Goal: Task Accomplishment & Management: Use online tool/utility

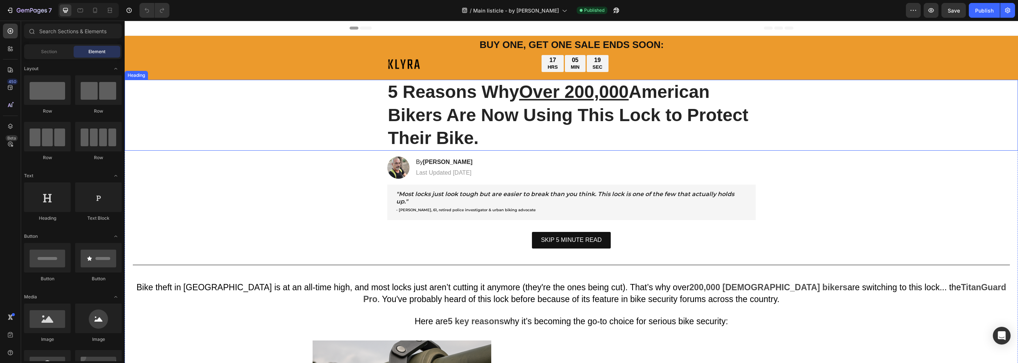
click at [655, 88] on strong "5 Reasons Why Over 200,000 [DEMOGRAPHIC_DATA] Bikers Are Now Using This Lock to…" at bounding box center [568, 115] width 360 height 66
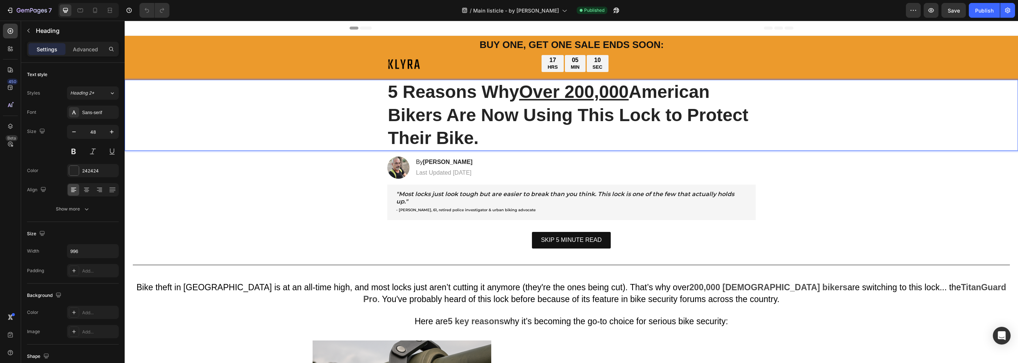
click at [553, 99] on u "Over 200,000" at bounding box center [573, 92] width 109 height 20
click at [535, 42] on span "BUY ONE, GET ONE SALE ENDS SOON:" at bounding box center [572, 44] width 184 height 11
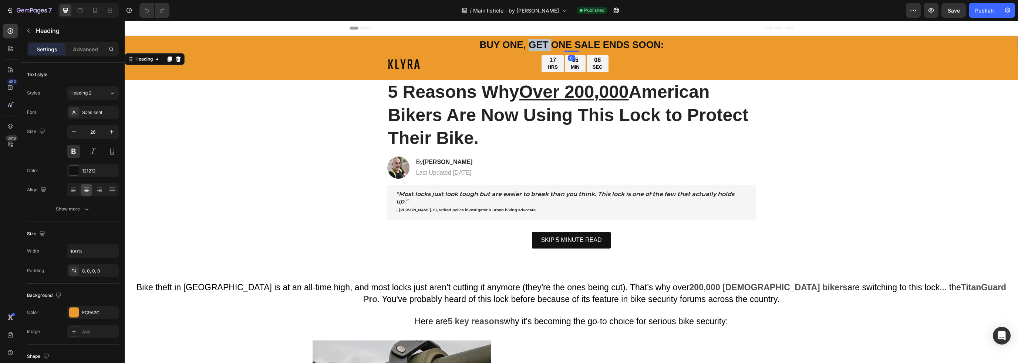
click at [541, 41] on span "BUY ONE, GET ONE SALE ENDS SOON:" at bounding box center [572, 44] width 184 height 11
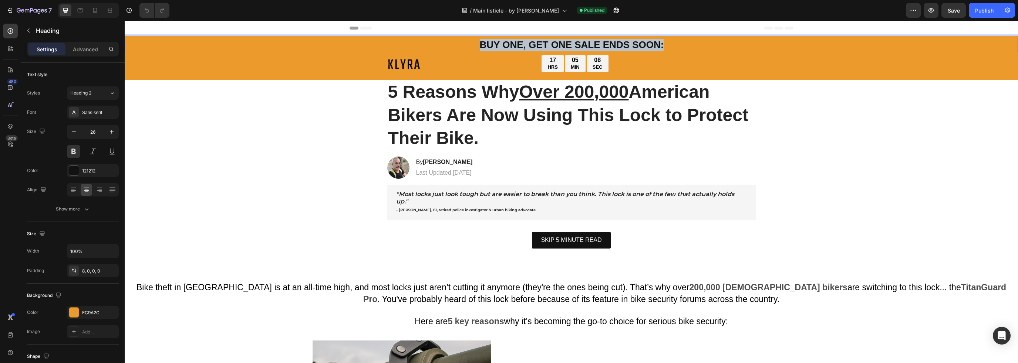
click at [541, 41] on span "BUY ONE, GET ONE SALE ENDS SOON:" at bounding box center [572, 44] width 184 height 11
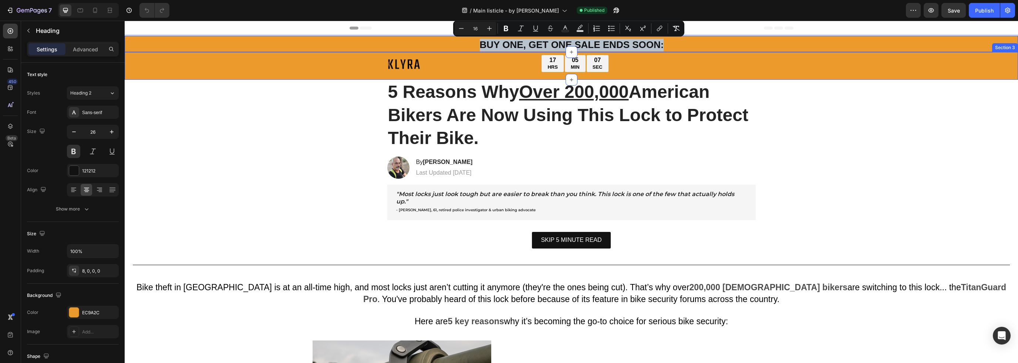
click at [311, 62] on div "Image 17 HRS 05 MIN 07 SEC Countdown Timer Row" at bounding box center [571, 67] width 893 height 25
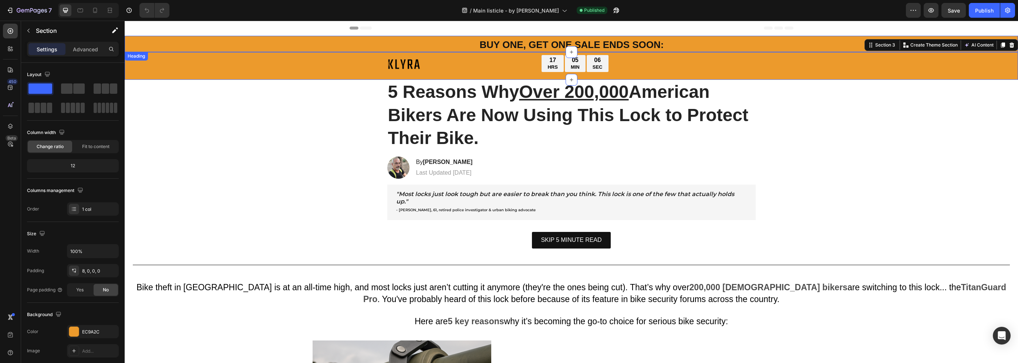
click at [322, 43] on p "⁠⁠⁠⁠⁠⁠⁠ BUY ONE, GET ONE SALE ENDS SOON:" at bounding box center [571, 45] width 892 height 13
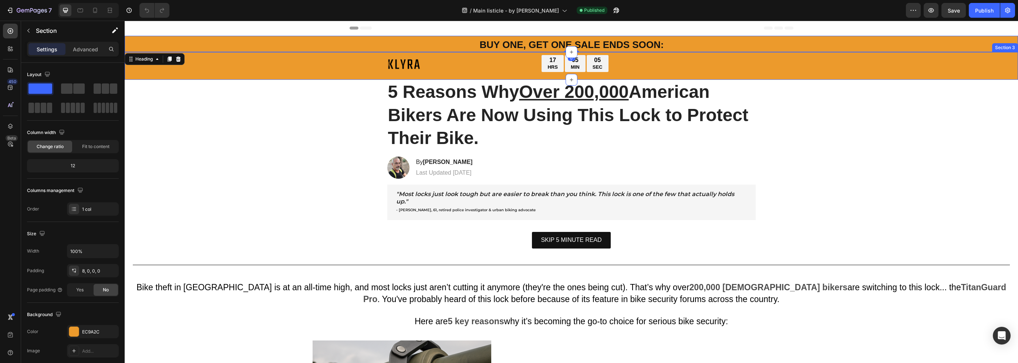
click at [317, 65] on div "Image 17 HRS 05 MIN 05 SEC Countdown Timer Row" at bounding box center [571, 67] width 893 height 25
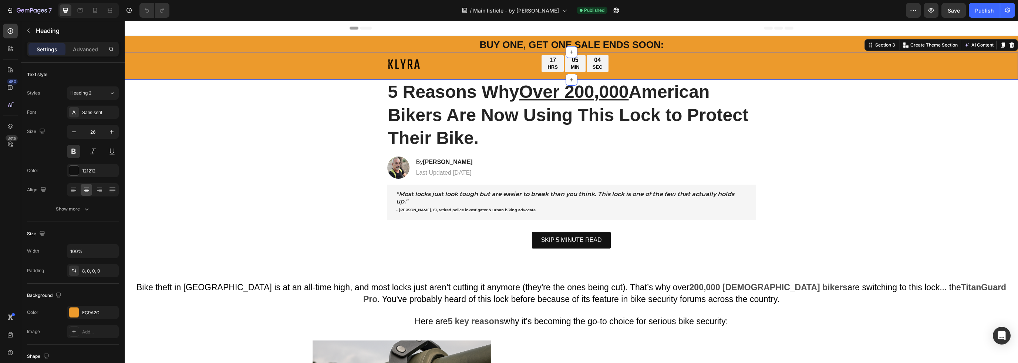
click at [331, 48] on p "⁠⁠⁠⁠⁠⁠⁠ BUY ONE, GET ONE SALE ENDS SOON:" at bounding box center [571, 45] width 892 height 13
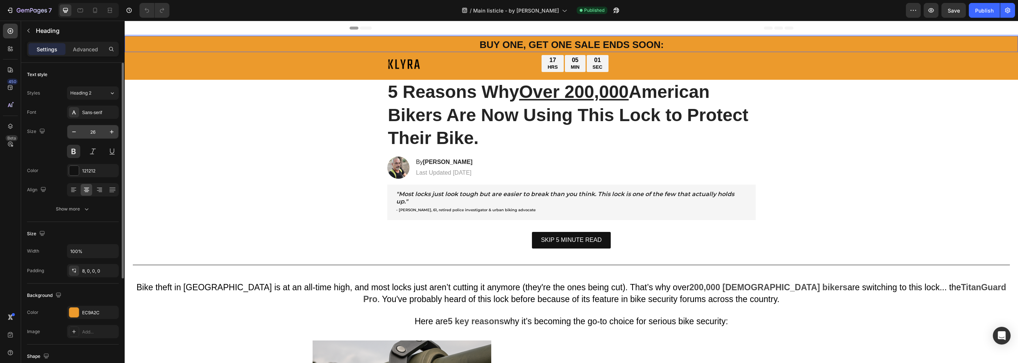
scroll to position [111, 0]
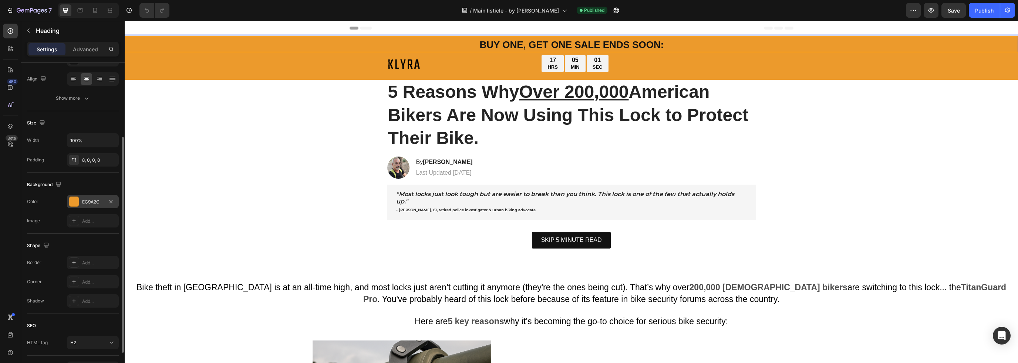
click at [94, 197] on div "EC9A2C" at bounding box center [93, 201] width 52 height 13
click at [90, 206] on div "EC9A2C" at bounding box center [93, 201] width 52 height 13
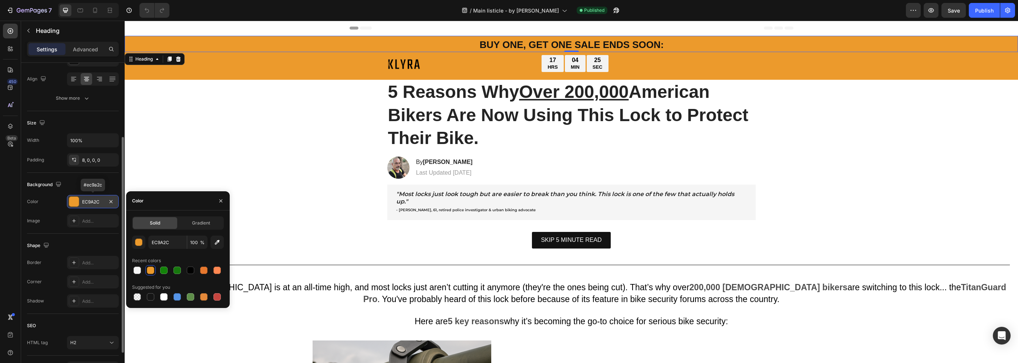
click at [90, 205] on div "EC9A2C" at bounding box center [93, 201] width 52 height 13
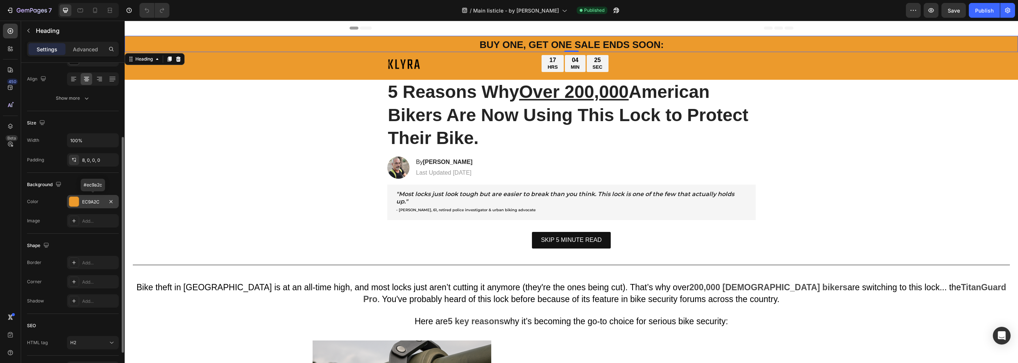
click at [91, 204] on div "EC9A2C" at bounding box center [92, 202] width 21 height 7
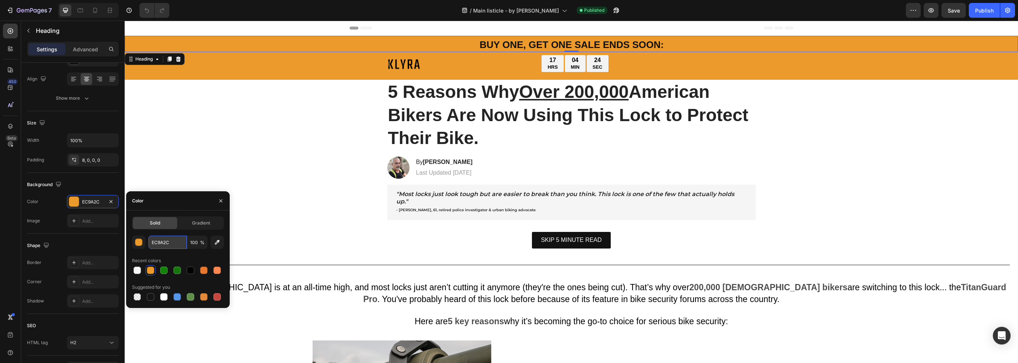
click at [160, 241] on input "EC9A2C" at bounding box center [167, 242] width 38 height 13
paste input "232F67"
type input "232F67"
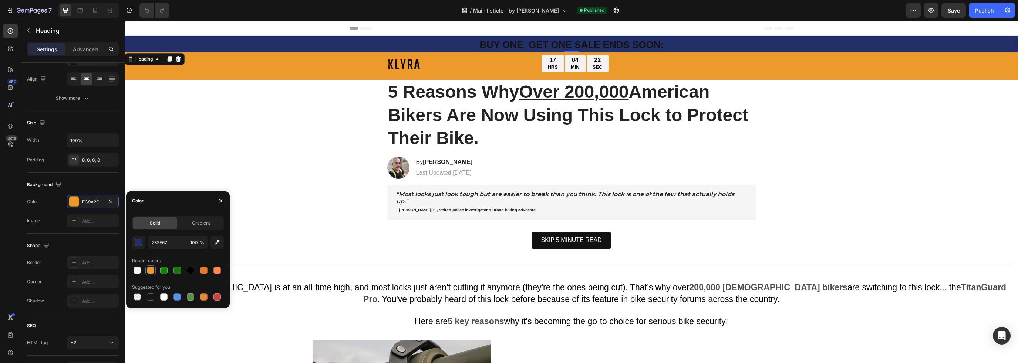
click at [349, 71] on div "Image" at bounding box center [459, 64] width 220 height 19
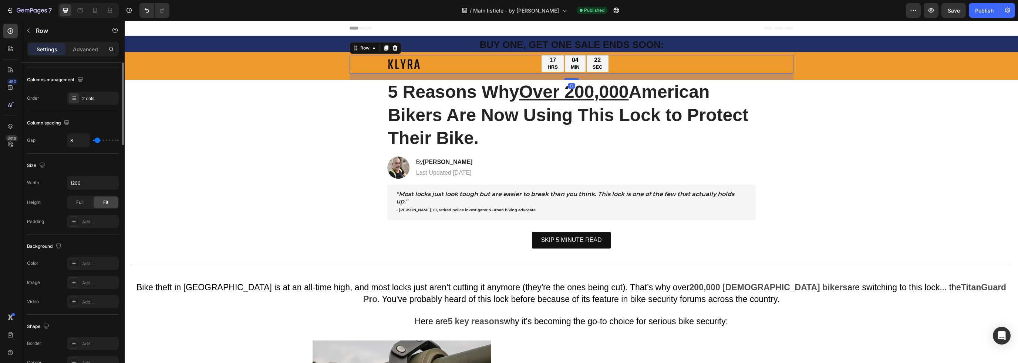
scroll to position [0, 0]
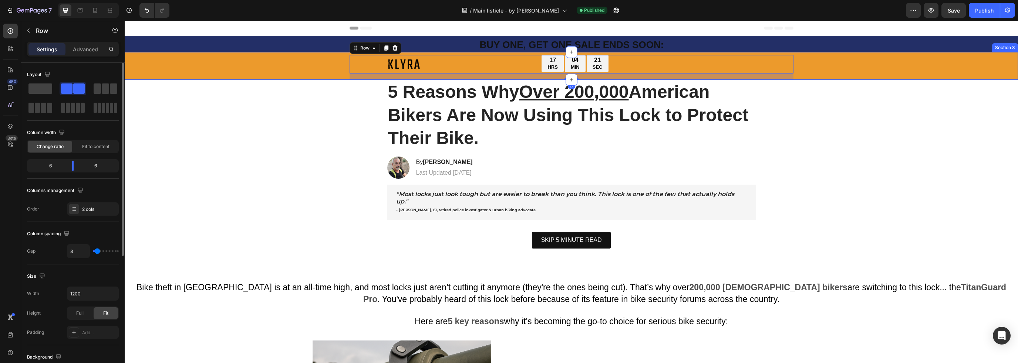
click at [328, 71] on div "Image 17 HRS 04 MIN 21 SEC Countdown Timer Row 17" at bounding box center [571, 67] width 893 height 25
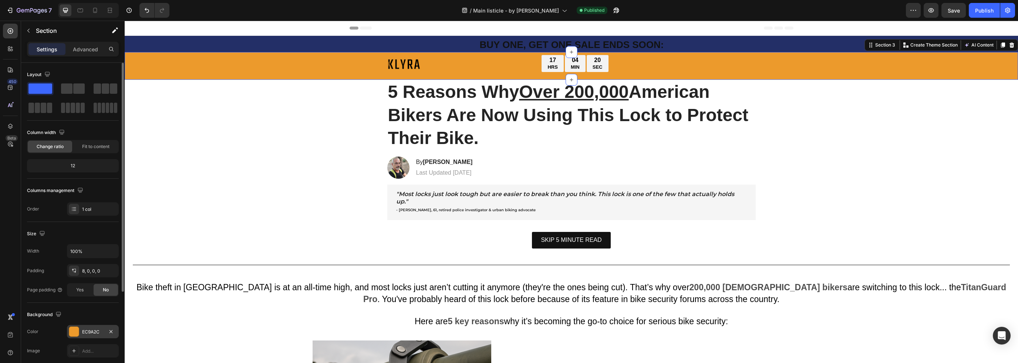
click at [101, 334] on div "EC9A2C" at bounding box center [92, 332] width 21 height 7
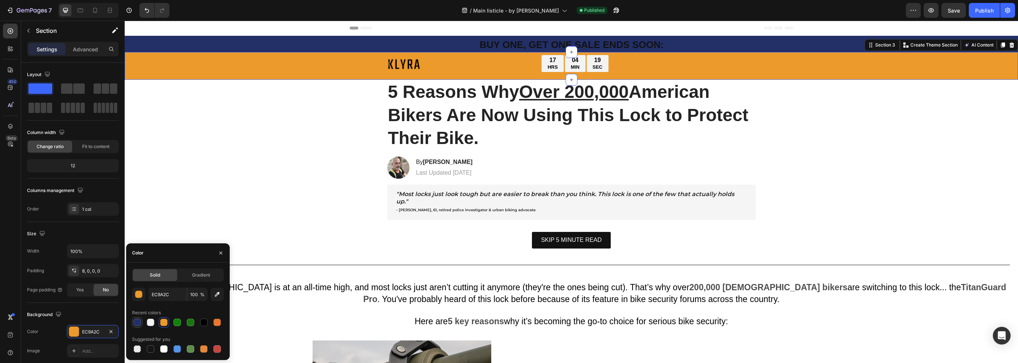
click at [138, 322] on div at bounding box center [136, 322] width 7 height 7
type input "232F67"
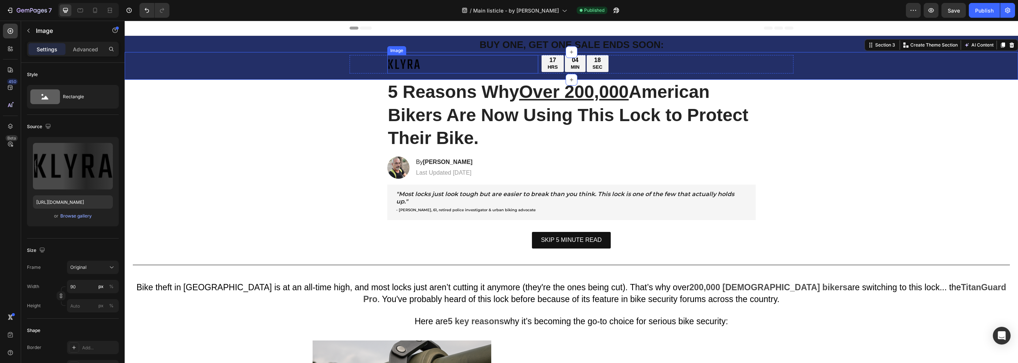
click at [397, 67] on img at bounding box center [403, 64] width 33 height 19
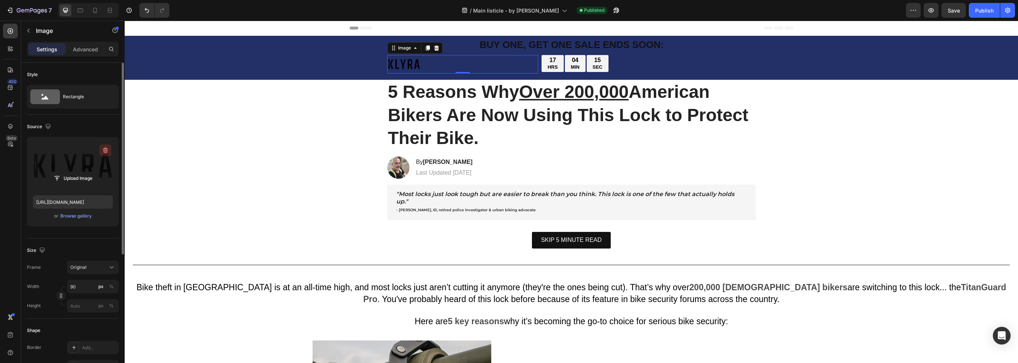
click at [100, 153] on button "button" at bounding box center [105, 151] width 12 height 12
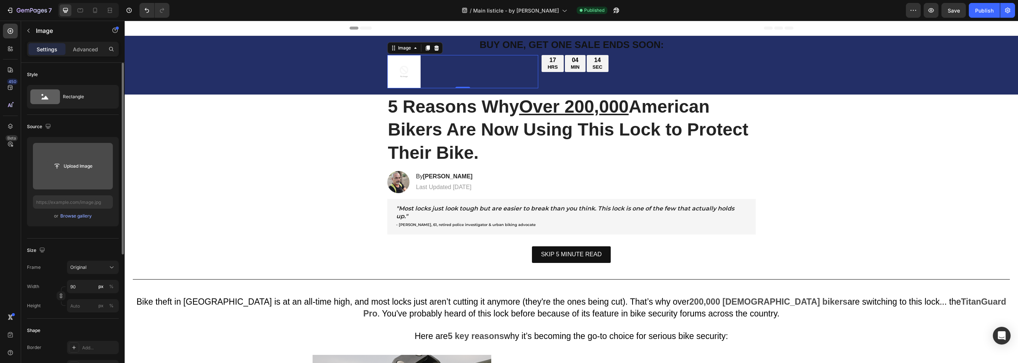
click at [81, 163] on input "file" at bounding box center [72, 166] width 51 height 13
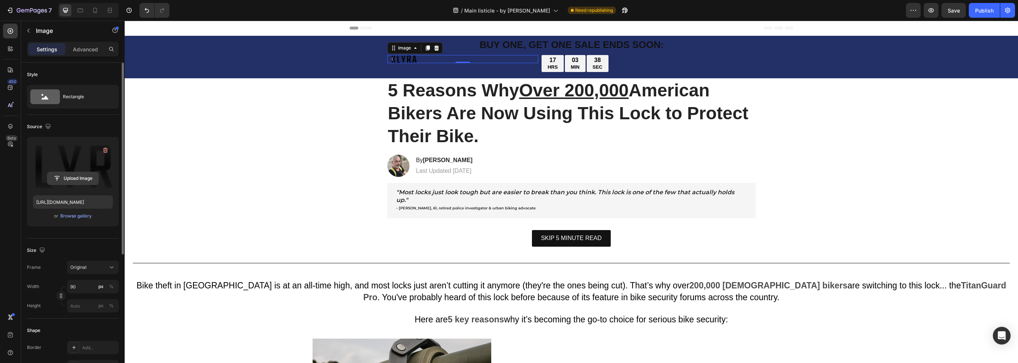
click at [85, 179] on input "file" at bounding box center [72, 178] width 51 height 13
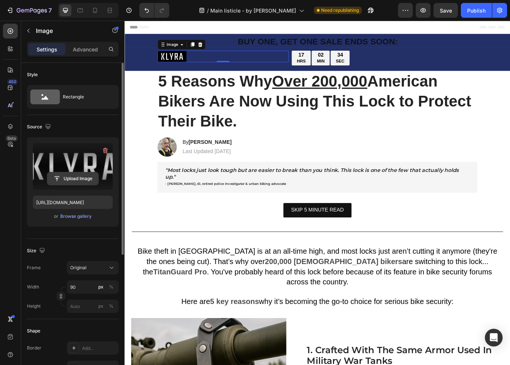
click at [87, 180] on input "file" at bounding box center [72, 178] width 51 height 13
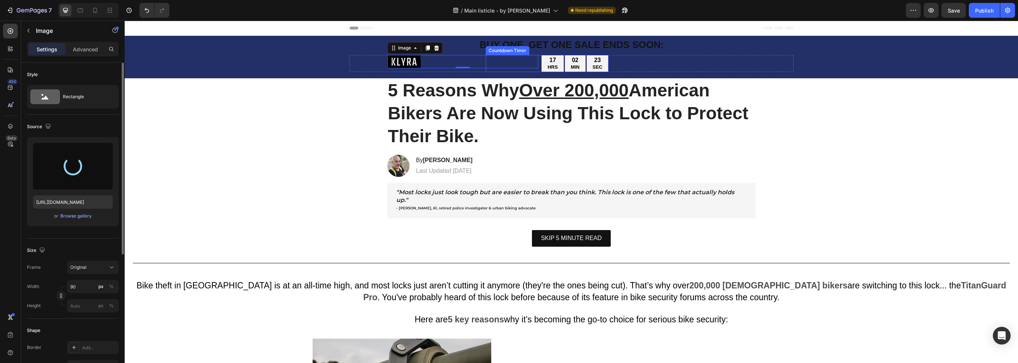
type input "[URL][DOMAIN_NAME]"
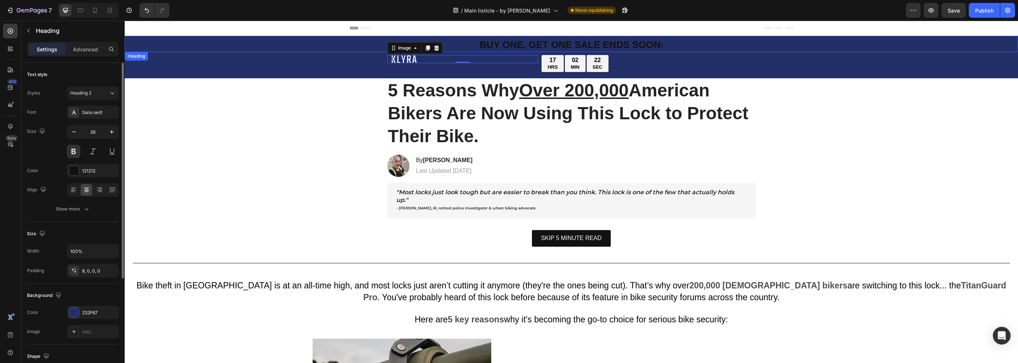
click at [605, 46] on span "BUY ONE, GET ONE SALE ENDS SOON:" at bounding box center [572, 44] width 184 height 11
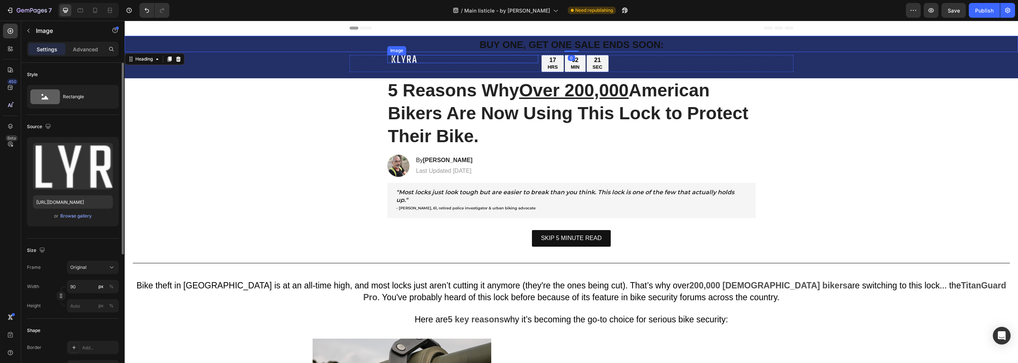
click at [440, 58] on div at bounding box center [462, 59] width 151 height 9
click at [95, 10] on icon at bounding box center [94, 10] width 7 height 7
type input "[URL][DOMAIN_NAME]"
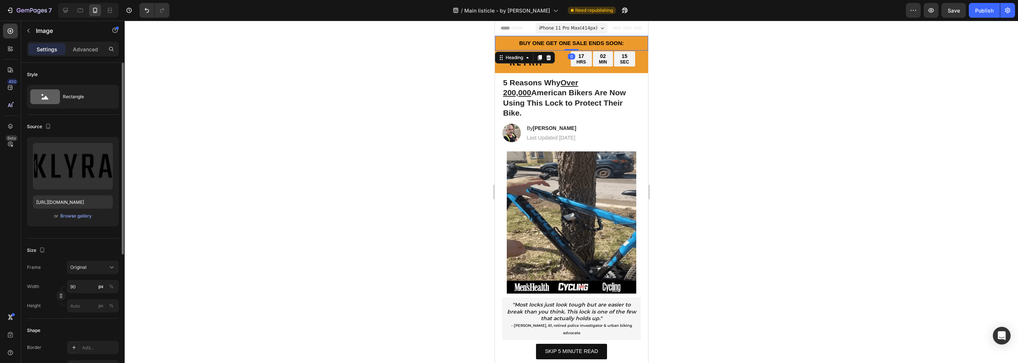
click at [500, 40] on h2 "BUY ONE GET ONE SALE ENDS SOON:" at bounding box center [570, 43] width 153 height 15
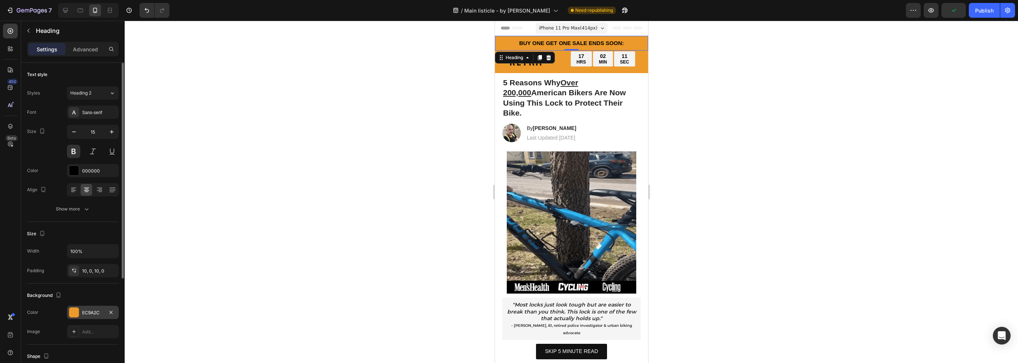
click at [91, 315] on div "EC9A2C" at bounding box center [92, 313] width 21 height 7
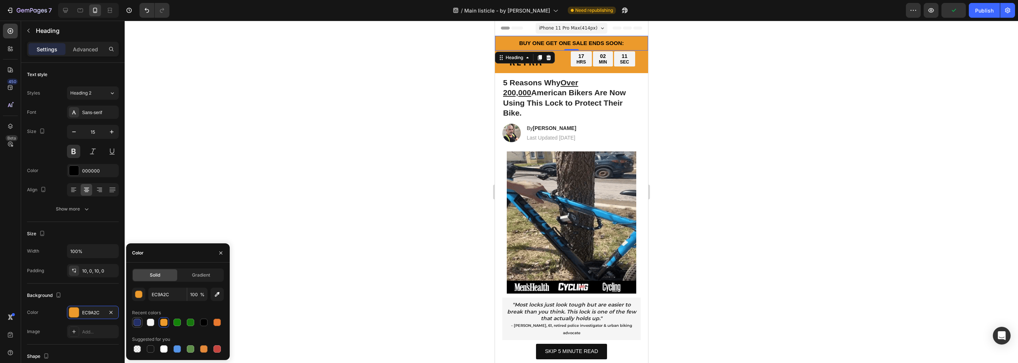
click at [139, 324] on div at bounding box center [136, 322] width 7 height 7
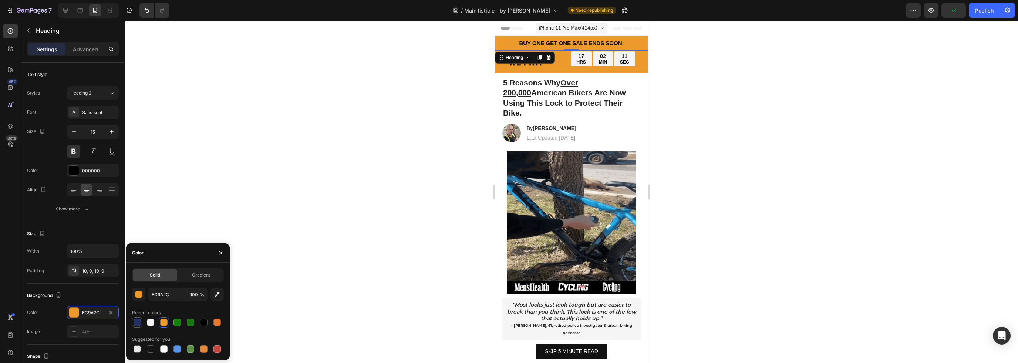
type input "232F67"
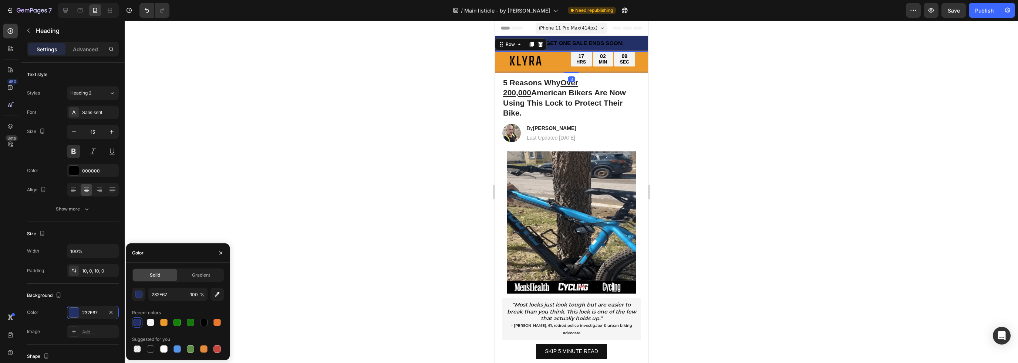
click at [566, 70] on div "17 HRS 02 MIN 09 SEC Countdown Timer" at bounding box center [604, 61] width 88 height 21
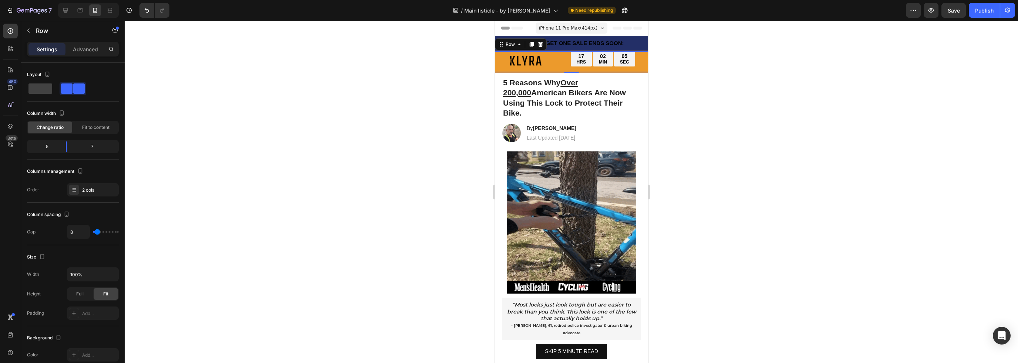
click at [639, 72] on div "3" at bounding box center [570, 72] width 153 height 1
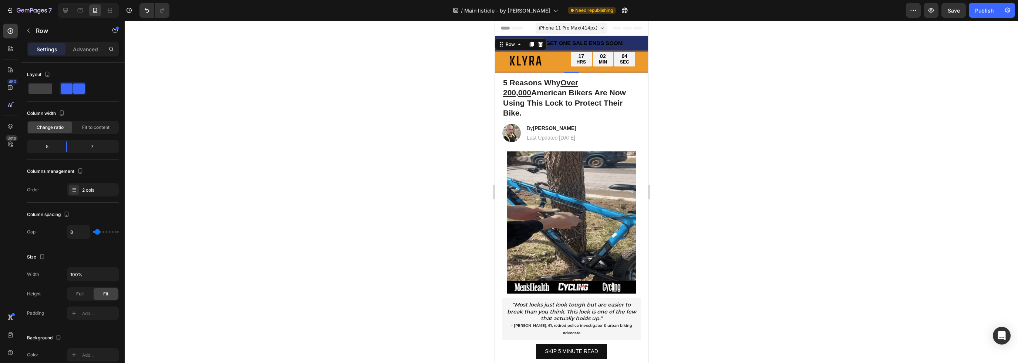
click at [639, 72] on div "3" at bounding box center [570, 72] width 153 height 1
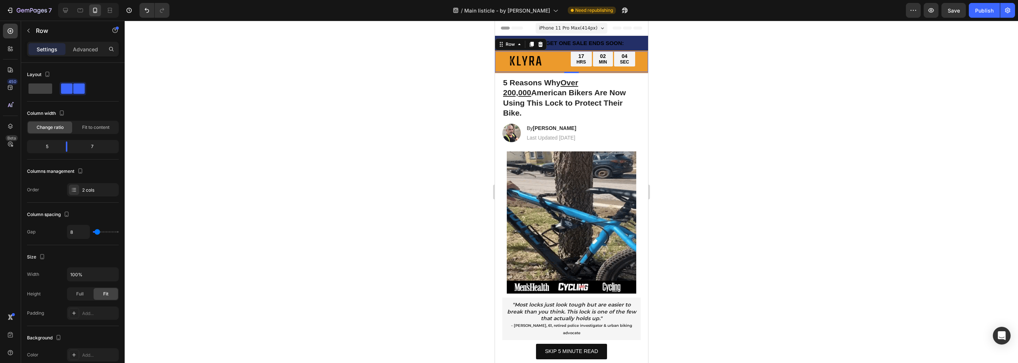
click at [639, 72] on div "3" at bounding box center [570, 72] width 153 height 1
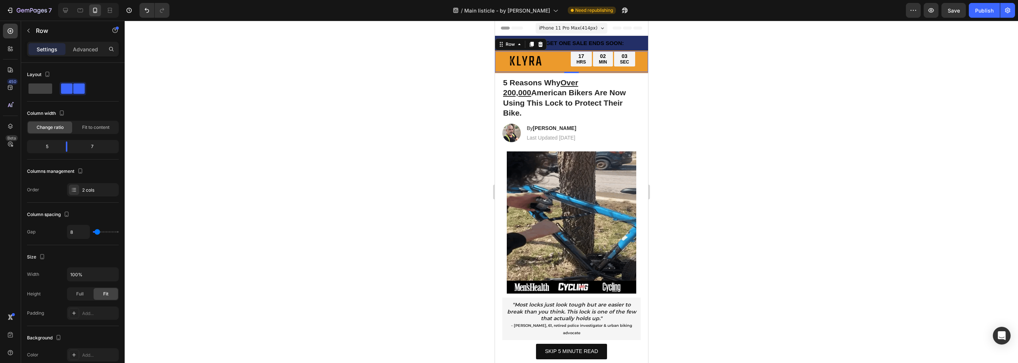
click at [639, 73] on div "3" at bounding box center [570, 72] width 153 height 1
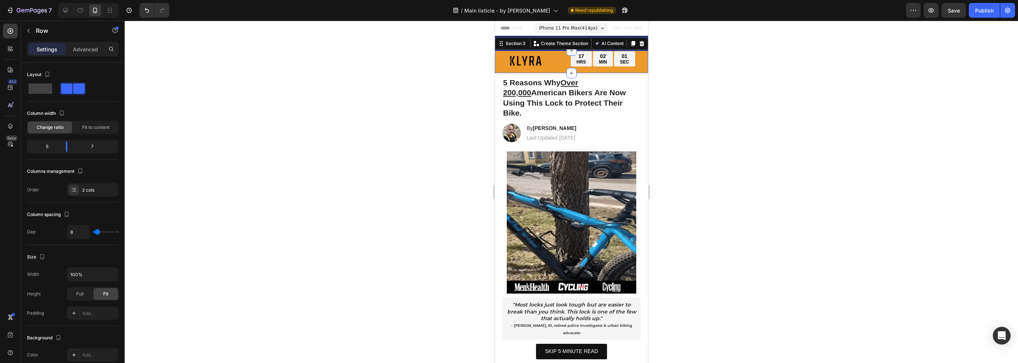
click at [640, 51] on div "Image 17 HRS 02 MIN 01 SEC Countdown Timer Row Section 3 You can create reusabl…" at bounding box center [570, 62] width 153 height 23
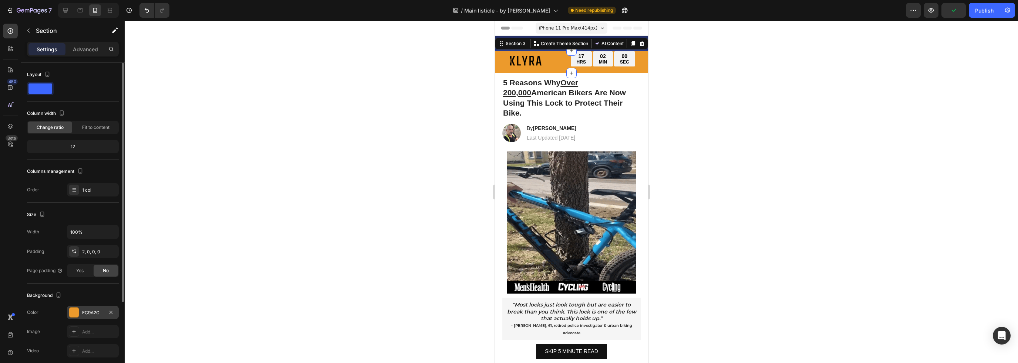
click at [93, 313] on div "EC9A2C" at bounding box center [92, 313] width 21 height 7
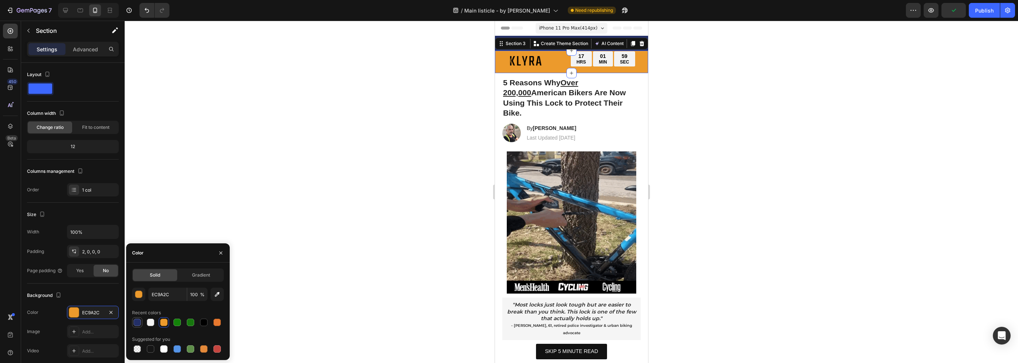
click at [137, 319] on div at bounding box center [136, 322] width 7 height 7
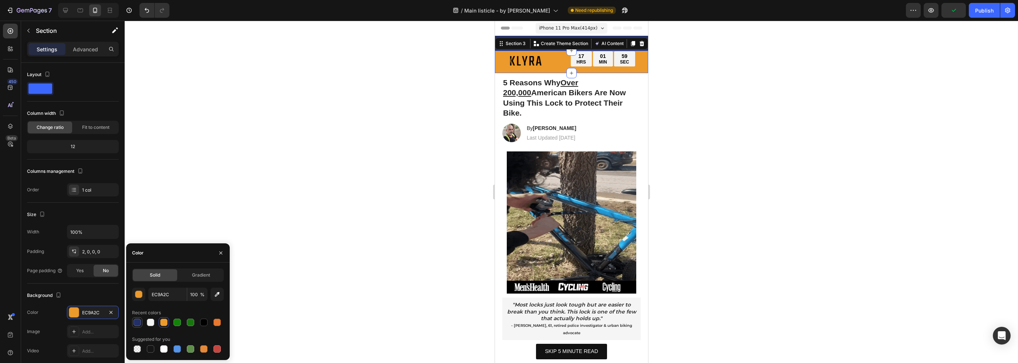
type input "232F67"
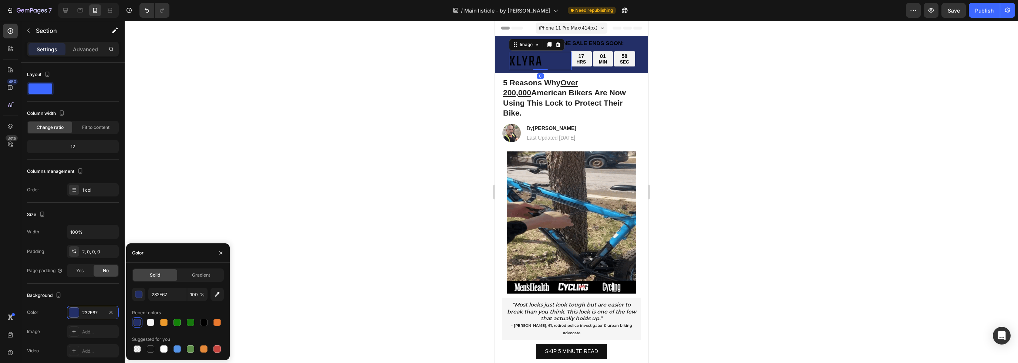
click at [536, 57] on img at bounding box center [524, 61] width 33 height 19
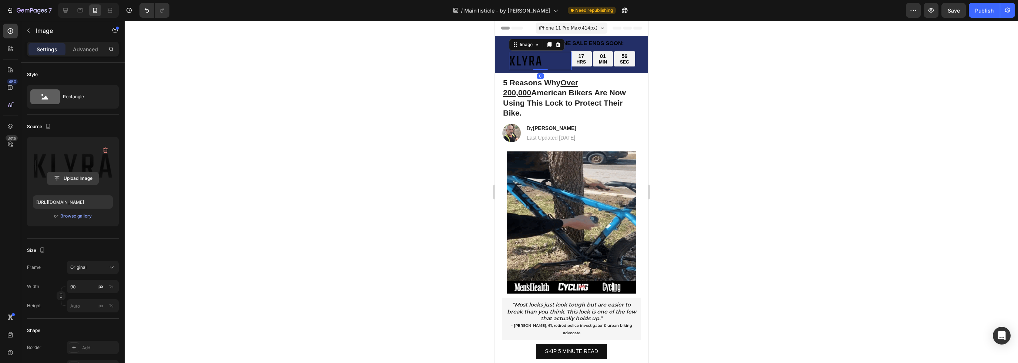
click at [90, 172] on button "Upload Image" at bounding box center [73, 178] width 52 height 13
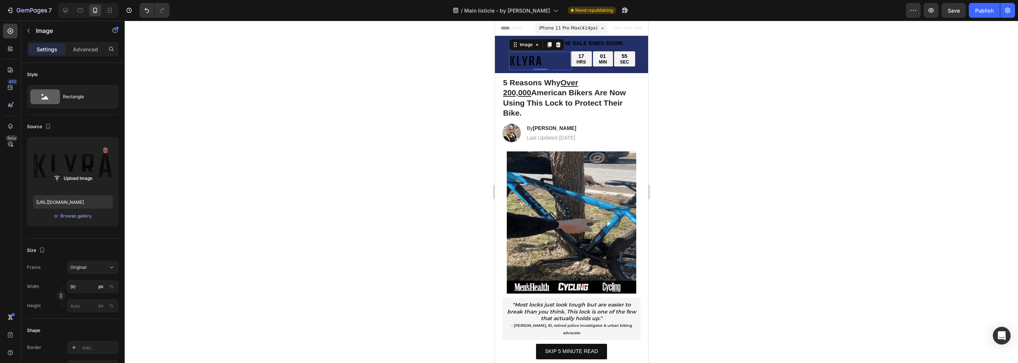
click at [76, 161] on label at bounding box center [73, 166] width 80 height 47
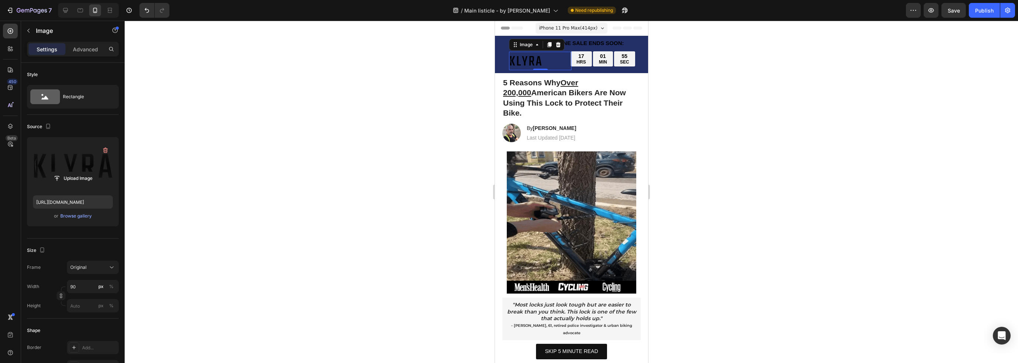
click at [76, 172] on input "file" at bounding box center [72, 178] width 51 height 13
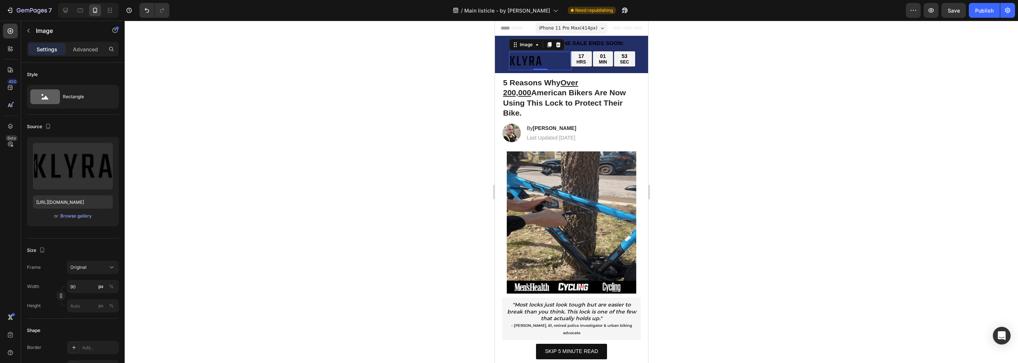
type input "[URL][DOMAIN_NAME]"
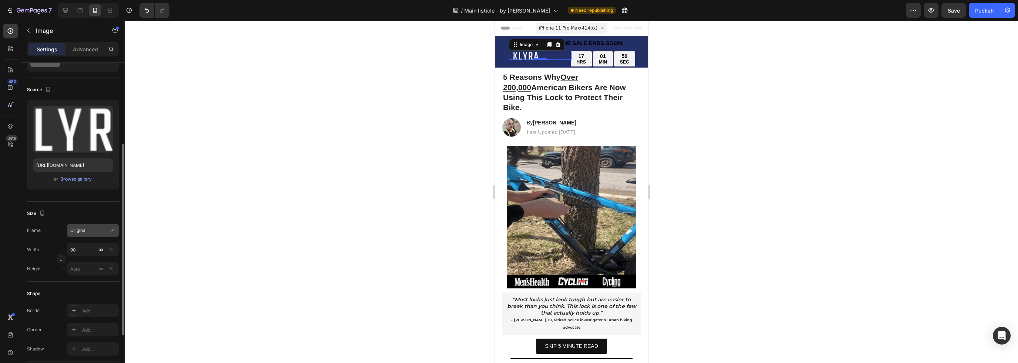
scroll to position [74, 0]
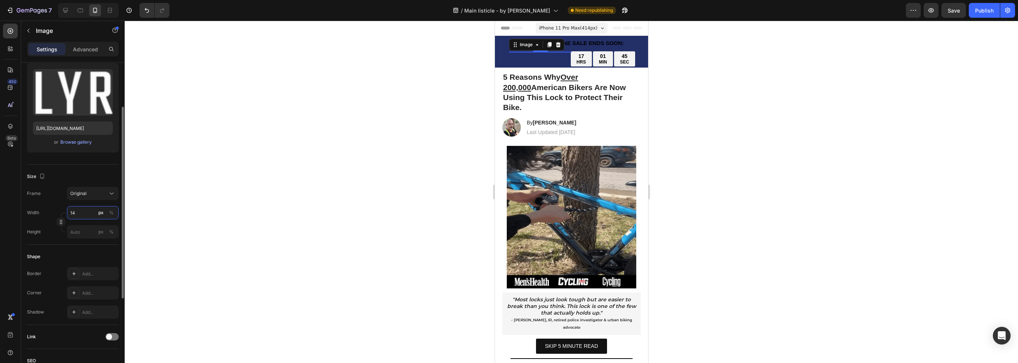
type input "140"
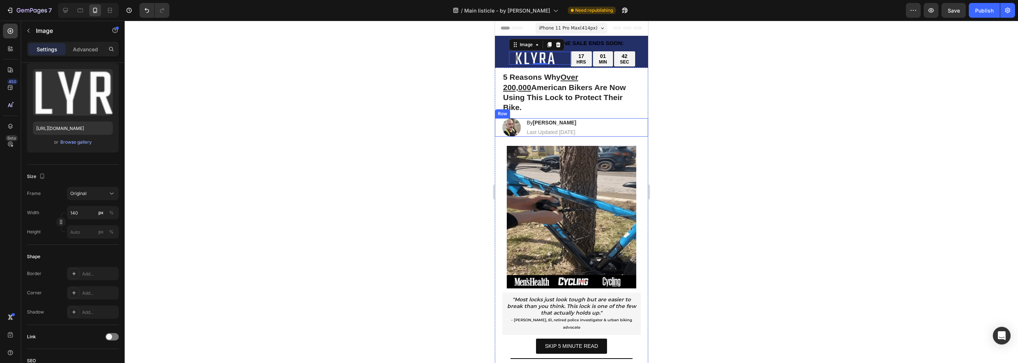
click at [578, 76] on u "Over 200,000" at bounding box center [539, 82] width 75 height 18
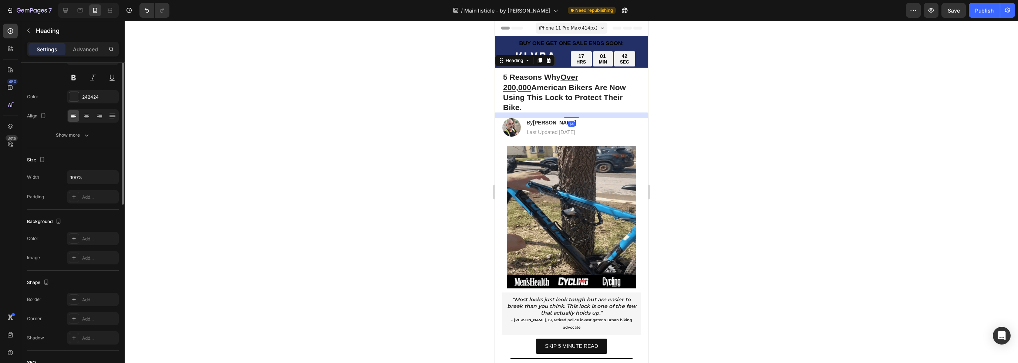
scroll to position [0, 0]
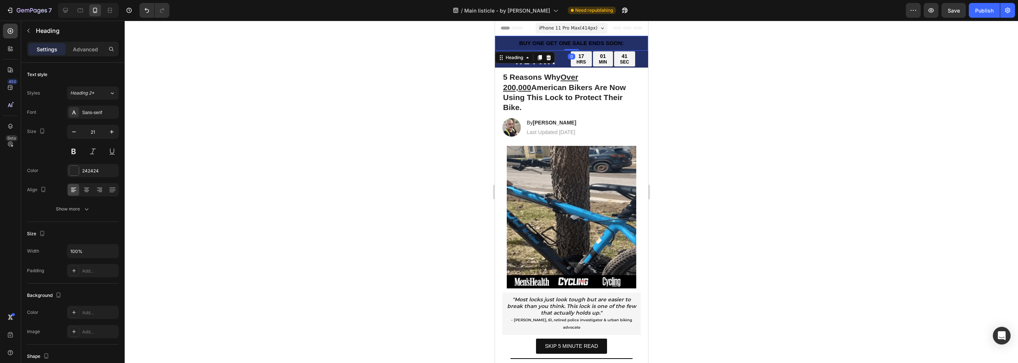
click at [616, 43] on h2 "BUY ONE GET ONE SALE ENDS SOON:" at bounding box center [570, 43] width 153 height 15
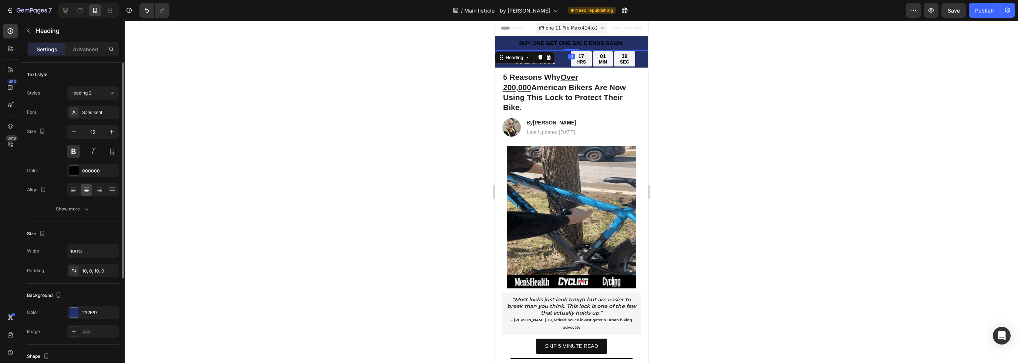
click at [91, 160] on div "Font Sans-serif Size 15 Color 000000 Align Show more" at bounding box center [73, 161] width 92 height 110
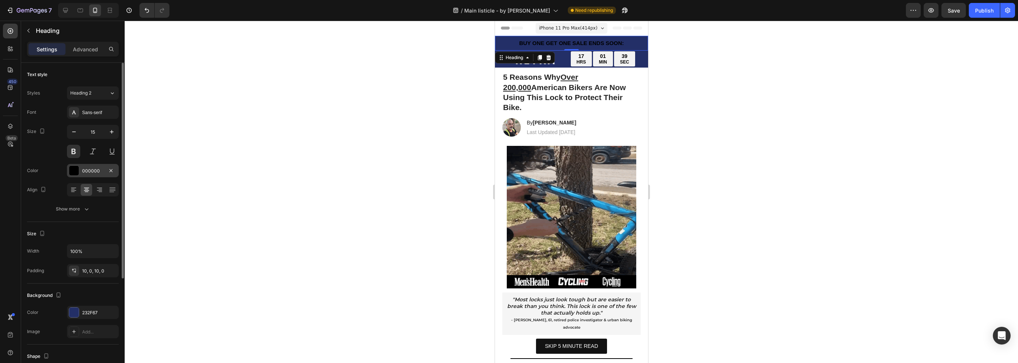
click at [89, 165] on div "000000" at bounding box center [93, 170] width 52 height 13
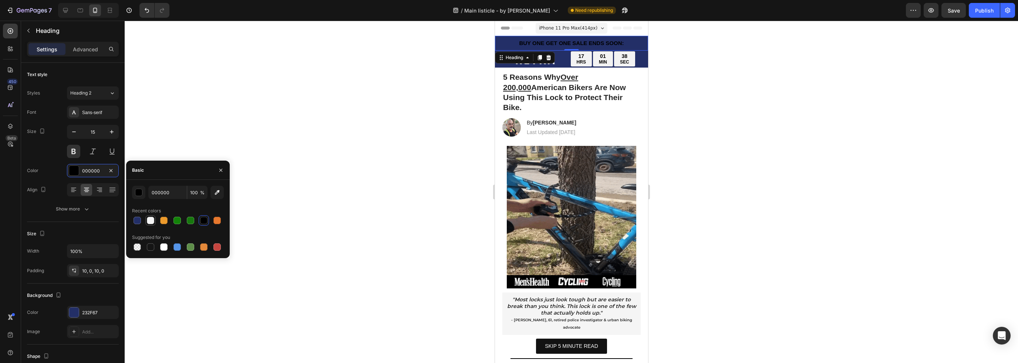
click at [152, 222] on div at bounding box center [150, 220] width 7 height 7
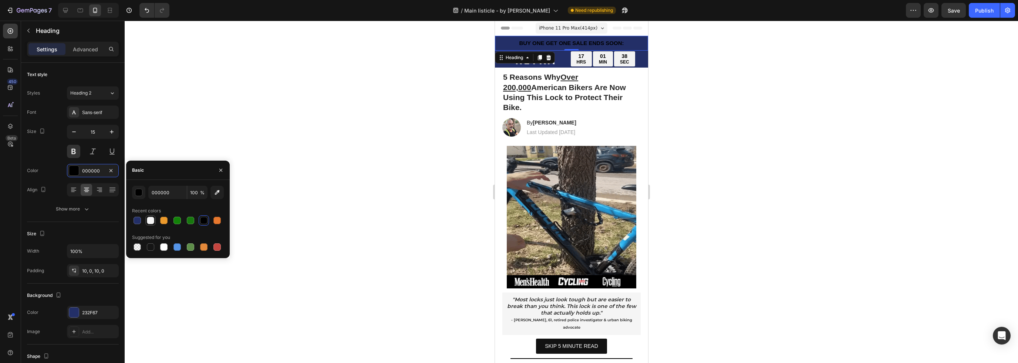
type input "F5F5F5"
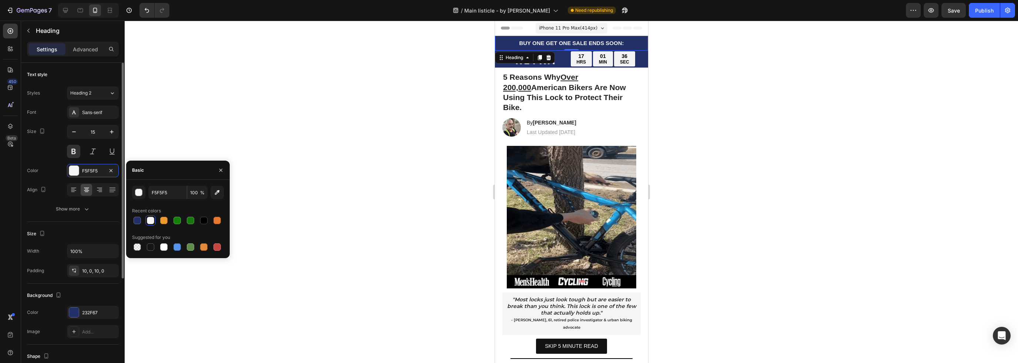
click at [81, 75] on div "Text style" at bounding box center [73, 75] width 92 height 12
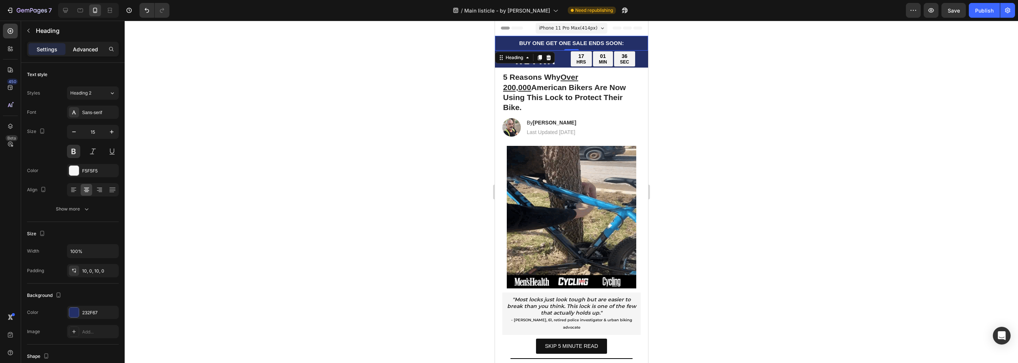
click at [88, 47] on p "Advanced" at bounding box center [85, 49] width 25 height 8
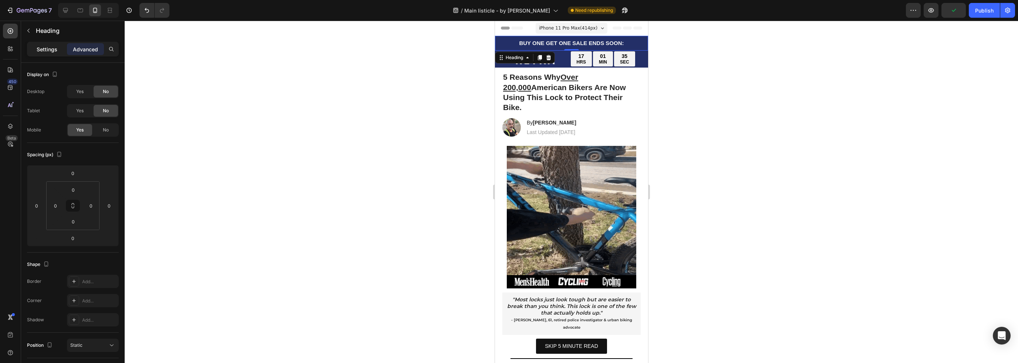
click at [51, 49] on p "Settings" at bounding box center [47, 49] width 21 height 8
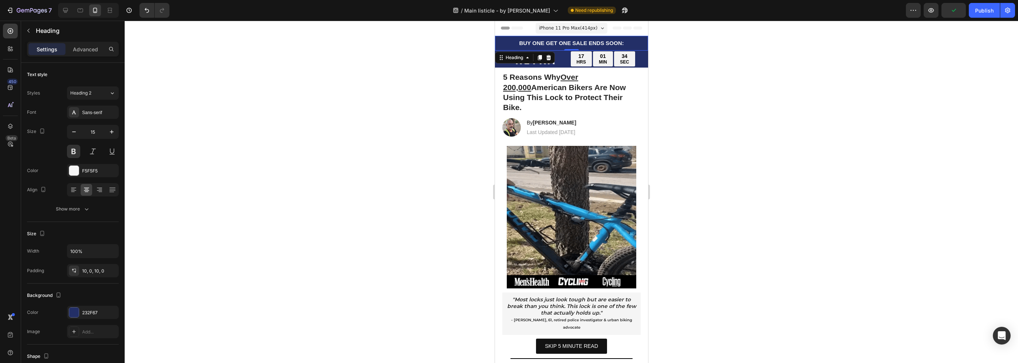
click at [564, 45] on h2 "BUY ONE GET ONE SALE ENDS SOON:" at bounding box center [570, 43] width 153 height 15
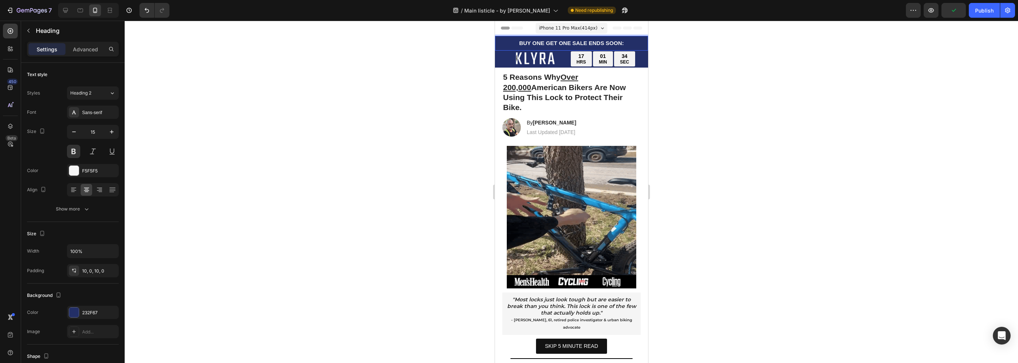
click at [565, 43] on p "BUY ONE GET ONE SALE ENDS SOON:" at bounding box center [571, 43] width 152 height 7
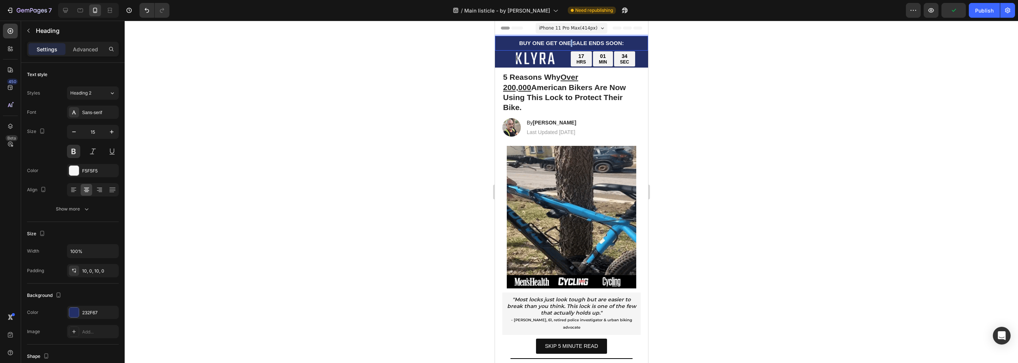
click at [565, 43] on p "BUY ONE GET ONE SALE ENDS SOON:" at bounding box center [571, 43] width 152 height 7
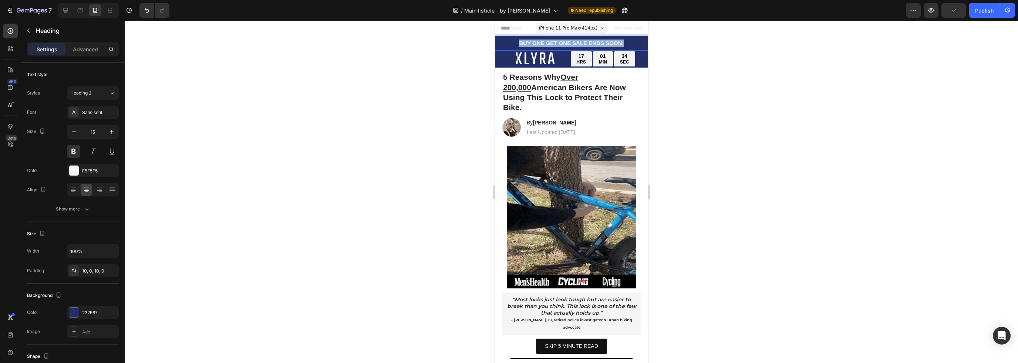
click at [565, 43] on p "BUY ONE GET ONE SALE ENDS SOON:" at bounding box center [571, 43] width 152 height 7
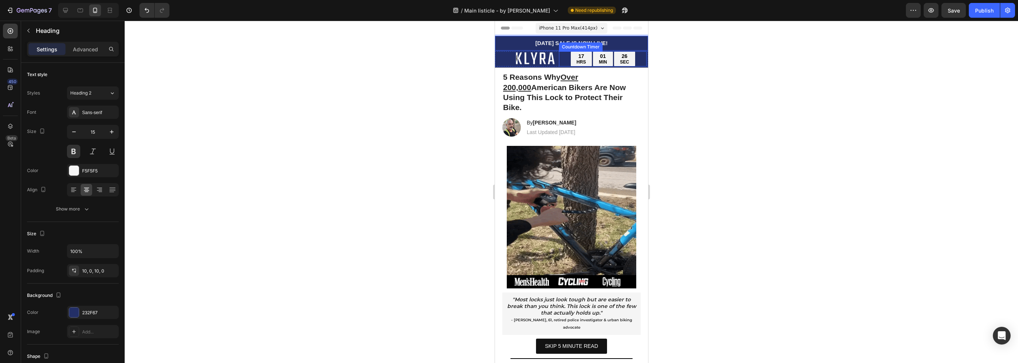
click at [601, 57] on div "01" at bounding box center [602, 56] width 8 height 7
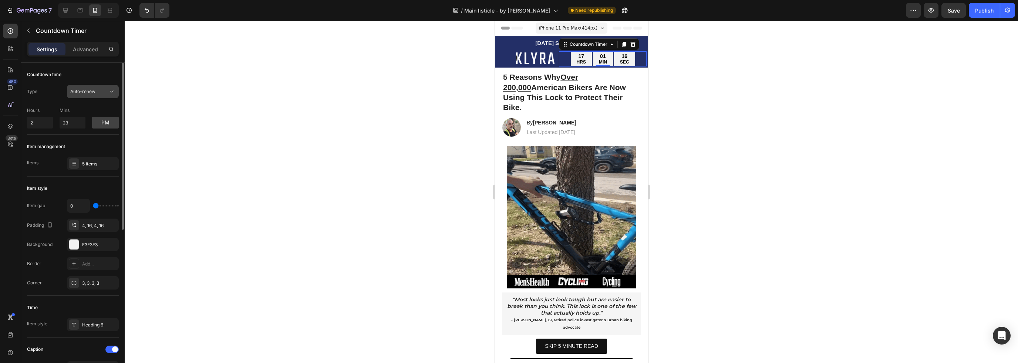
click at [96, 91] on div "Auto-renew" at bounding box center [89, 91] width 38 height 7
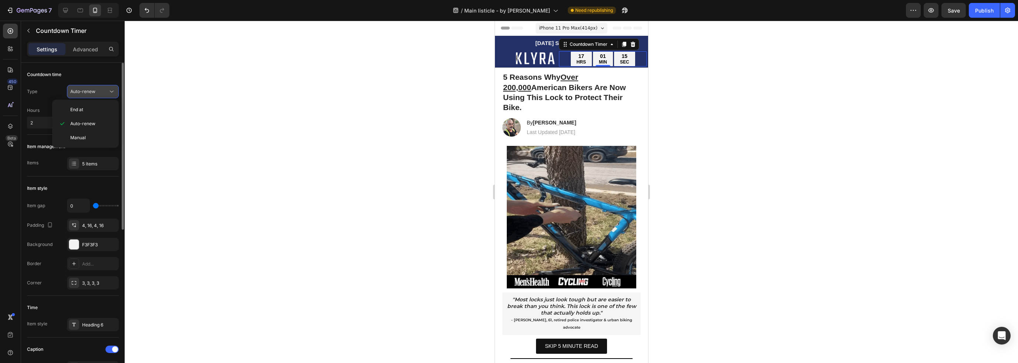
click at [96, 91] on div "Auto-renew" at bounding box center [89, 91] width 38 height 7
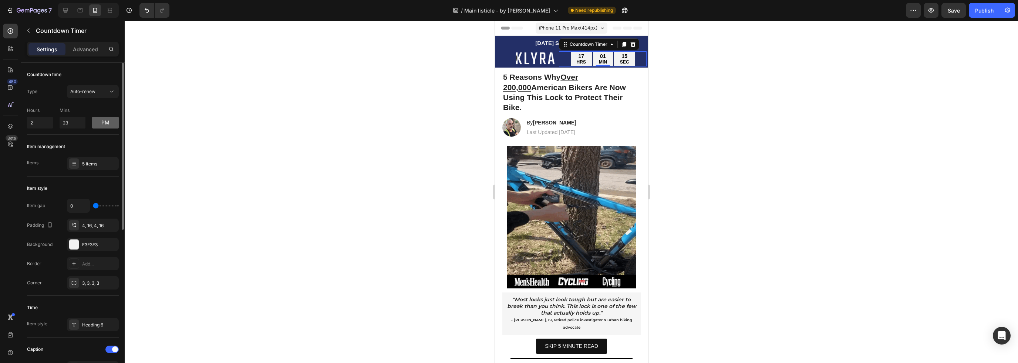
click at [100, 118] on button "pm" at bounding box center [105, 123] width 27 height 12
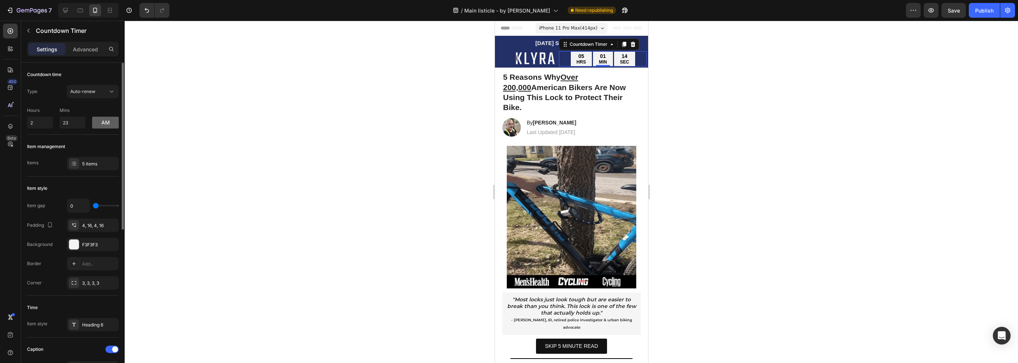
click at [105, 122] on button "am" at bounding box center [105, 123] width 27 height 12
click at [57, 112] on div "Hours 2 Mins 23 pm" at bounding box center [73, 116] width 92 height 24
click at [86, 53] on div "Advanced" at bounding box center [85, 49] width 37 height 12
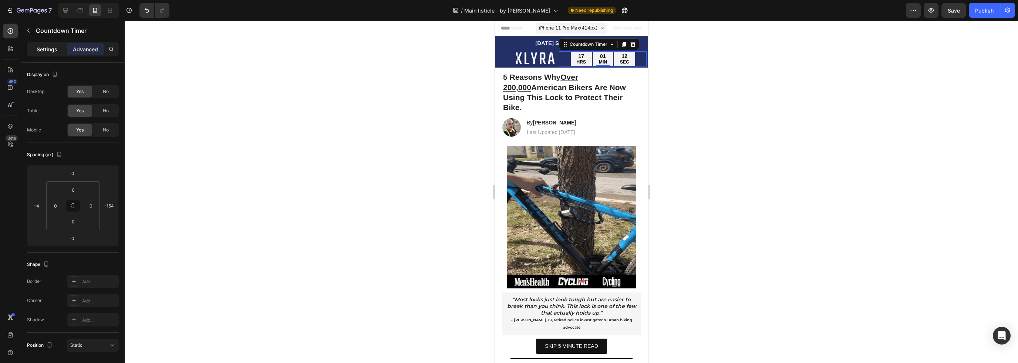
click at [55, 53] on div "Settings" at bounding box center [46, 49] width 37 height 12
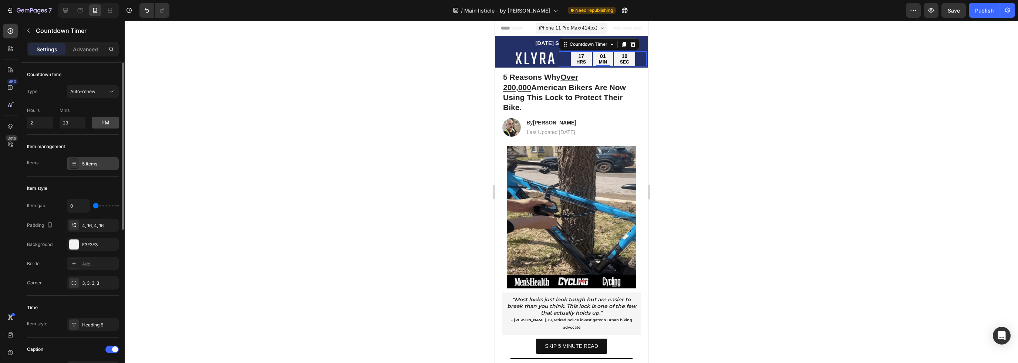
click at [86, 165] on div "5 items" at bounding box center [99, 164] width 35 height 7
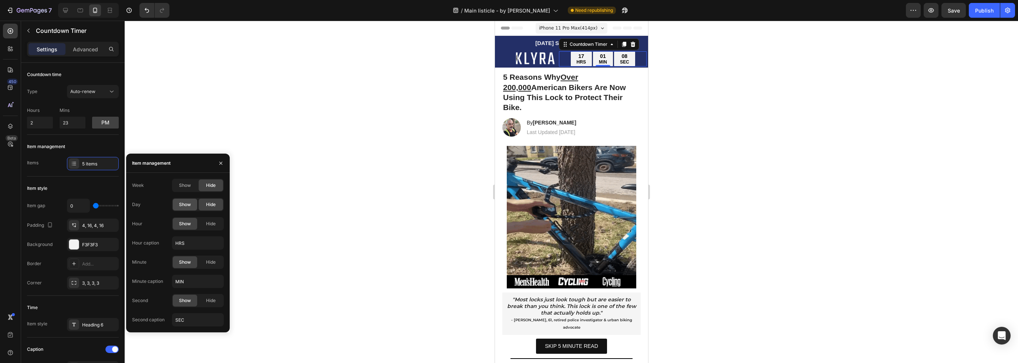
click at [189, 205] on span "Show" at bounding box center [185, 205] width 12 height 7
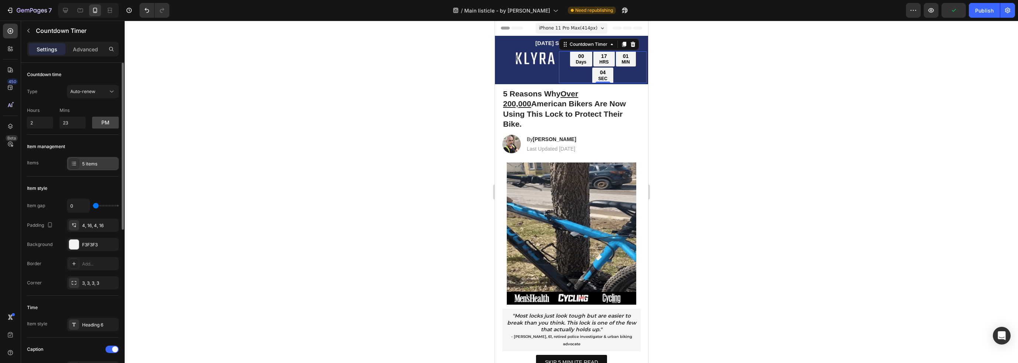
click at [91, 167] on div "5 items" at bounding box center [99, 164] width 35 height 7
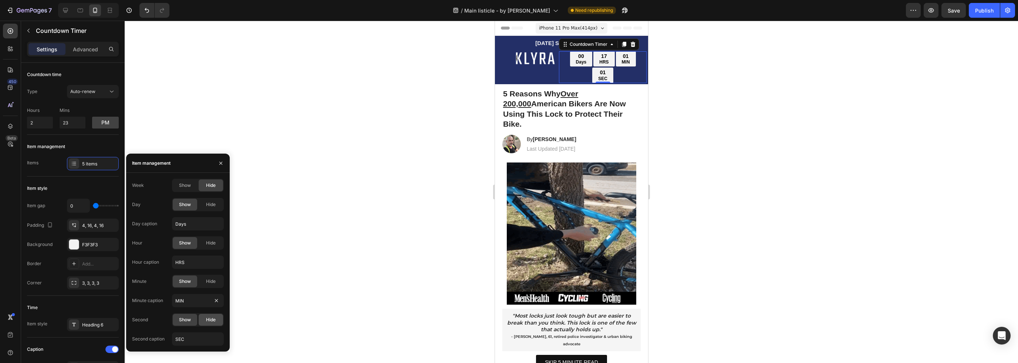
click at [209, 322] on span "Hide" at bounding box center [211, 320] width 10 height 7
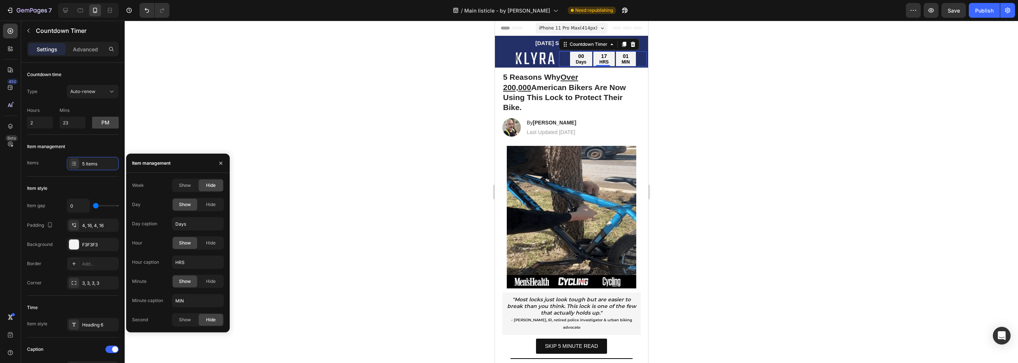
click at [599, 58] on div "17" at bounding box center [603, 56] width 9 height 7
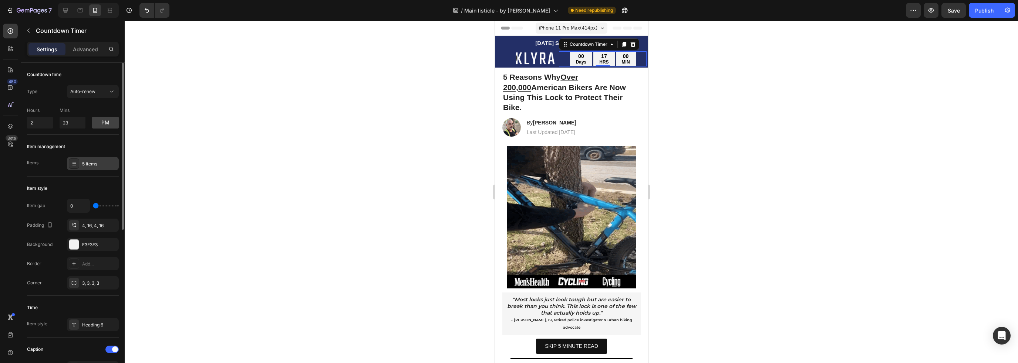
click at [84, 163] on div "5 items" at bounding box center [99, 164] width 35 height 7
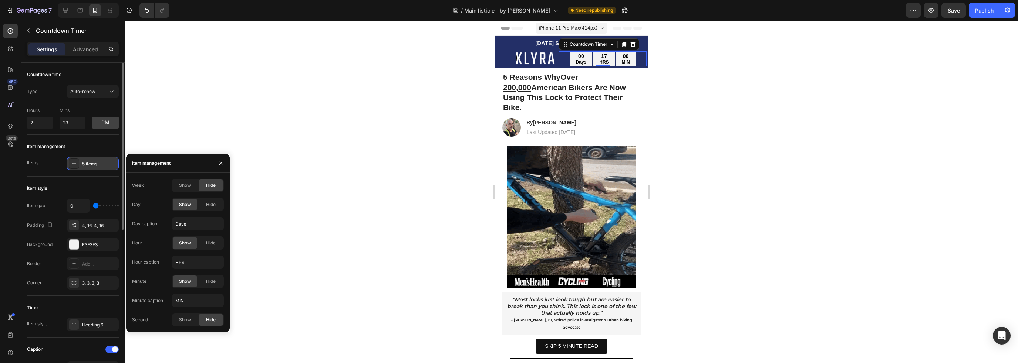
click at [88, 162] on div "5 items" at bounding box center [99, 164] width 35 height 7
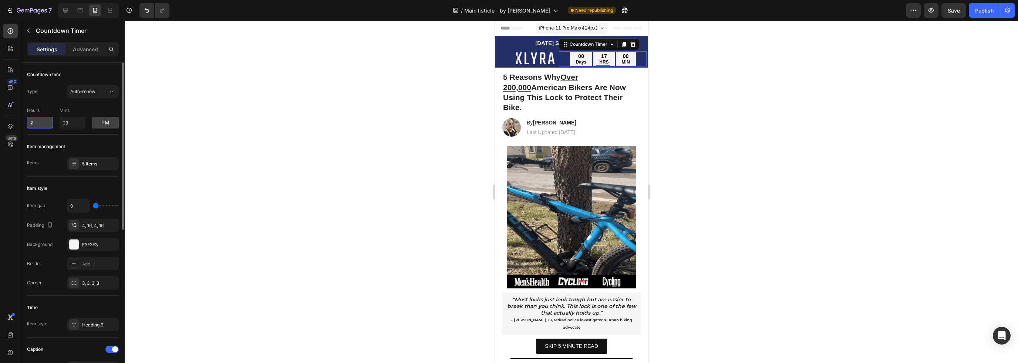
drag, startPoint x: 34, startPoint y: 125, endPoint x: 28, endPoint y: 123, distance: 6.0
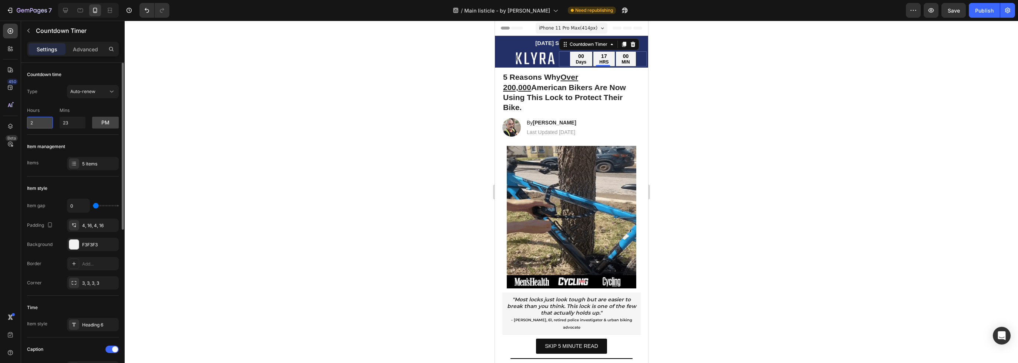
click at [28, 125] on input "2" at bounding box center [40, 123] width 26 height 12
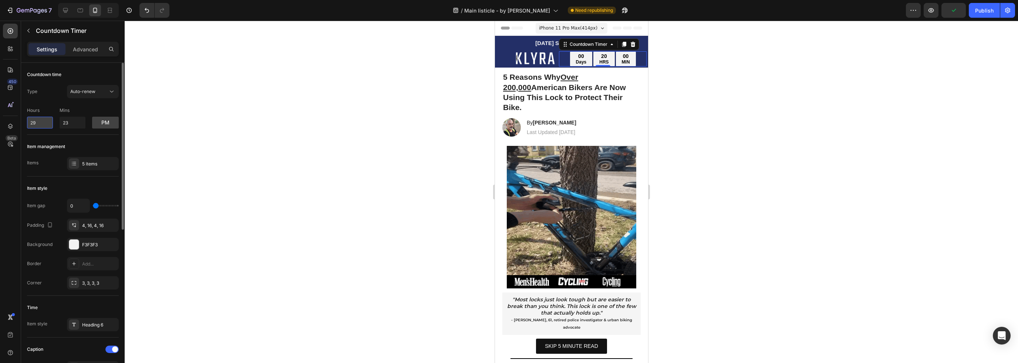
type input "2"
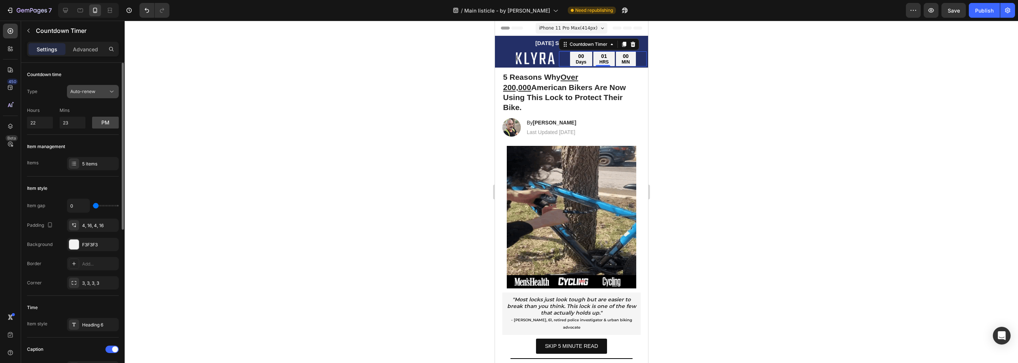
type input "10"
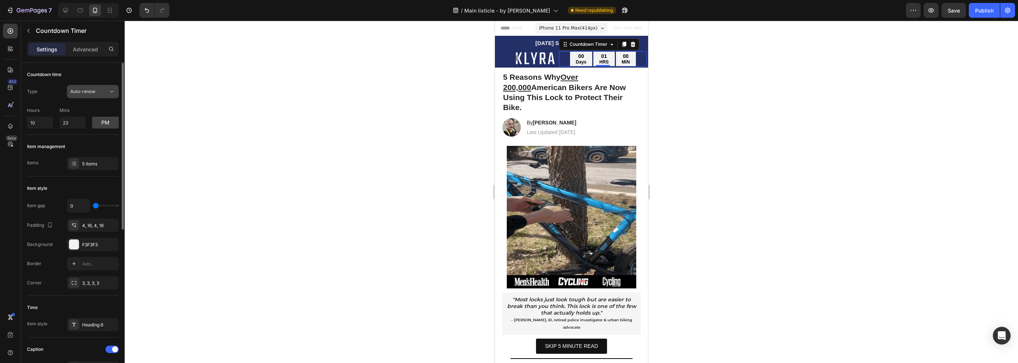
click at [92, 94] on span "Auto-renew" at bounding box center [82, 91] width 25 height 7
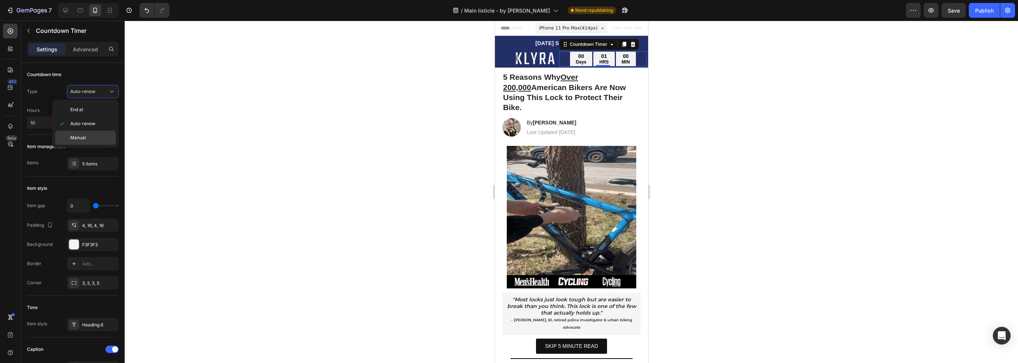
click at [87, 138] on p "Manual" at bounding box center [91, 138] width 42 height 7
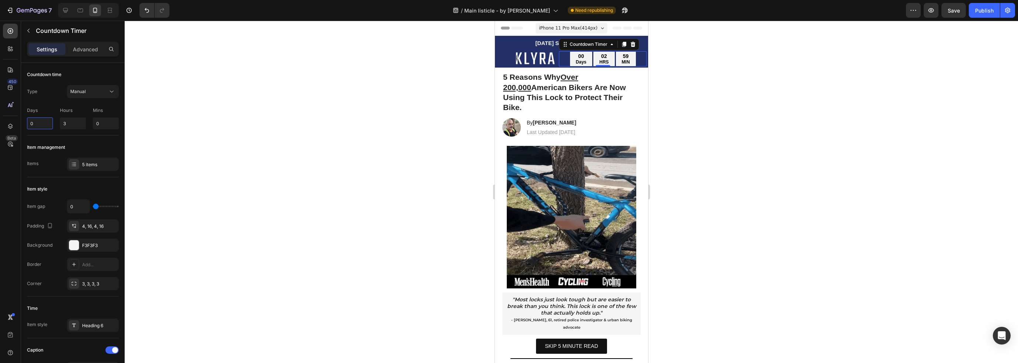
drag, startPoint x: 33, startPoint y: 123, endPoint x: 20, endPoint y: 124, distance: 12.2
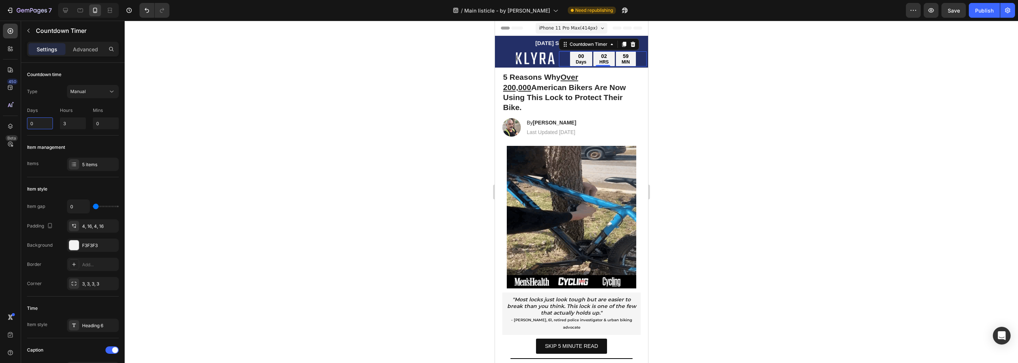
click at [20, 124] on div "450 Beta Sections(18) Elements(83) Section Element Hero Section Product Detail …" at bounding box center [62, 192] width 125 height 343
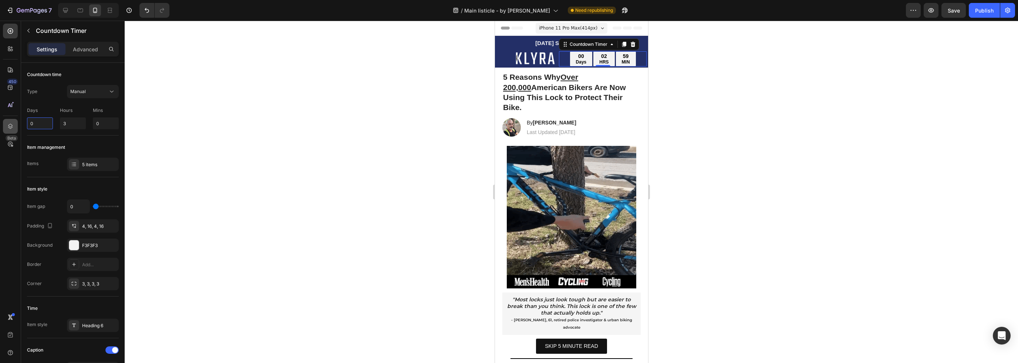
drag, startPoint x: 40, startPoint y: 125, endPoint x: 13, endPoint y: 125, distance: 27.0
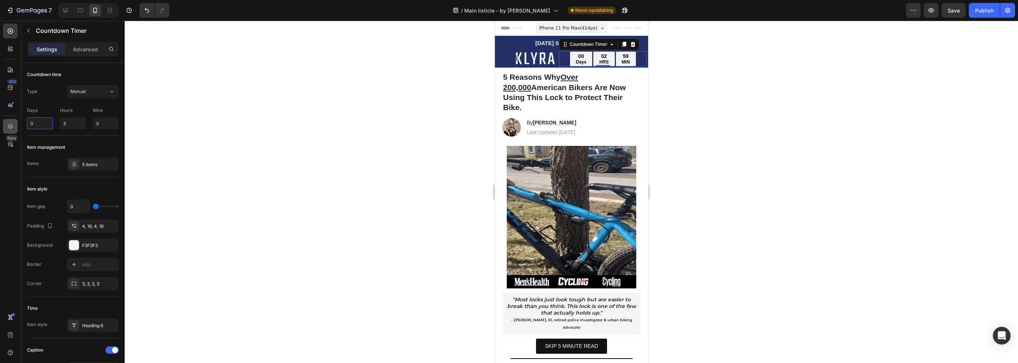
click at [13, 125] on div "450 Beta Sections(18) Elements(83) Section Element Hero Section Product Detail …" at bounding box center [62, 192] width 125 height 343
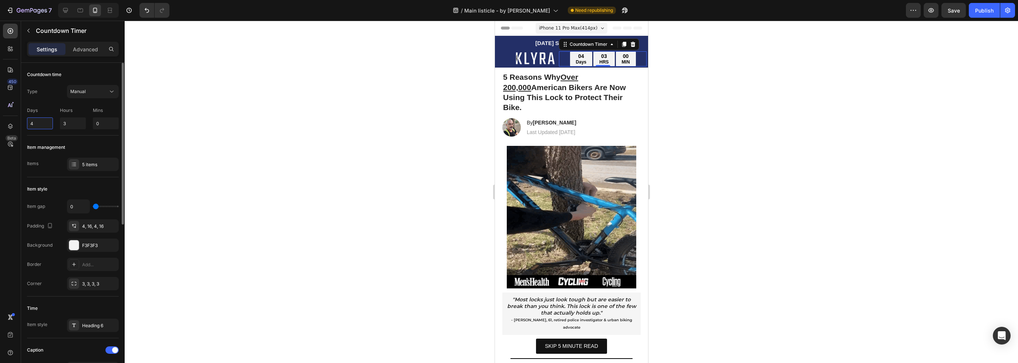
type input "4"
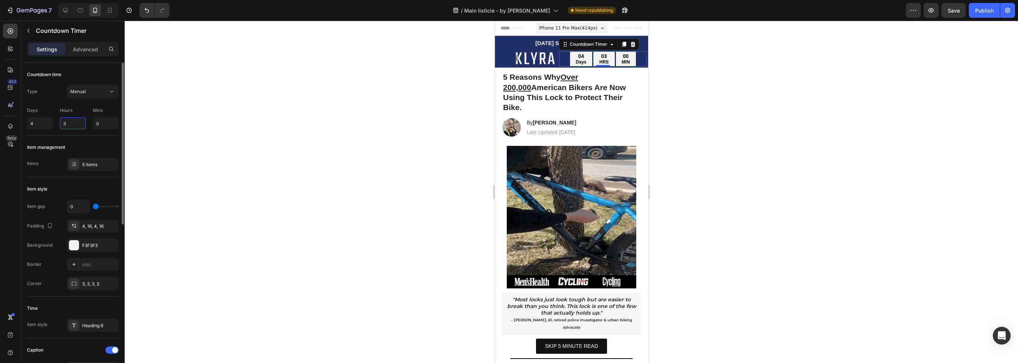
click at [53, 124] on div "Days 4 Hours 3 Mins 0" at bounding box center [73, 116] width 92 height 25
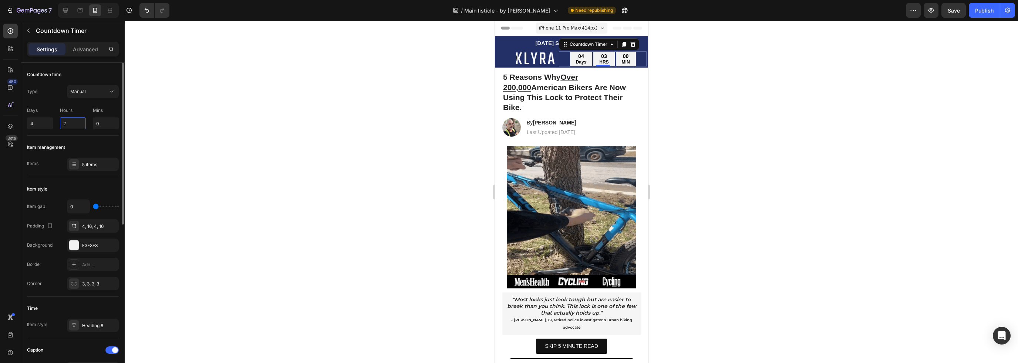
type input "2"
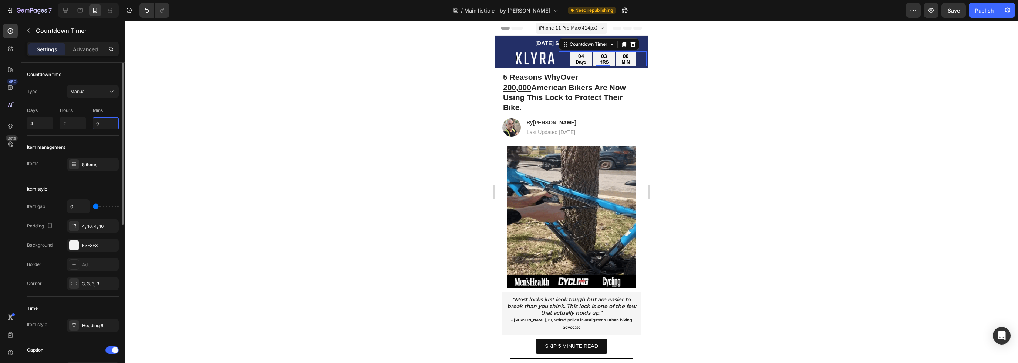
click at [84, 123] on div "Days 4 Hours 2 Mins 0" at bounding box center [73, 116] width 92 height 25
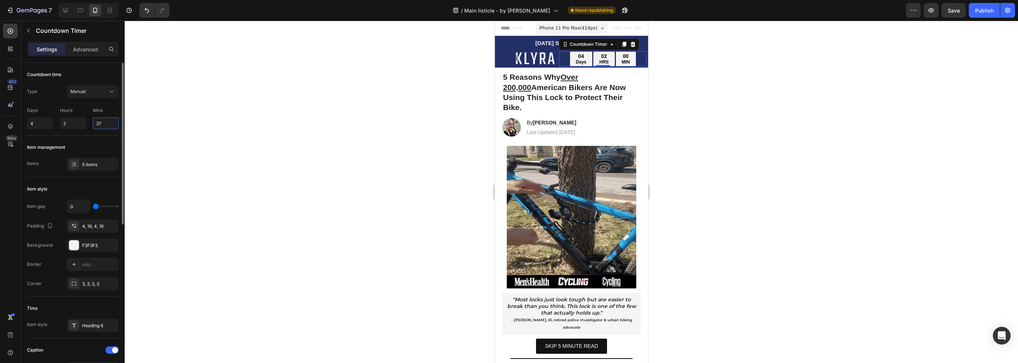
type input "37"
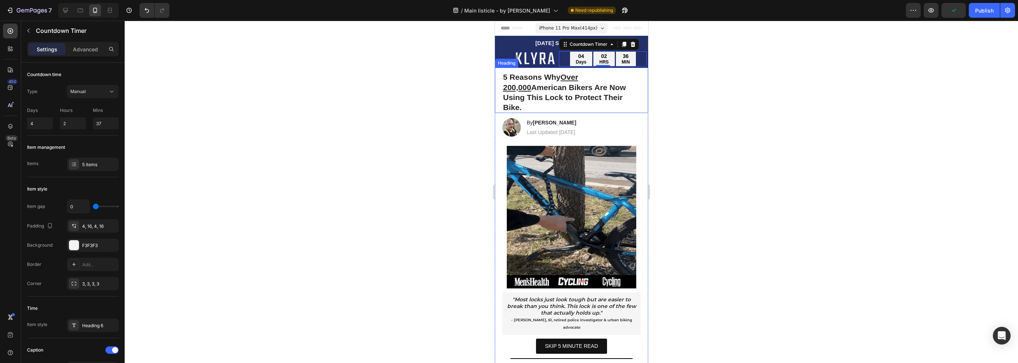
click at [623, 87] on p "⁠⁠⁠⁠⁠⁠⁠ 5 Reasons Why Over 200,000 [DEMOGRAPHIC_DATA] Bikers Are Now Using This…" at bounding box center [570, 92] width 137 height 40
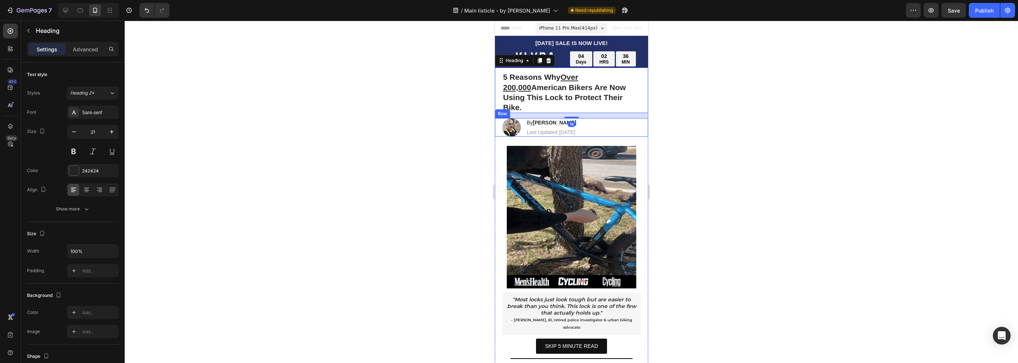
click at [625, 126] on div "Image By [PERSON_NAME] Heading Last Updated [DATE] Text [GEOGRAPHIC_DATA]" at bounding box center [570, 127] width 153 height 18
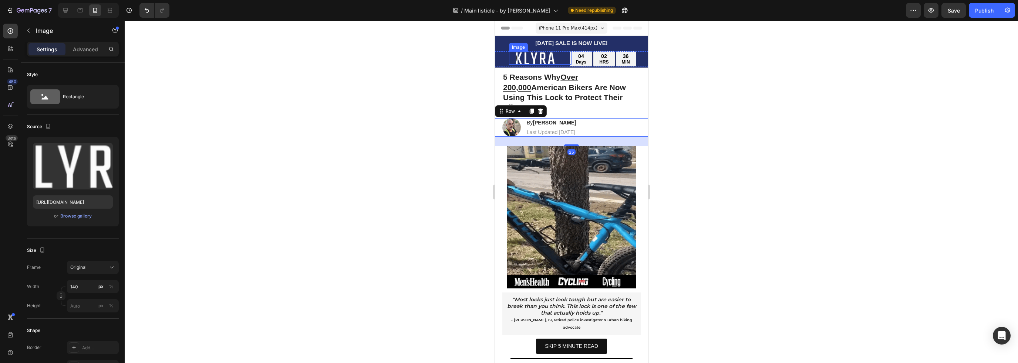
click at [532, 56] on img at bounding box center [534, 58] width 52 height 13
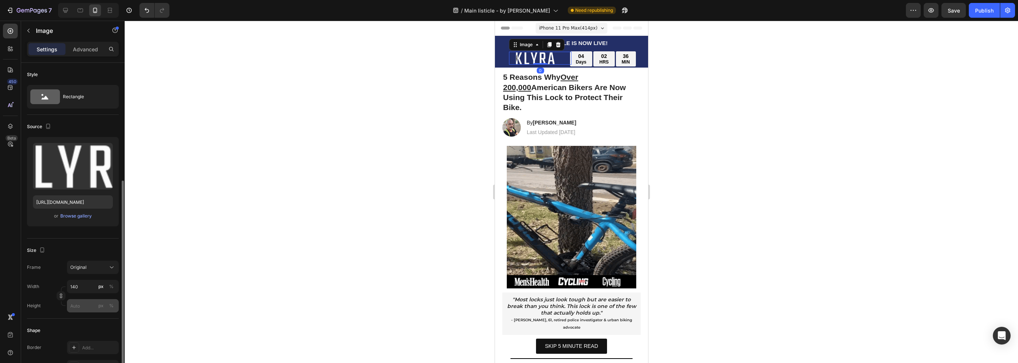
scroll to position [148, 0]
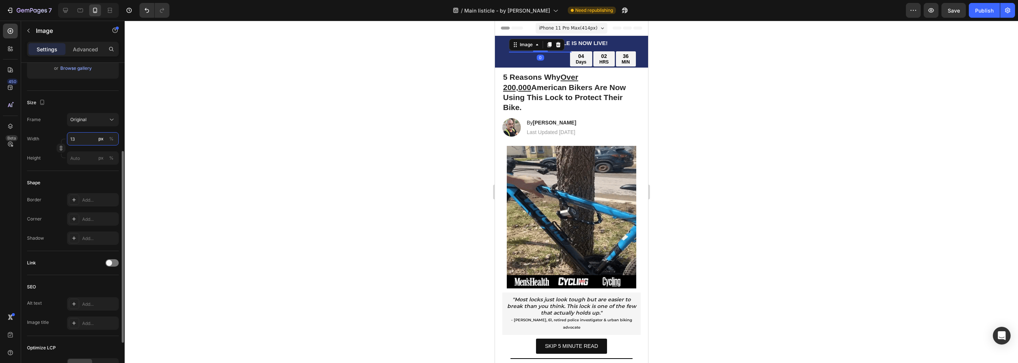
type input "130"
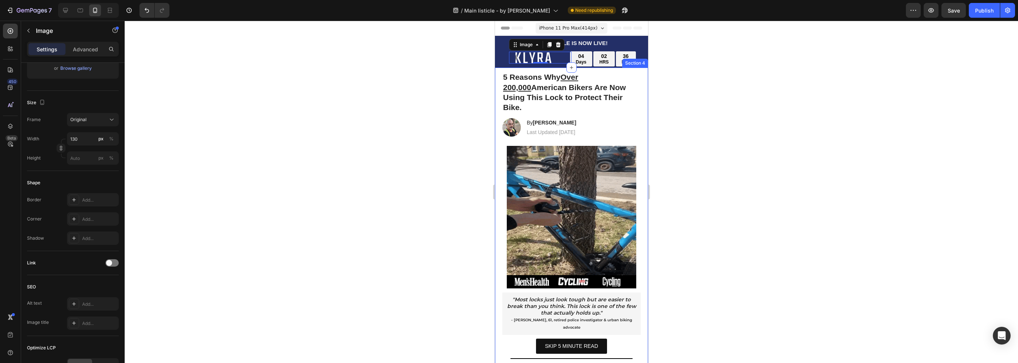
click at [586, 101] on strong "5 Reasons Why Over 200,000 [DEMOGRAPHIC_DATA] Bikers Are Now Using This Lock to…" at bounding box center [563, 92] width 123 height 39
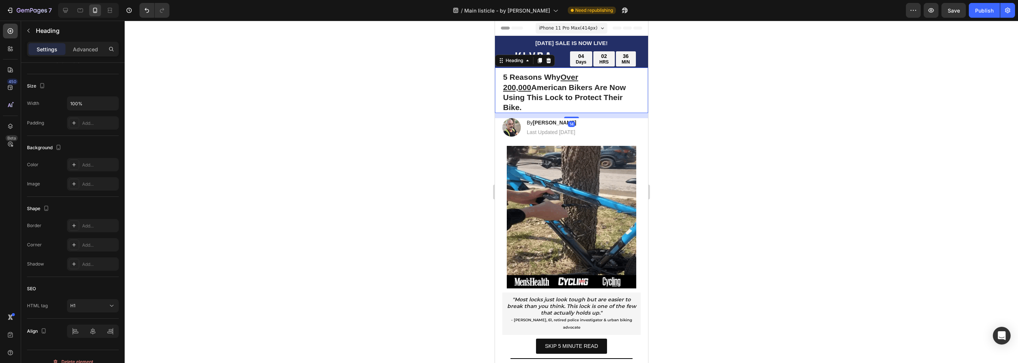
scroll to position [0, 0]
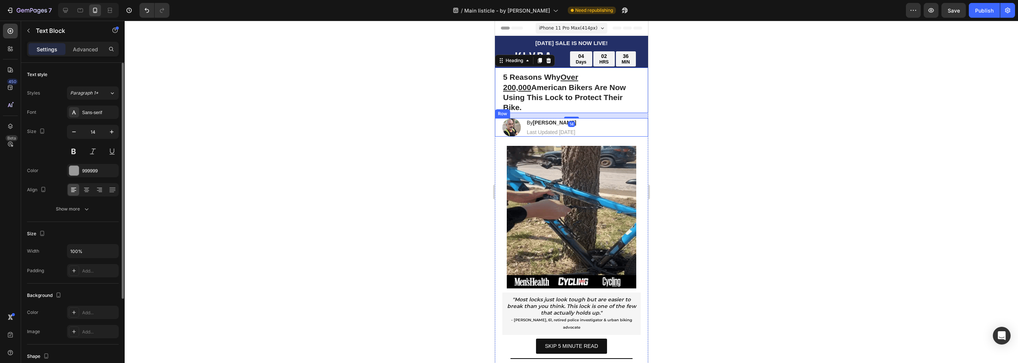
click at [576, 129] on p "Last Updated [DATE]" at bounding box center [551, 132] width 50 height 7
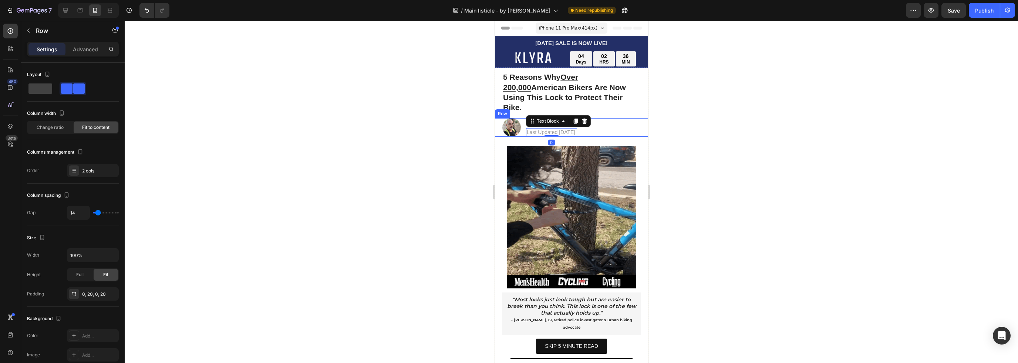
click at [626, 122] on div "Image By [PERSON_NAME] Heading Last Updated [DATE] Text Block 0 Row" at bounding box center [570, 127] width 153 height 18
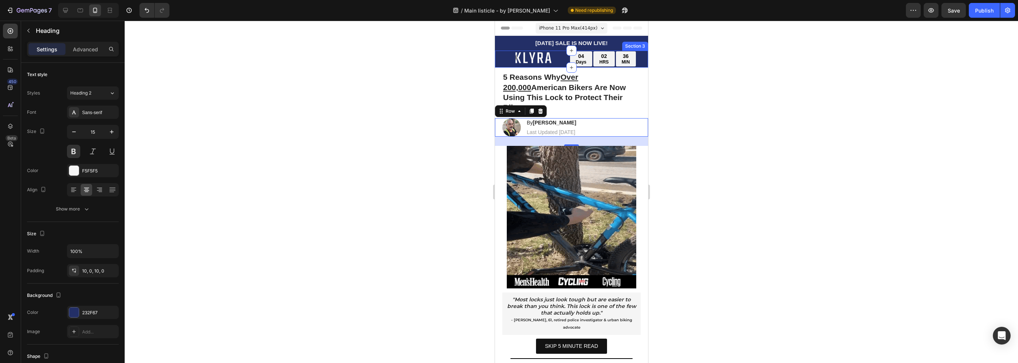
click at [640, 41] on h2 "[DATE] SALE IS NOW LIVE!" at bounding box center [570, 43] width 153 height 15
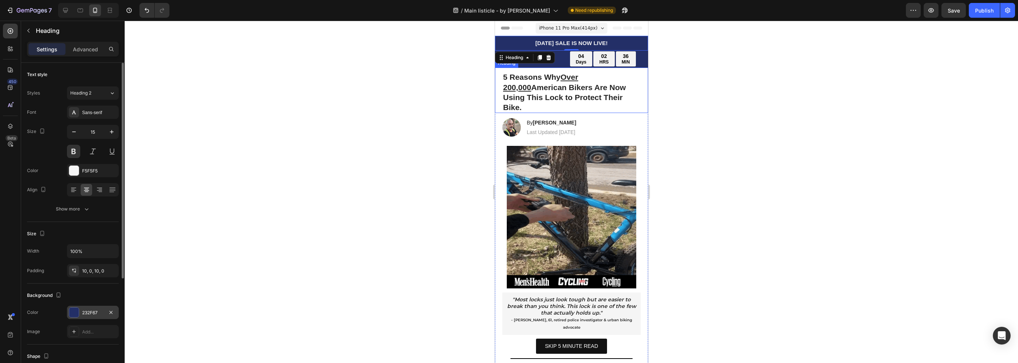
click at [83, 308] on div "232F67" at bounding box center [93, 312] width 52 height 13
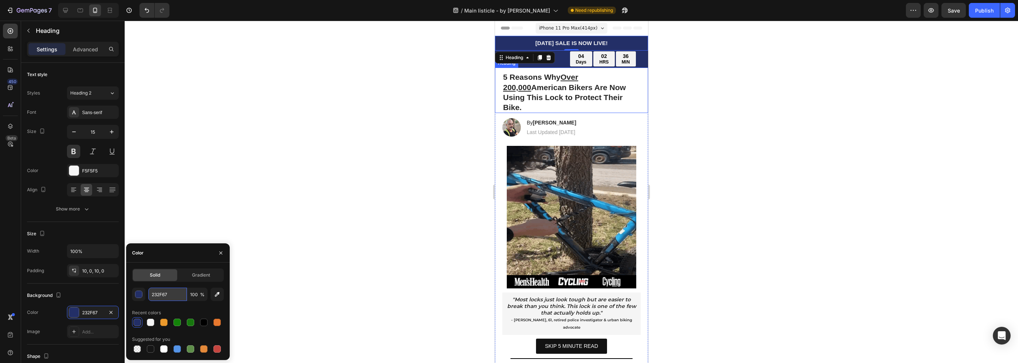
click at [170, 295] on input "232F67" at bounding box center [167, 294] width 38 height 13
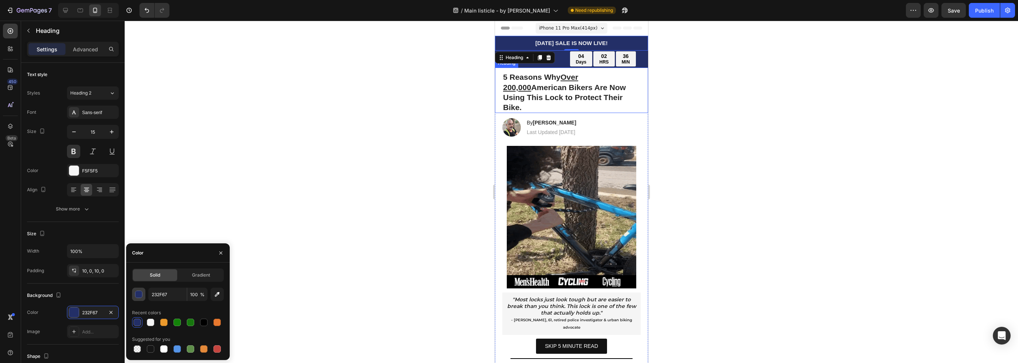
click at [143, 295] on button "button" at bounding box center [138, 294] width 13 height 13
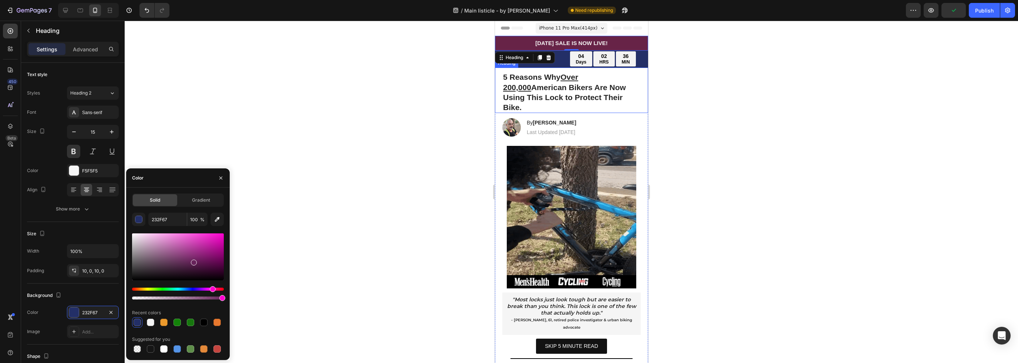
drag, startPoint x: 211, startPoint y: 290, endPoint x: 223, endPoint y: 288, distance: 12.0
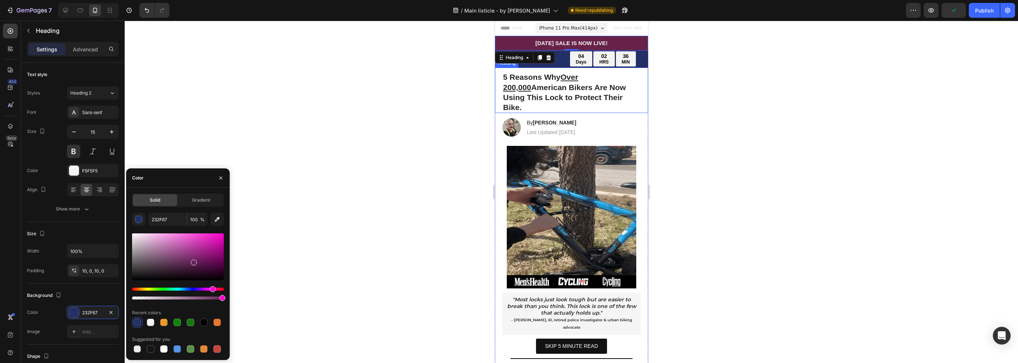
click at [224, 288] on div "Hue" at bounding box center [178, 289] width 92 height 3
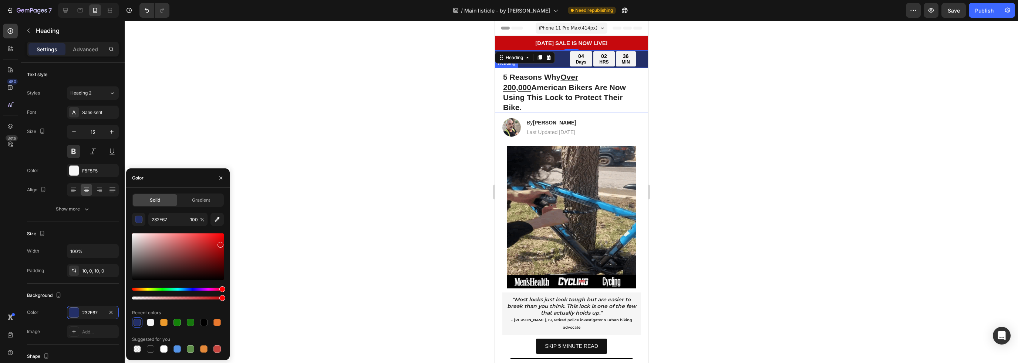
drag, startPoint x: 206, startPoint y: 252, endPoint x: 219, endPoint y: 244, distance: 16.1
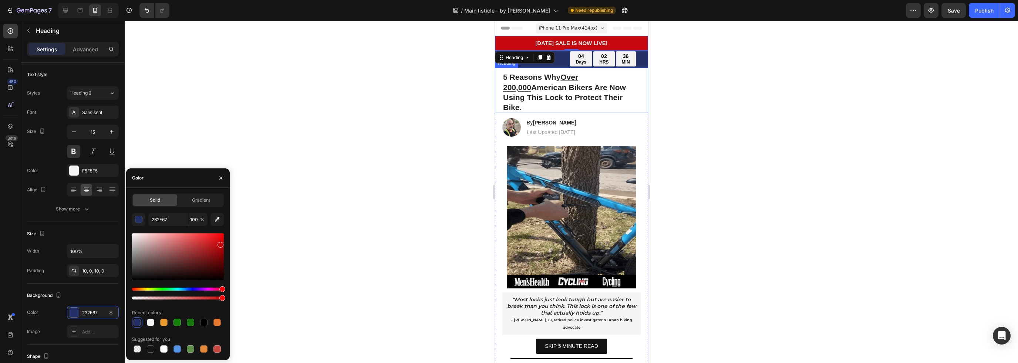
click at [219, 244] on div at bounding box center [178, 257] width 92 height 47
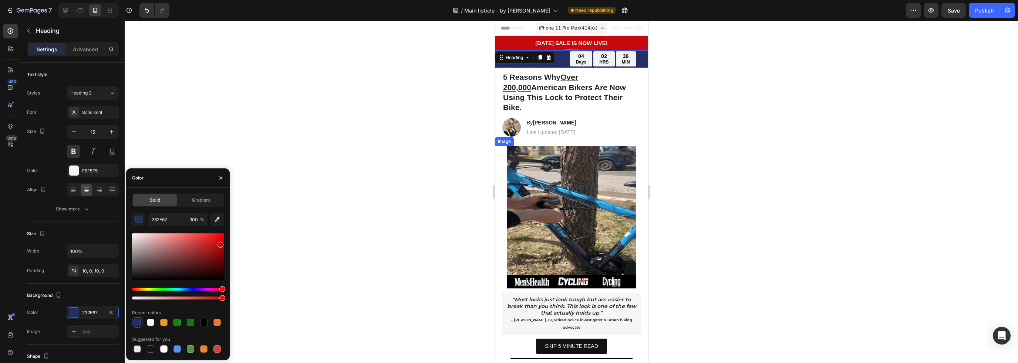
type input "C6090D"
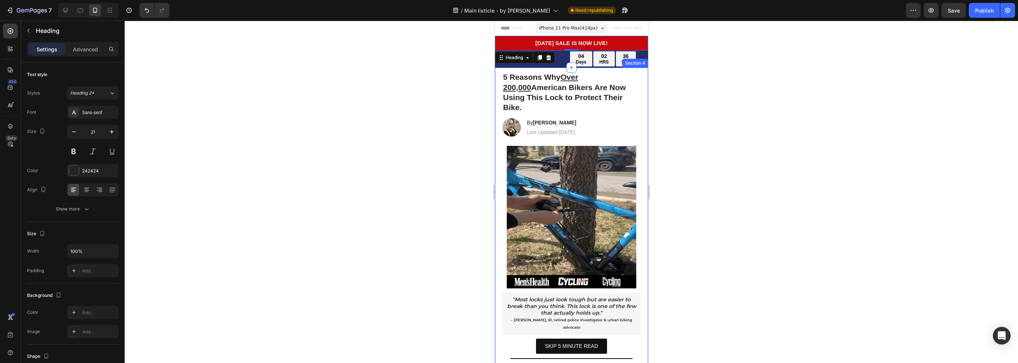
click at [592, 93] on strong "5 Reasons Why Over 200,000 [DEMOGRAPHIC_DATA] Bikers Are Now Using This Lock to…" at bounding box center [563, 92] width 123 height 39
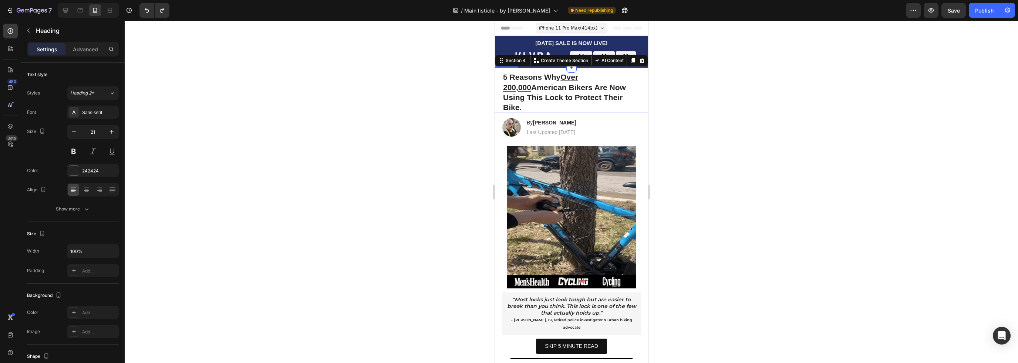
click at [565, 101] on strong "5 Reasons Why Over 200,000 [DEMOGRAPHIC_DATA] Bikers Are Now Using This Lock to…" at bounding box center [563, 92] width 123 height 39
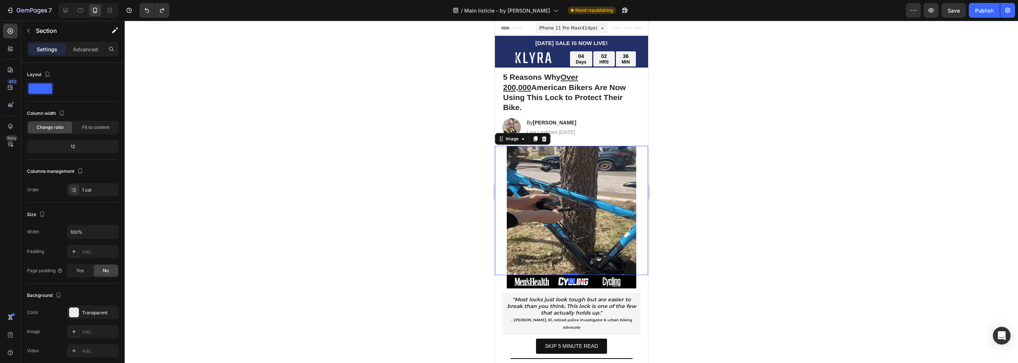
click at [612, 174] on img at bounding box center [570, 210] width 129 height 129
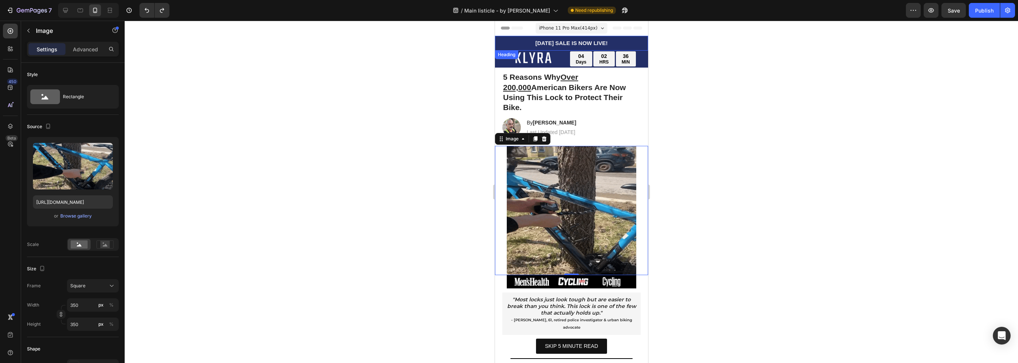
click at [631, 44] on h2 "[DATE] SALE IS NOW LIVE!" at bounding box center [570, 43] width 153 height 15
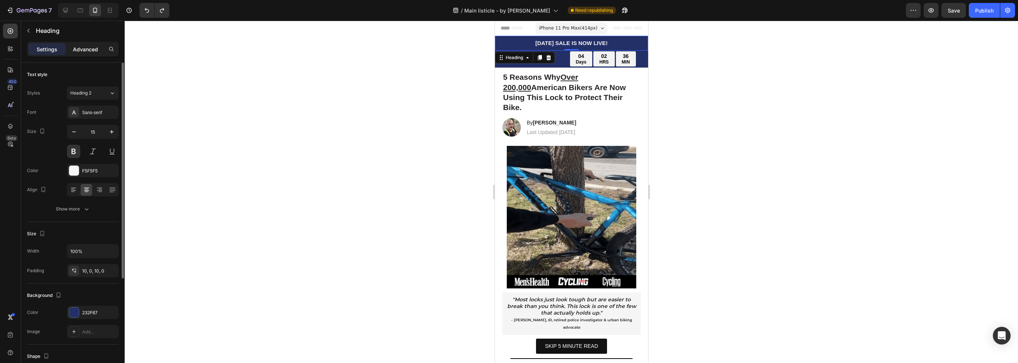
click at [95, 48] on p "Advanced" at bounding box center [85, 49] width 25 height 8
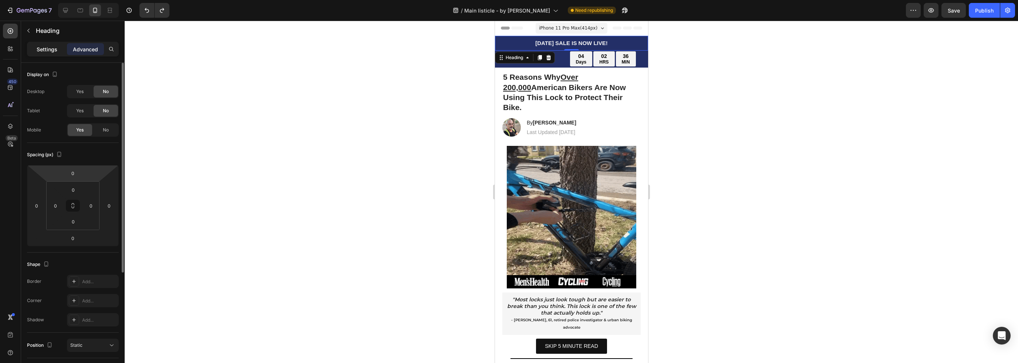
click at [52, 44] on div "Settings" at bounding box center [46, 49] width 37 height 12
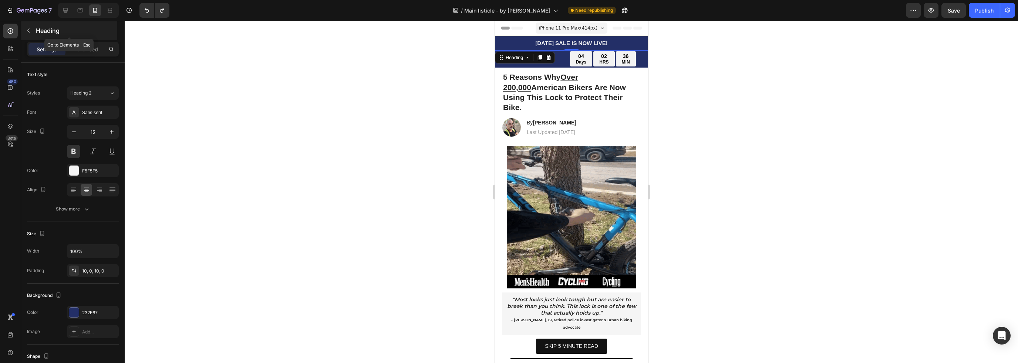
click at [27, 32] on icon "button" at bounding box center [29, 31] width 6 height 6
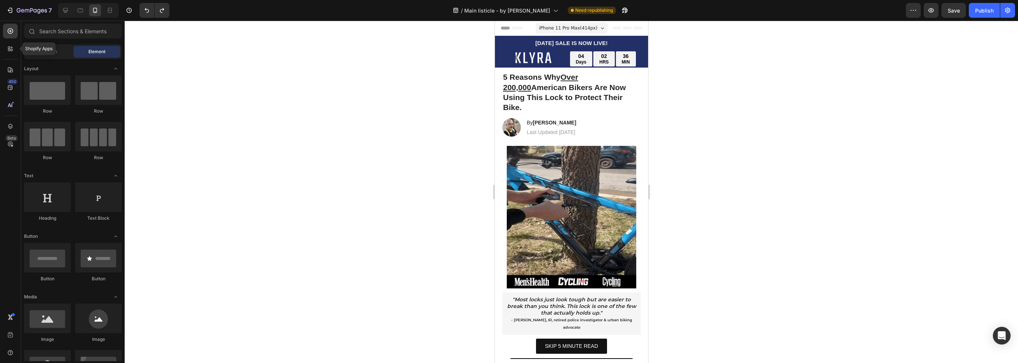
drag, startPoint x: 9, startPoint y: 50, endPoint x: 22, endPoint y: 48, distance: 13.5
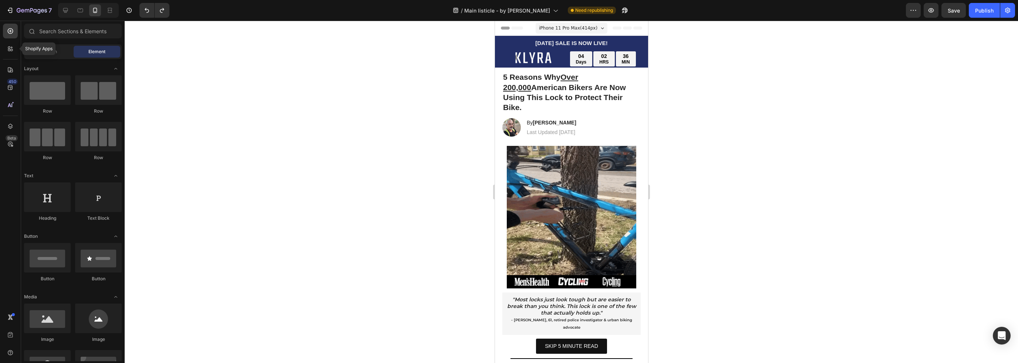
click at [9, 50] on icon at bounding box center [10, 48] width 7 height 7
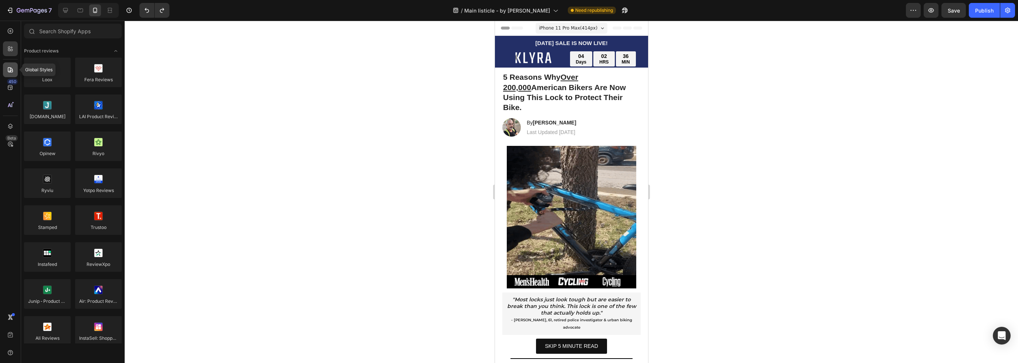
click at [9, 71] on icon at bounding box center [10, 69] width 7 height 7
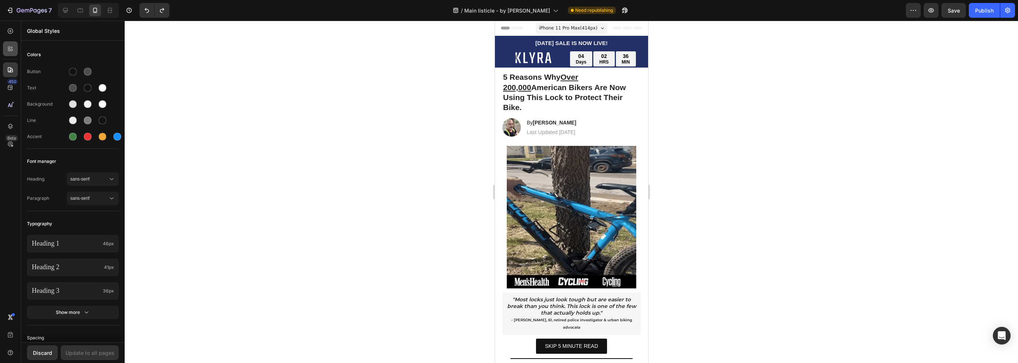
click at [10, 48] on icon at bounding box center [10, 48] width 7 height 7
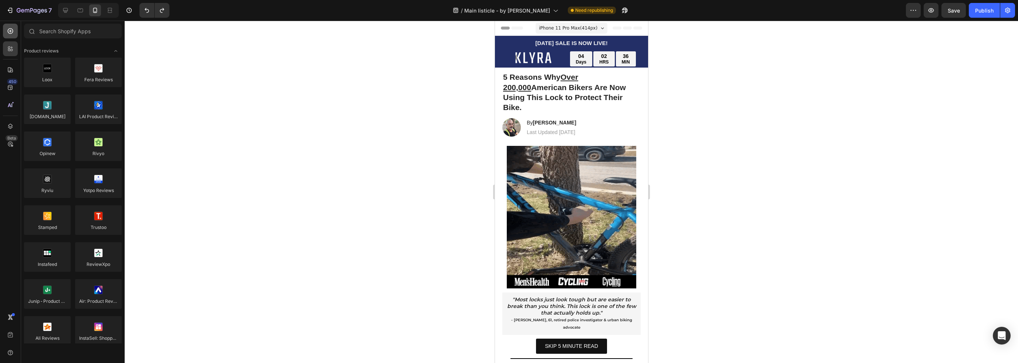
click at [11, 34] on icon at bounding box center [10, 30] width 7 height 7
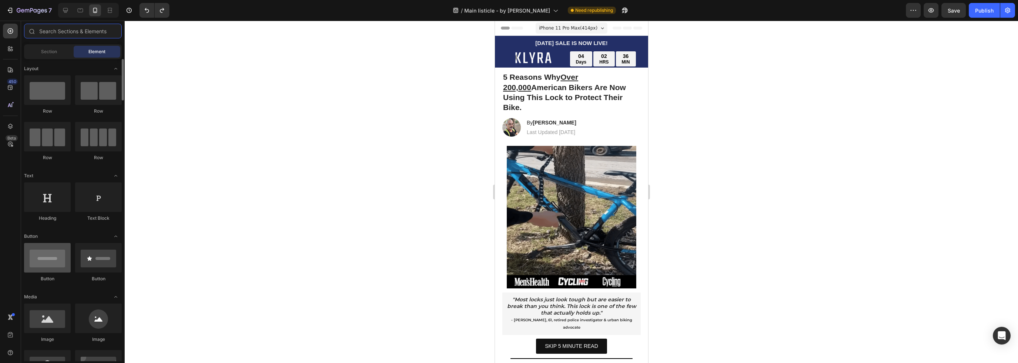
scroll to position [74, 0]
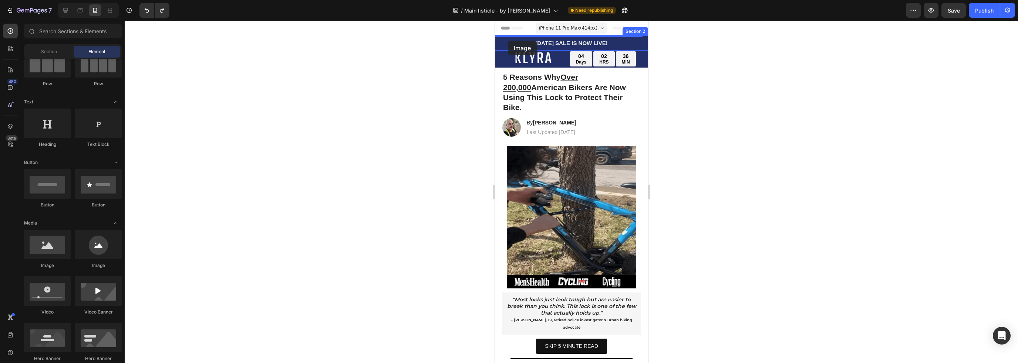
drag, startPoint x: 545, startPoint y: 270, endPoint x: 507, endPoint y: 41, distance: 232.6
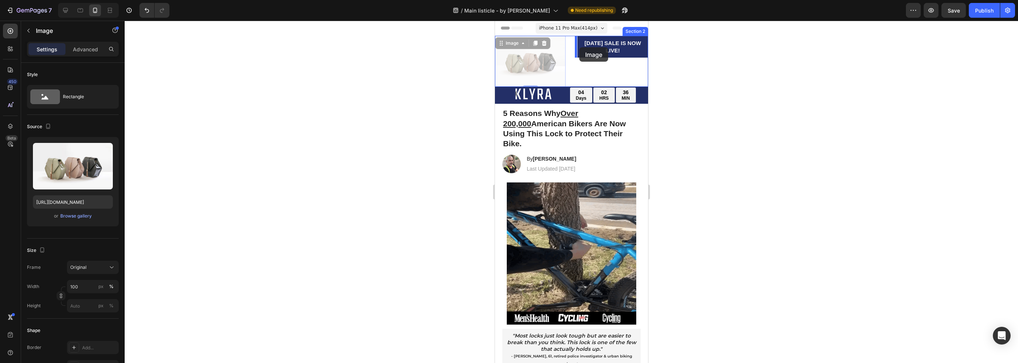
drag, startPoint x: 545, startPoint y: 58, endPoint x: 579, endPoint y: 47, distance: 35.6
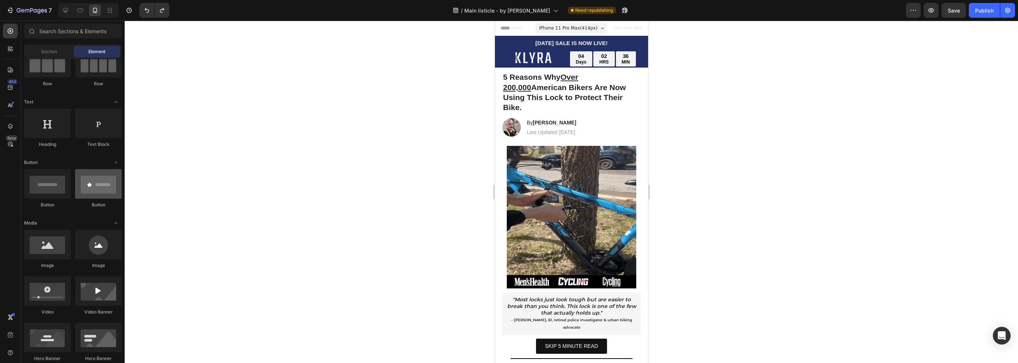
scroll to position [0, 0]
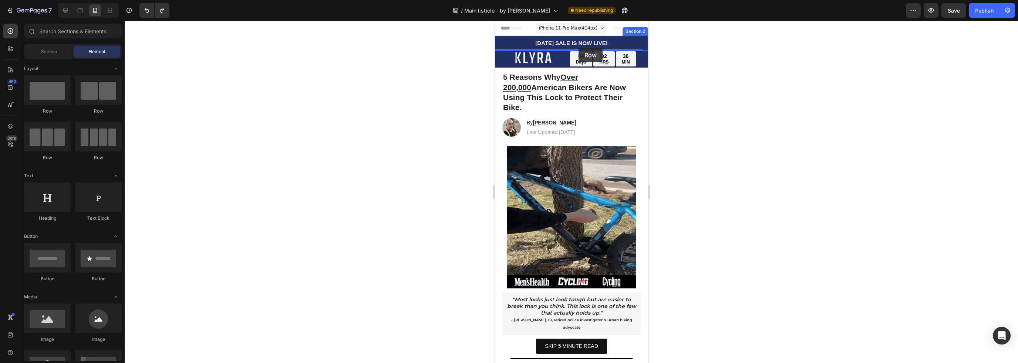
drag, startPoint x: 593, startPoint y: 119, endPoint x: 578, endPoint y: 48, distance: 72.6
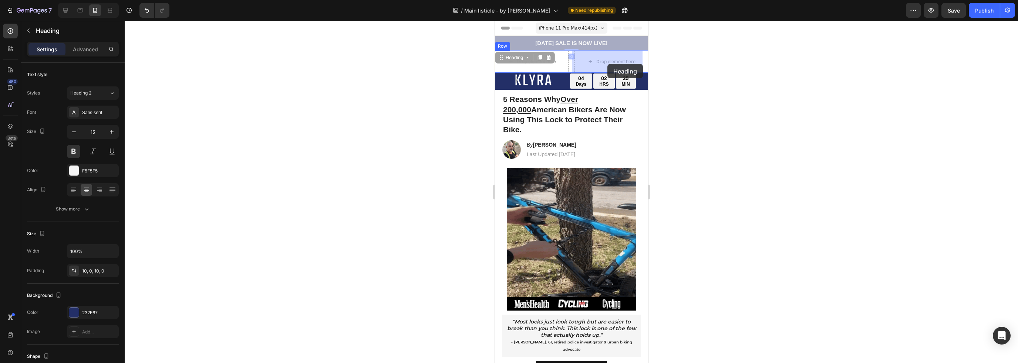
drag, startPoint x: 623, startPoint y: 41, endPoint x: 607, endPoint y: 64, distance: 28.1
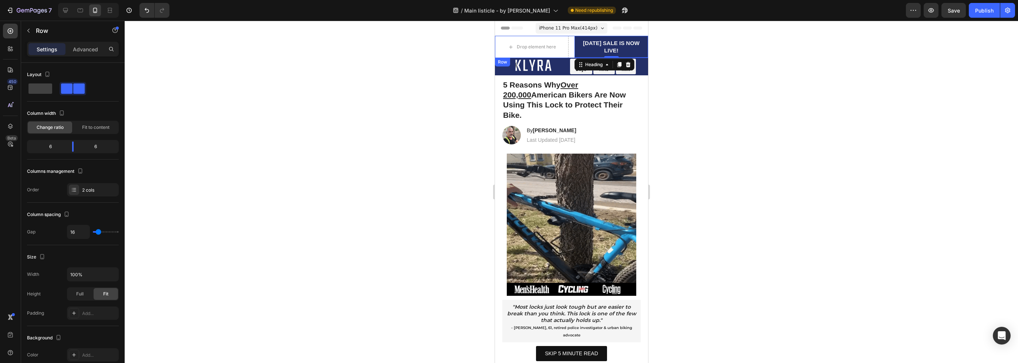
click at [568, 45] on div "Drop element here [DATE] SALE IS NOW LIVE! Heading 0 Row" at bounding box center [570, 47] width 153 height 22
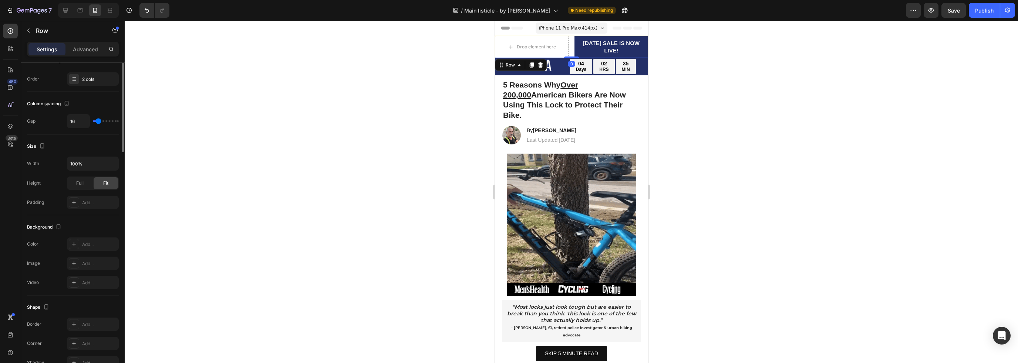
scroll to position [185, 0]
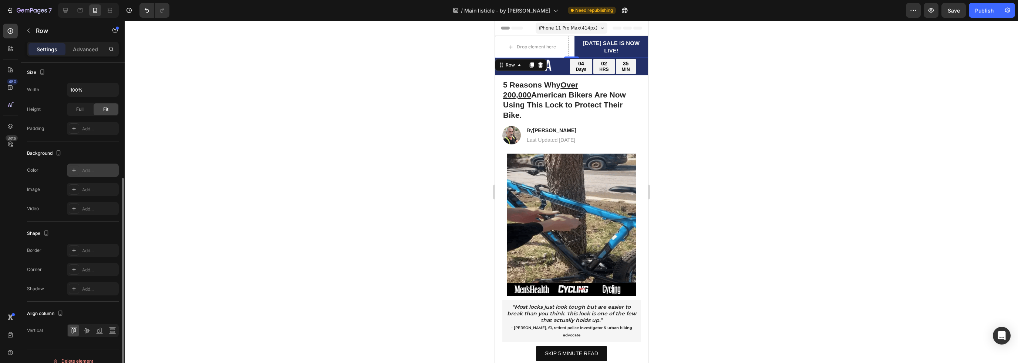
click at [77, 169] on icon at bounding box center [74, 170] width 6 height 6
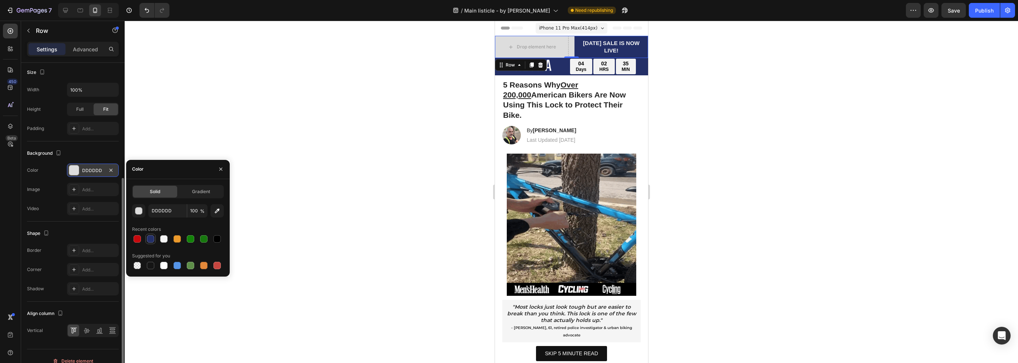
click at [149, 238] on div at bounding box center [150, 239] width 7 height 7
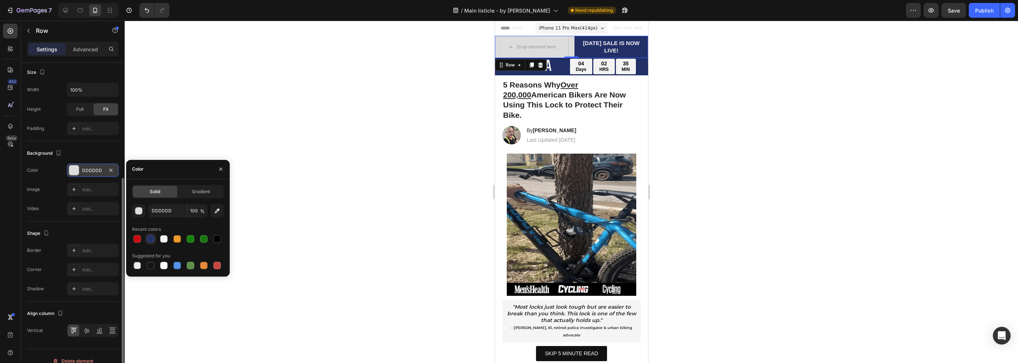
type input "232F67"
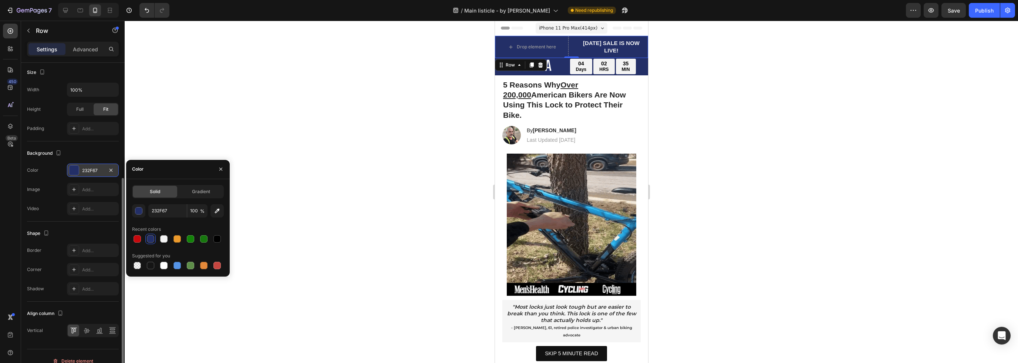
scroll to position [0, 0]
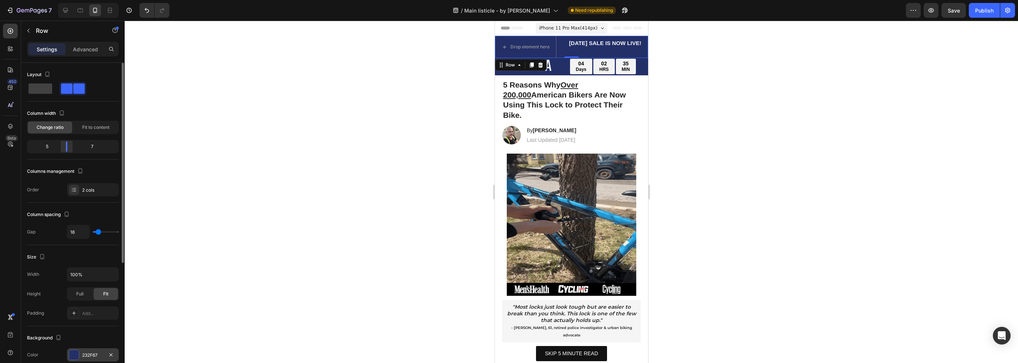
drag, startPoint x: 72, startPoint y: 149, endPoint x: 62, endPoint y: 148, distance: 10.0
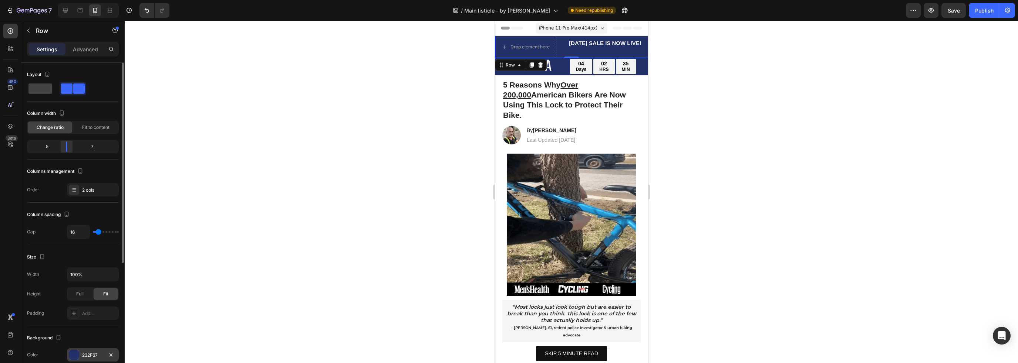
click at [63, 0] on body "7 Version history / Main listicle - by [PERSON_NAME] republishing Preview Save …" at bounding box center [509, 0] width 1018 height 0
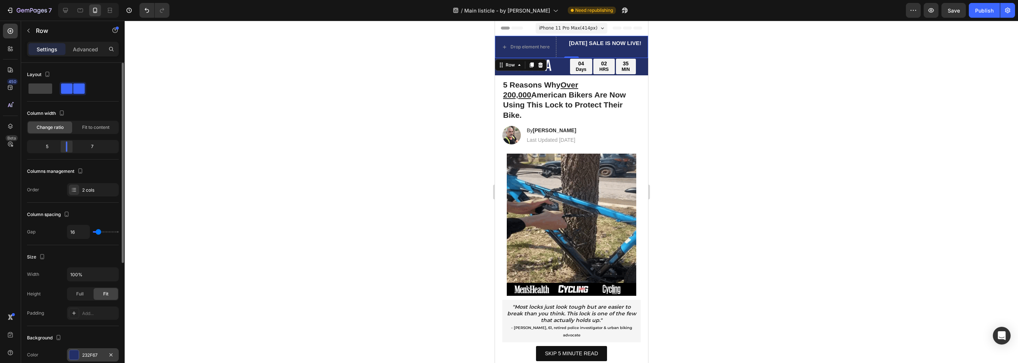
click at [62, 0] on body "7 Version history / Main listicle - by [PERSON_NAME] republishing Preview Save …" at bounding box center [509, 0] width 1018 height 0
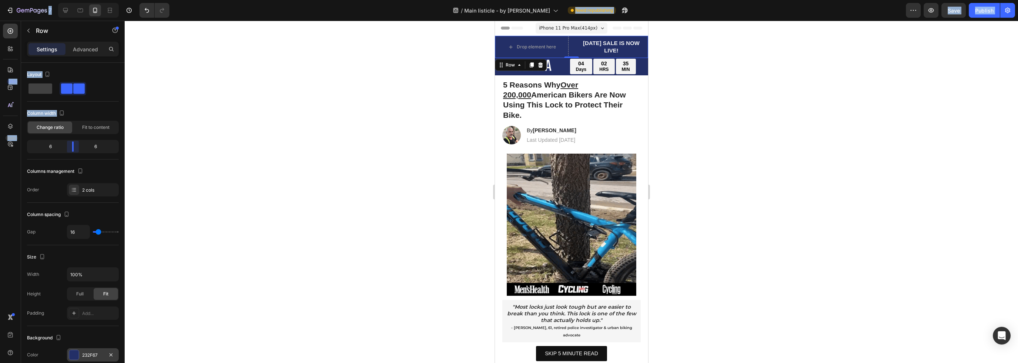
drag, startPoint x: 62, startPoint y: 148, endPoint x: 73, endPoint y: 148, distance: 10.4
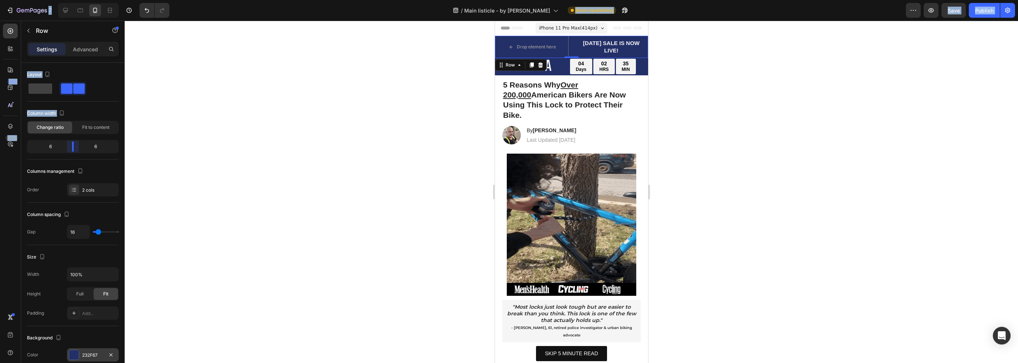
click at [73, 0] on body "7 Version history / Main listicle - by [PERSON_NAME] republishing Preview Save …" at bounding box center [509, 0] width 1018 height 0
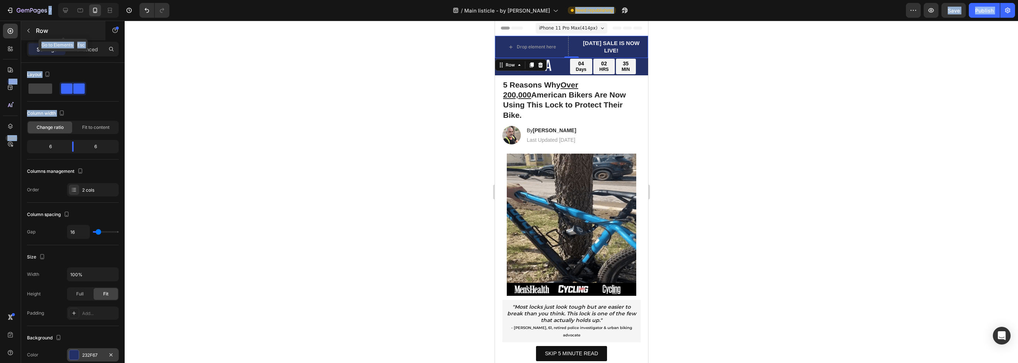
click at [33, 31] on button "button" at bounding box center [29, 31] width 12 height 12
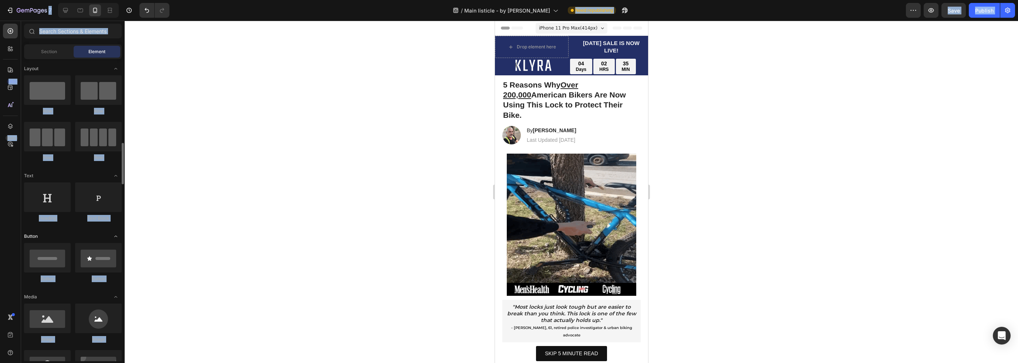
scroll to position [111, 0]
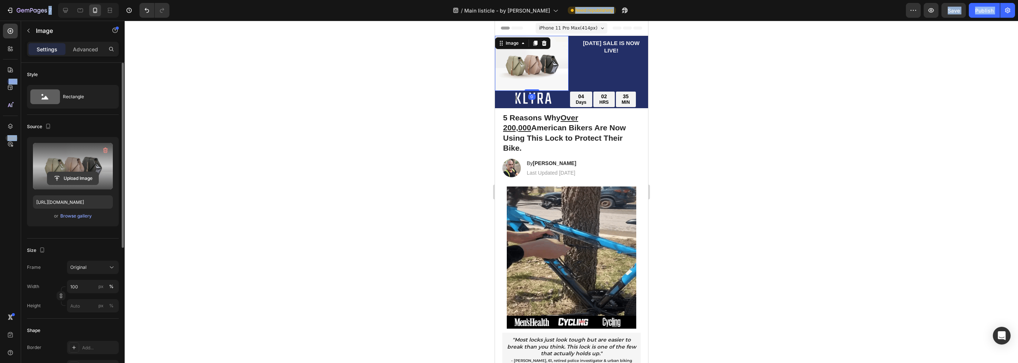
click at [87, 183] on input "file" at bounding box center [72, 178] width 51 height 13
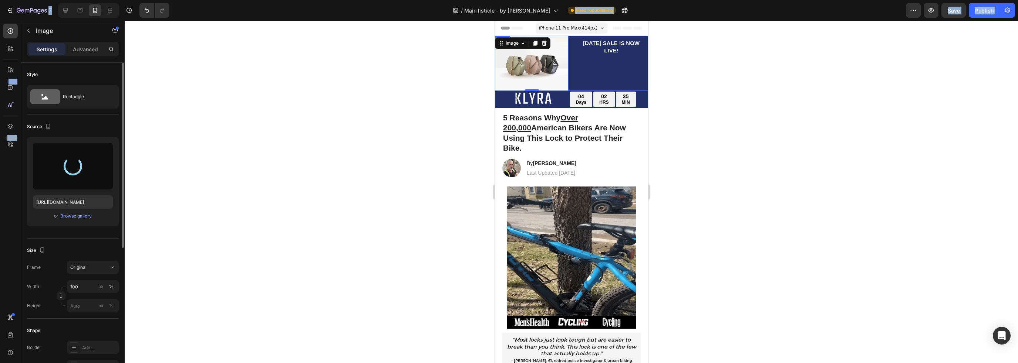
type input "[URL][DOMAIN_NAME]"
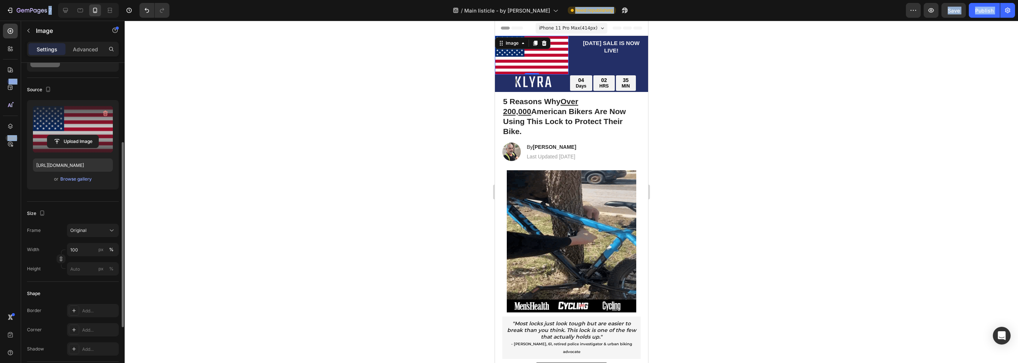
scroll to position [74, 0]
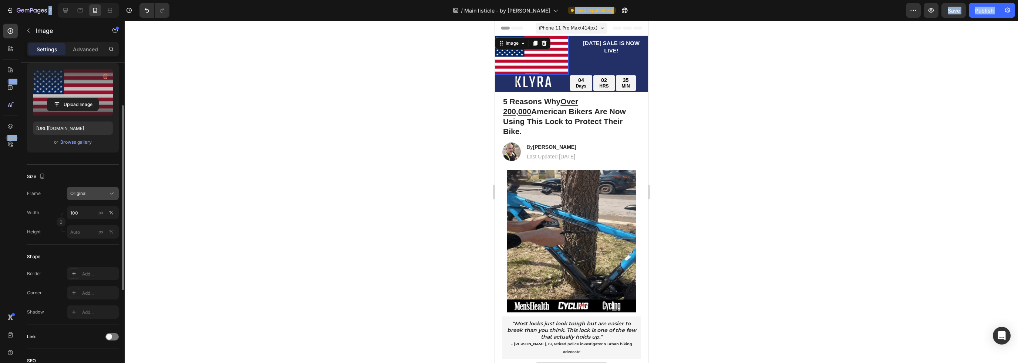
click at [91, 195] on div "Original" at bounding box center [88, 193] width 36 height 7
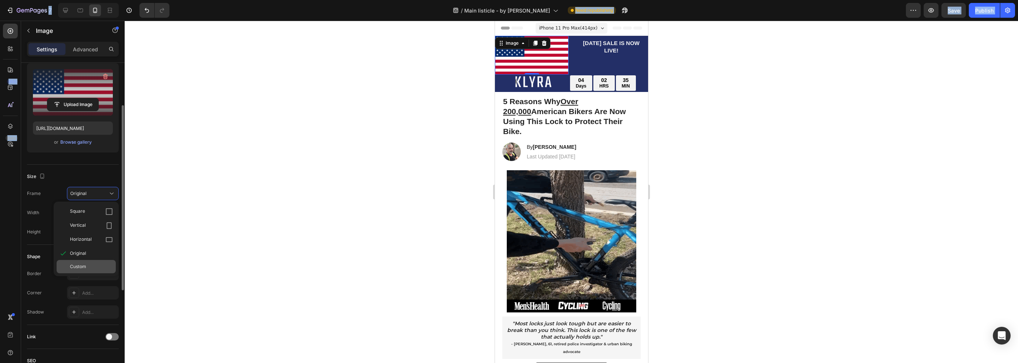
click at [94, 270] on div "Custom" at bounding box center [86, 266] width 59 height 13
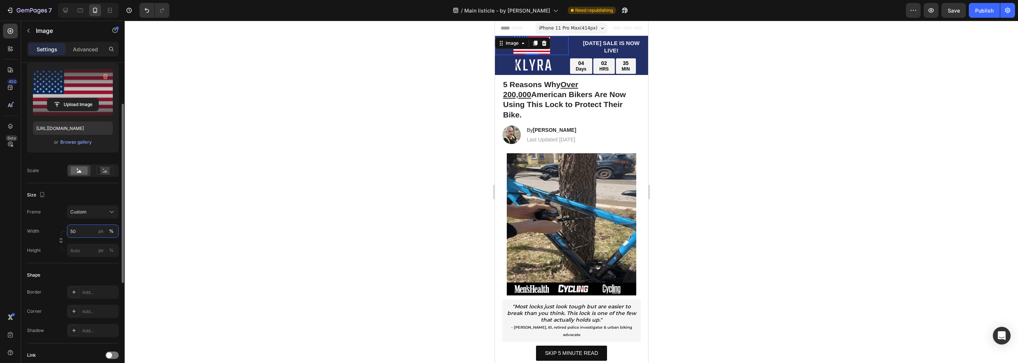
type input "5"
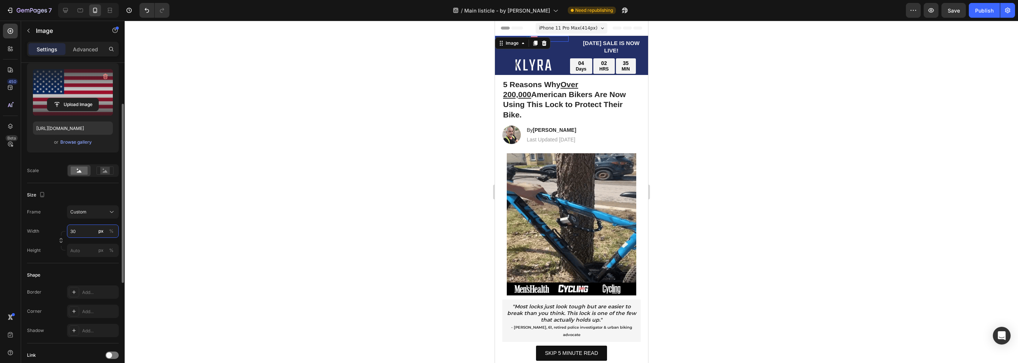
type input "3"
type input "4"
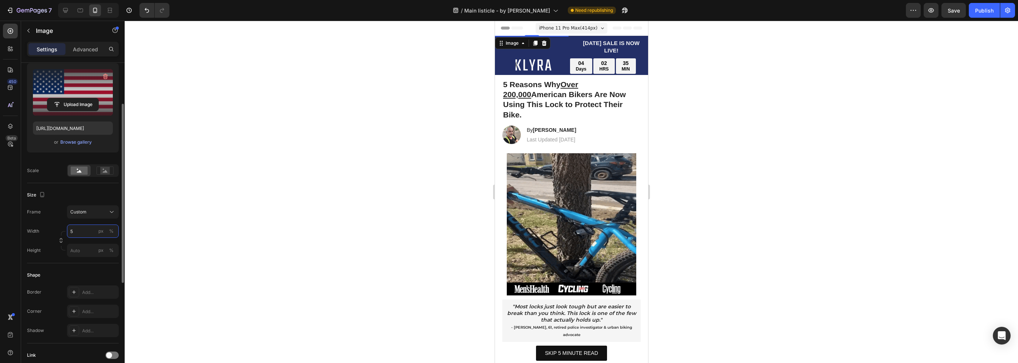
type input "50"
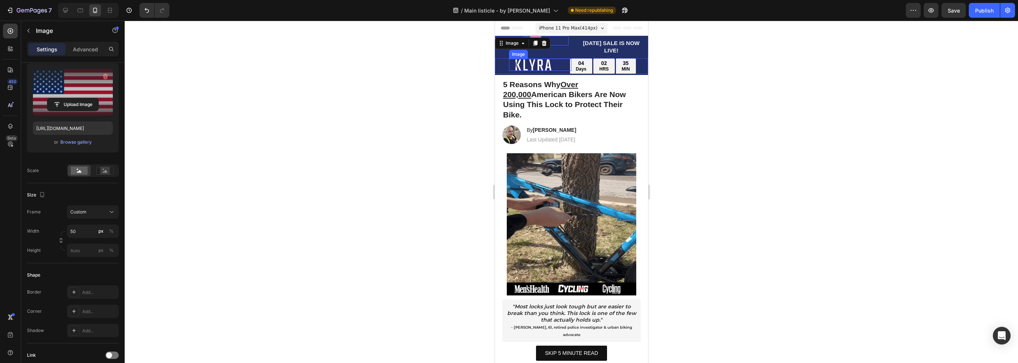
click at [549, 60] on img at bounding box center [532, 65] width 48 height 12
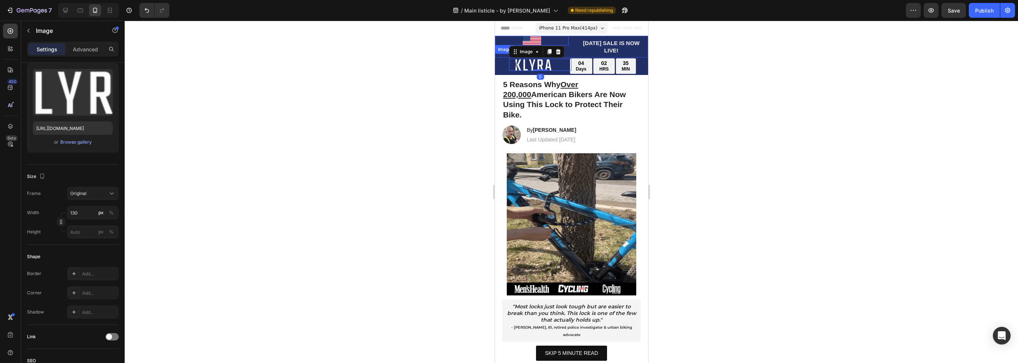
click at [559, 41] on div at bounding box center [531, 41] width 74 height 10
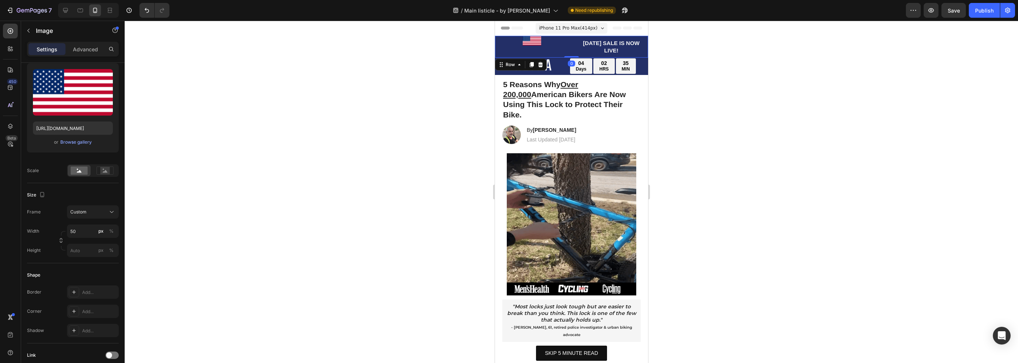
click at [558, 49] on div "Image" at bounding box center [531, 47] width 74 height 22
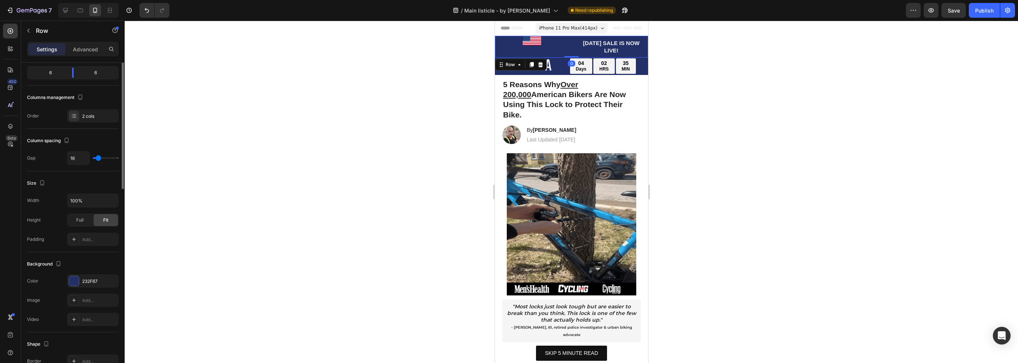
scroll to position [0, 0]
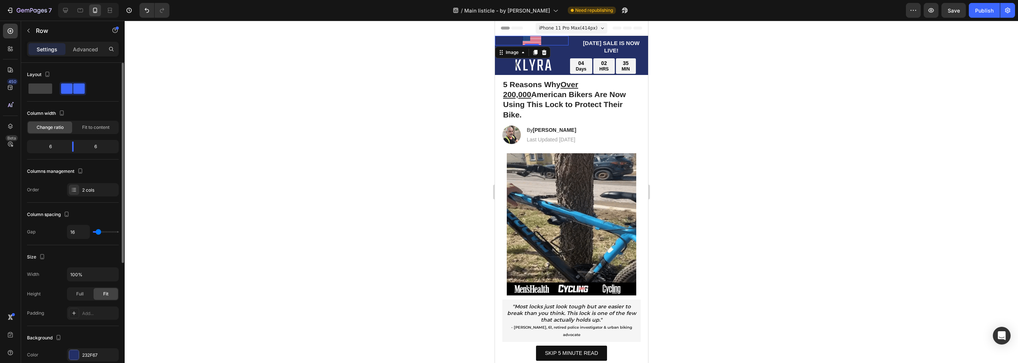
click at [534, 41] on img at bounding box center [531, 41] width 18 height 10
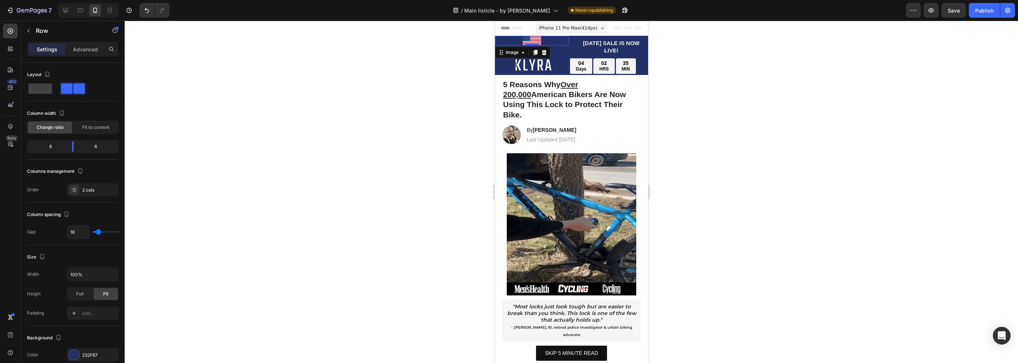
click at [556, 47] on div "Image 0" at bounding box center [531, 47] width 74 height 22
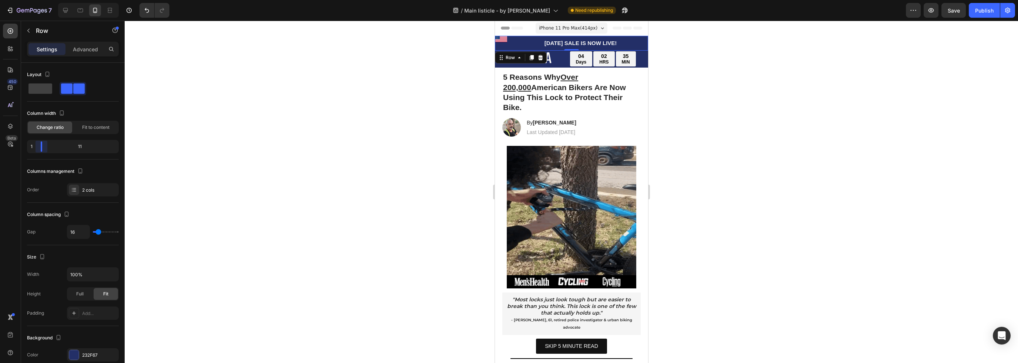
drag, startPoint x: 70, startPoint y: 145, endPoint x: 27, endPoint y: 148, distance: 43.4
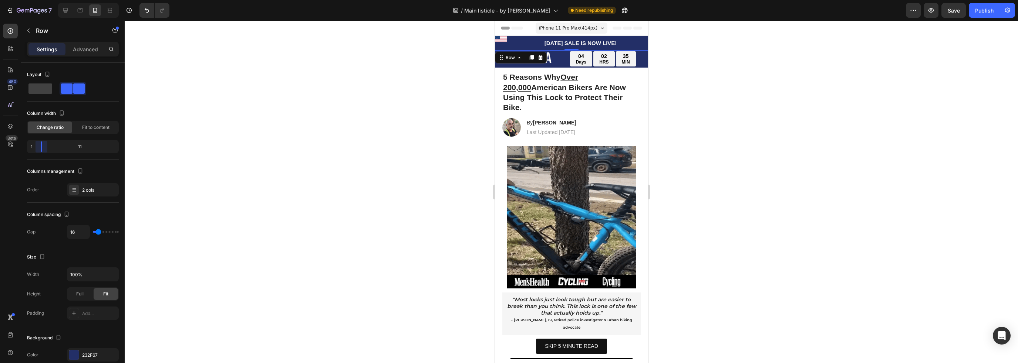
click at [27, 0] on body "7 Version history / Main listicle - by [PERSON_NAME] republishing Preview Save …" at bounding box center [509, 0] width 1018 height 0
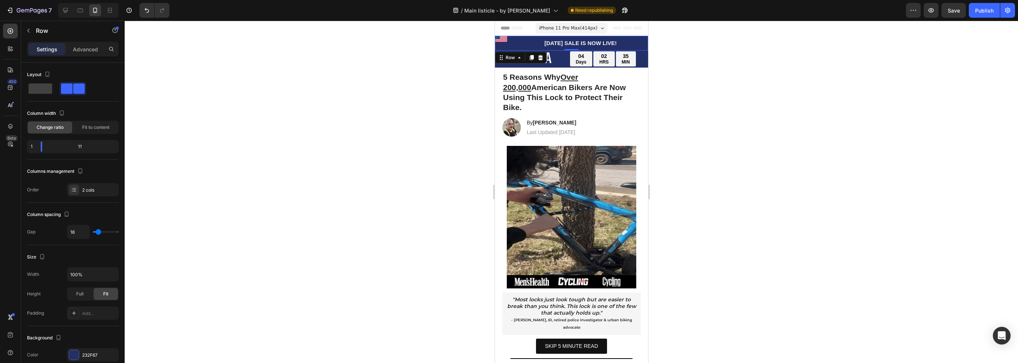
click at [501, 40] on img at bounding box center [500, 39] width 12 height 6
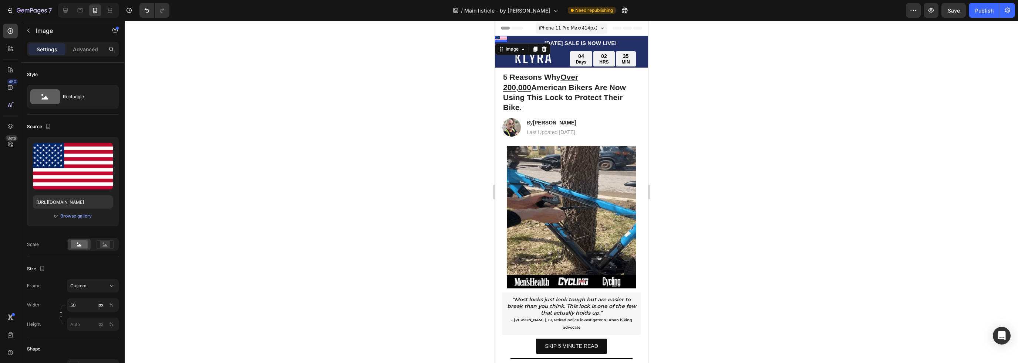
click at [503, 40] on div at bounding box center [500, 41] width 12 height 2
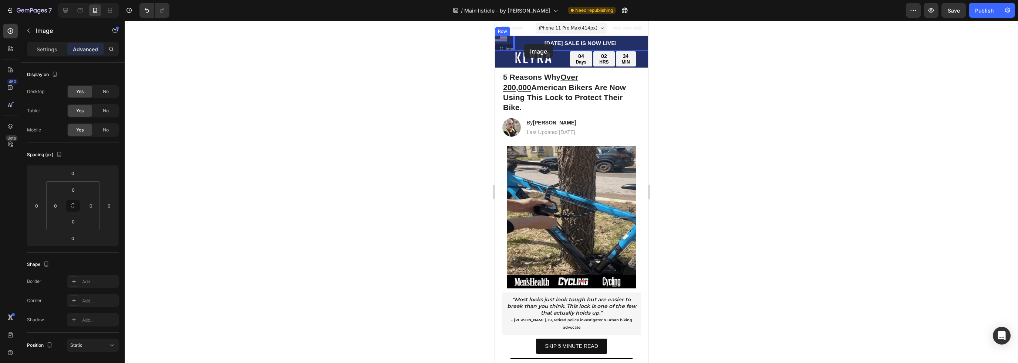
drag, startPoint x: 503, startPoint y: 38, endPoint x: 524, endPoint y: 44, distance: 21.5
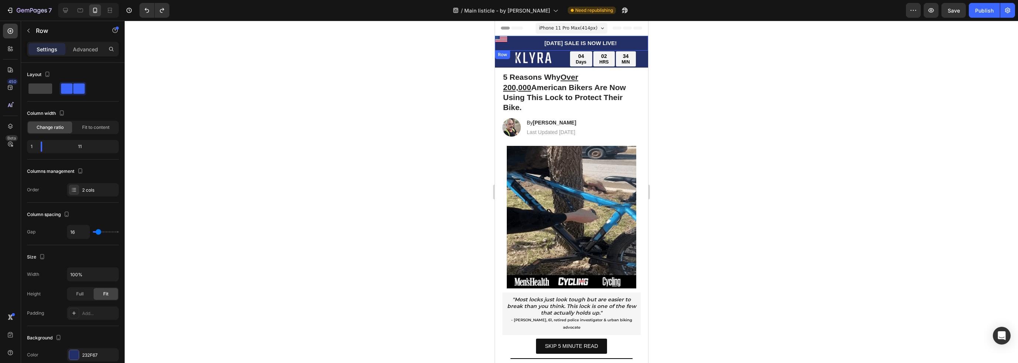
click at [504, 44] on div "Image" at bounding box center [500, 43] width 12 height 15
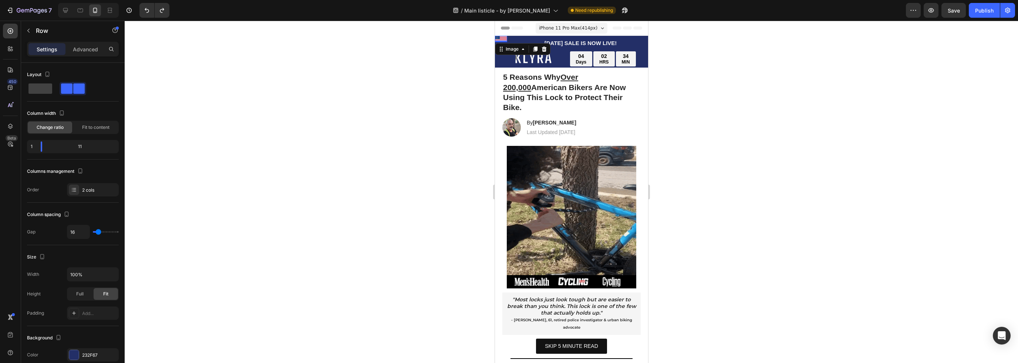
click at [504, 39] on img at bounding box center [500, 39] width 12 height 6
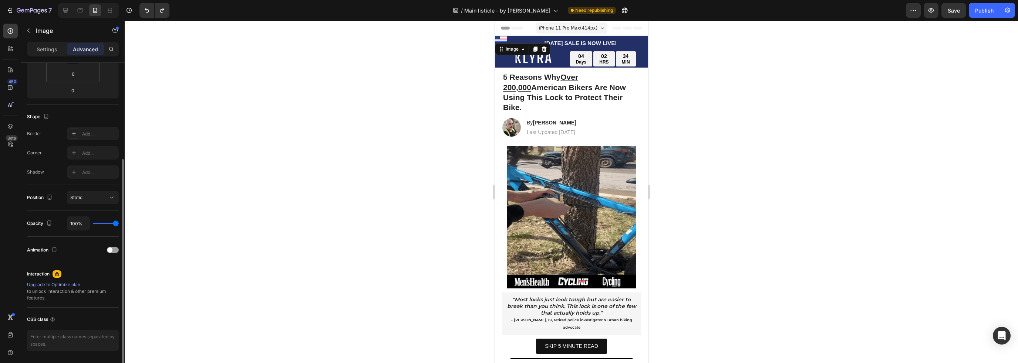
scroll to position [37, 0]
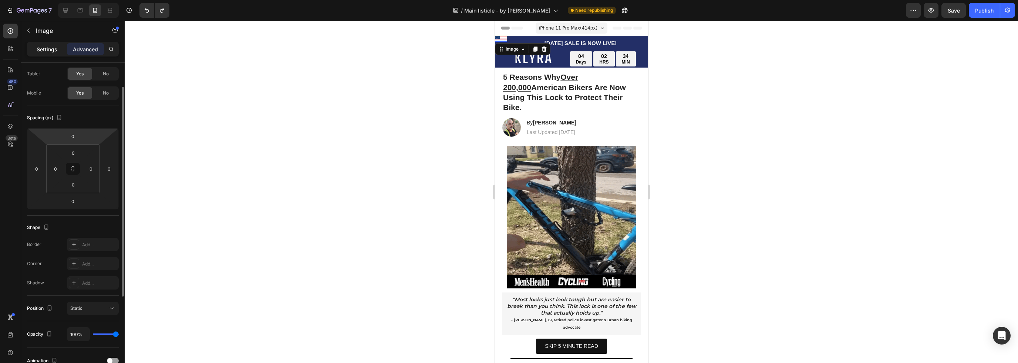
click at [55, 46] on p "Settings" at bounding box center [47, 49] width 21 height 8
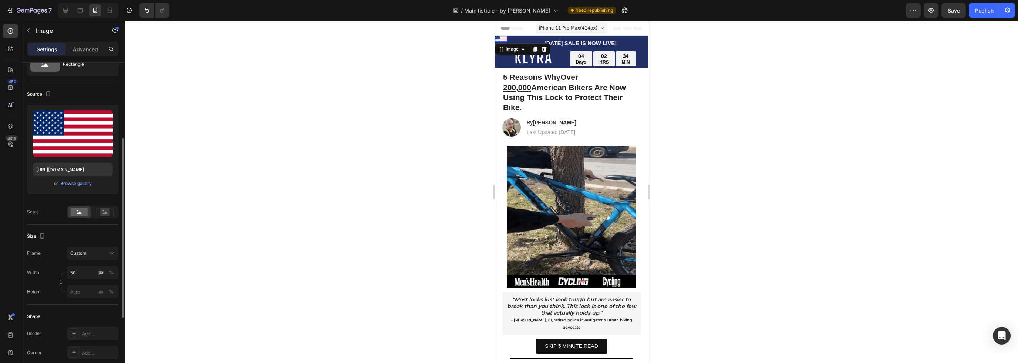
scroll to position [0, 0]
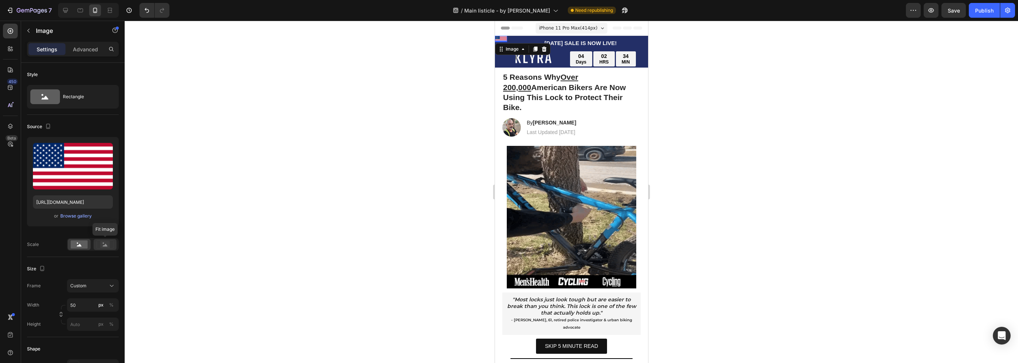
click at [106, 244] on icon at bounding box center [105, 245] width 5 height 3
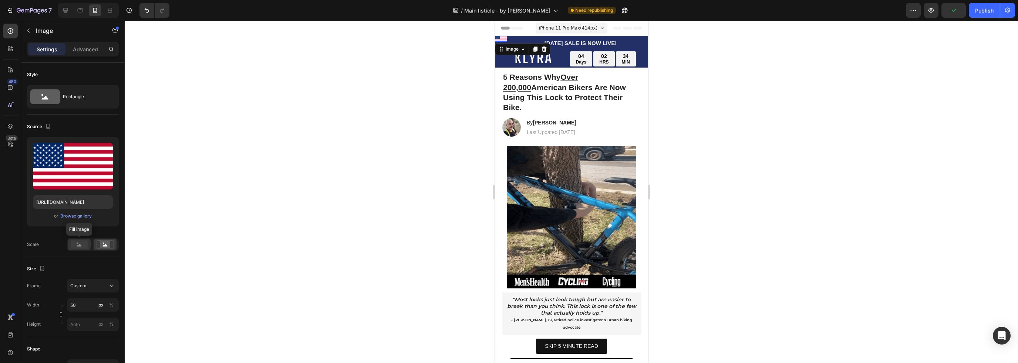
click at [84, 248] on rect at bounding box center [79, 245] width 17 height 8
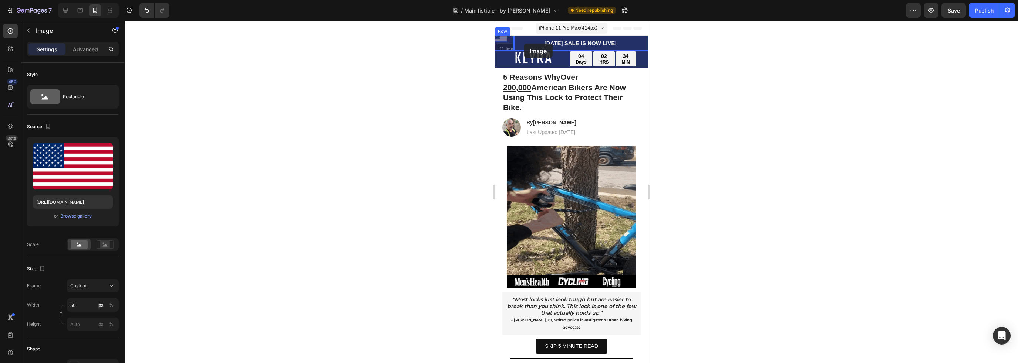
drag, startPoint x: 501, startPoint y: 38, endPoint x: 523, endPoint y: 44, distance: 23.2
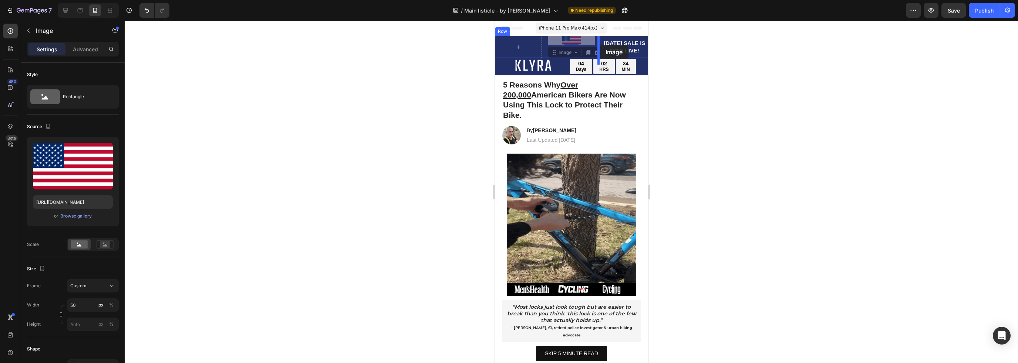
drag, startPoint x: 573, startPoint y: 41, endPoint x: 599, endPoint y: 45, distance: 26.8
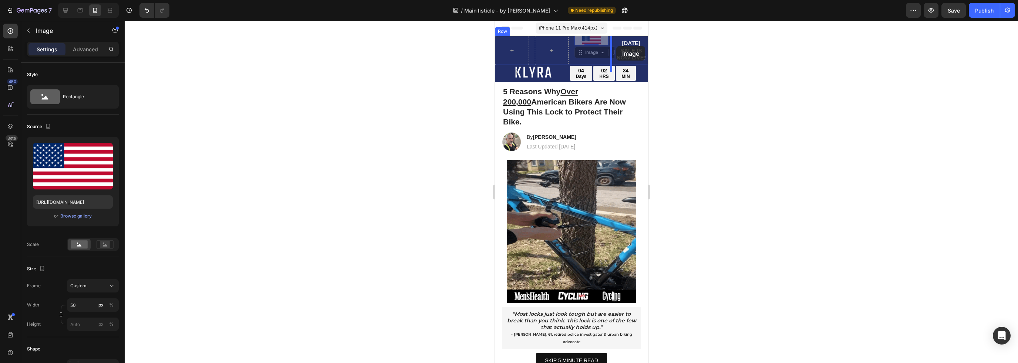
drag, startPoint x: 596, startPoint y: 40, endPoint x: 615, endPoint y: 44, distance: 19.4
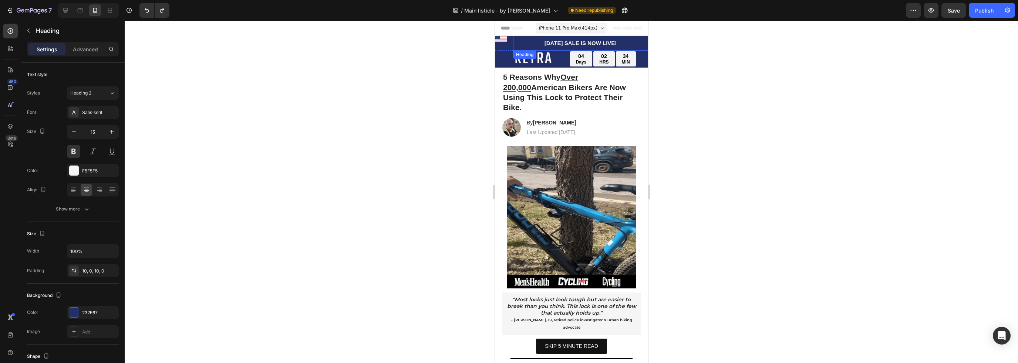
click at [519, 44] on h2 "[DATE] SALE IS NOW LIVE!" at bounding box center [579, 43] width 135 height 15
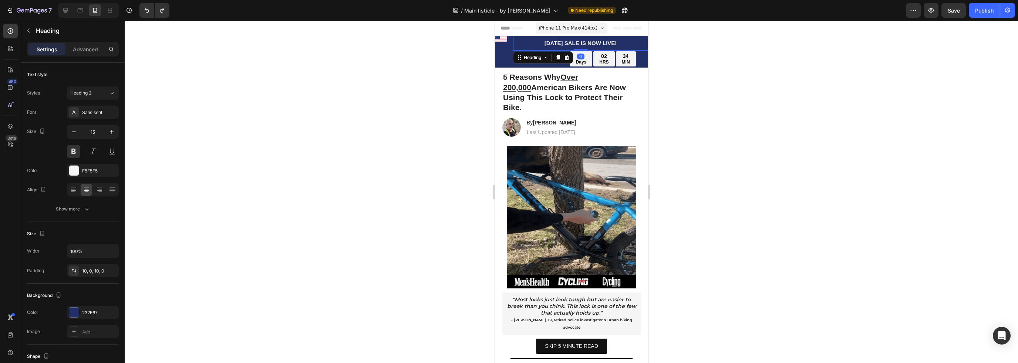
click at [530, 40] on h2 "[DATE] SALE IS NOW LIVE!" at bounding box center [579, 43] width 135 height 15
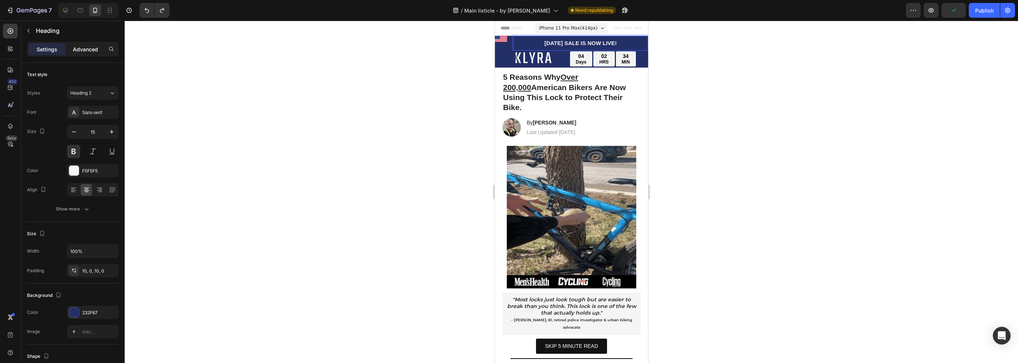
click at [93, 45] on p "Advanced" at bounding box center [85, 49] width 25 height 8
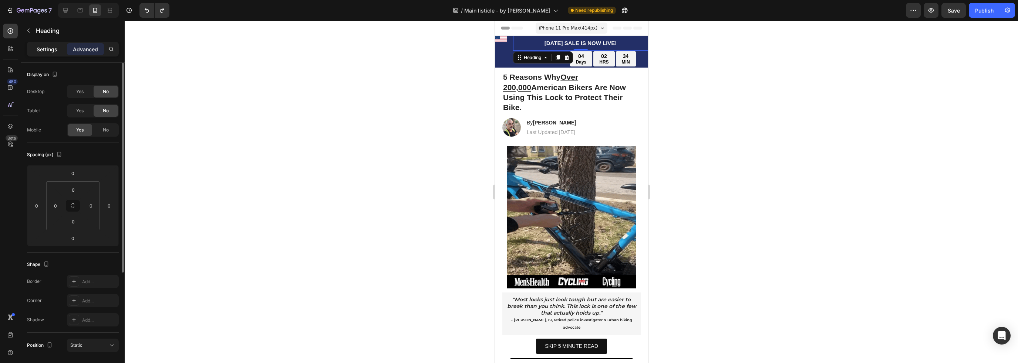
click at [60, 51] on div "Settings" at bounding box center [46, 49] width 37 height 12
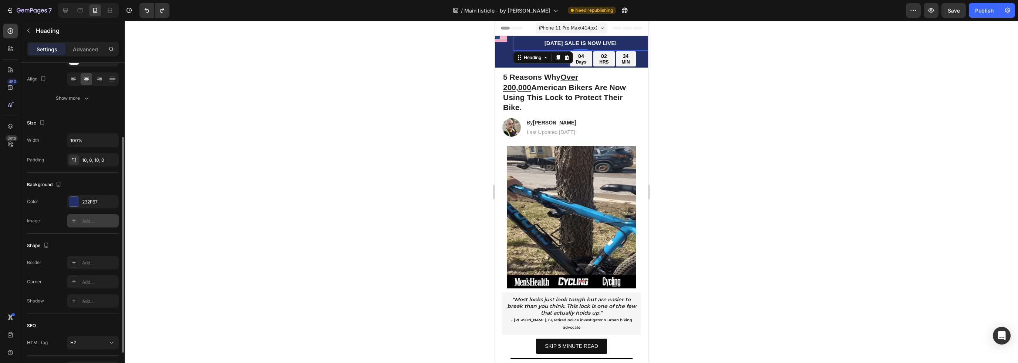
scroll to position [148, 0]
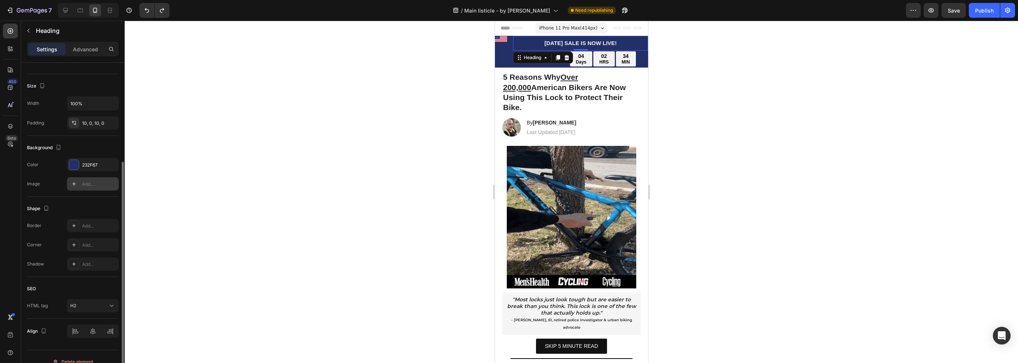
click at [96, 181] on div "Add..." at bounding box center [99, 184] width 35 height 7
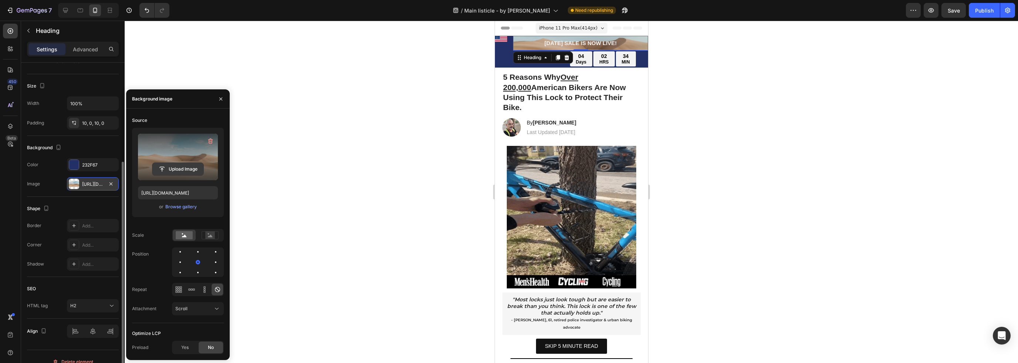
click at [170, 168] on input "file" at bounding box center [177, 169] width 51 height 13
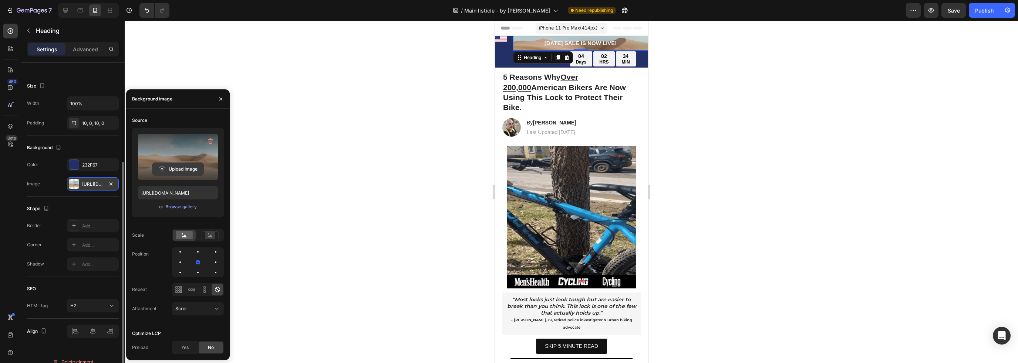
type input "[URL][DOMAIN_NAME]"
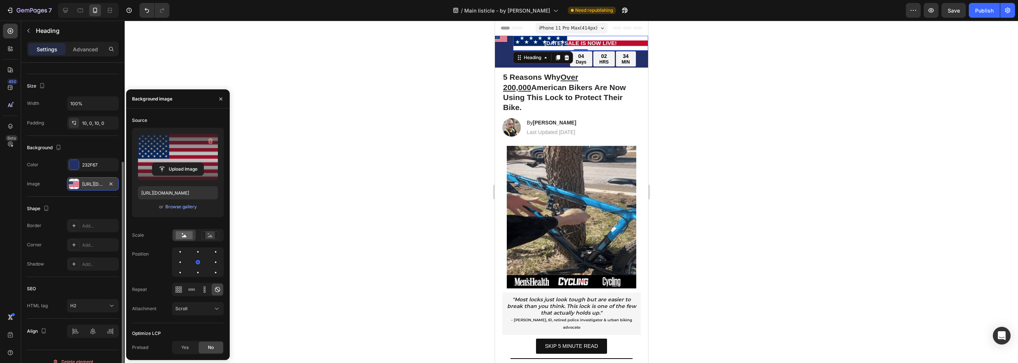
click at [90, 197] on div "Shape Border Add... Corner Add... Shadow Add..." at bounding box center [73, 237] width 92 height 80
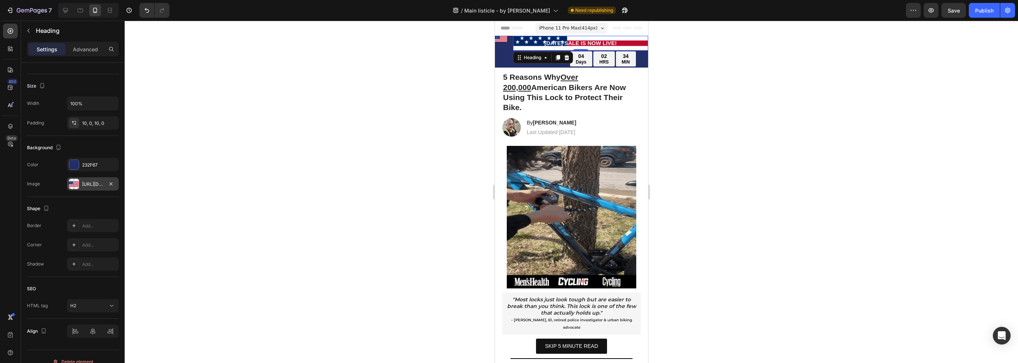
click at [99, 183] on div "[URL][DOMAIN_NAME]" at bounding box center [92, 184] width 21 height 7
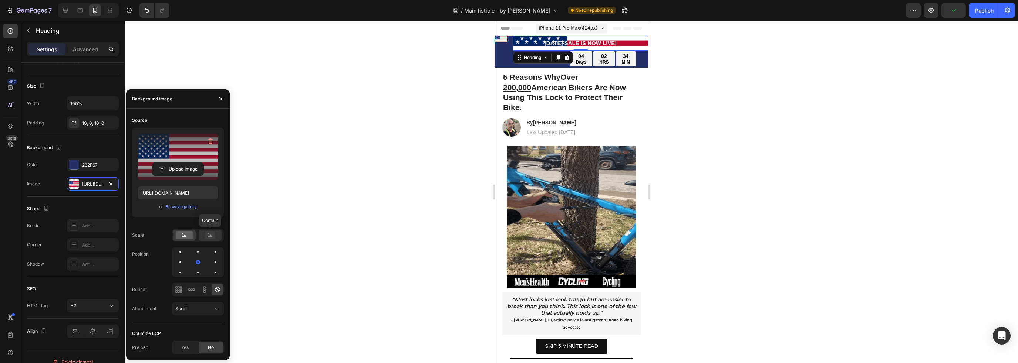
click at [209, 240] on div at bounding box center [210, 235] width 23 height 11
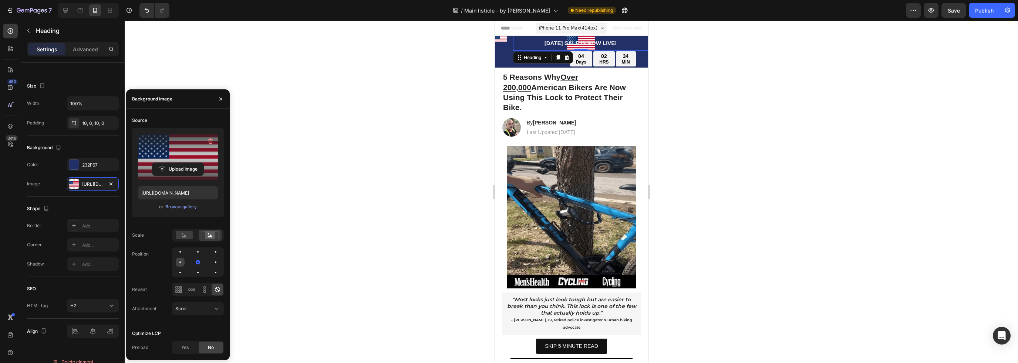
click at [193, 264] on div at bounding box center [197, 262] width 9 height 9
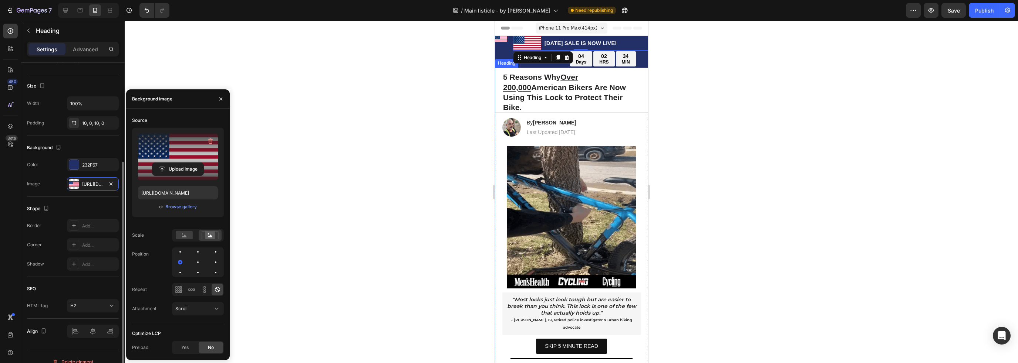
click at [57, 196] on div "Background The changes might be hidden by the image and the video. Color 232F67…" at bounding box center [73, 166] width 92 height 61
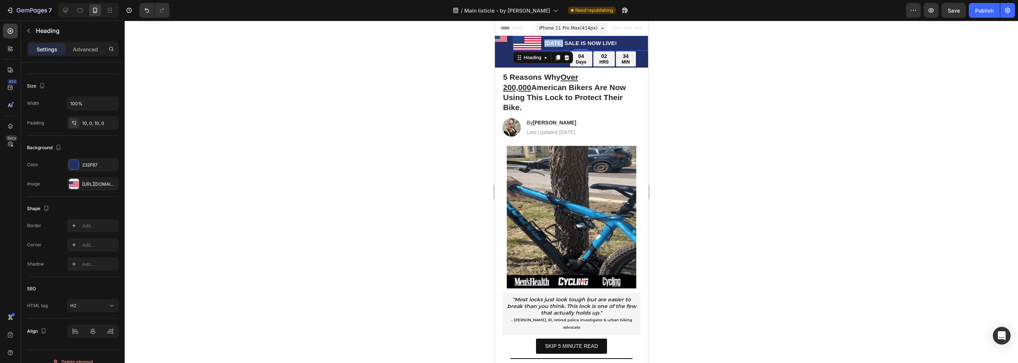
click at [545, 43] on p "[DATE] SALE IS NOW LIVE!" at bounding box center [579, 43] width 133 height 7
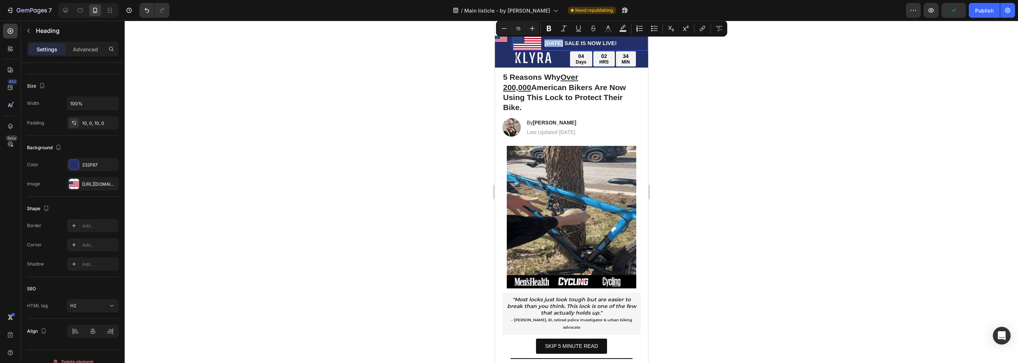
click at [534, 43] on p "[DATE] SALE IS NOW LIVE!" at bounding box center [579, 43] width 133 height 7
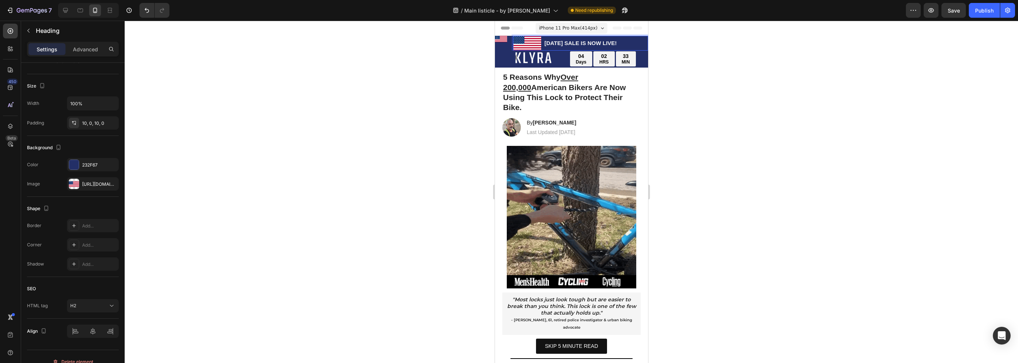
click at [531, 43] on p "[DATE] SALE IS NOW LIVE!" at bounding box center [579, 43] width 133 height 7
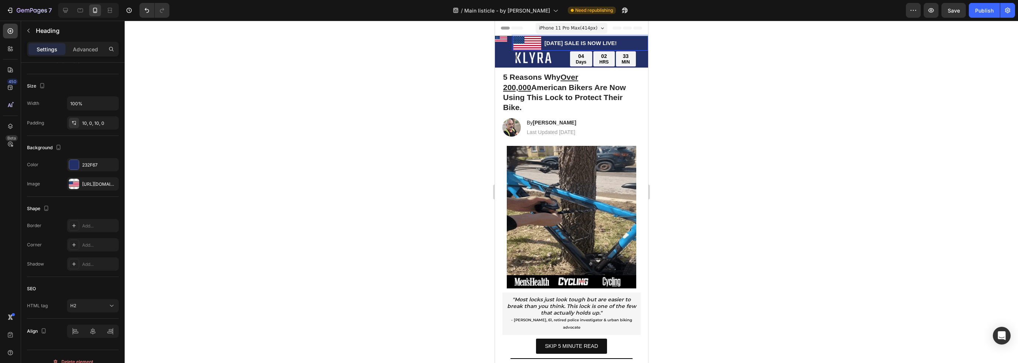
click at [543, 44] on p "[DATE] SALE IS NOW LIVE!" at bounding box center [579, 43] width 133 height 7
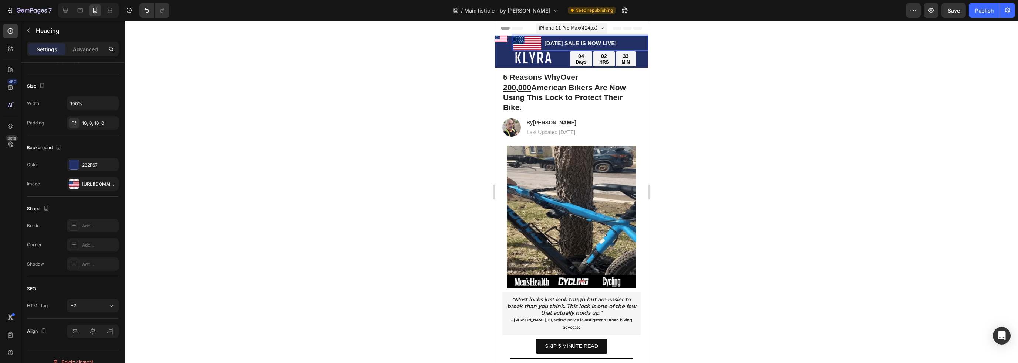
click at [543, 43] on p "[DATE] SALE IS NOW LIVE!" at bounding box center [579, 43] width 133 height 7
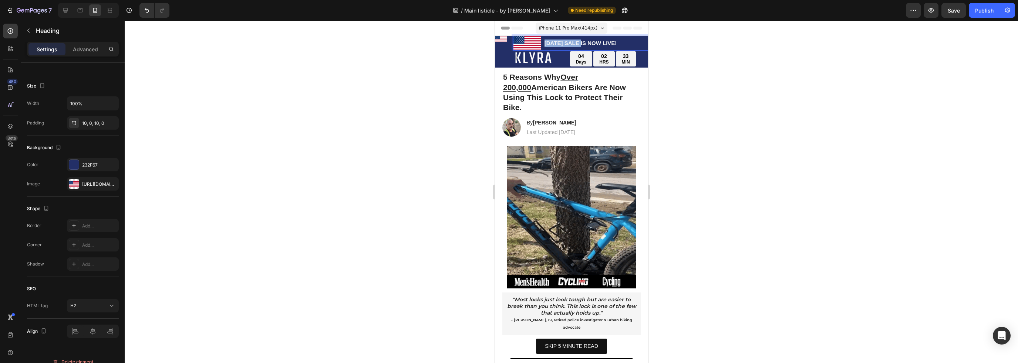
drag, startPoint x: 543, startPoint y: 43, endPoint x: 511, endPoint y: 48, distance: 32.5
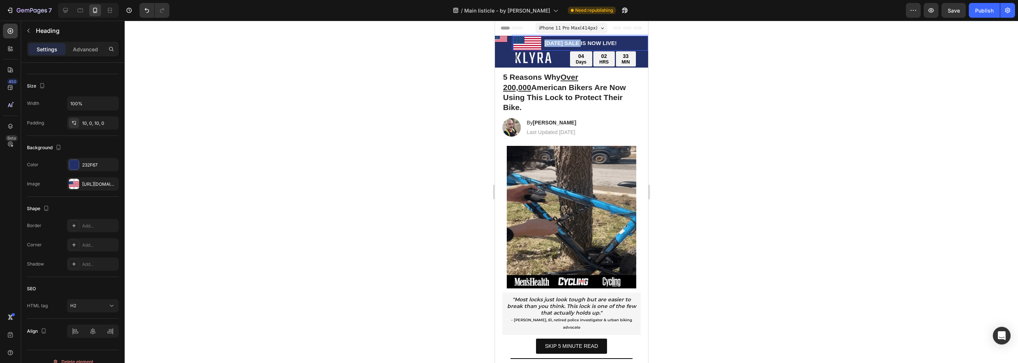
click at [509, 48] on div "Image [DATE] SALE IS NOW LIVE! Heading 0 Row" at bounding box center [570, 43] width 153 height 15
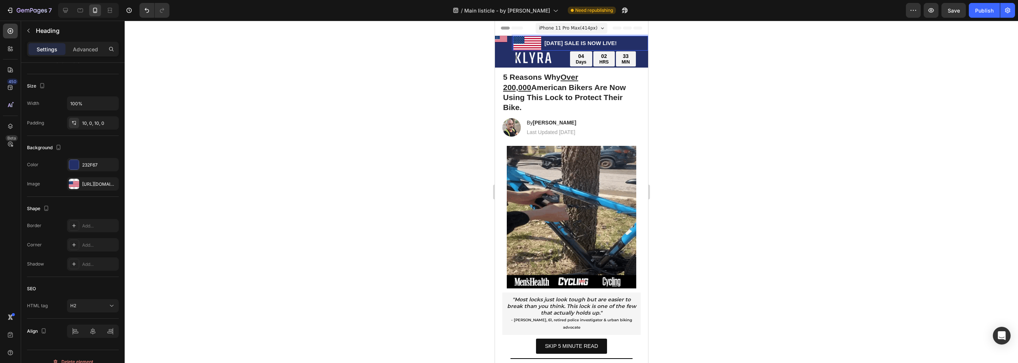
click at [711, 55] on div at bounding box center [571, 192] width 893 height 343
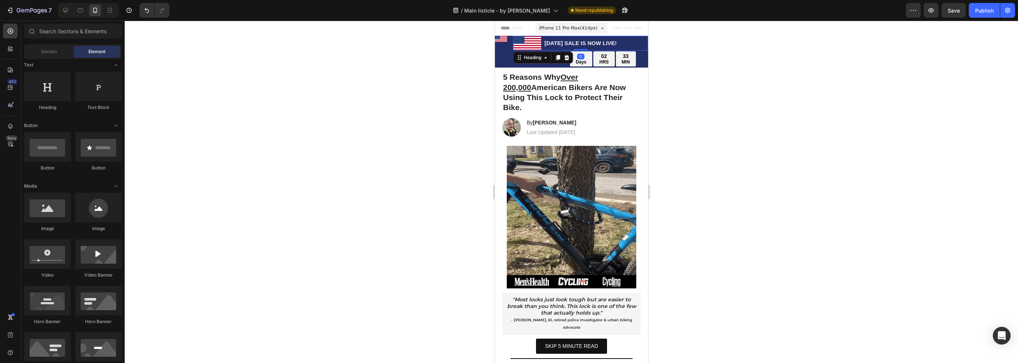
click at [579, 44] on p "[DATE] SALE IS NOW LIVE!" at bounding box center [579, 43] width 133 height 7
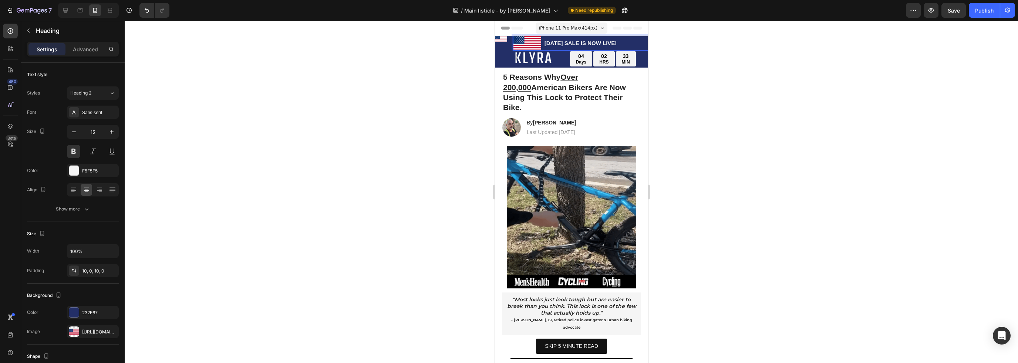
click at [572, 41] on p "[DATE] SALE IS NOW LIVE!" at bounding box center [579, 43] width 133 height 7
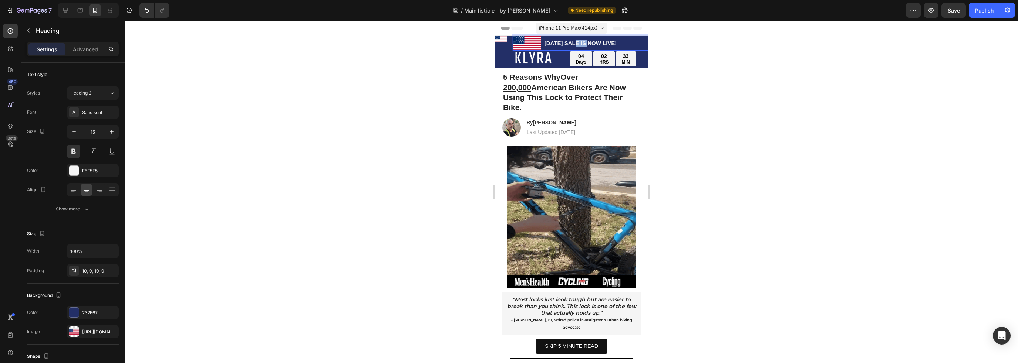
click at [572, 41] on p "[DATE] SALE IS NOW LIVE!" at bounding box center [579, 43] width 133 height 7
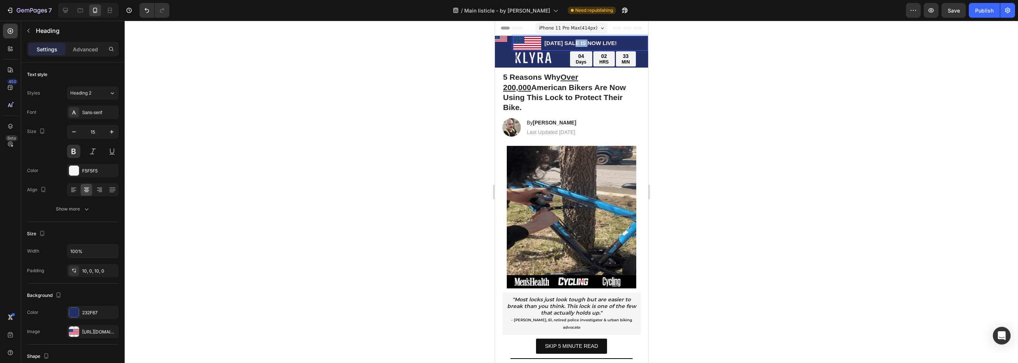
click at [572, 41] on p "[DATE] SALE IS NOW LIVE!" at bounding box center [579, 43] width 133 height 7
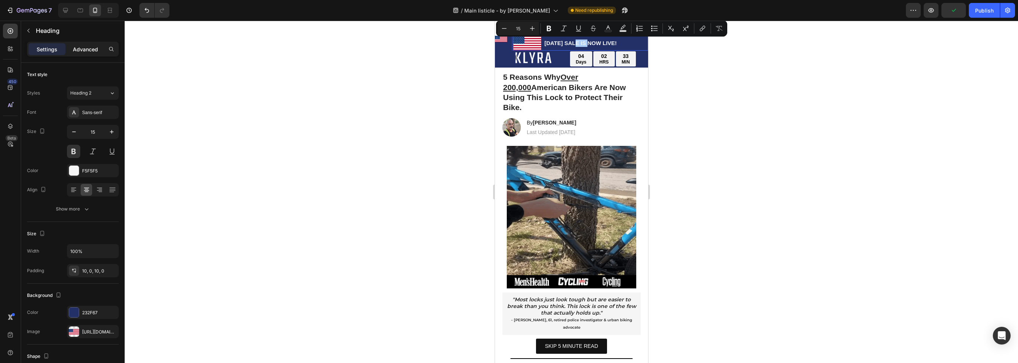
drag, startPoint x: 84, startPoint y: 51, endPoint x: 87, endPoint y: 54, distance: 4.7
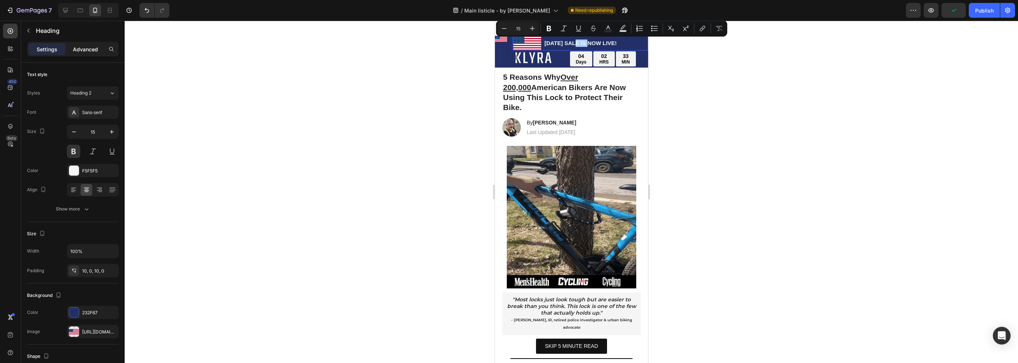
click at [84, 51] on p "Advanced" at bounding box center [85, 49] width 25 height 8
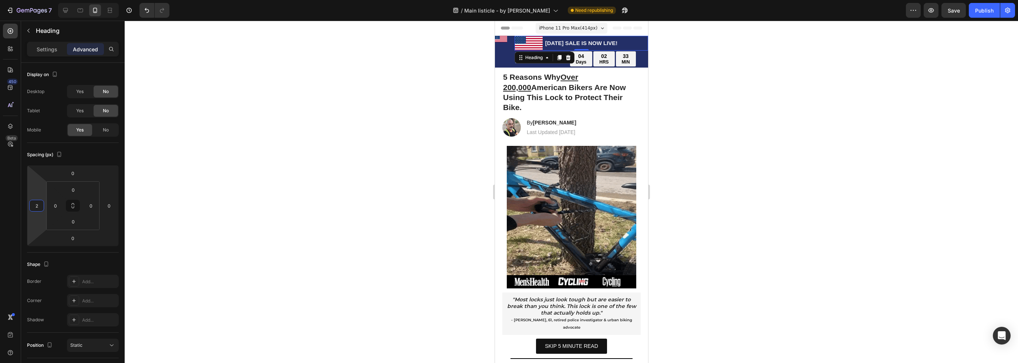
type input "0"
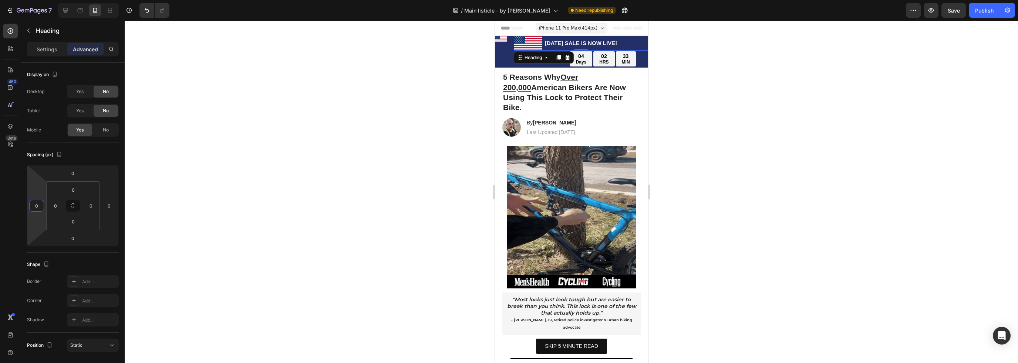
click at [40, 0] on html "7 Version history / Main listicle - by [PERSON_NAME] republishing Preview Save …" at bounding box center [509, 0] width 1018 height 0
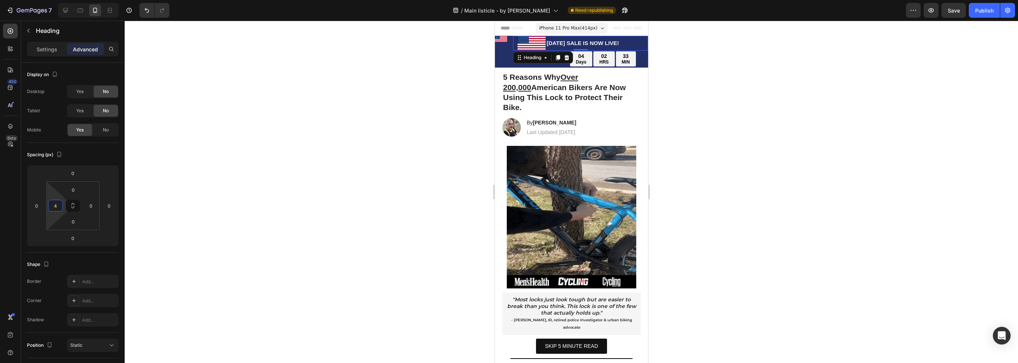
type input "0"
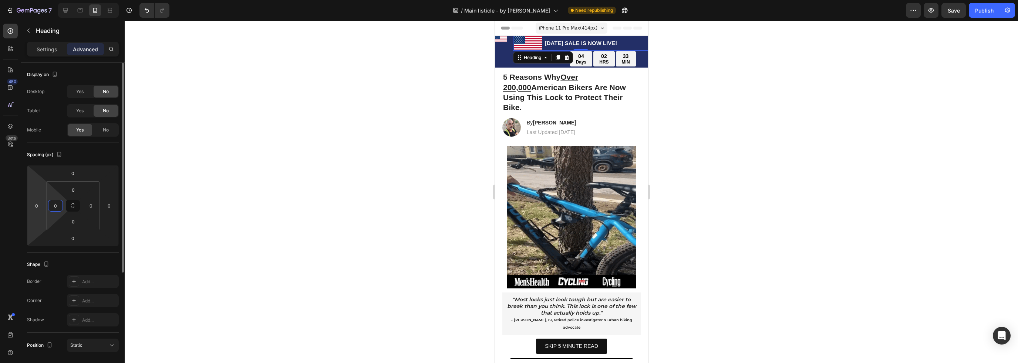
drag, startPoint x: 49, startPoint y: 196, endPoint x: 40, endPoint y: 196, distance: 9.3
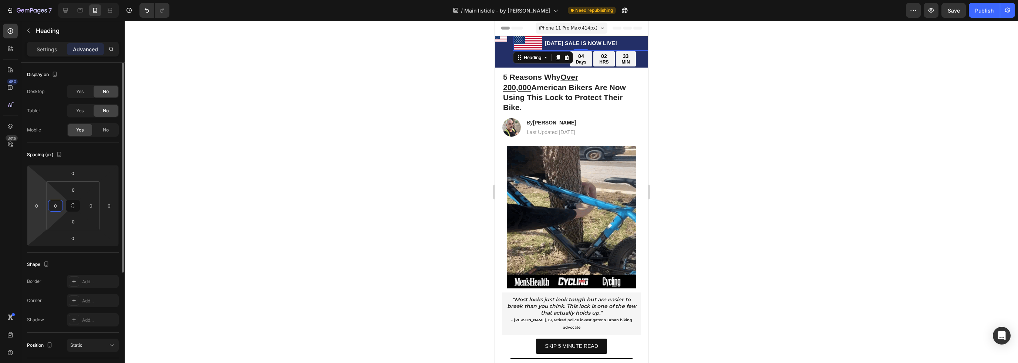
click at [48, 0] on html "7 Version history / Main listicle - by [PERSON_NAME] republishing Preview Save …" at bounding box center [509, 0] width 1018 height 0
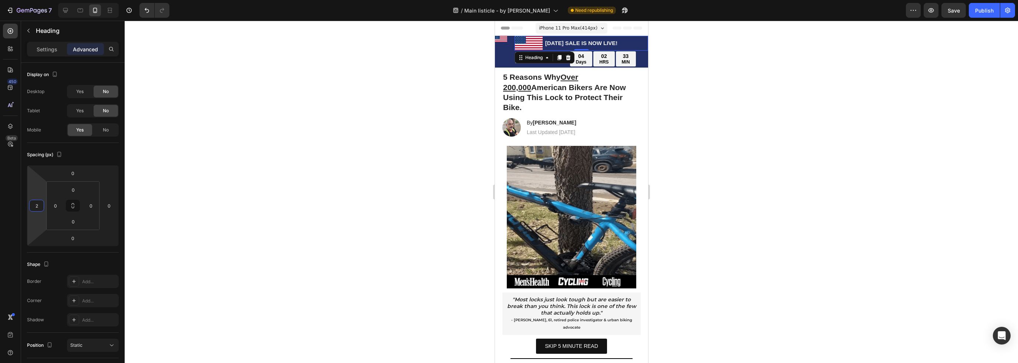
type input "0"
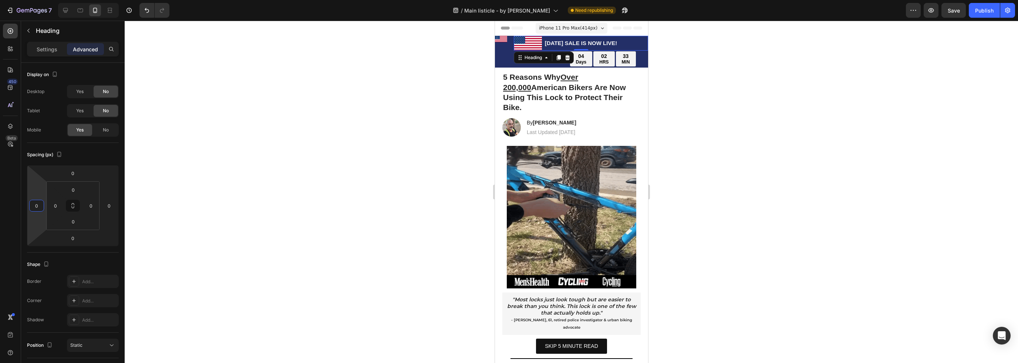
drag, startPoint x: 38, startPoint y: 195, endPoint x: 41, endPoint y: 190, distance: 5.5
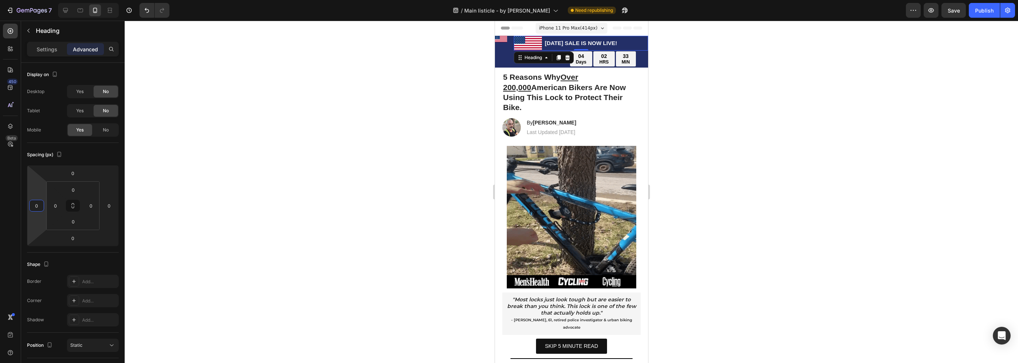
click at [41, 0] on html "7 Version history / Main listicle - by [PERSON_NAME] republishing Preview Save …" at bounding box center [509, 0] width 1018 height 0
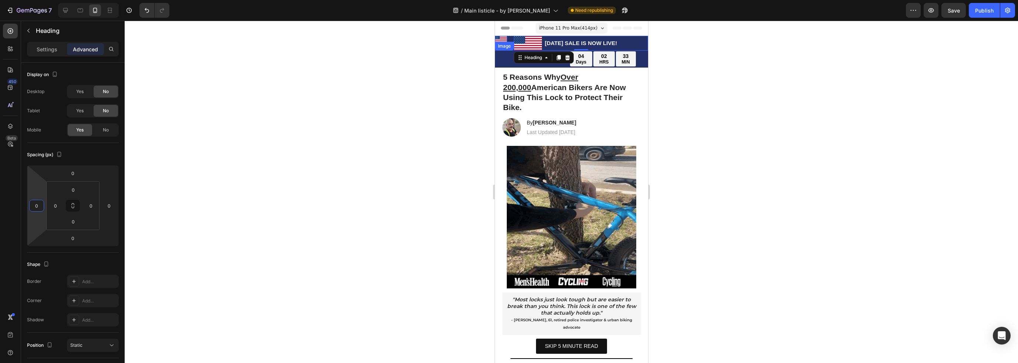
click at [503, 41] on div "Image" at bounding box center [500, 39] width 12 height 6
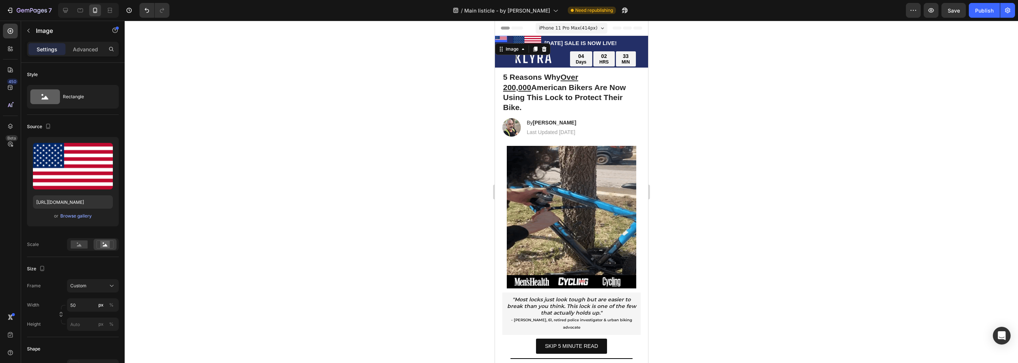
click at [502, 40] on div at bounding box center [500, 41] width 12 height 2
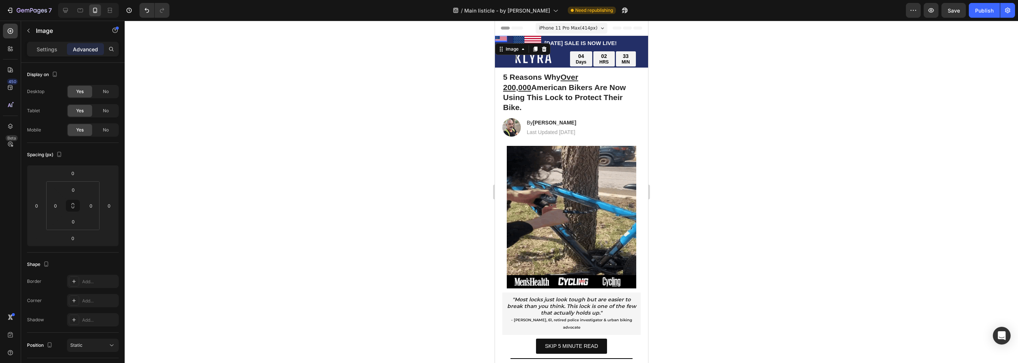
click at [506, 37] on img at bounding box center [500, 39] width 12 height 6
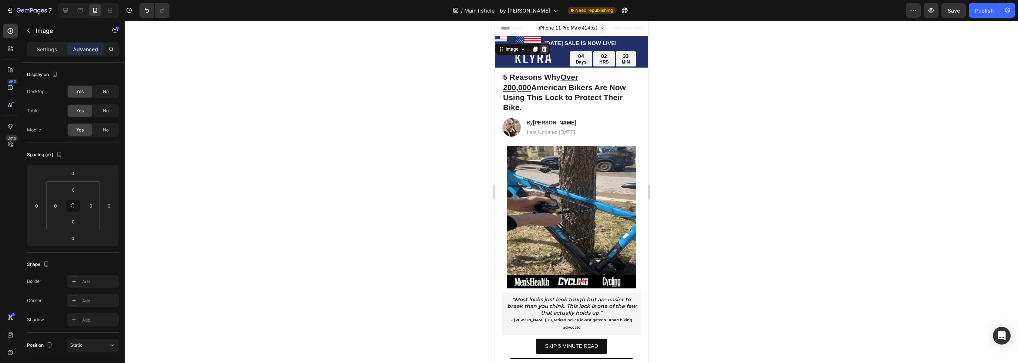
click at [542, 50] on icon at bounding box center [543, 49] width 5 height 5
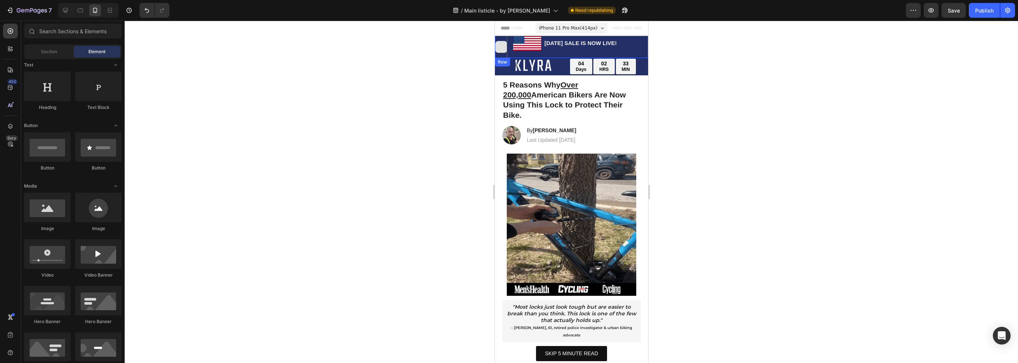
click at [499, 44] on div at bounding box center [501, 47] width 12 height 12
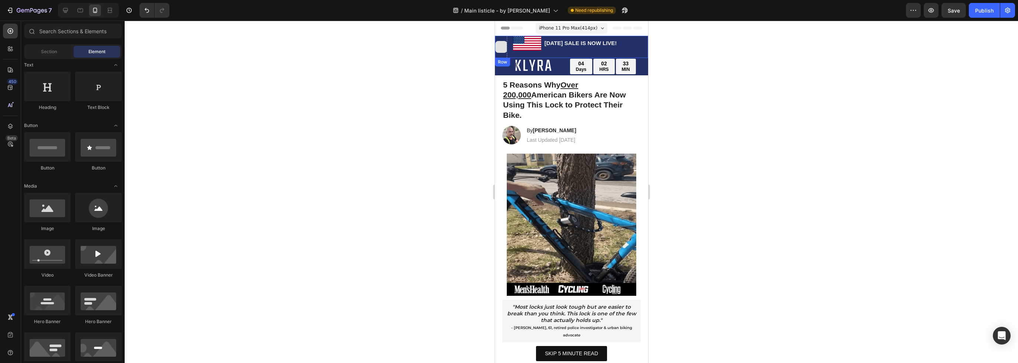
click at [502, 38] on div at bounding box center [500, 47] width 12 height 22
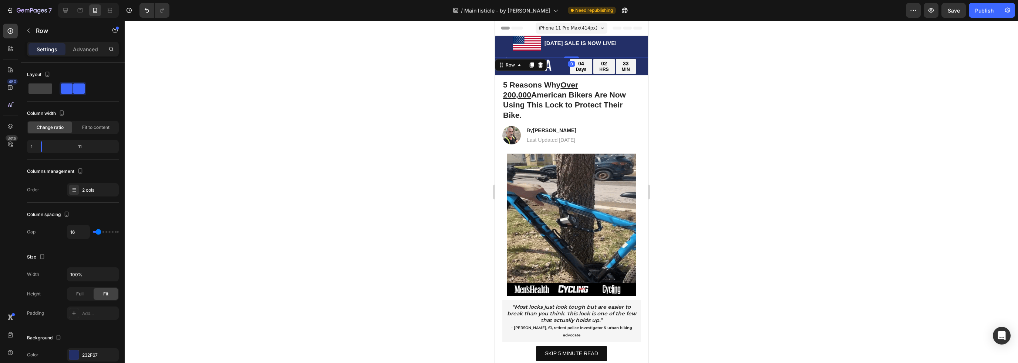
click at [503, 40] on div at bounding box center [500, 47] width 12 height 22
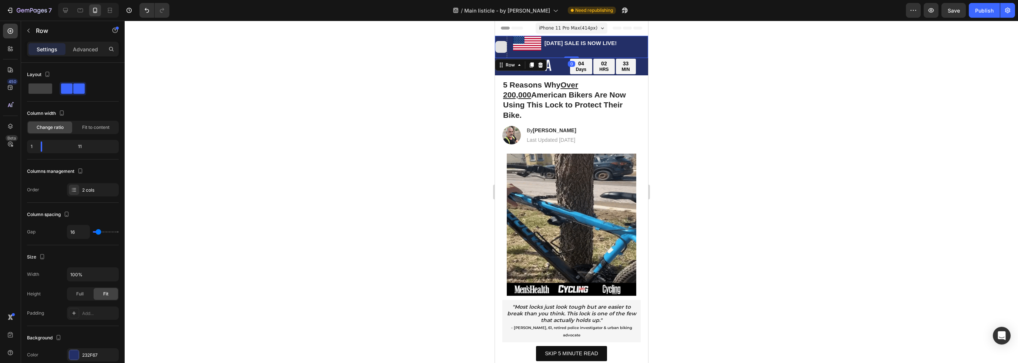
click at [504, 38] on div at bounding box center [500, 47] width 12 height 22
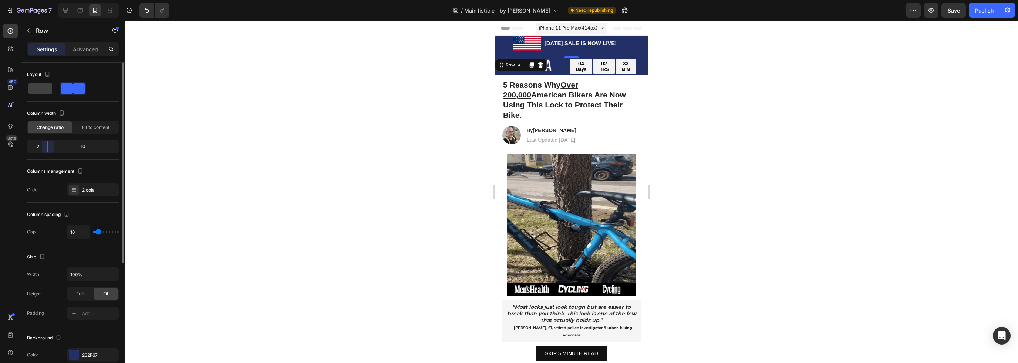
drag, startPoint x: 41, startPoint y: 145, endPoint x: 38, endPoint y: 139, distance: 6.6
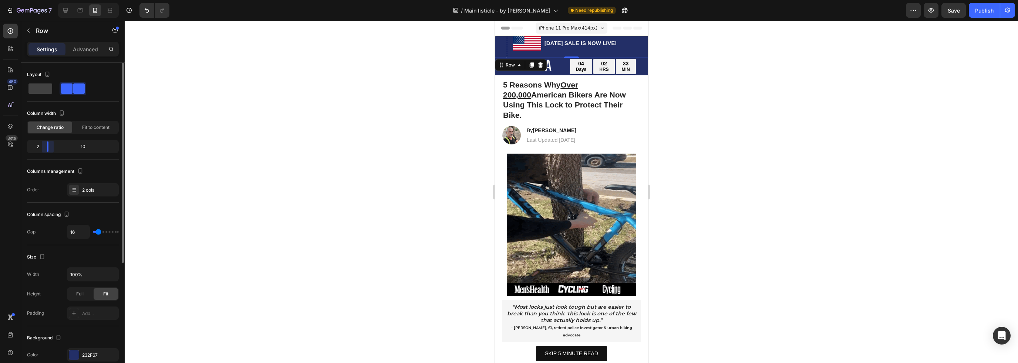
click at [33, 145] on div "2 10" at bounding box center [73, 146] width 92 height 13
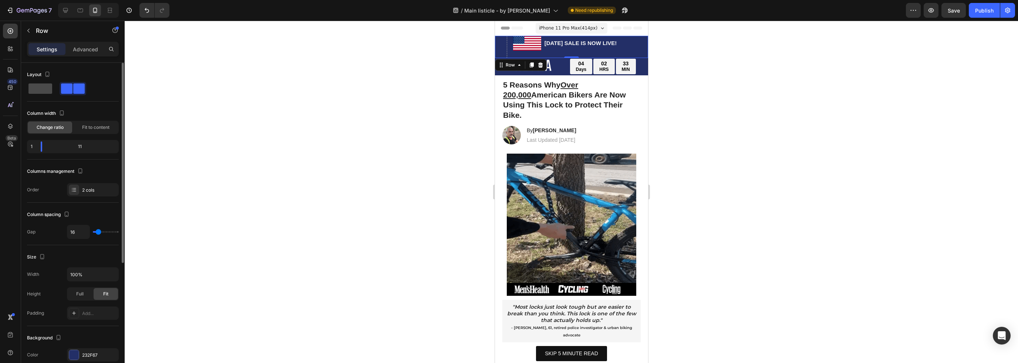
click at [44, 89] on span at bounding box center [40, 89] width 24 height 10
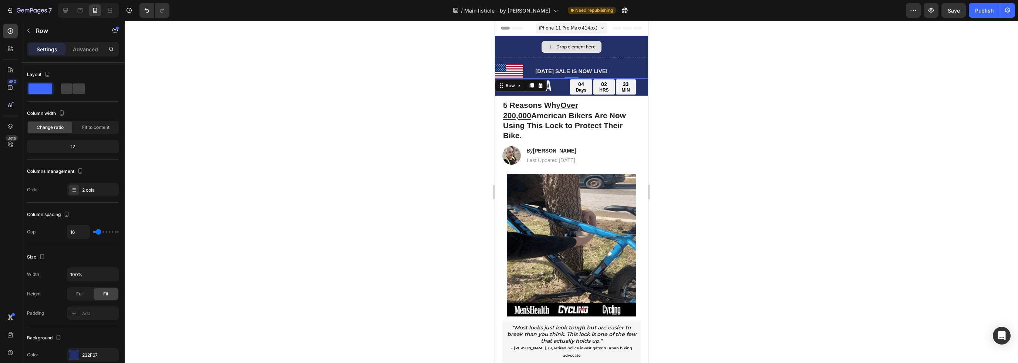
click at [627, 45] on div "Drop element here" at bounding box center [570, 47] width 153 height 22
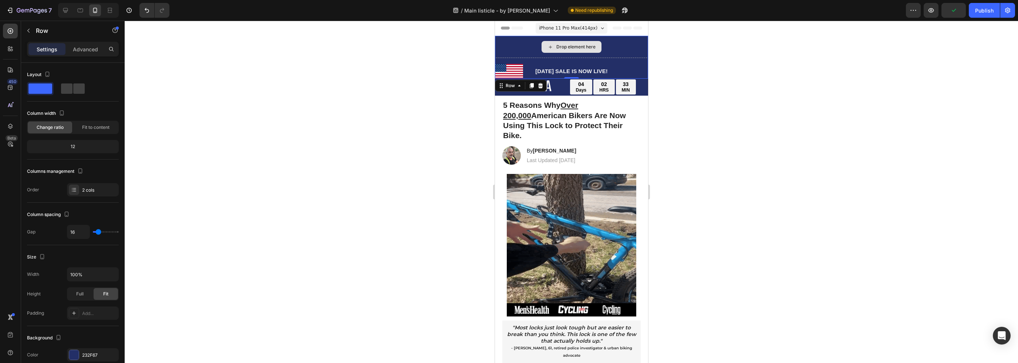
click at [615, 41] on div "Drop element here" at bounding box center [570, 47] width 153 height 22
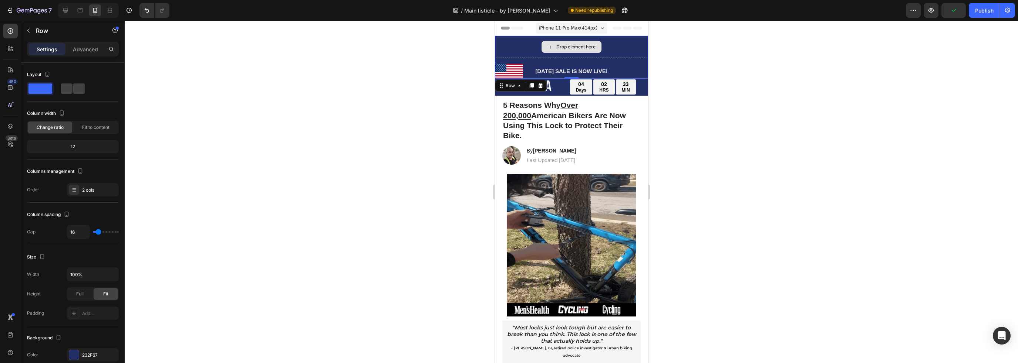
click at [525, 45] on div "Drop element here" at bounding box center [570, 47] width 153 height 22
click at [84, 192] on div "2 cols" at bounding box center [99, 190] width 35 height 7
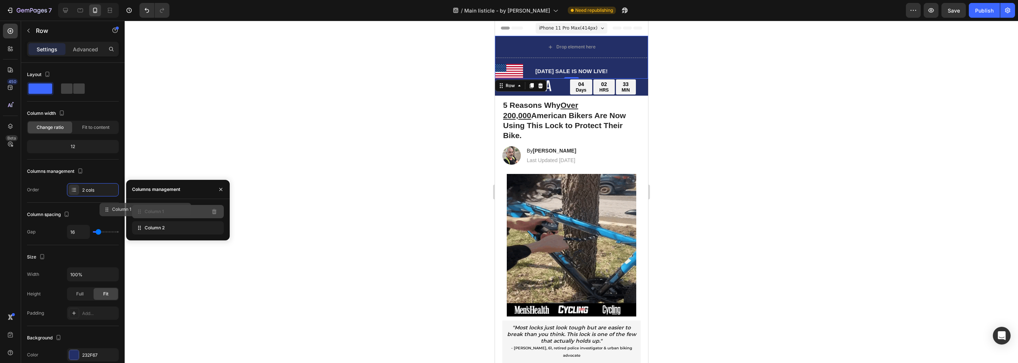
drag, startPoint x: 182, startPoint y: 212, endPoint x: 196, endPoint y: 214, distance: 14.1
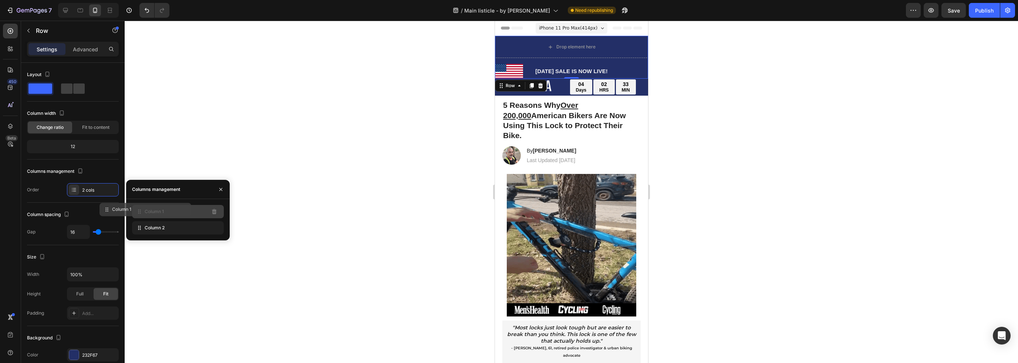
click at [183, 212] on div "Column 1" at bounding box center [178, 211] width 92 height 13
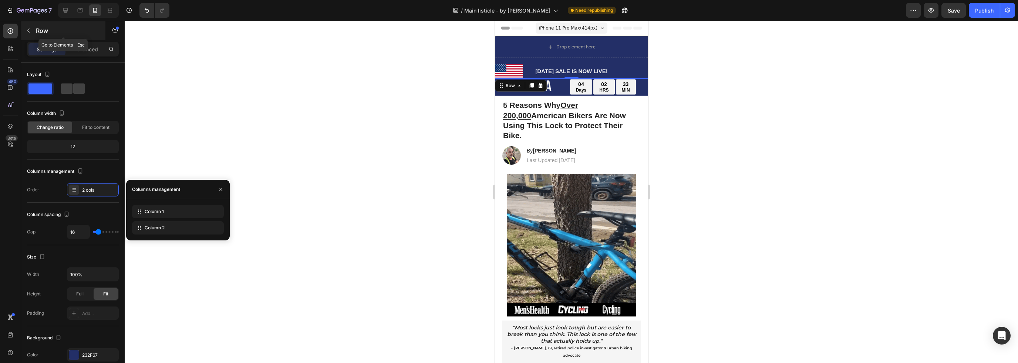
click at [26, 30] on icon "button" at bounding box center [29, 31] width 6 height 6
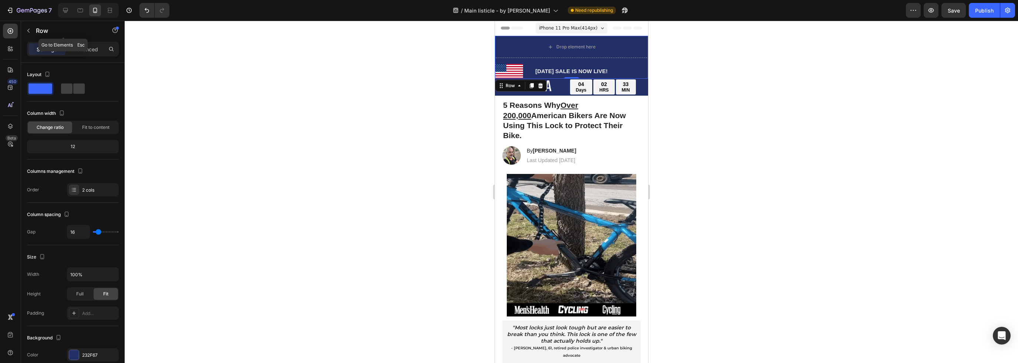
click at [36, 27] on p "Row" at bounding box center [67, 30] width 63 height 9
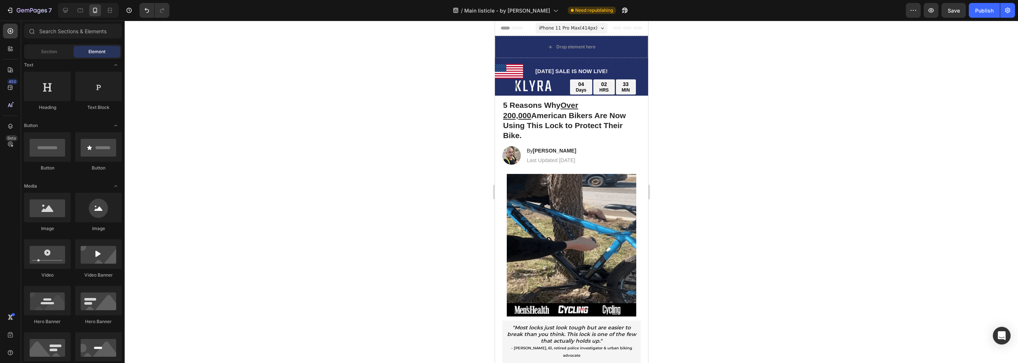
scroll to position [0, 0]
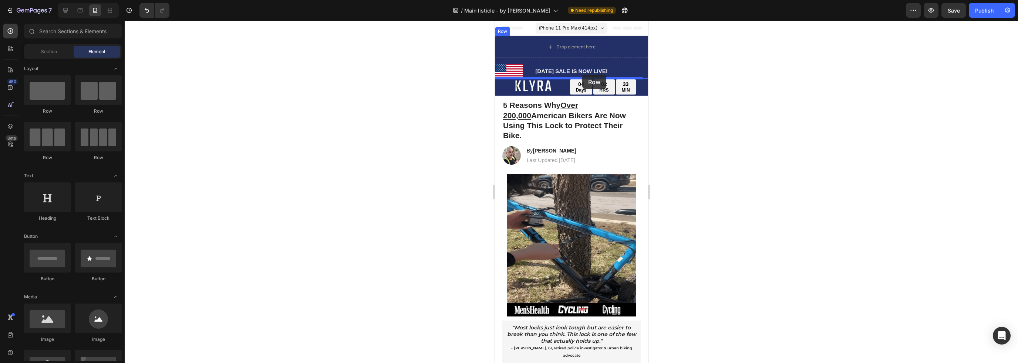
drag, startPoint x: 551, startPoint y: 124, endPoint x: 582, endPoint y: 75, distance: 58.2
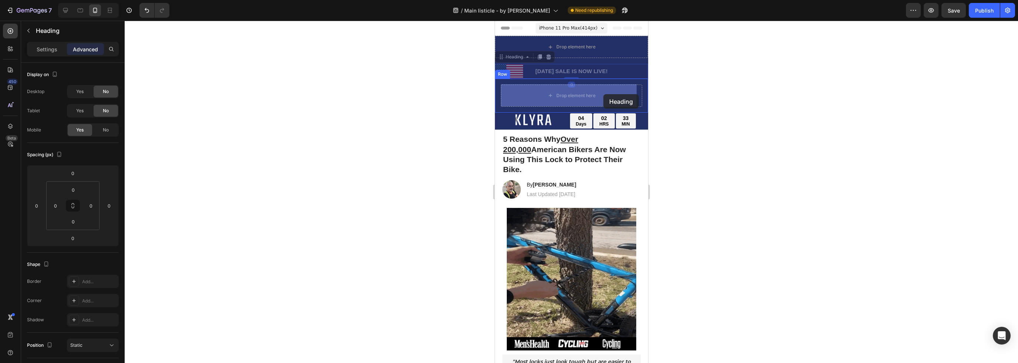
drag, startPoint x: 591, startPoint y: 67, endPoint x: 603, endPoint y: 94, distance: 30.0
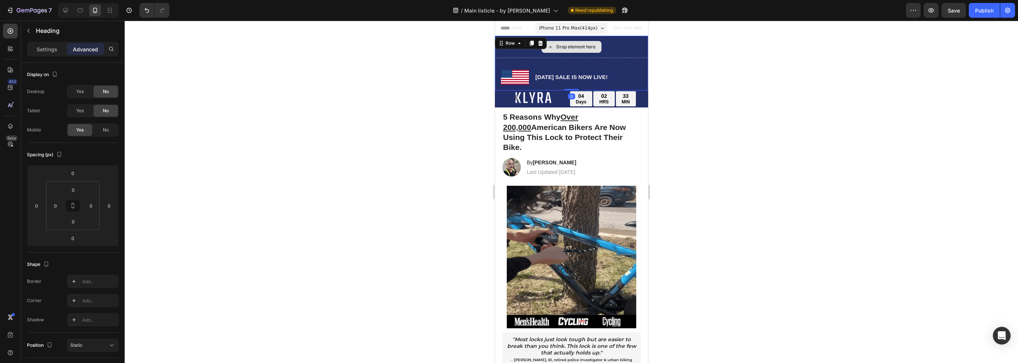
click at [621, 47] on div "Drop element here" at bounding box center [570, 47] width 153 height 22
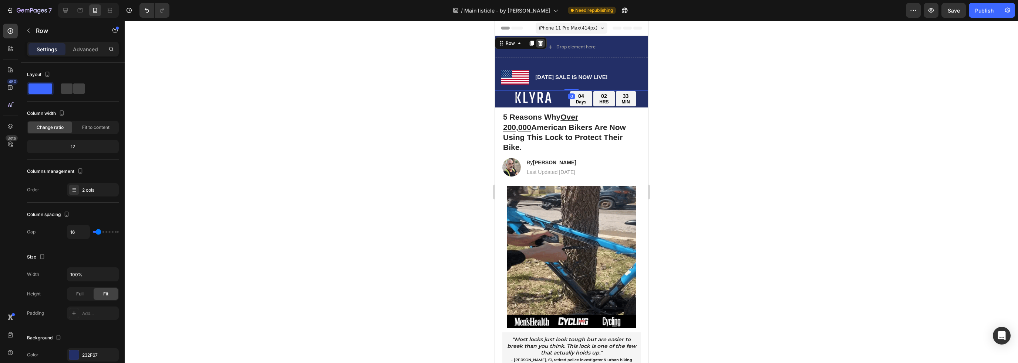
click at [543, 41] on div at bounding box center [539, 43] width 9 height 9
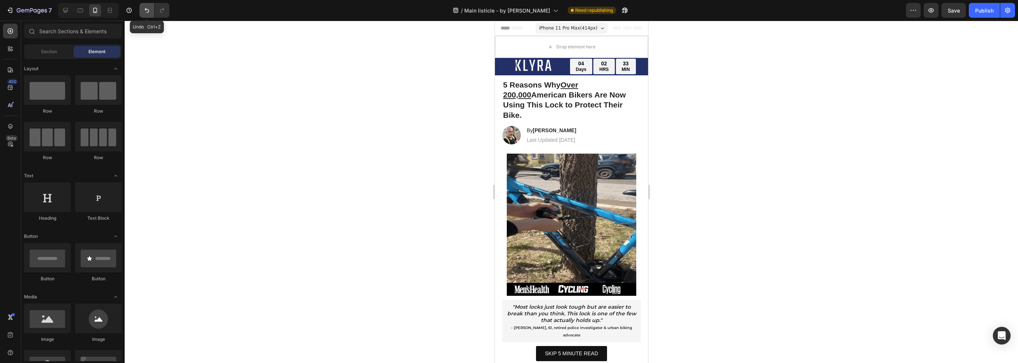
click at [148, 9] on icon "Undo/Redo" at bounding box center [147, 10] width 4 height 5
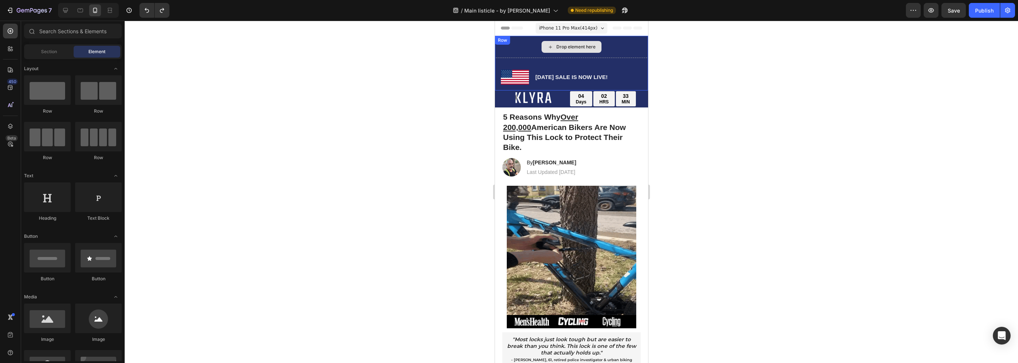
click at [571, 48] on div "Drop element here" at bounding box center [575, 47] width 39 height 6
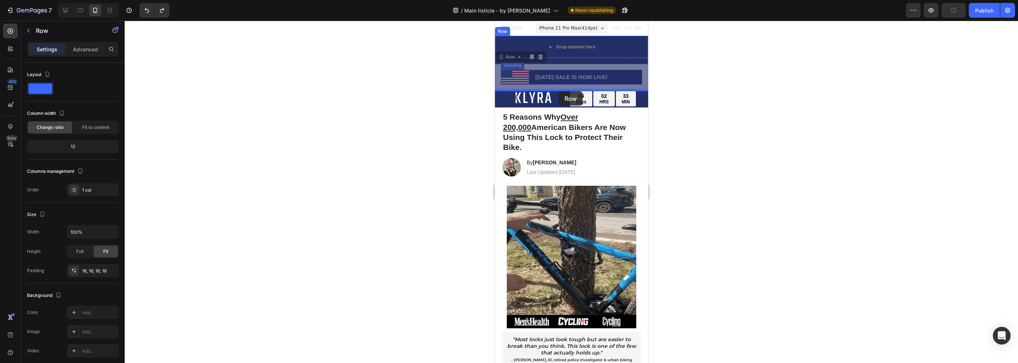
drag, startPoint x: 575, startPoint y: 67, endPoint x: 558, endPoint y: 91, distance: 30.1
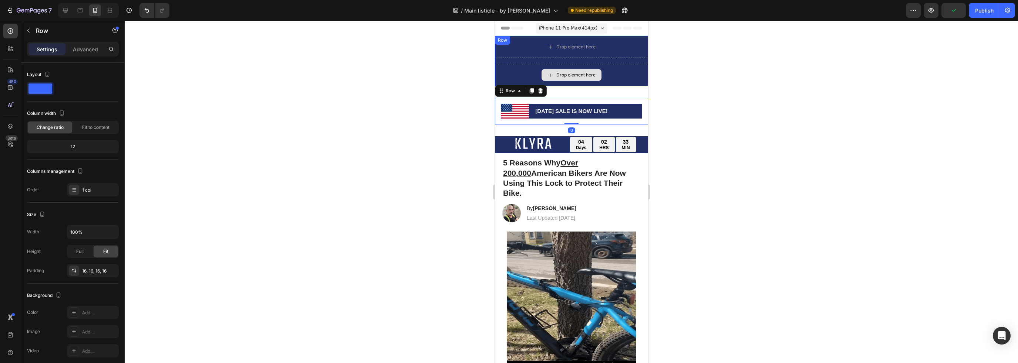
scroll to position [109, 0]
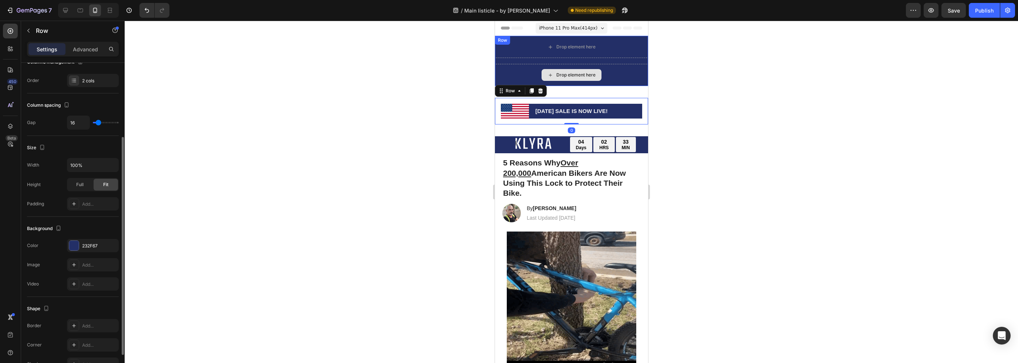
click at [630, 69] on div "Drop element here" at bounding box center [570, 75] width 153 height 22
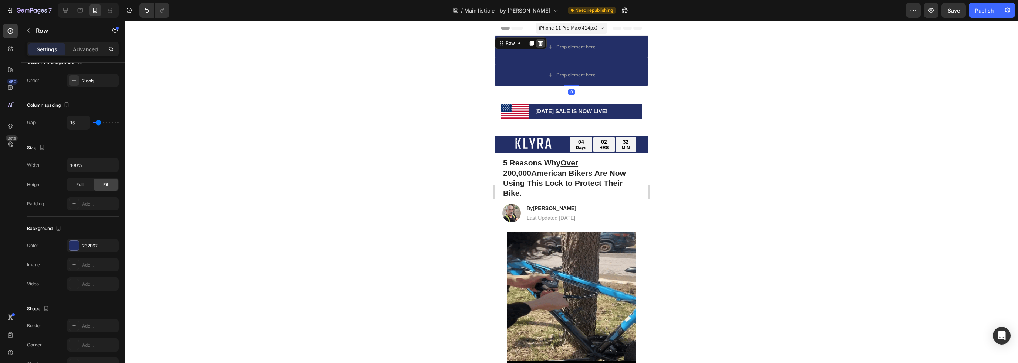
click at [539, 42] on icon at bounding box center [540, 43] width 5 height 5
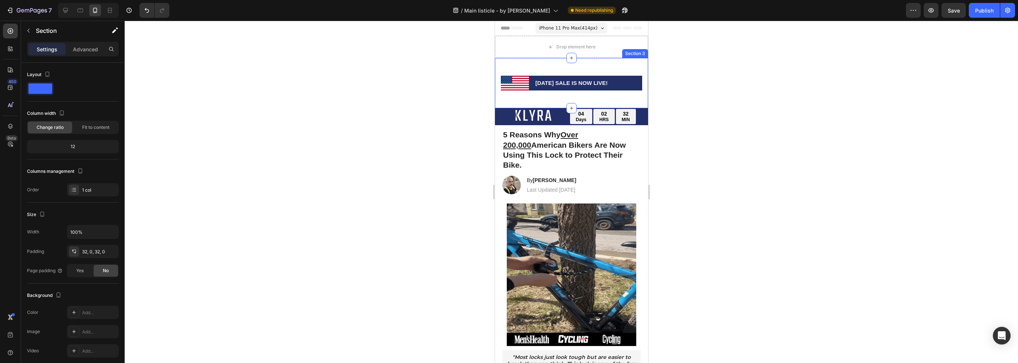
click at [578, 64] on div "[DATE] SALE IS NOW LIVE! Heading Row Section 3" at bounding box center [570, 83] width 153 height 50
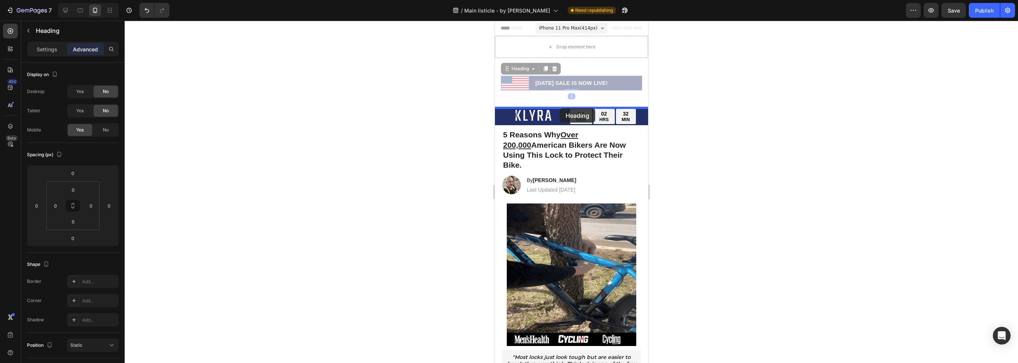
drag, startPoint x: 560, startPoint y: 80, endPoint x: 559, endPoint y: 108, distance: 28.5
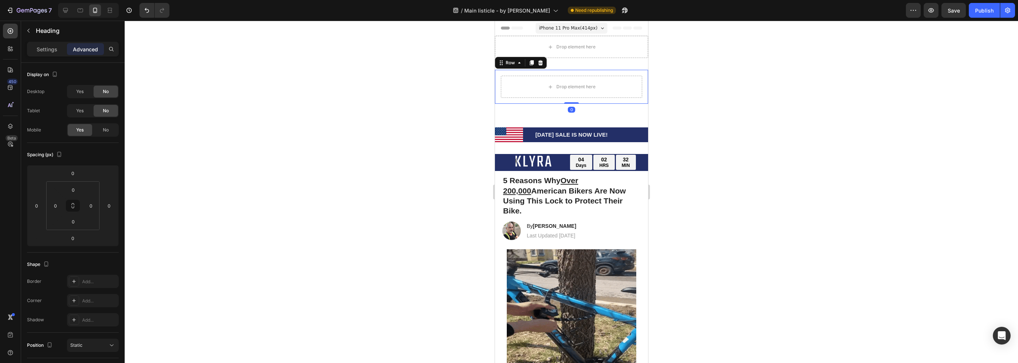
click at [602, 103] on div "Drop element here Row 0" at bounding box center [570, 87] width 153 height 34
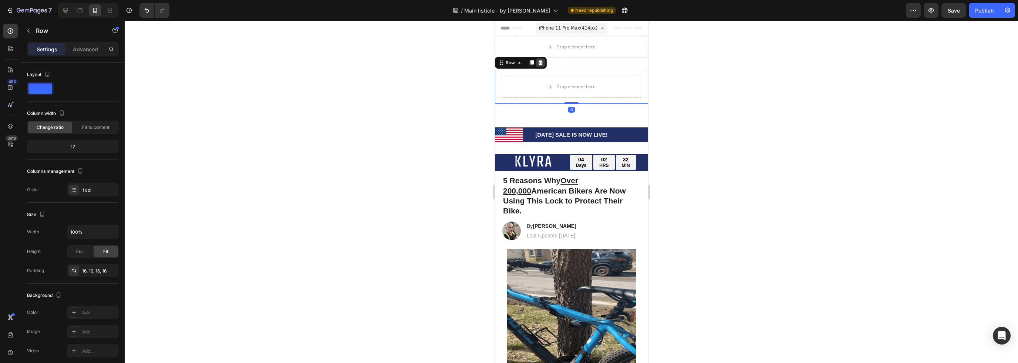
click at [542, 65] on icon at bounding box center [540, 63] width 6 height 6
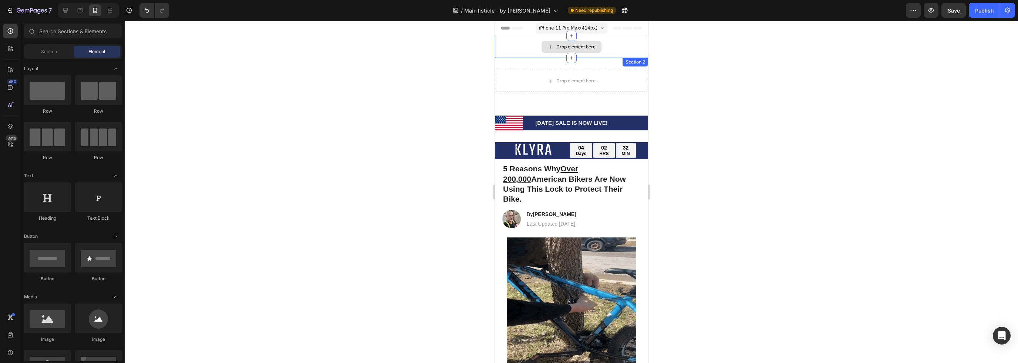
click at [556, 51] on div "Drop element here" at bounding box center [571, 47] width 60 height 12
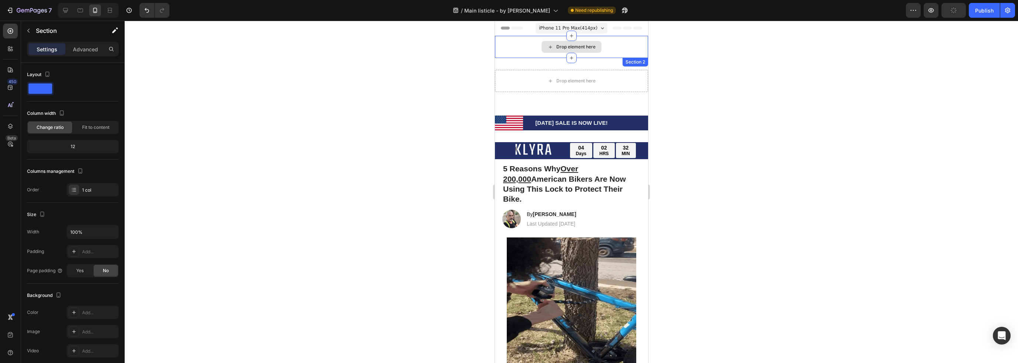
click at [524, 46] on div "Drop element here" at bounding box center [570, 47] width 153 height 22
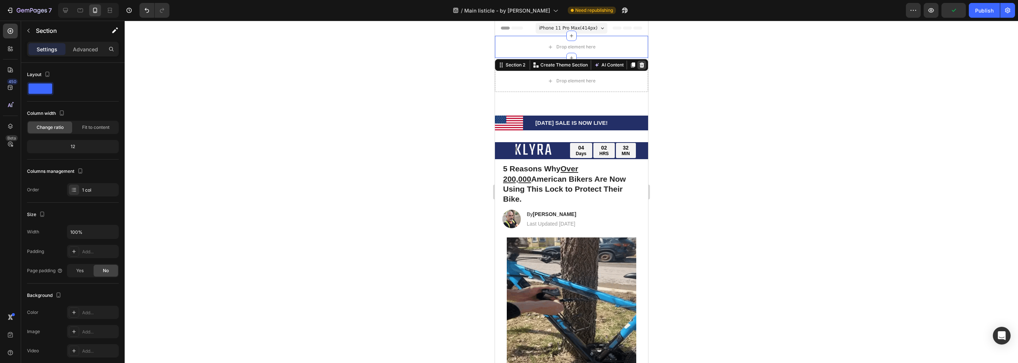
click at [638, 65] on icon at bounding box center [641, 65] width 6 height 6
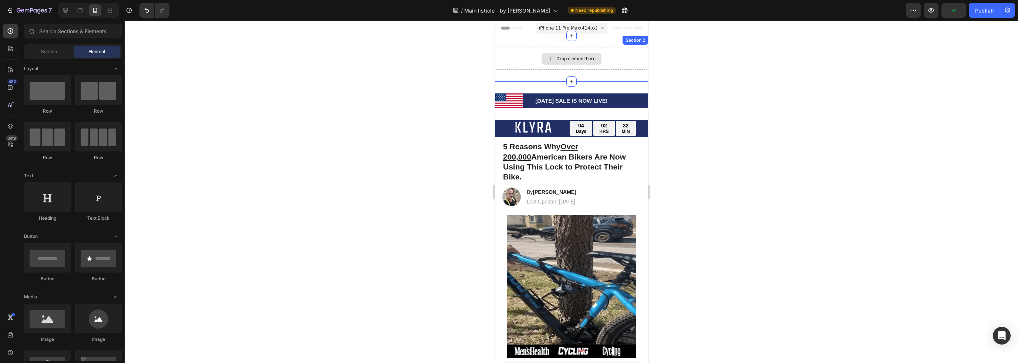
click at [612, 50] on div "Drop element here" at bounding box center [570, 59] width 153 height 22
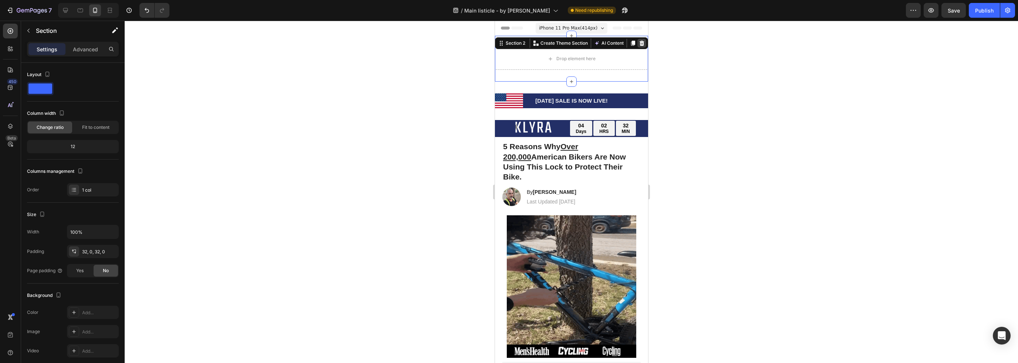
click at [639, 42] on icon at bounding box center [641, 43] width 5 height 5
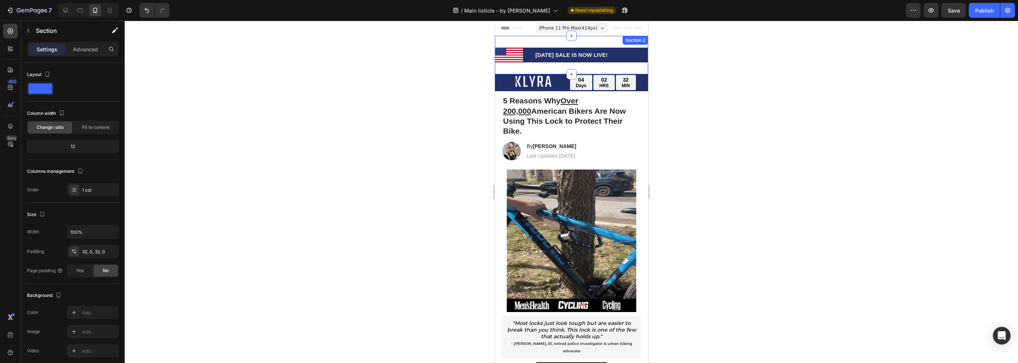
click at [608, 66] on div "[DATE] SALE IS NOW LIVE! Heading Section 2" at bounding box center [570, 55] width 153 height 38
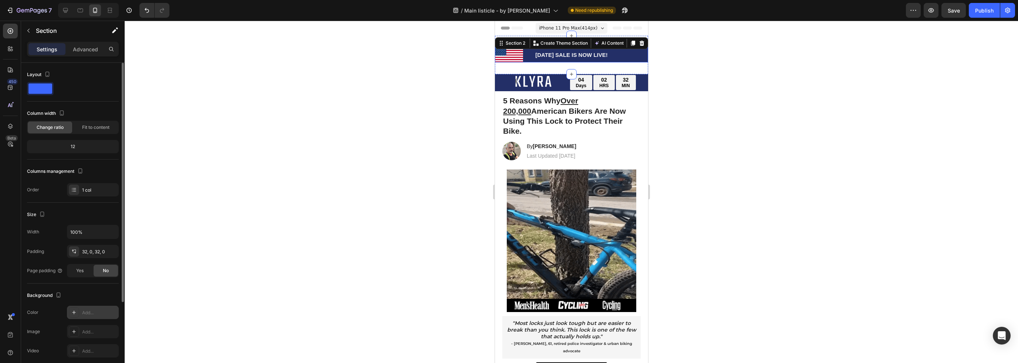
click at [78, 310] on div at bounding box center [74, 313] width 10 height 10
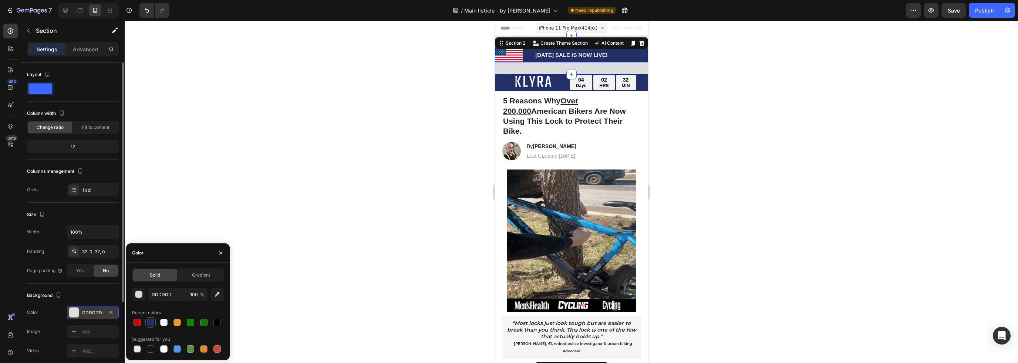
click at [150, 325] on div at bounding box center [150, 322] width 7 height 7
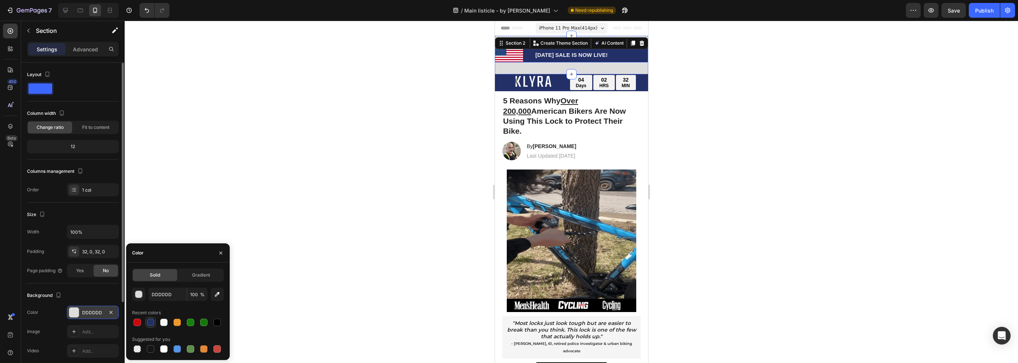
type input "232F67"
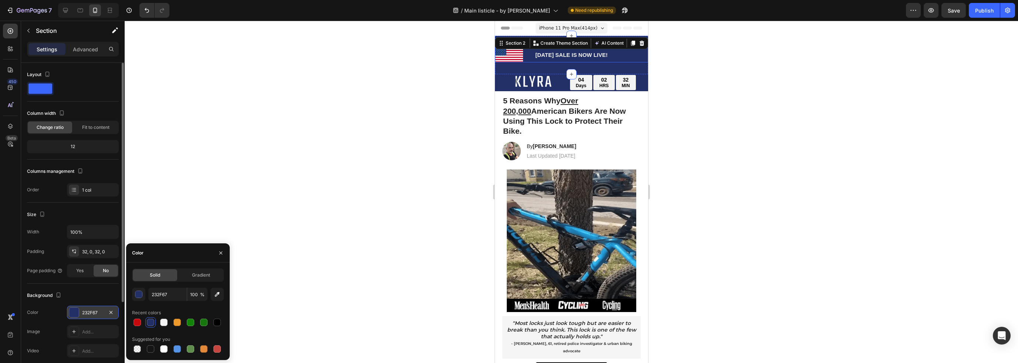
click at [315, 149] on div at bounding box center [571, 192] width 893 height 343
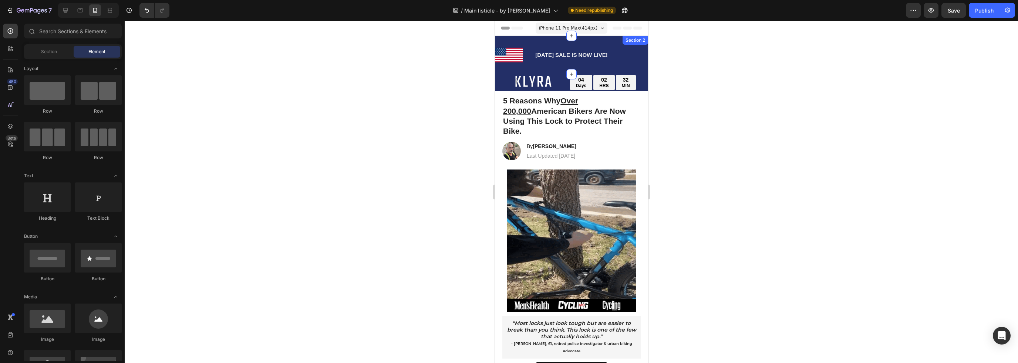
click at [558, 66] on div "[DATE] SALE IS NOW LIVE! Heading Section 2" at bounding box center [570, 55] width 153 height 38
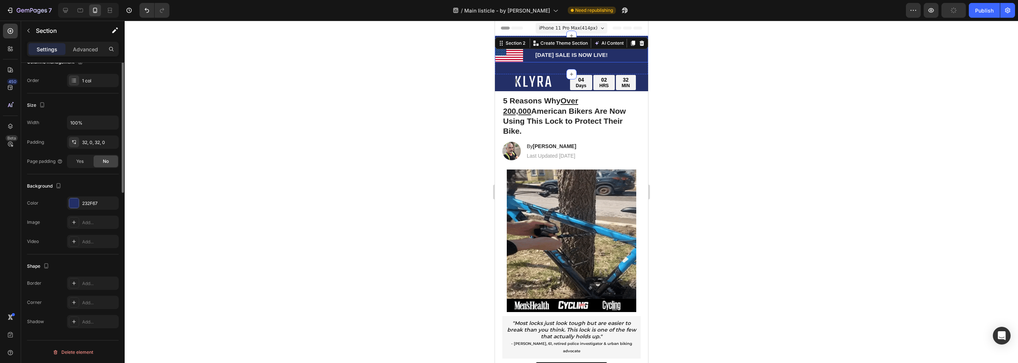
scroll to position [0, 0]
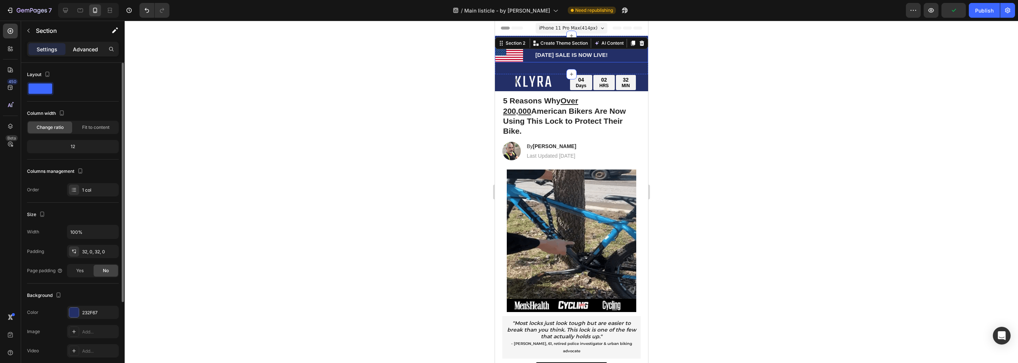
click at [85, 50] on p "Advanced" at bounding box center [85, 49] width 25 height 8
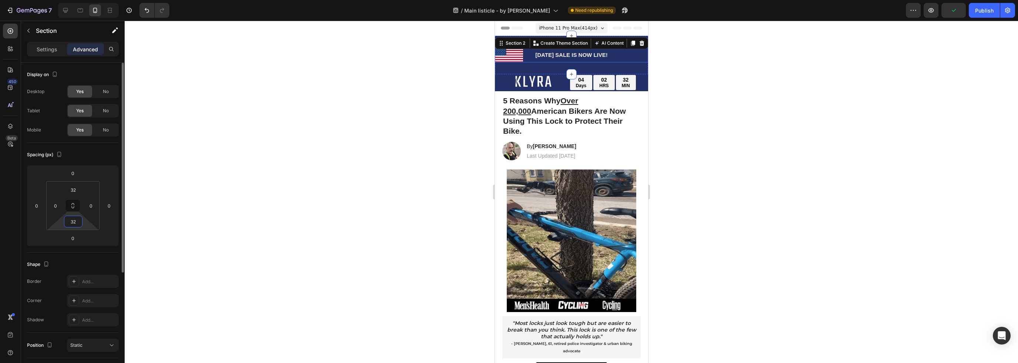
click at [77, 223] on input "32" at bounding box center [73, 221] width 15 height 11
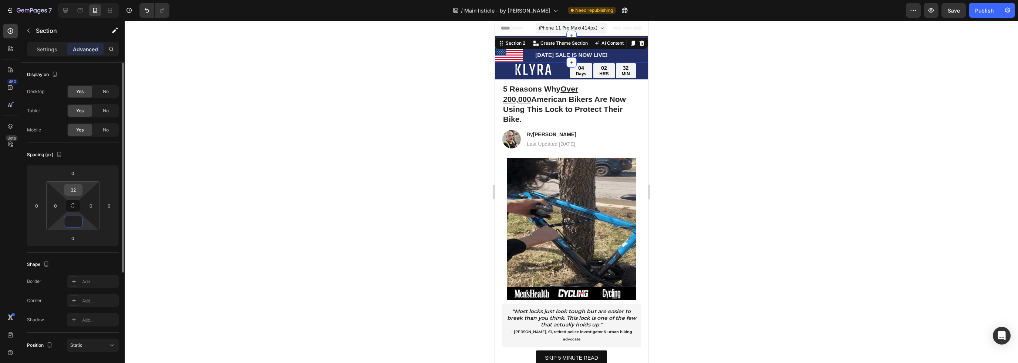
type input "0"
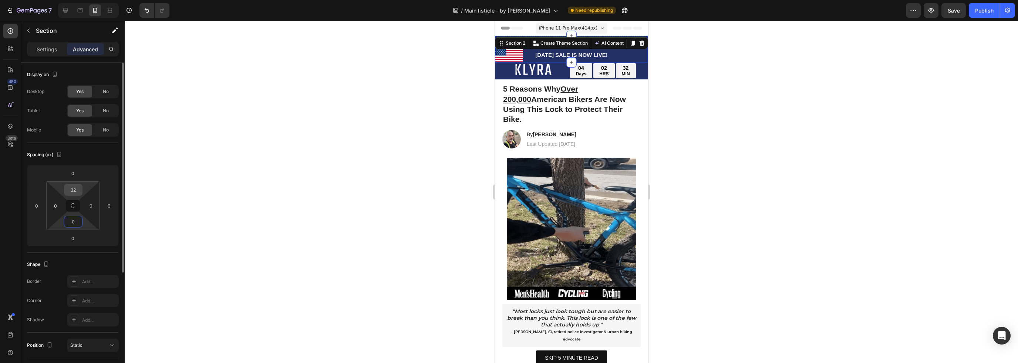
click at [74, 187] on input "32" at bounding box center [73, 190] width 15 height 11
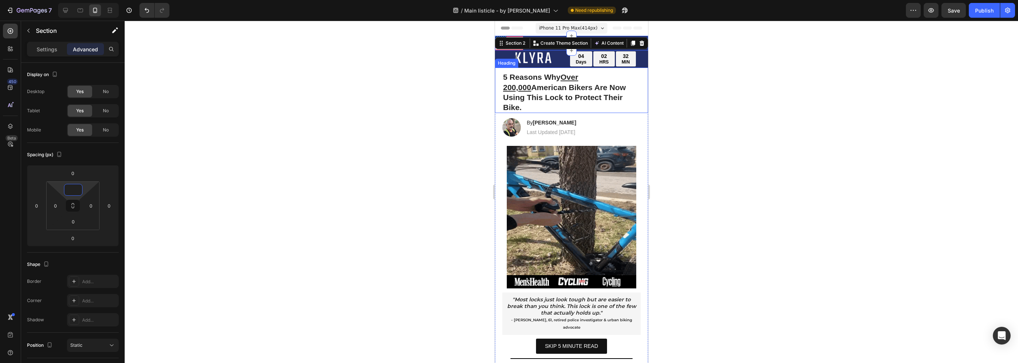
click at [626, 86] on p "⁠⁠⁠⁠⁠⁠⁠ 5 Reasons Why Over 200,000 [DEMOGRAPHIC_DATA] Bikers Are Now Using This…" at bounding box center [570, 92] width 137 height 40
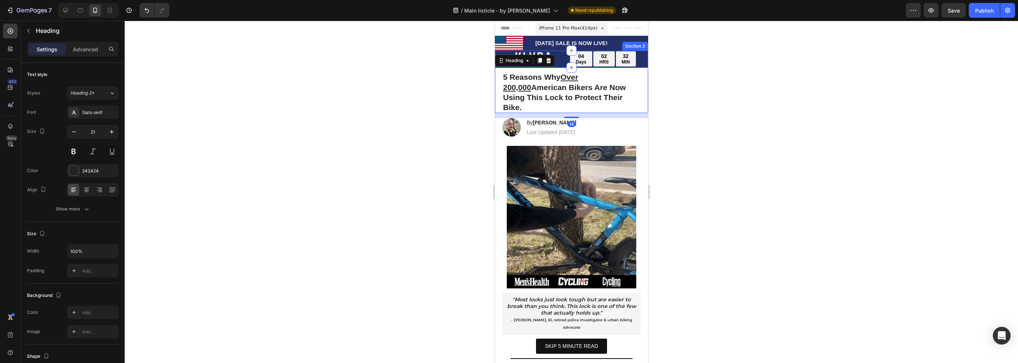
click at [623, 41] on h2 "[DATE] SALE IS NOW LIVE!" at bounding box center [570, 43] width 153 height 15
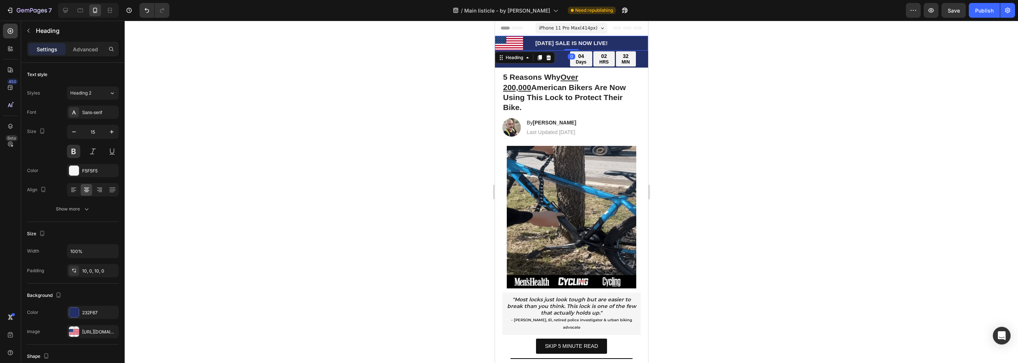
click at [512, 44] on h2 "[DATE] SALE IS NOW LIVE!" at bounding box center [570, 43] width 153 height 15
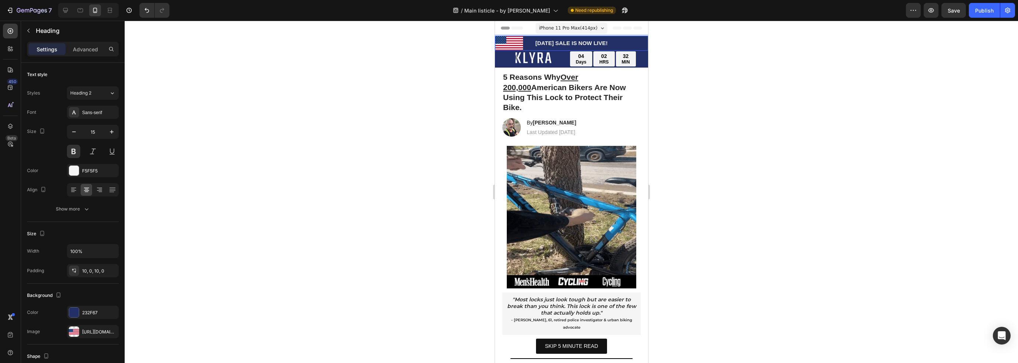
click at [509, 42] on p "[DATE] SALE IS NOW LIVE!" at bounding box center [571, 43] width 152 height 7
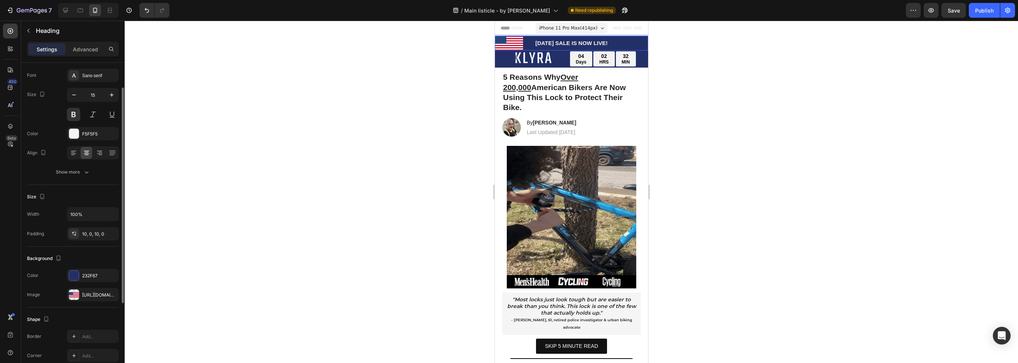
scroll to position [74, 0]
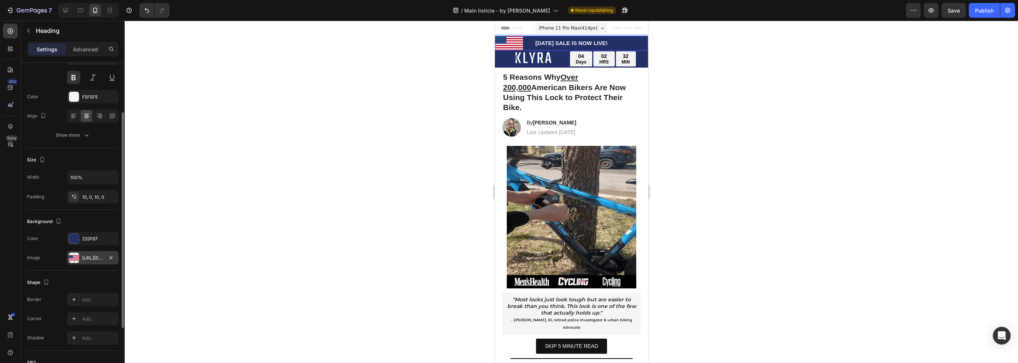
click at [89, 257] on div "[URL][DOMAIN_NAME]" at bounding box center [92, 258] width 21 height 7
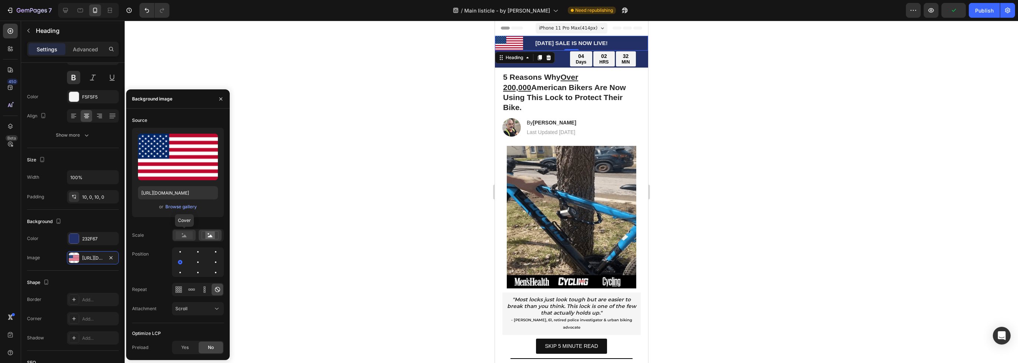
click at [188, 235] on rect at bounding box center [184, 235] width 17 height 8
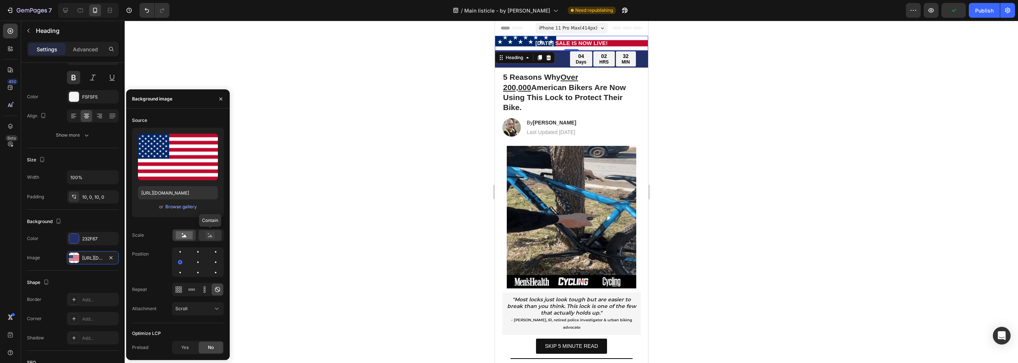
click at [209, 234] on rect at bounding box center [210, 235] width 10 height 7
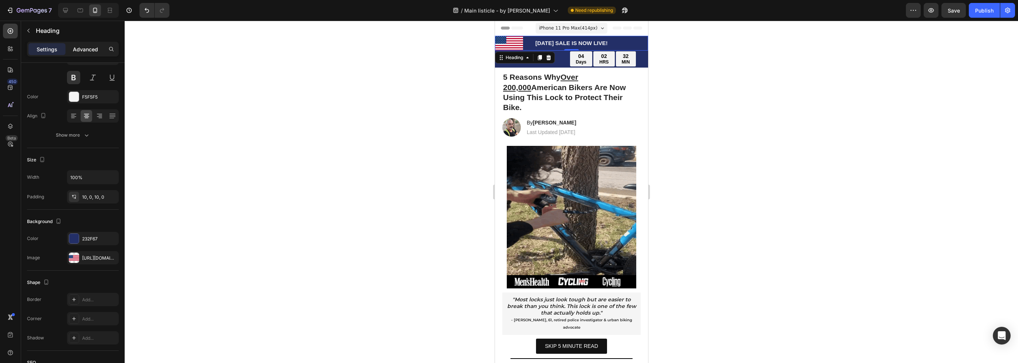
click at [81, 50] on p "Advanced" at bounding box center [85, 49] width 25 height 8
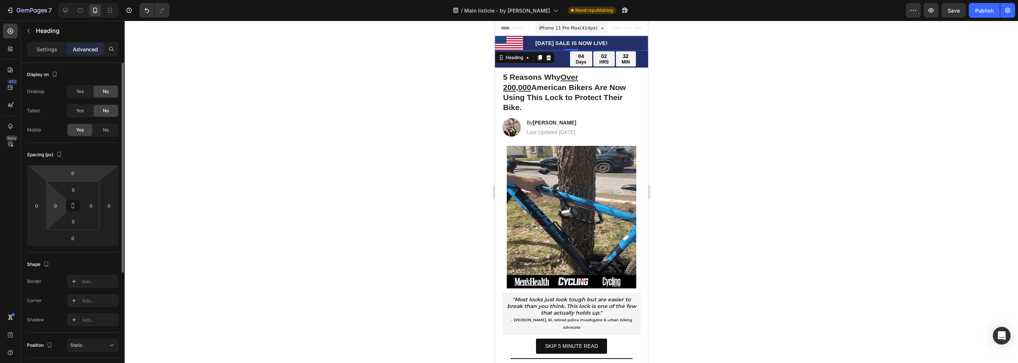
scroll to position [37, 0]
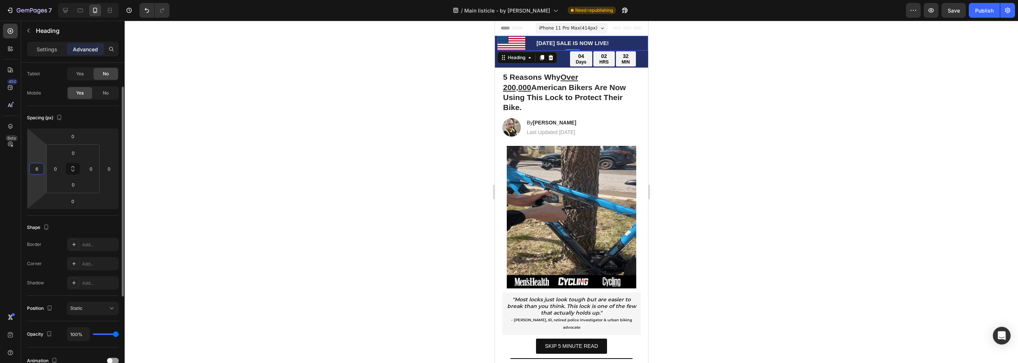
type input "8"
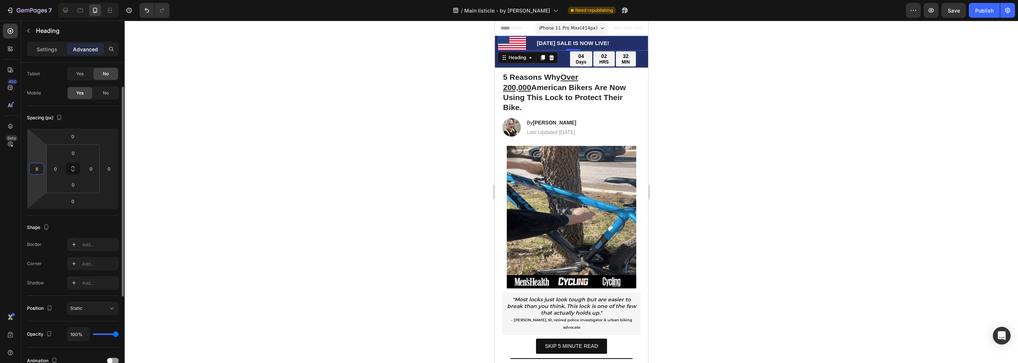
drag, startPoint x: 45, startPoint y: 168, endPoint x: 42, endPoint y: 166, distance: 4.1
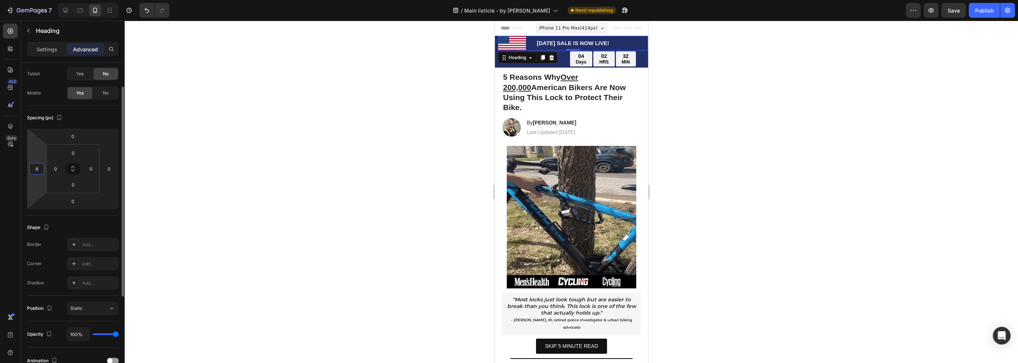
click at [41, 0] on html "7 Version history / Main listicle - by [PERSON_NAME] republishing Preview Save …" at bounding box center [509, 0] width 1018 height 0
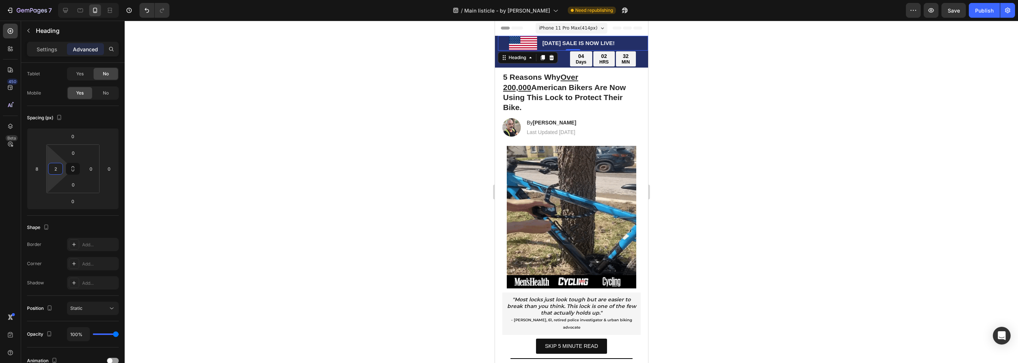
type input "0"
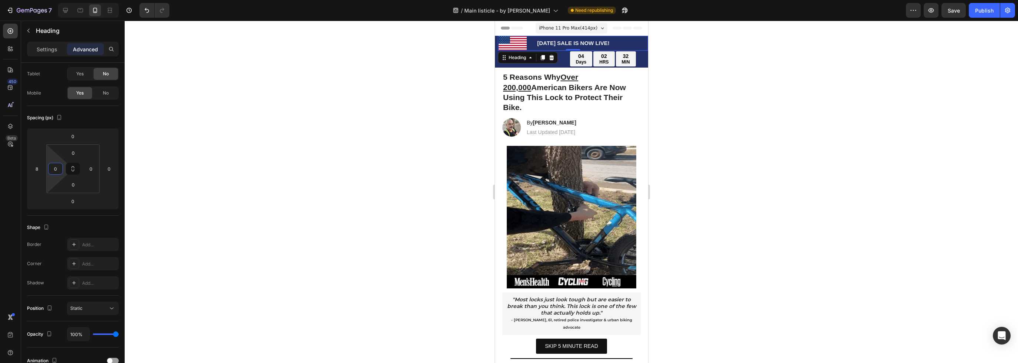
drag, startPoint x: 64, startPoint y: 168, endPoint x: 68, endPoint y: 181, distance: 13.2
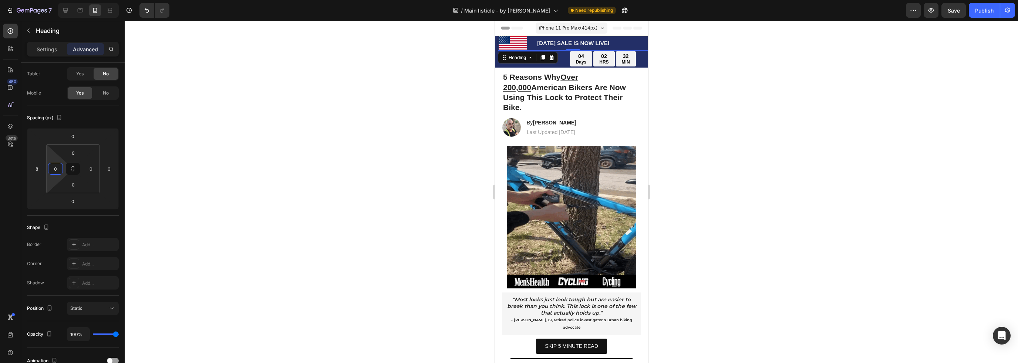
click at [68, 0] on html "7 Version history / Main listicle - by [PERSON_NAME] republishing Preview Save …" at bounding box center [509, 0] width 1018 height 0
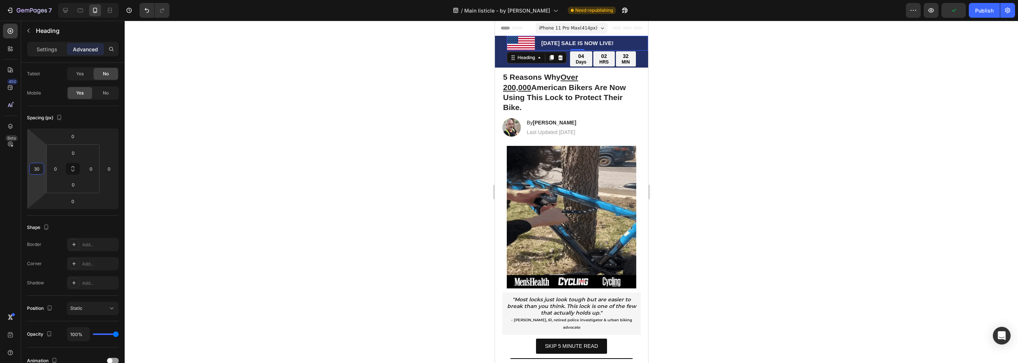
type input "28"
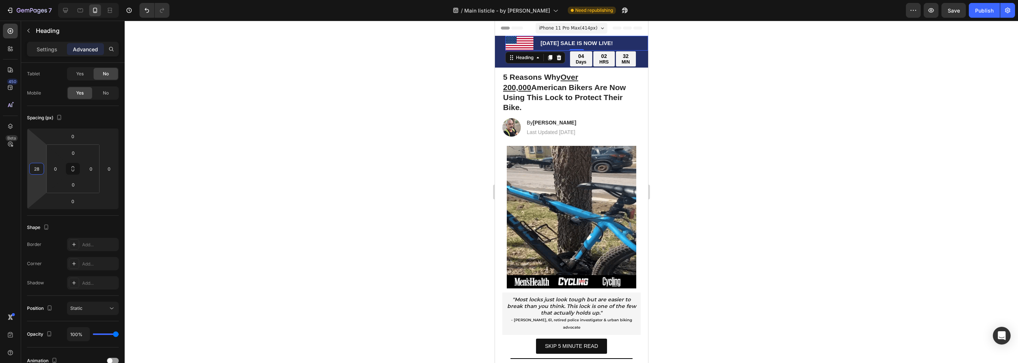
drag, startPoint x: 45, startPoint y: 170, endPoint x: 45, endPoint y: 166, distance: 3.8
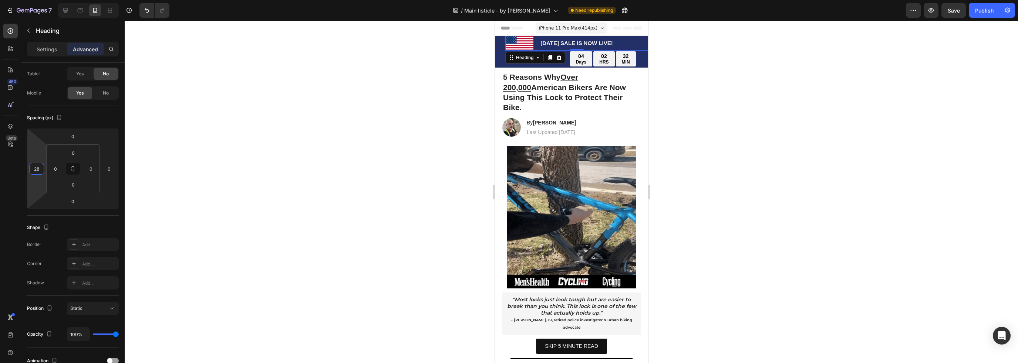
click at [45, 0] on html "7 Version history / Main listicle - by [PERSON_NAME] republishing Preview Save …" at bounding box center [509, 0] width 1018 height 0
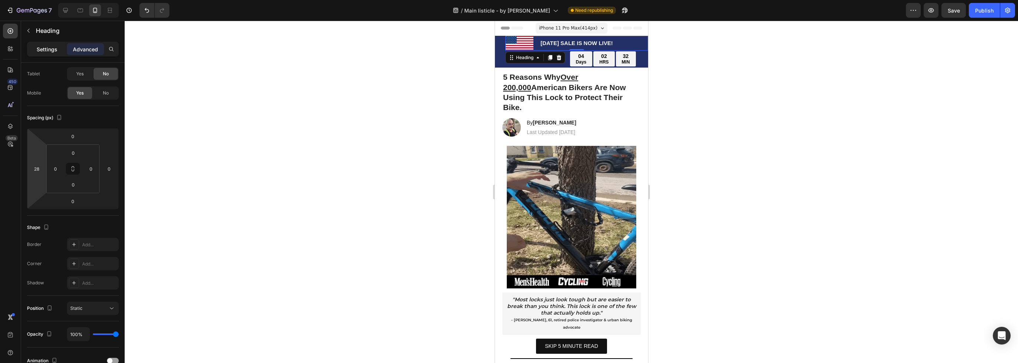
click at [43, 50] on p "Settings" at bounding box center [47, 49] width 21 height 8
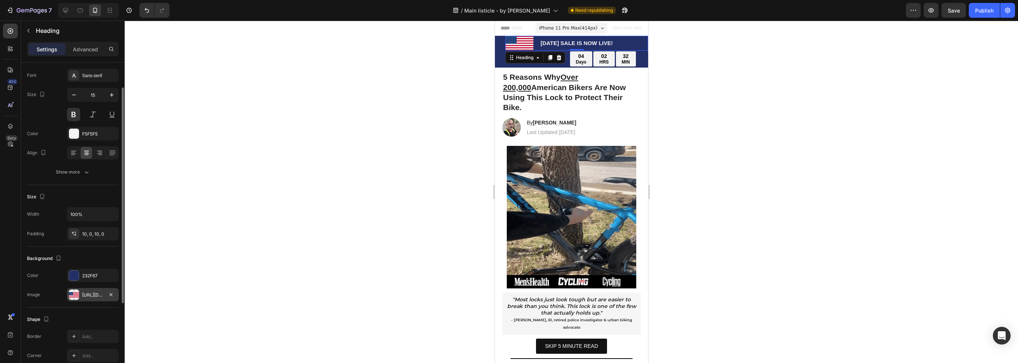
click at [81, 292] on div "[URL][DOMAIN_NAME]" at bounding box center [93, 294] width 52 height 13
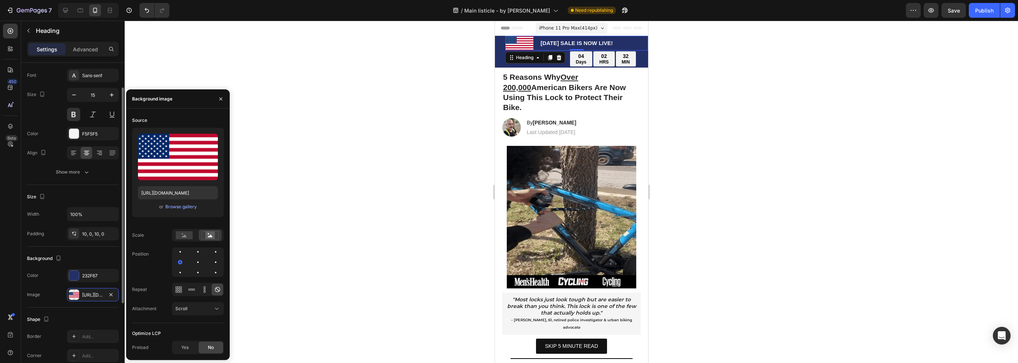
click at [93, 246] on div "Size Width 100% Padding 10, 0, 10, 0" at bounding box center [73, 216] width 92 height 62
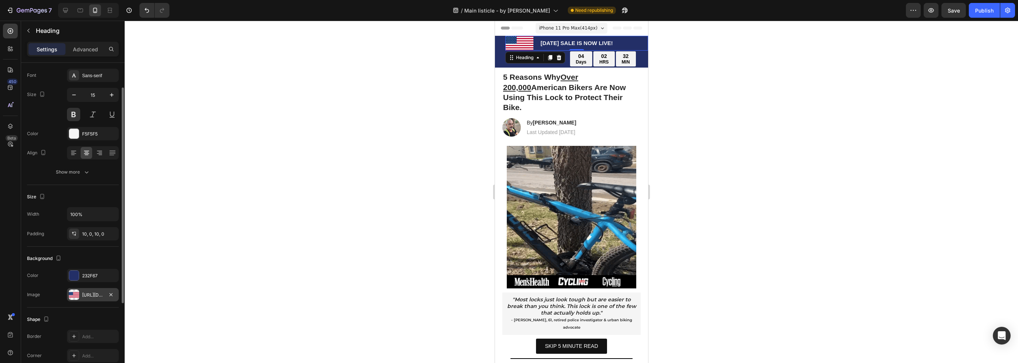
click at [93, 293] on div "[URL][DOMAIN_NAME]" at bounding box center [92, 295] width 21 height 7
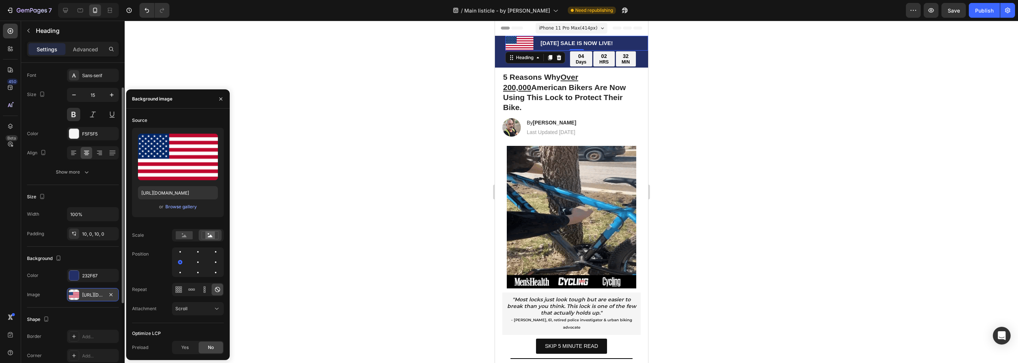
click at [93, 293] on div "[URL][DOMAIN_NAME]" at bounding box center [92, 295] width 21 height 7
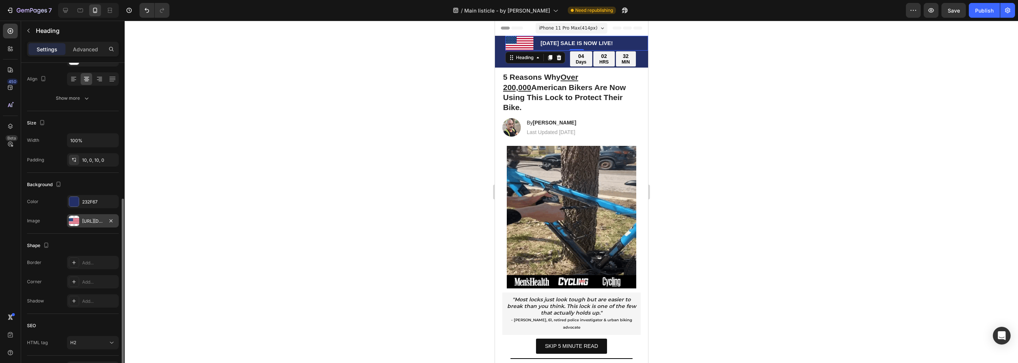
scroll to position [148, 0]
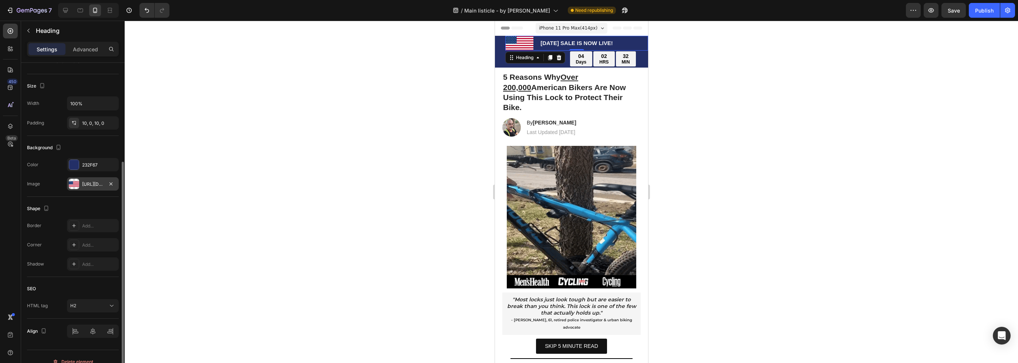
click at [92, 181] on div "[URL][DOMAIN_NAME]" at bounding box center [92, 184] width 21 height 7
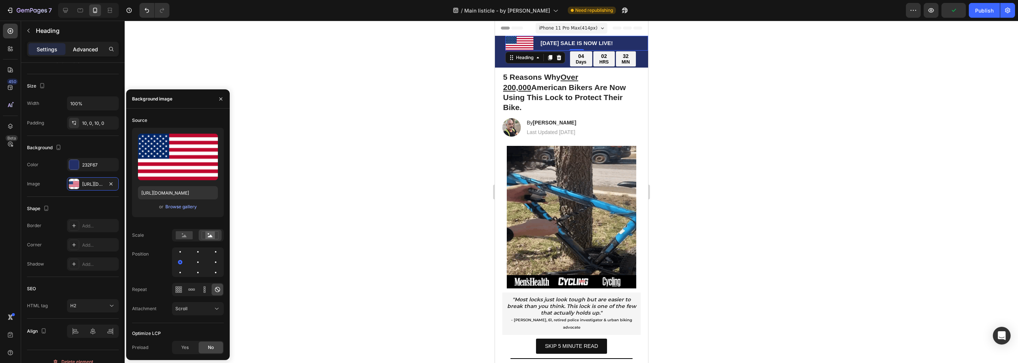
click at [84, 54] on div "Advanced" at bounding box center [85, 49] width 37 height 12
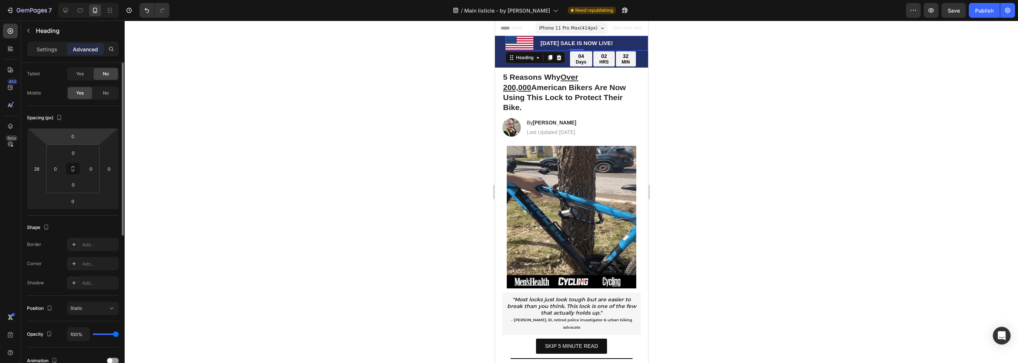
scroll to position [0, 0]
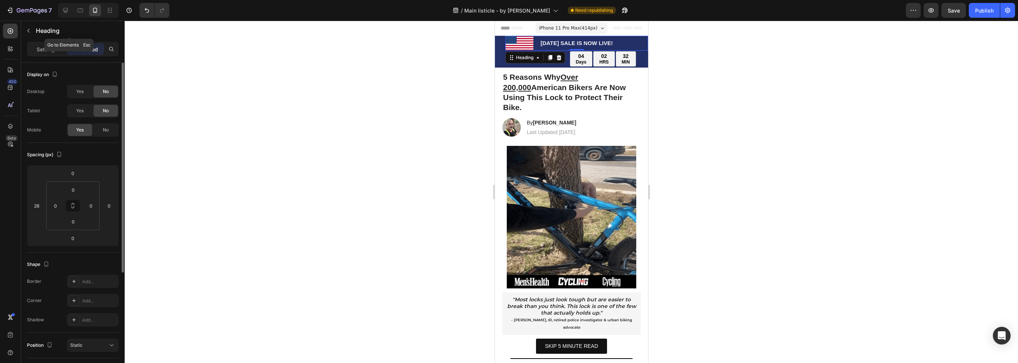
click at [47, 35] on p "Heading" at bounding box center [76, 30] width 80 height 9
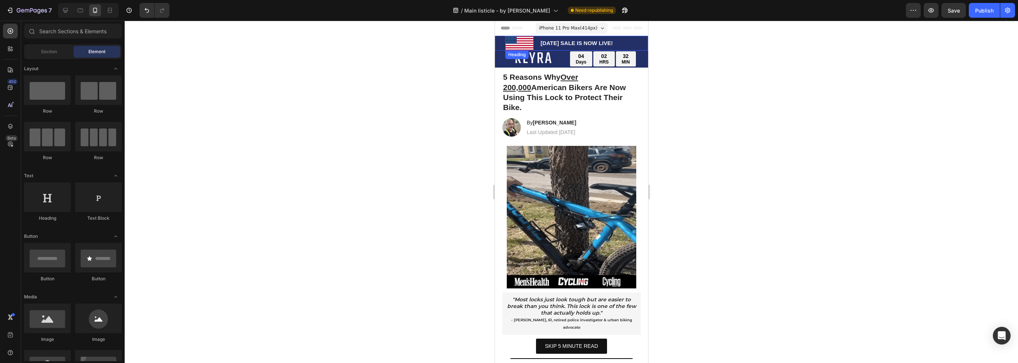
click at [519, 41] on p "[DATE] SALE IS NOW LIVE!" at bounding box center [575, 43] width 141 height 7
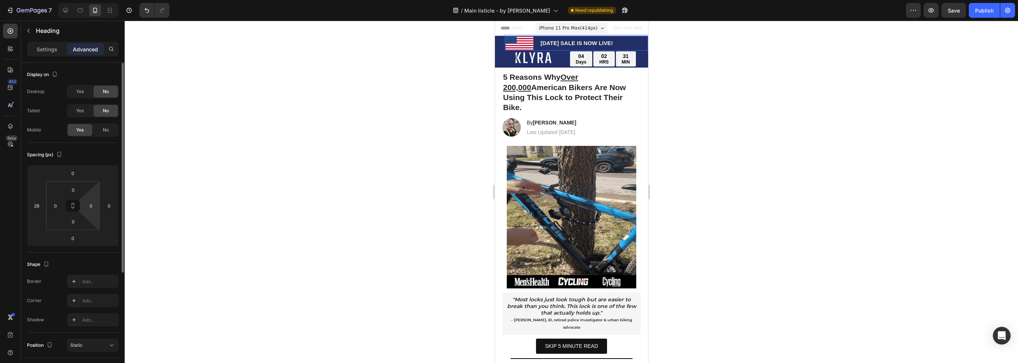
scroll to position [37, 0]
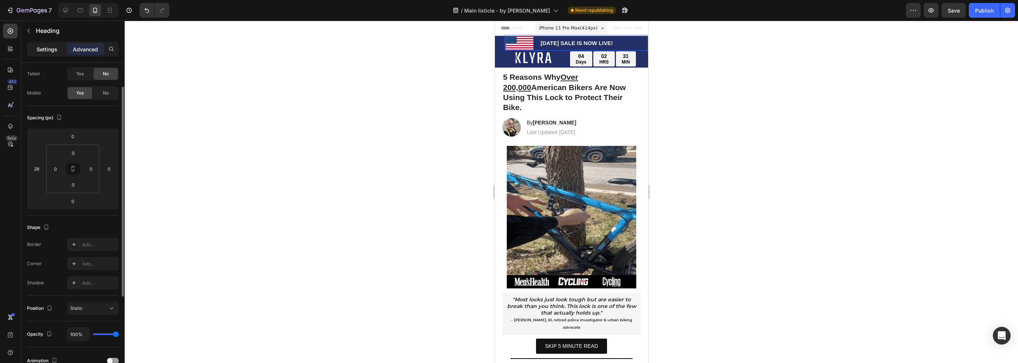
click at [50, 47] on p "Settings" at bounding box center [47, 49] width 21 height 8
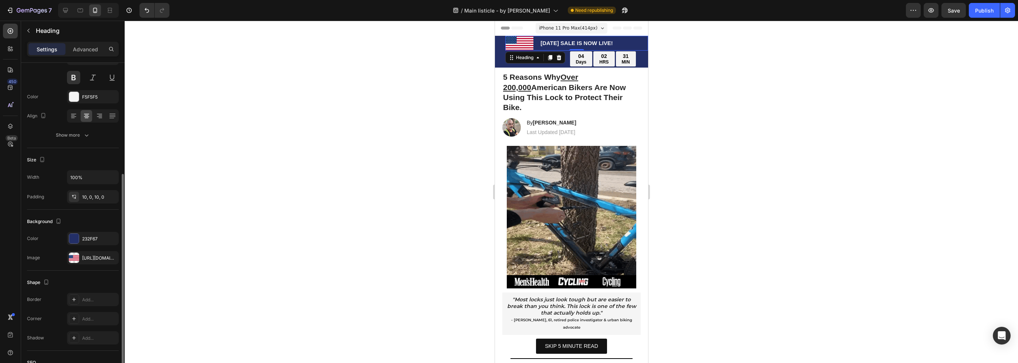
scroll to position [148, 0]
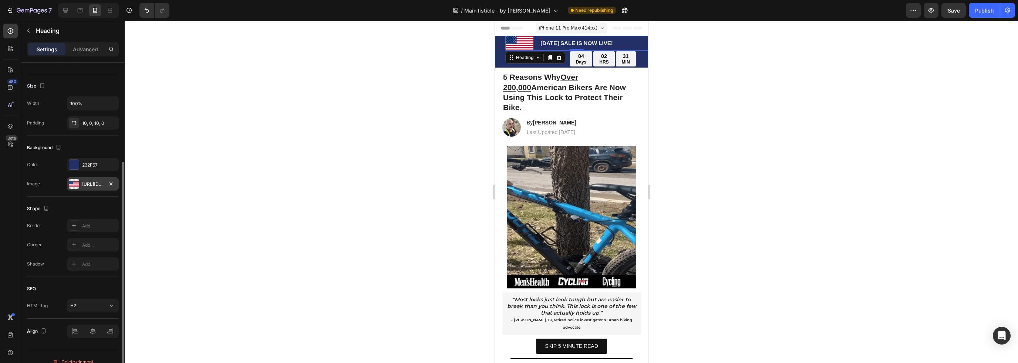
click at [89, 182] on div "[URL][DOMAIN_NAME]" at bounding box center [92, 184] width 21 height 7
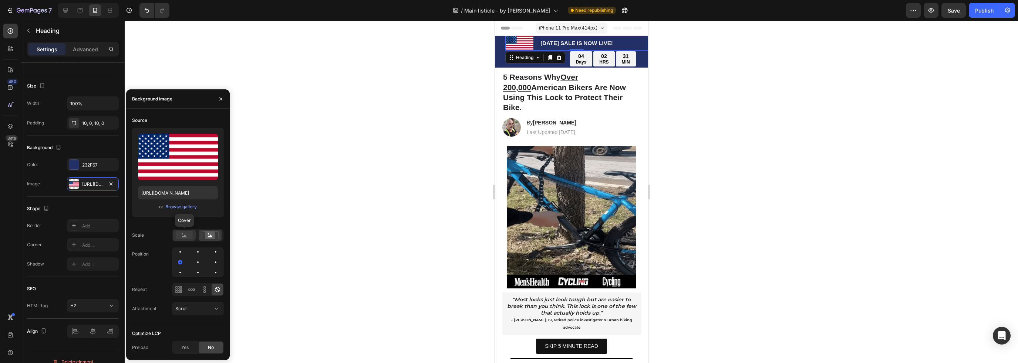
click at [190, 234] on rect at bounding box center [184, 235] width 17 height 8
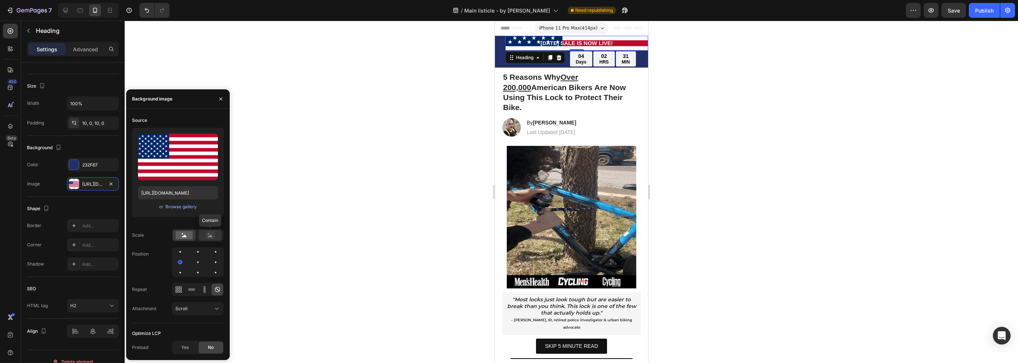
click at [209, 234] on circle at bounding box center [208, 234] width 1 height 1
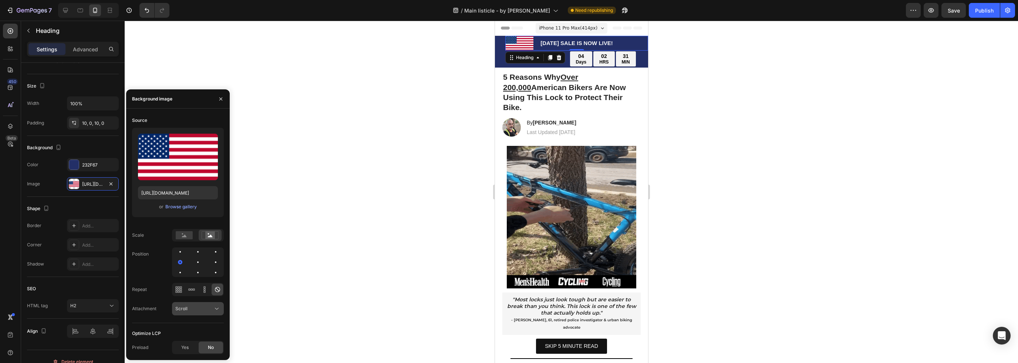
click at [194, 312] on div "Scroll" at bounding box center [194, 309] width 38 height 7
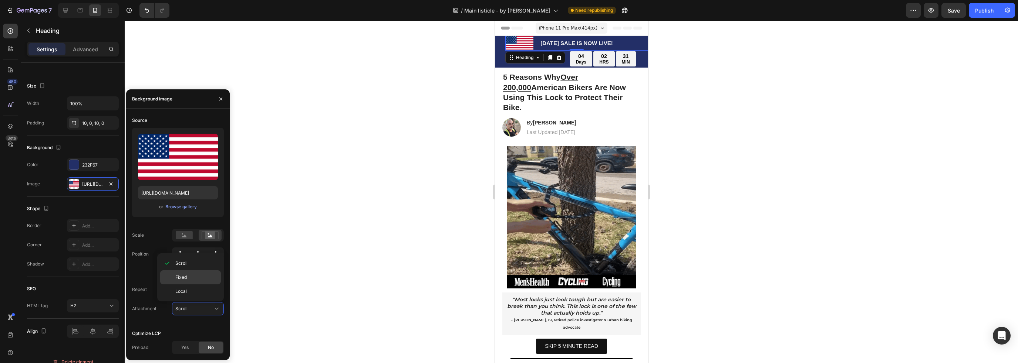
click at [199, 280] on p "Fixed" at bounding box center [196, 277] width 42 height 7
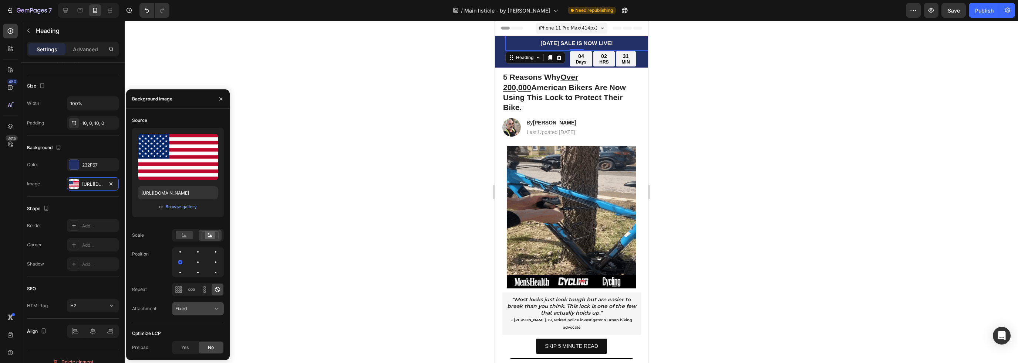
click at [200, 307] on div "Fixed" at bounding box center [194, 309] width 38 height 7
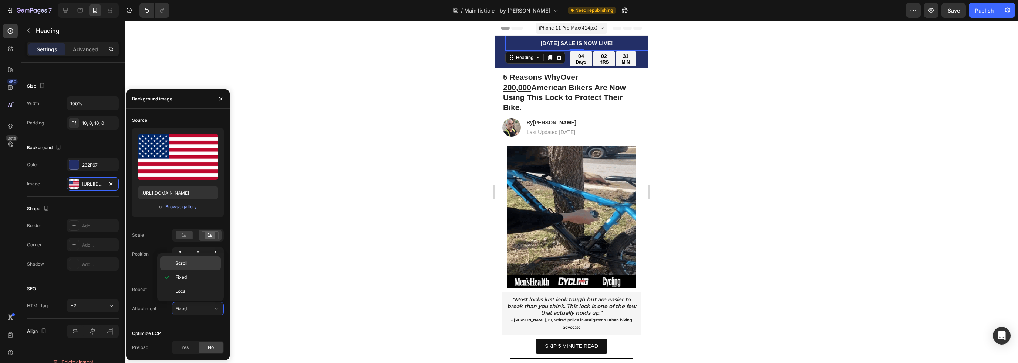
click at [203, 264] on p "Scroll" at bounding box center [196, 263] width 42 height 7
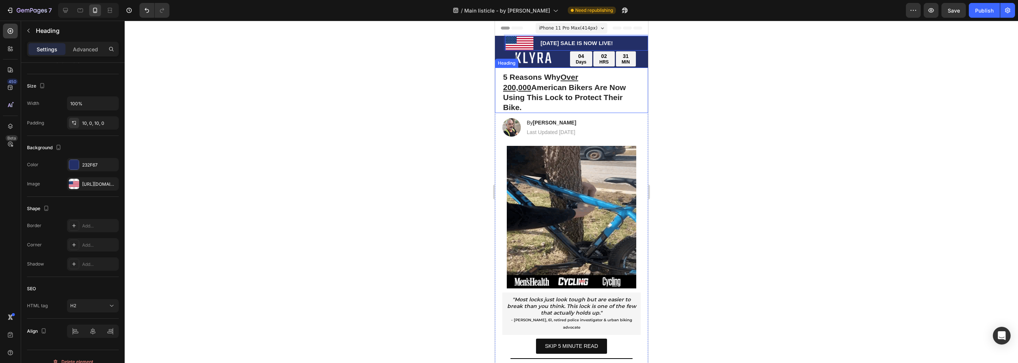
click at [605, 91] on strong "5 Reasons Why Over 200,000 [DEMOGRAPHIC_DATA] Bikers Are Now Using This Lock to…" at bounding box center [563, 92] width 123 height 39
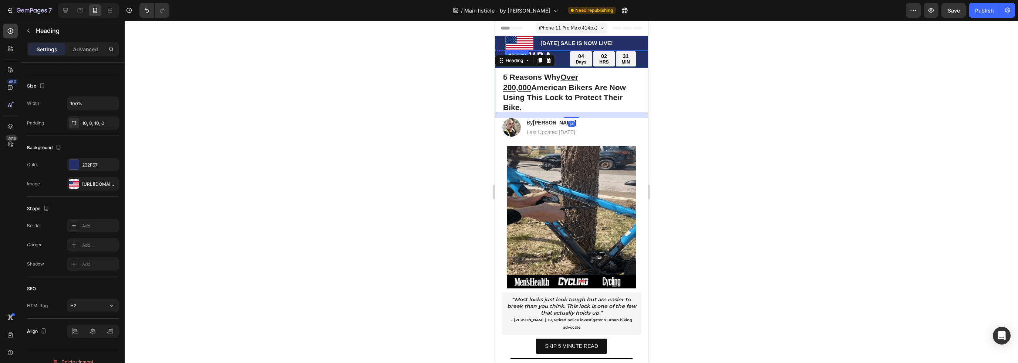
click at [533, 41] on p "[DATE] SALE IS NOW LIVE!" at bounding box center [575, 43] width 141 height 7
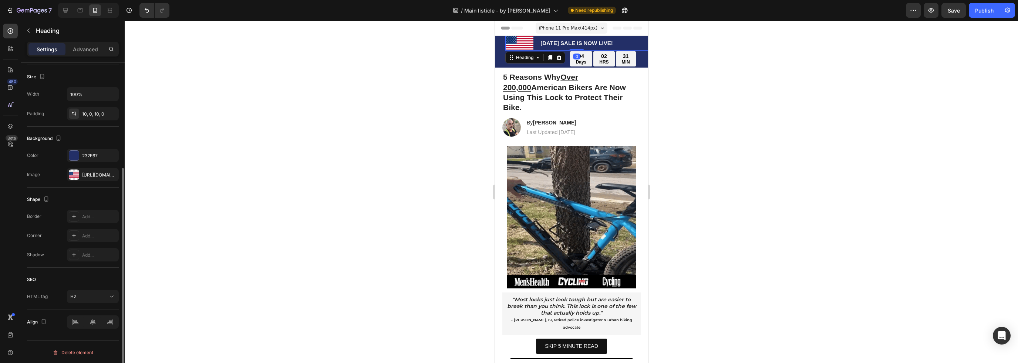
scroll to position [9, 0]
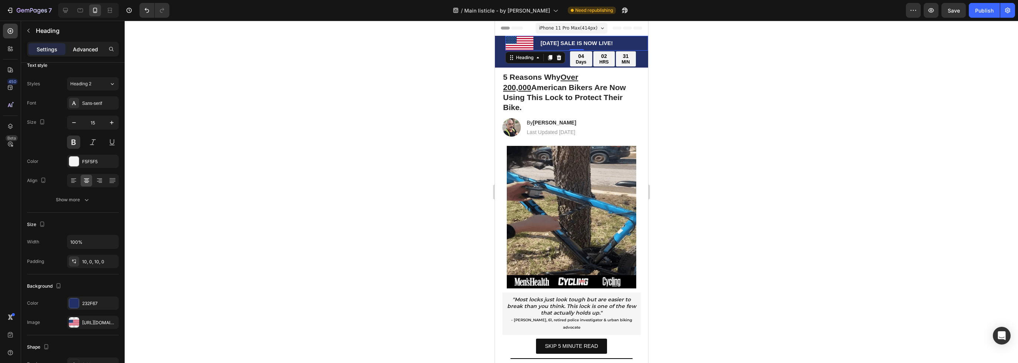
click at [81, 53] on div "Advanced" at bounding box center [85, 49] width 37 height 12
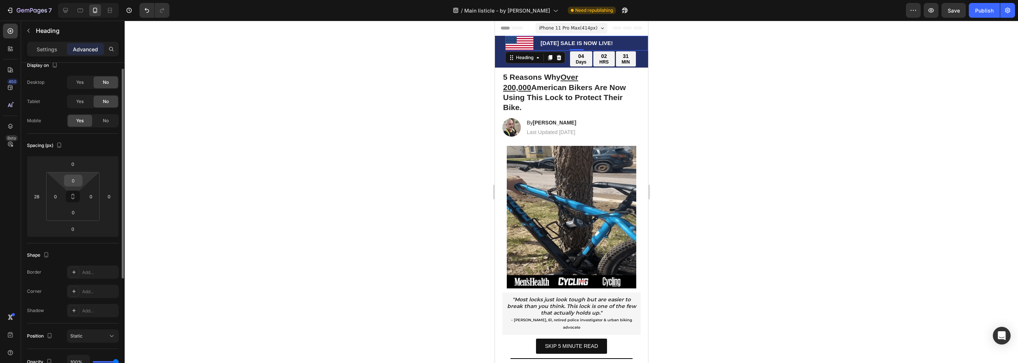
click at [75, 179] on input "0" at bounding box center [73, 180] width 15 height 11
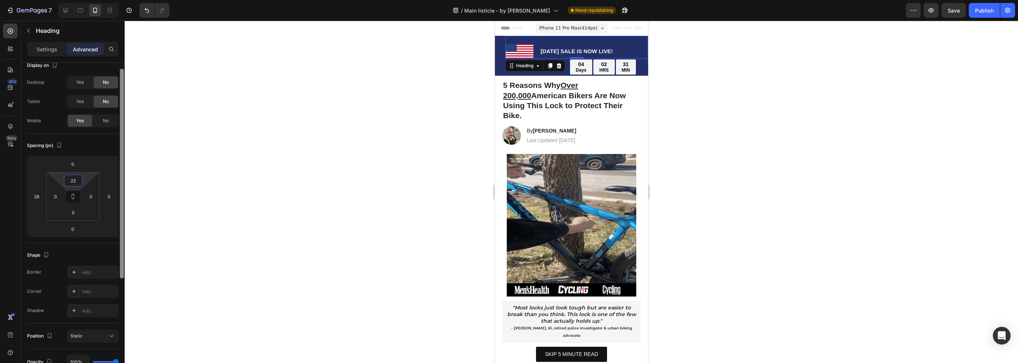
type input "2"
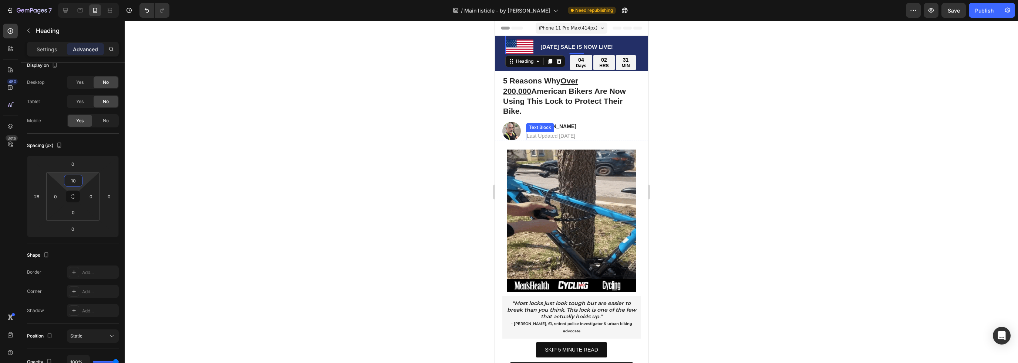
type input "1"
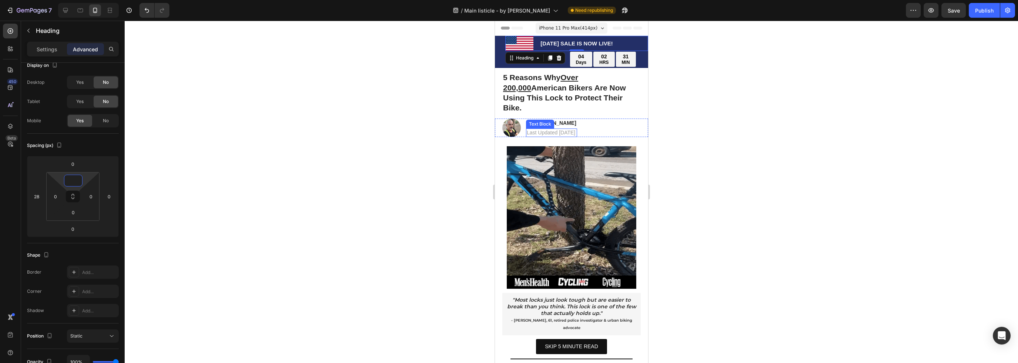
type input "5"
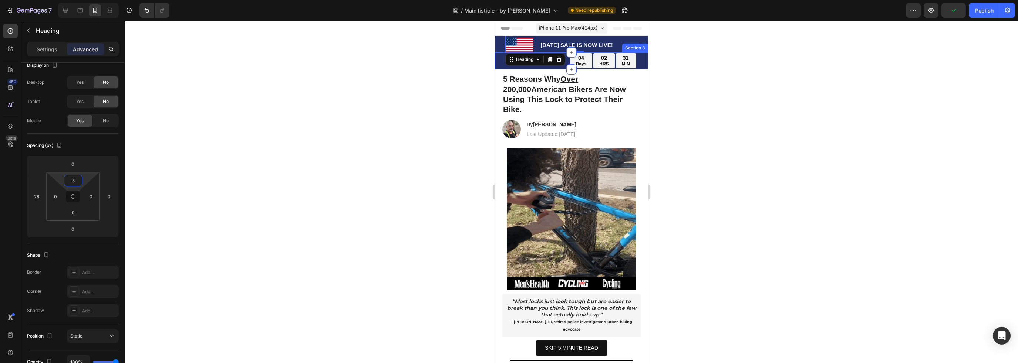
click at [634, 57] on div "04 Days 02 HRS 31 MIN" at bounding box center [602, 61] width 88 height 16
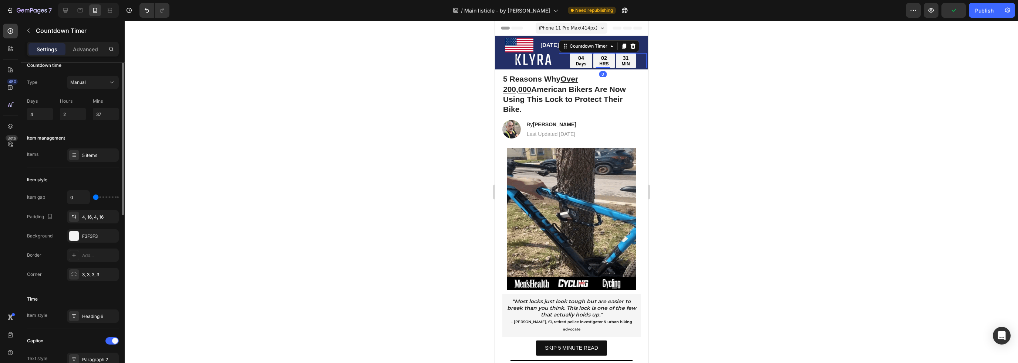
scroll to position [0, 0]
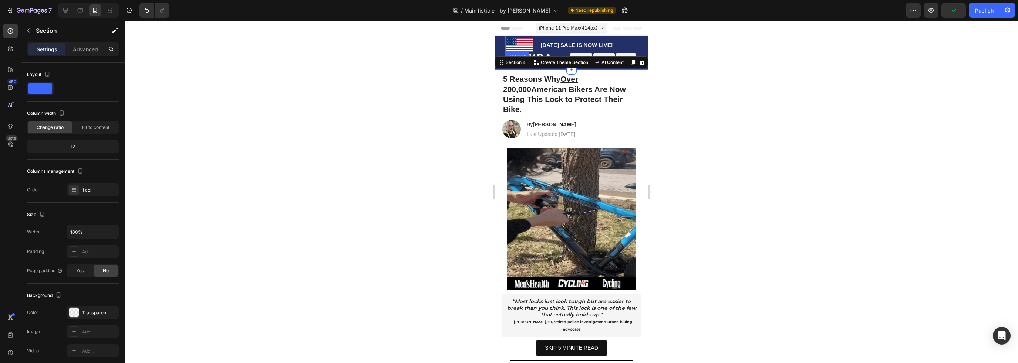
click at [553, 47] on p "[DATE] SALE IS NOW LIVE!" at bounding box center [575, 44] width 141 height 7
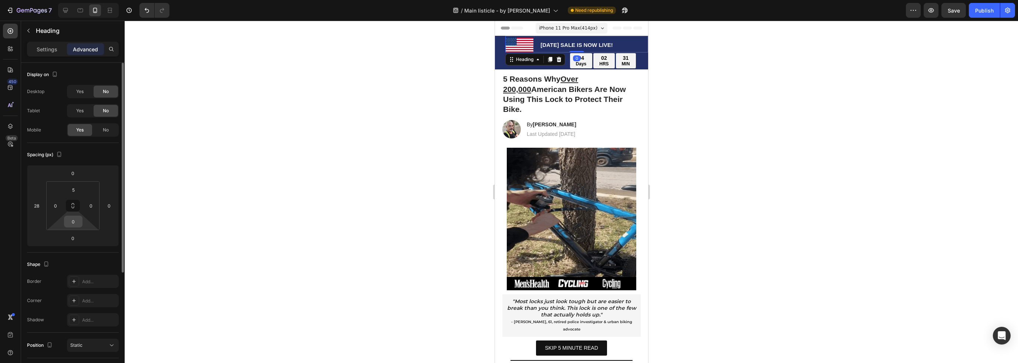
click at [70, 223] on input "0" at bounding box center [73, 221] width 15 height 11
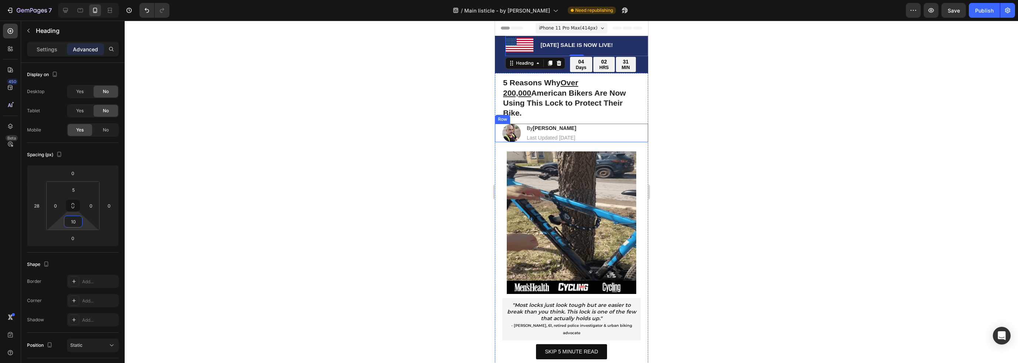
type input "1"
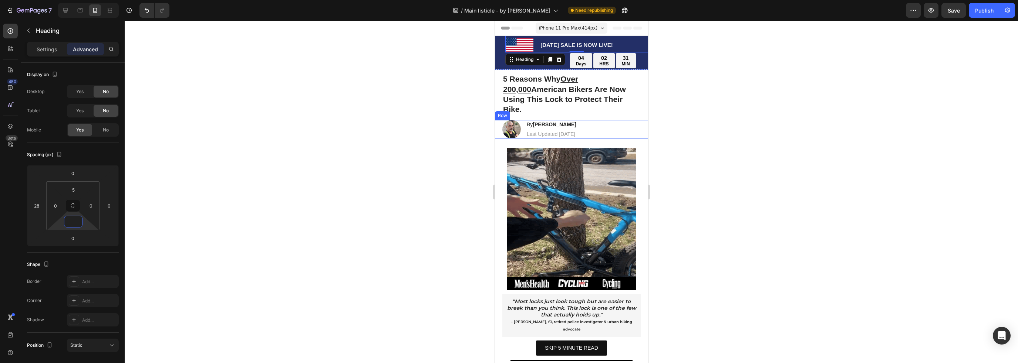
type input "8"
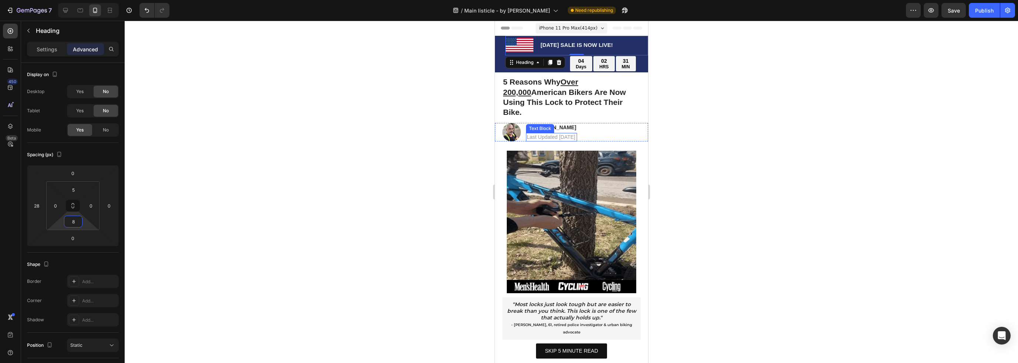
click at [609, 91] on strong "5 Reasons Why Over 200,000 [DEMOGRAPHIC_DATA] Bikers Are Now Using This Lock to…" at bounding box center [563, 97] width 123 height 39
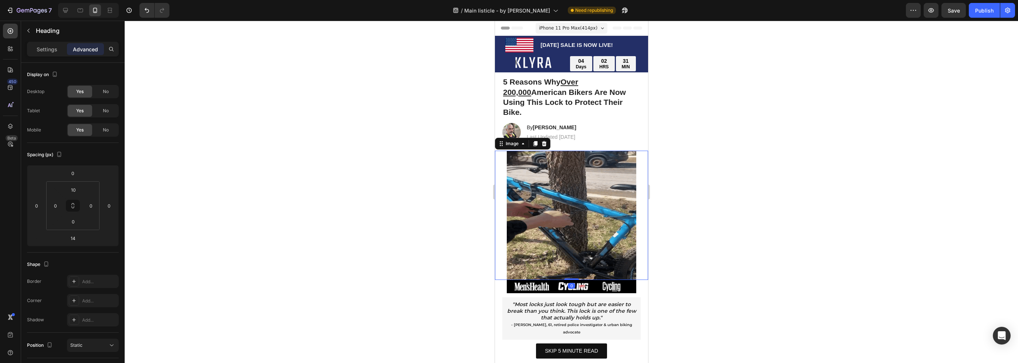
click at [614, 154] on img at bounding box center [570, 215] width 129 height 129
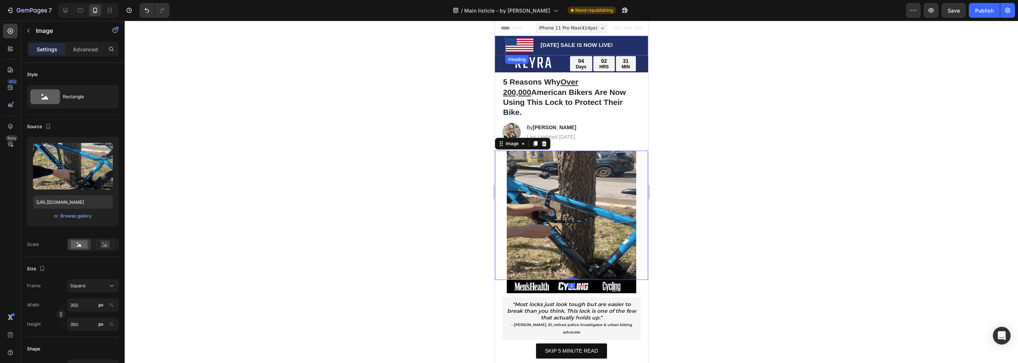
click at [608, 40] on h2 "[DATE] SALE IS NOW LIVE!" at bounding box center [576, 45] width 143 height 15
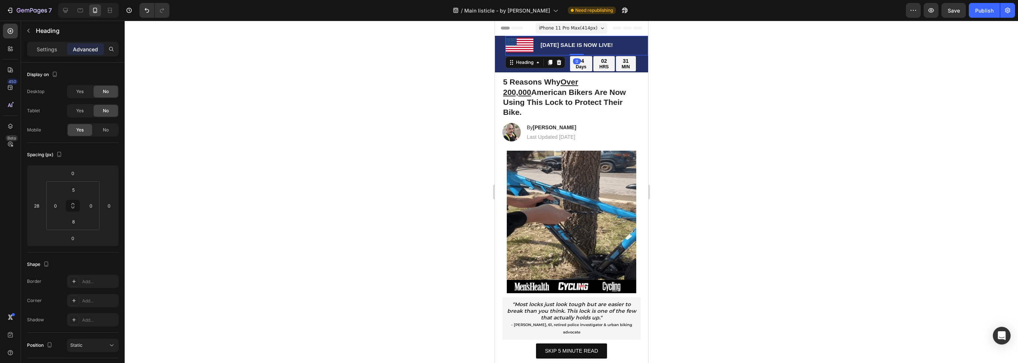
click at [598, 48] on h2 "[DATE] SALE IS NOW LIVE!" at bounding box center [576, 45] width 143 height 15
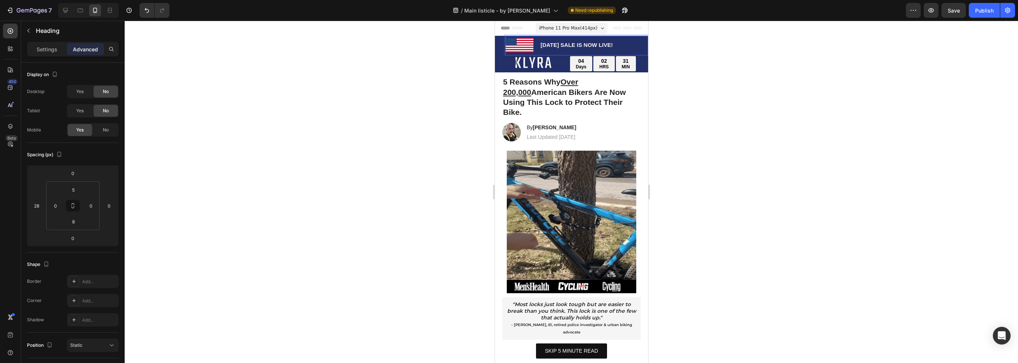
click at [598, 48] on h2 "[DATE] SALE IS NOW LIVE!" at bounding box center [576, 45] width 143 height 15
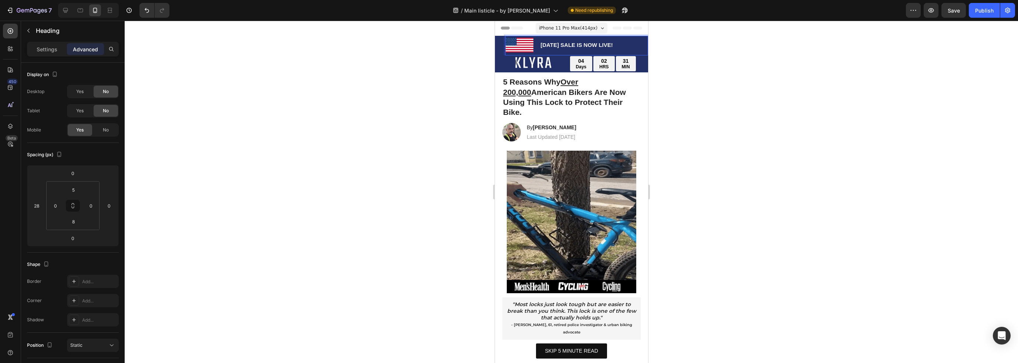
click at [590, 45] on p "[DATE] SALE IS NOW LIVE!" at bounding box center [575, 44] width 141 height 7
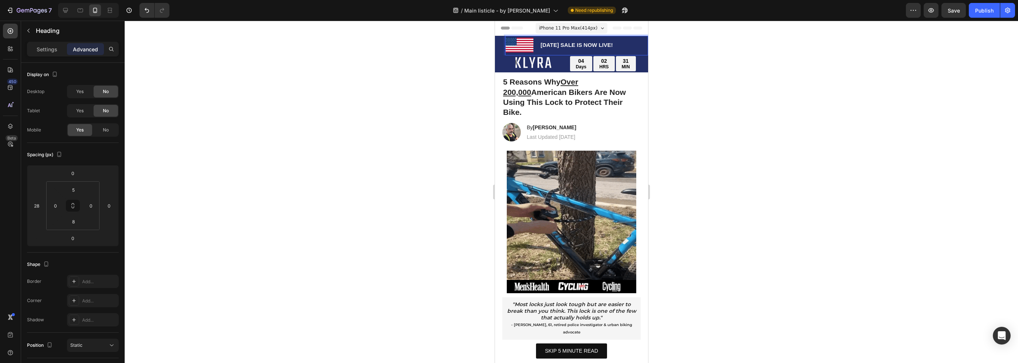
click at [590, 45] on p "[DATE] SALE IS NOW LIVE!" at bounding box center [575, 44] width 141 height 7
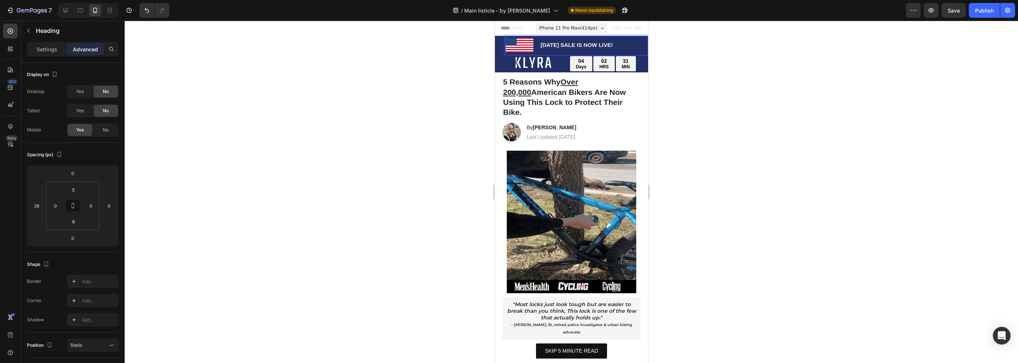
click at [590, 45] on p "[DATE] SALE IS NOW LIVE!" at bounding box center [575, 44] width 141 height 7
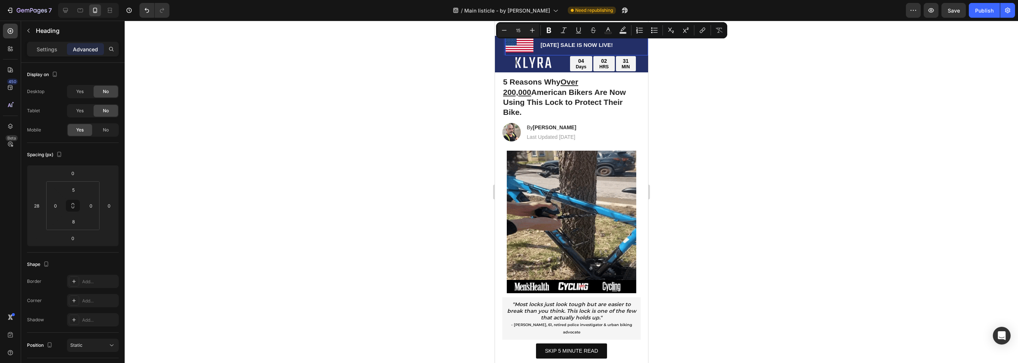
click at [590, 45] on p "[DATE] SALE IS NOW LIVE!" at bounding box center [575, 44] width 141 height 7
click at [533, 31] on icon "Editor contextual toolbar" at bounding box center [531, 30] width 7 height 7
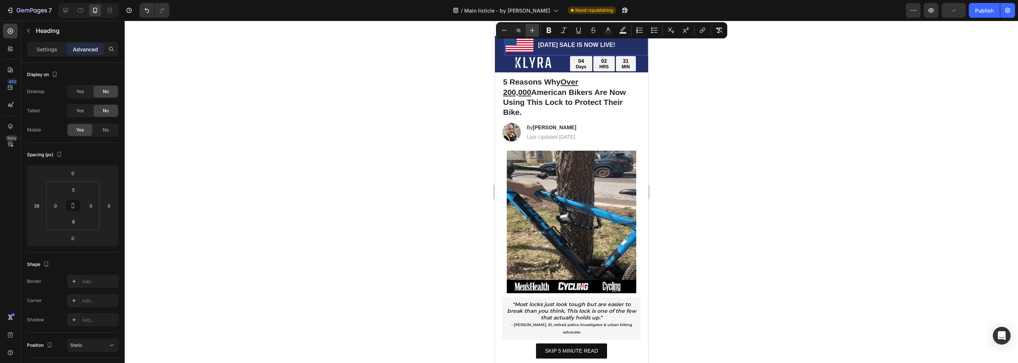
click at [532, 31] on icon "Editor contextual toolbar" at bounding box center [531, 30] width 7 height 7
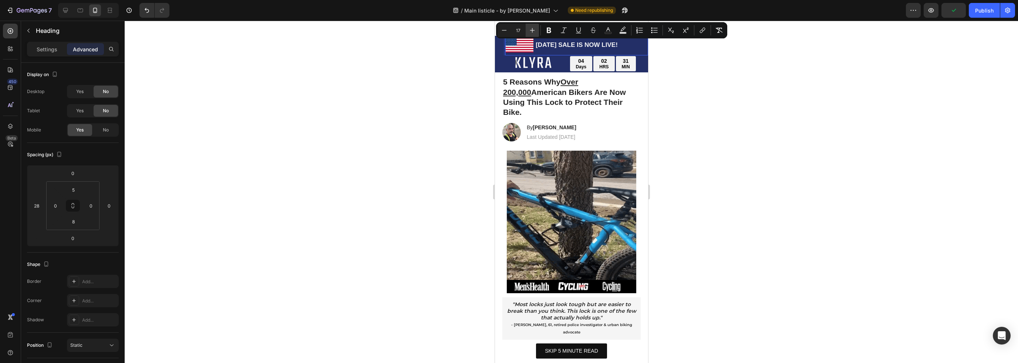
click at [532, 31] on icon "Editor contextual toolbar" at bounding box center [531, 30] width 7 height 7
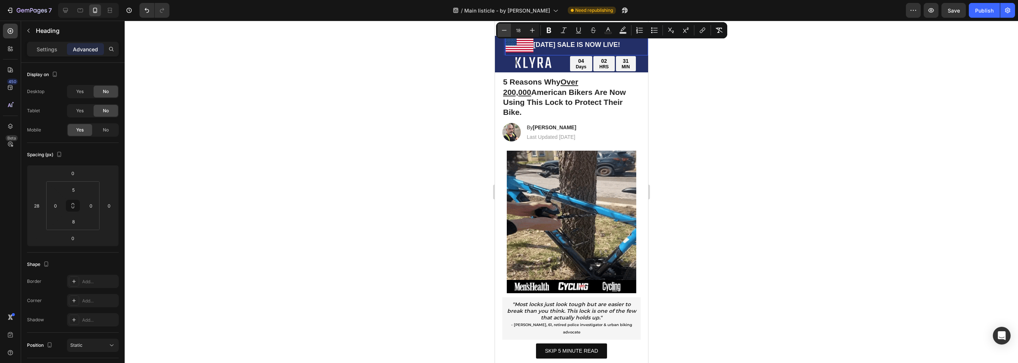
click at [505, 31] on icon "Editor contextual toolbar" at bounding box center [503, 30] width 7 height 7
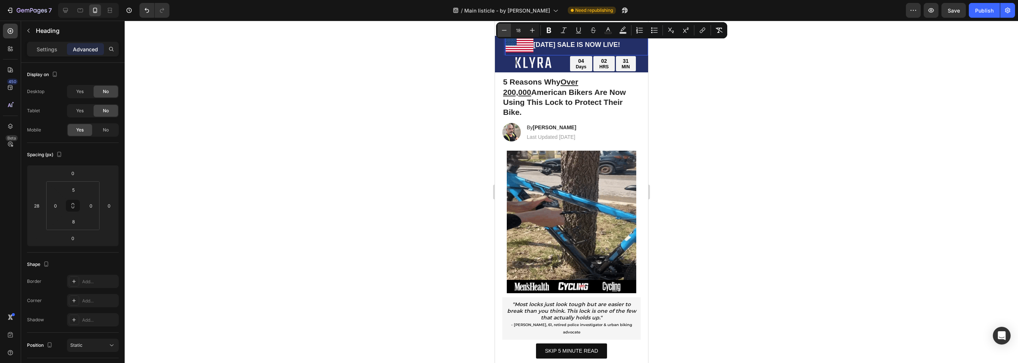
type input "17"
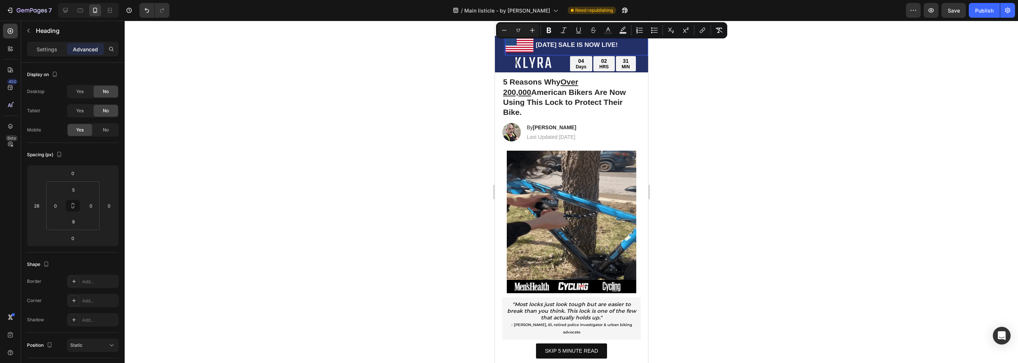
click at [535, 48] on span "[DATE] SALE IS NOW LIVE!" at bounding box center [576, 44] width 82 height 7
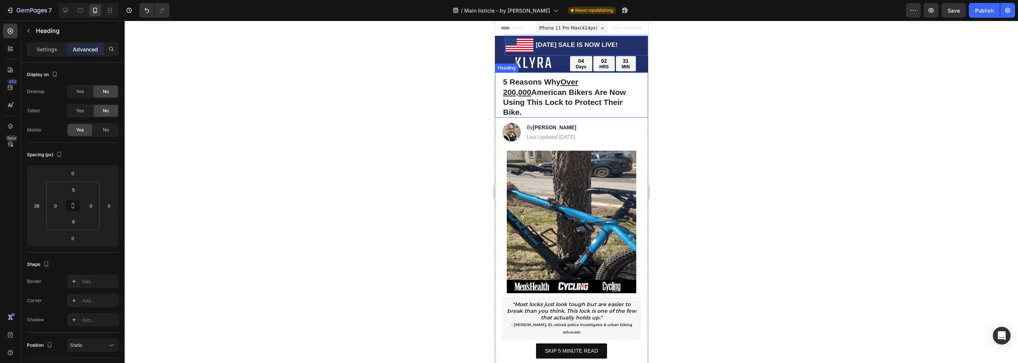
click at [564, 92] on strong "5 Reasons Why Over 200,000 [DEMOGRAPHIC_DATA] Bikers Are Now Using This Lock to…" at bounding box center [563, 97] width 123 height 39
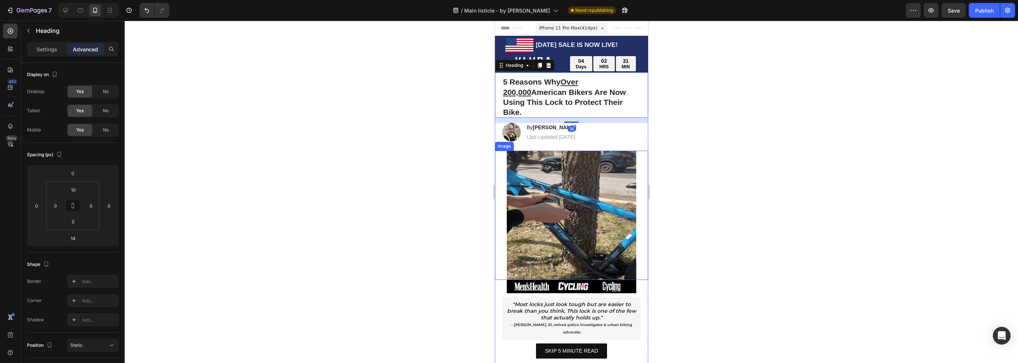
click at [592, 151] on img at bounding box center [570, 215] width 129 height 129
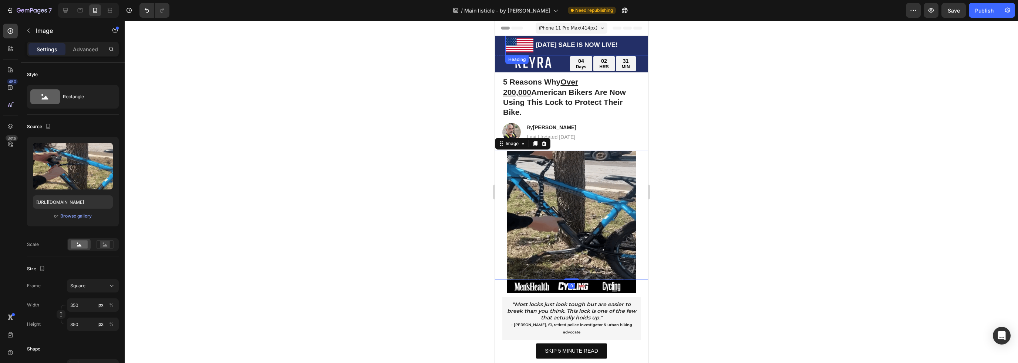
click at [535, 47] on span "[DATE] SALE IS NOW LIVE!" at bounding box center [576, 44] width 82 height 7
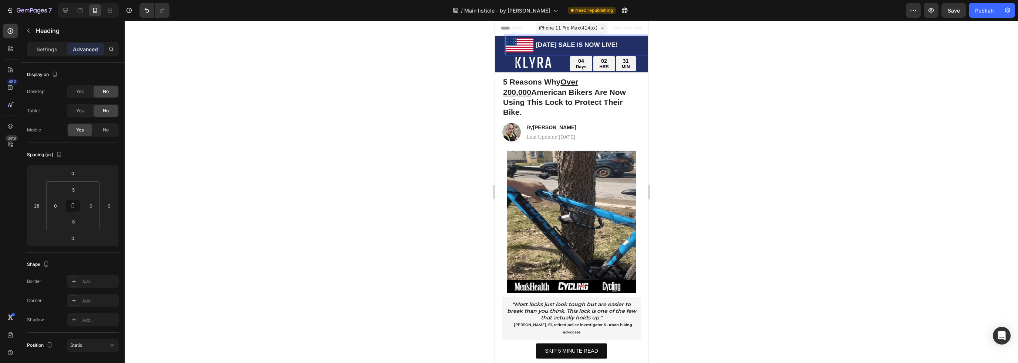
click at [535, 44] on span "[DATE] SALE IS NOW LIVE!" at bounding box center [576, 44] width 82 height 7
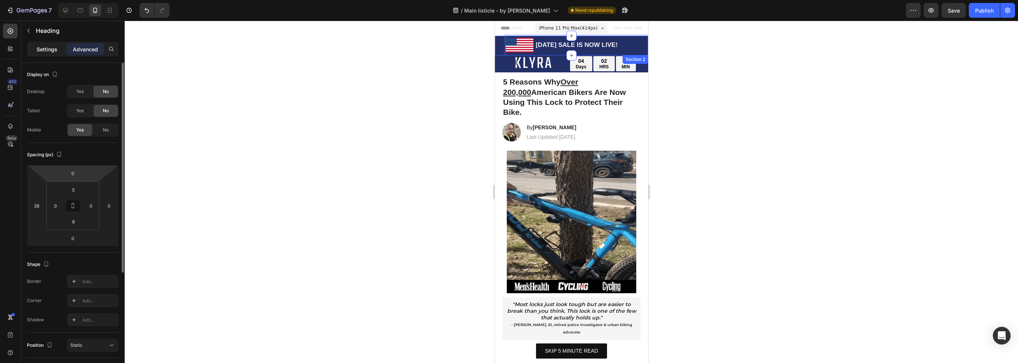
click at [56, 48] on p "Settings" at bounding box center [47, 49] width 21 height 8
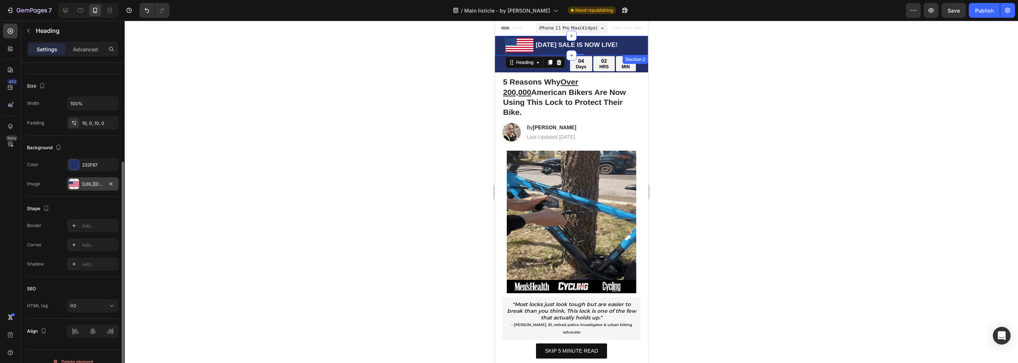
scroll to position [157, 0]
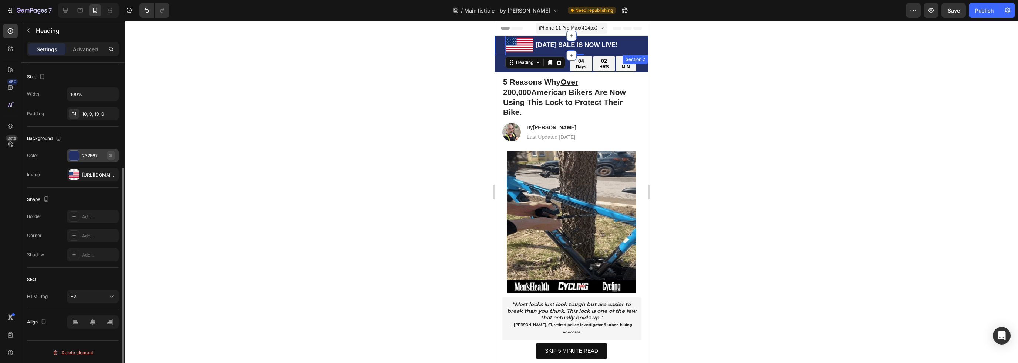
click at [110, 155] on icon "button" at bounding box center [111, 156] width 6 height 6
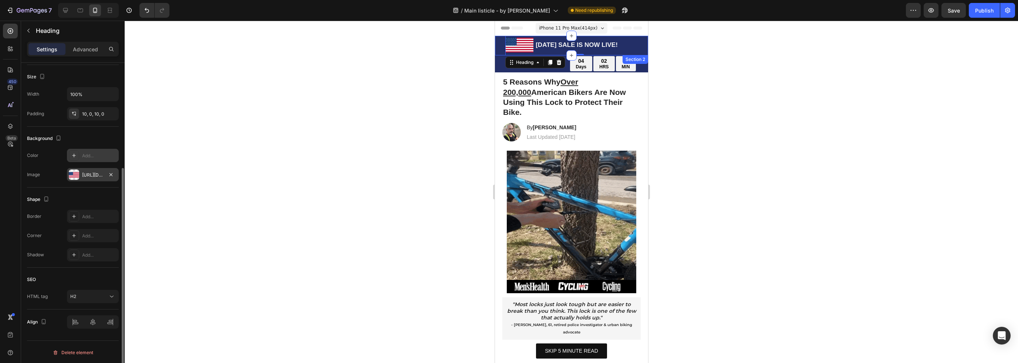
click at [91, 172] on div "[URL][DOMAIN_NAME]" at bounding box center [92, 175] width 21 height 7
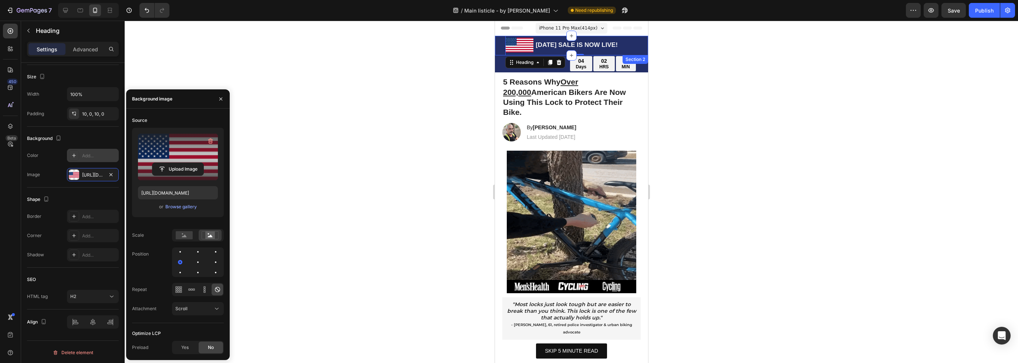
click at [188, 155] on label at bounding box center [178, 157] width 80 height 47
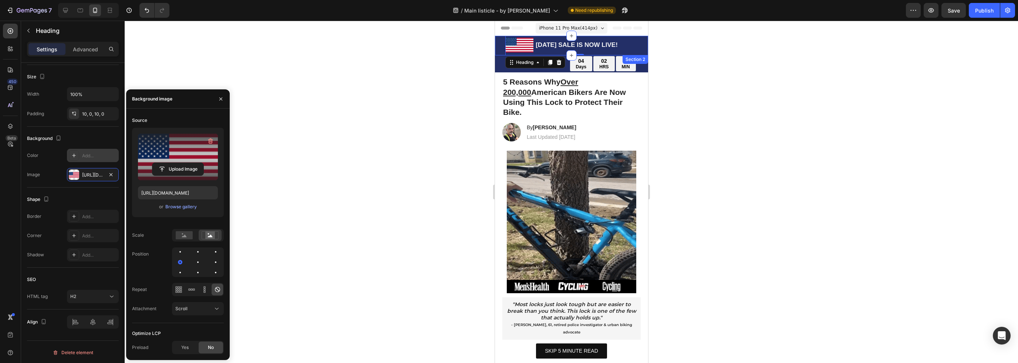
click at [188, 163] on input "file" at bounding box center [177, 169] width 51 height 13
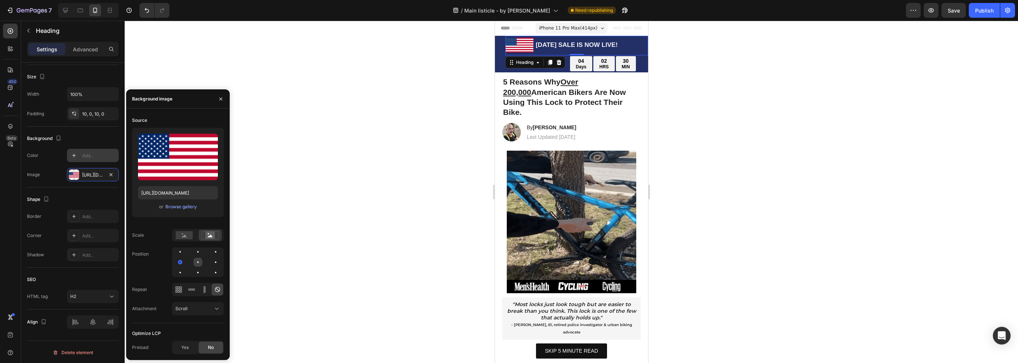
click at [211, 265] on div at bounding box center [215, 262] width 9 height 9
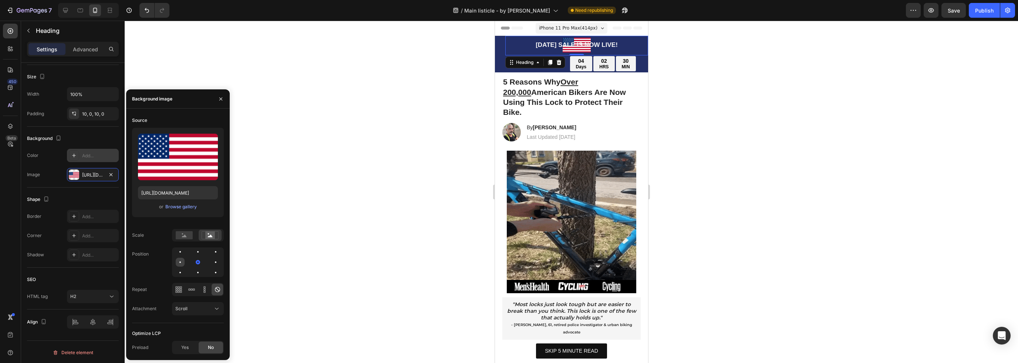
click at [193, 265] on div at bounding box center [197, 262] width 9 height 9
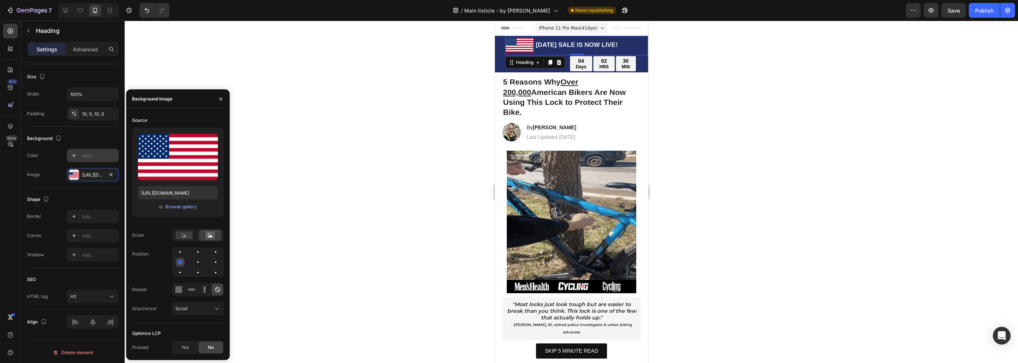
click at [182, 264] on div at bounding box center [180, 262] width 4 height 4
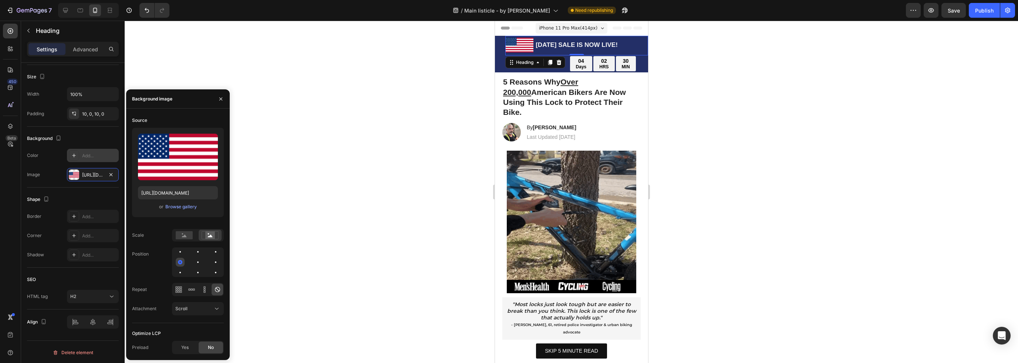
click at [182, 264] on div at bounding box center [180, 262] width 4 height 4
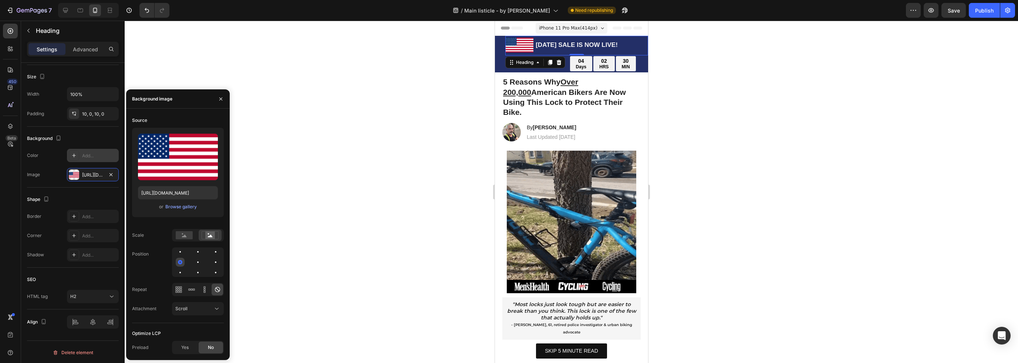
click at [182, 264] on div at bounding box center [180, 262] width 4 height 4
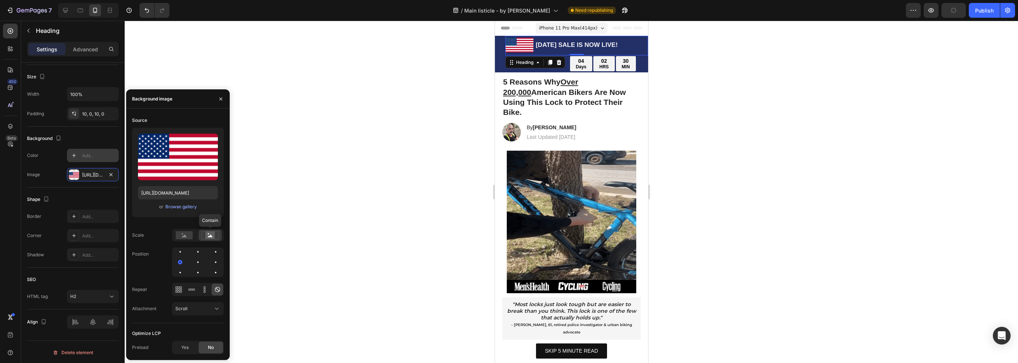
click at [208, 237] on icon at bounding box center [210, 236] width 5 height 3
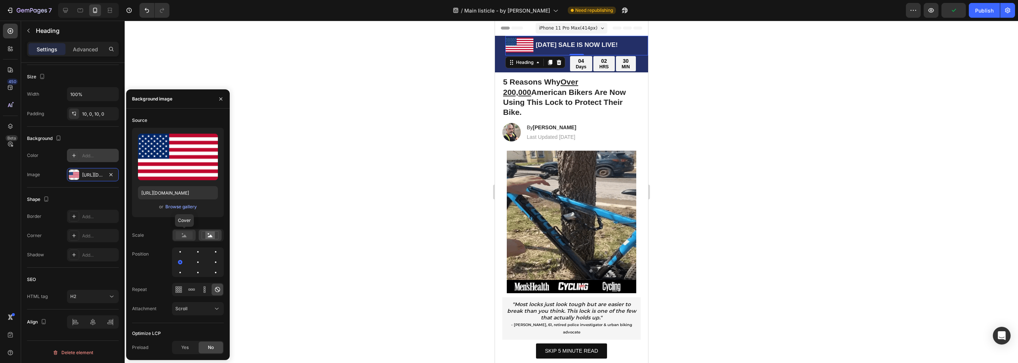
click at [185, 238] on rect at bounding box center [184, 235] width 17 height 8
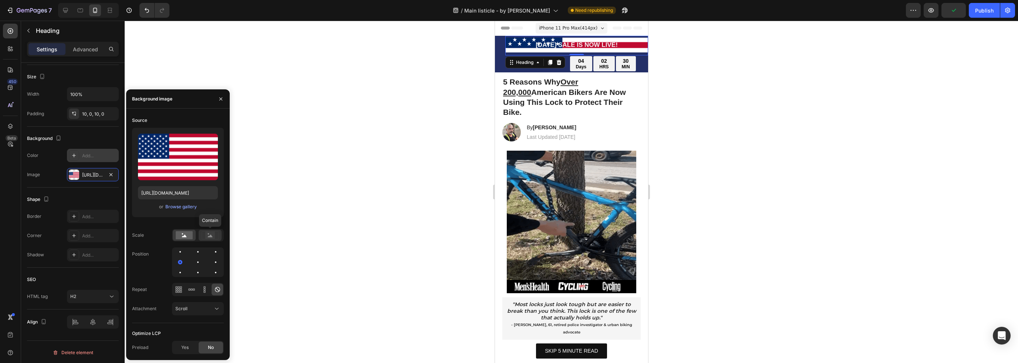
click at [206, 237] on rect at bounding box center [210, 235] width 10 height 7
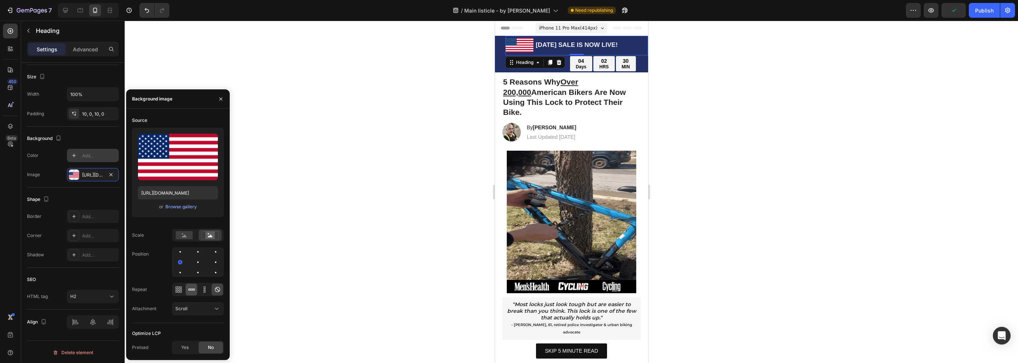
click at [195, 288] on div at bounding box center [191, 290] width 11 height 12
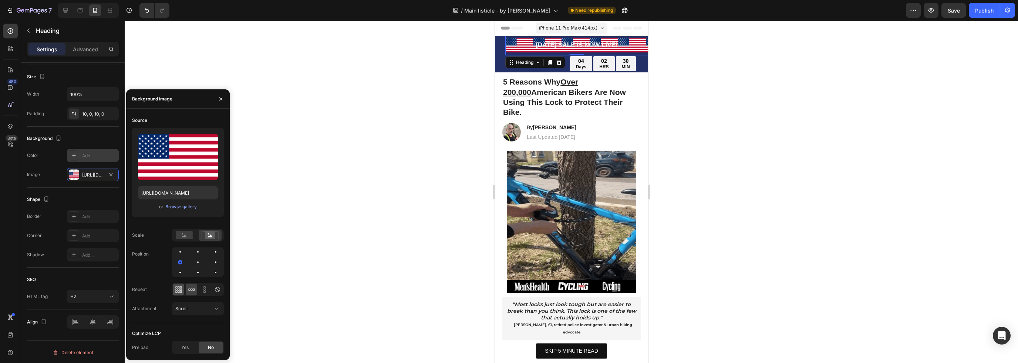
click at [175, 288] on icon at bounding box center [178, 289] width 7 height 7
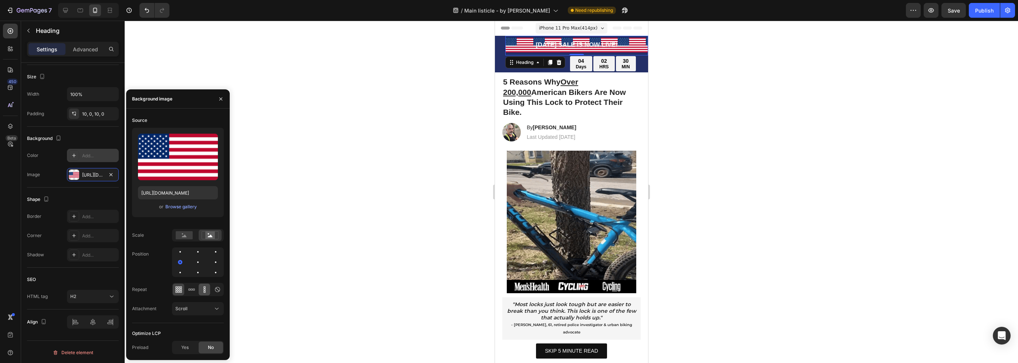
click at [205, 290] on icon at bounding box center [204, 289] width 7 height 7
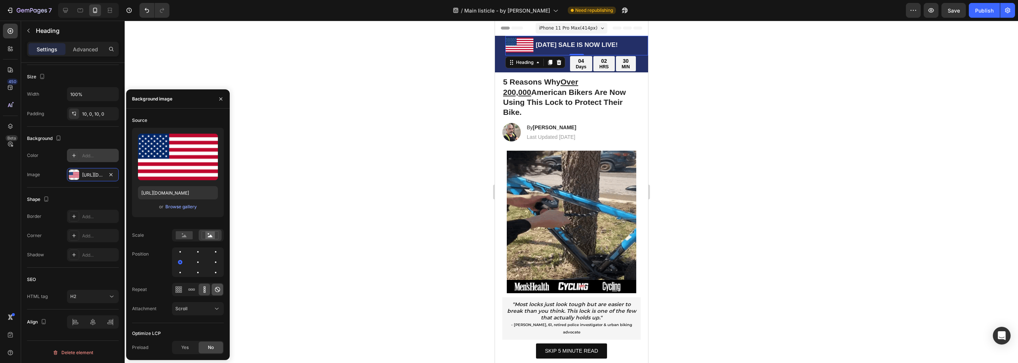
click at [219, 290] on icon at bounding box center [217, 289] width 7 height 7
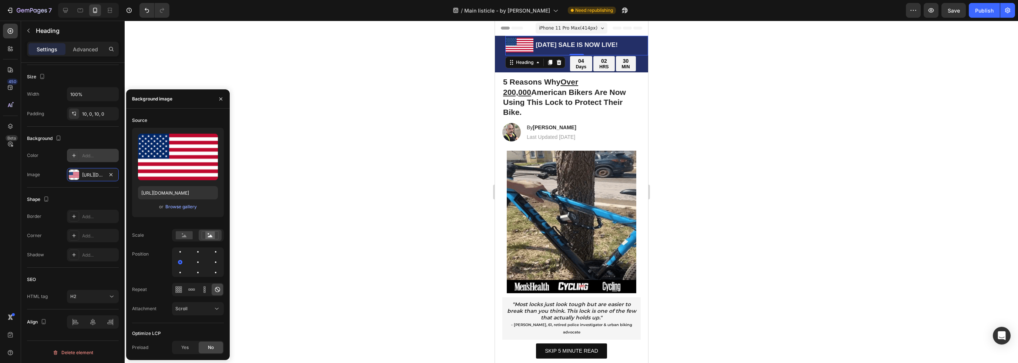
click at [562, 30] on span "iPhone 11 Pro Max ( 414 px)" at bounding box center [567, 27] width 58 height 7
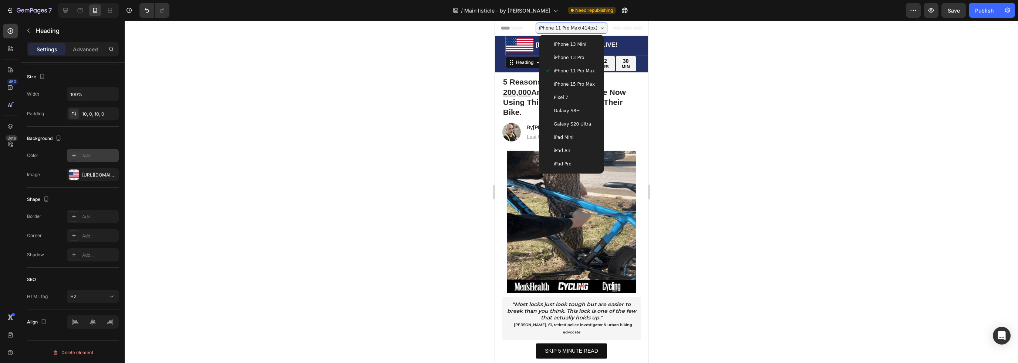
click at [575, 59] on span "iPhone 13 Pro" at bounding box center [568, 57] width 30 height 7
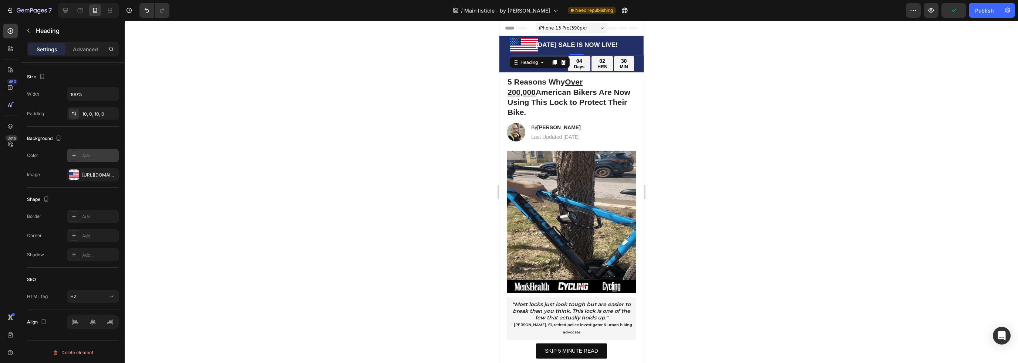
click at [580, 28] on div "iPhone 13 Pro ( 390 px)" at bounding box center [571, 28] width 72 height 11
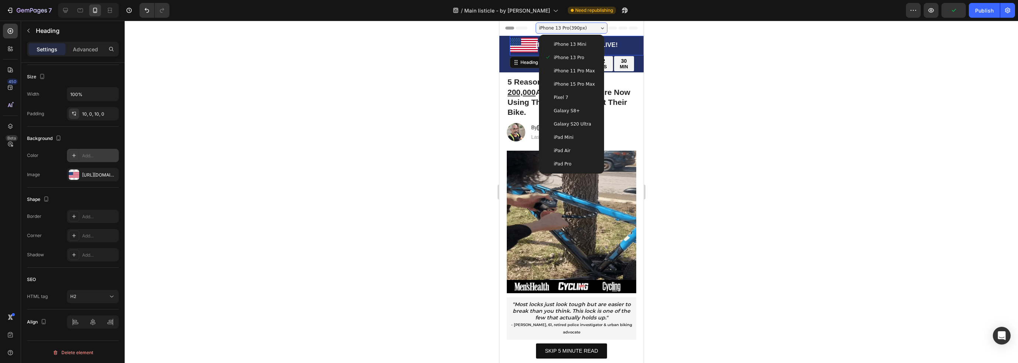
click at [575, 45] on span "iPhone 13 Mini" at bounding box center [569, 44] width 33 height 7
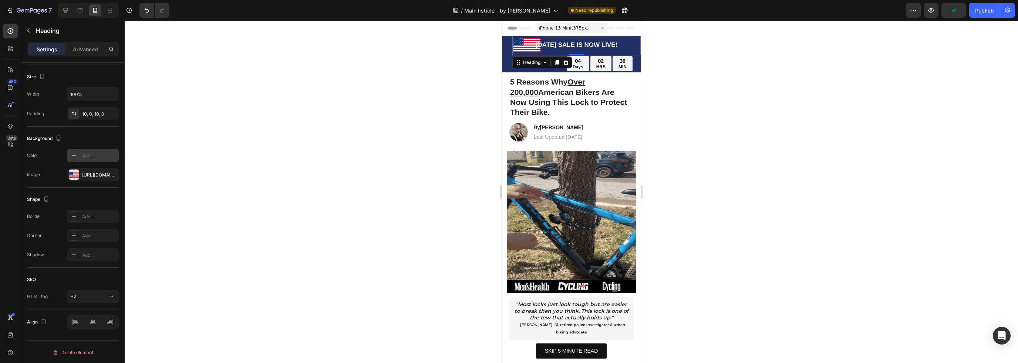
click at [582, 28] on div "iPhone 13 Mini ( 375 px)" at bounding box center [571, 28] width 72 height 11
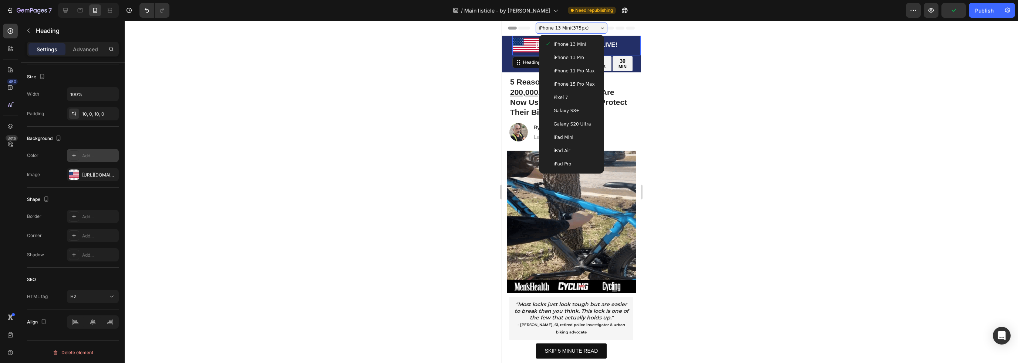
click at [574, 59] on span "iPhone 13 Pro" at bounding box center [569, 57] width 30 height 7
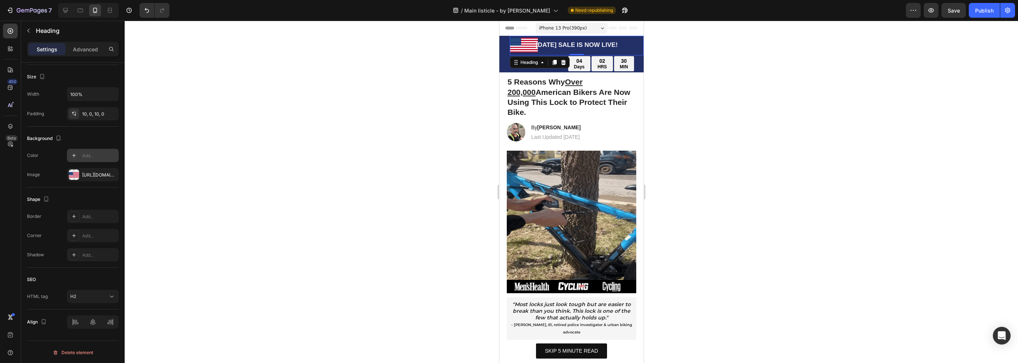
click at [583, 27] on div "iPhone 13 Pro ( 390 px)" at bounding box center [571, 28] width 72 height 11
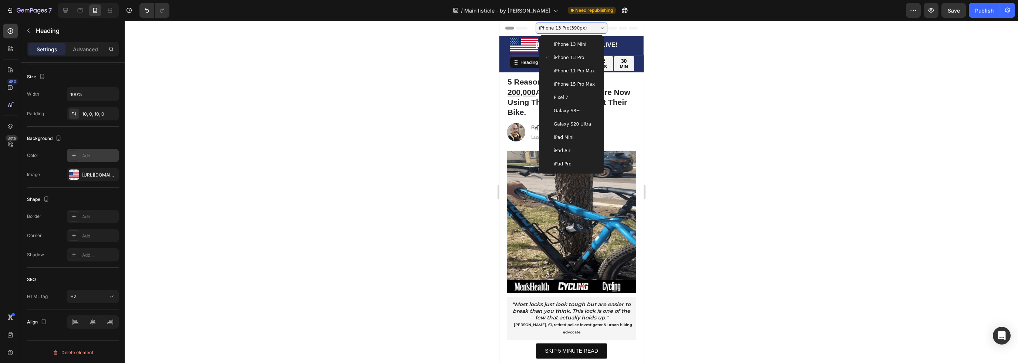
click at [580, 81] on span "iPhone 15 Pro Max" at bounding box center [573, 84] width 41 height 7
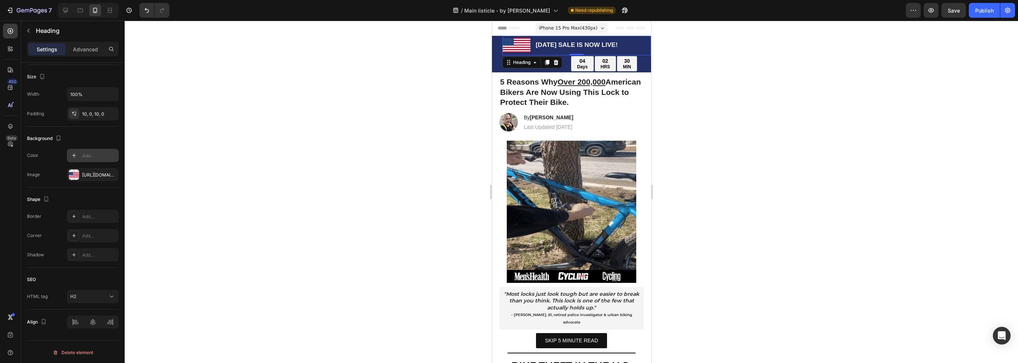
click at [582, 28] on span "iPhone 15 Pro Max ( 430 px)" at bounding box center [567, 27] width 58 height 7
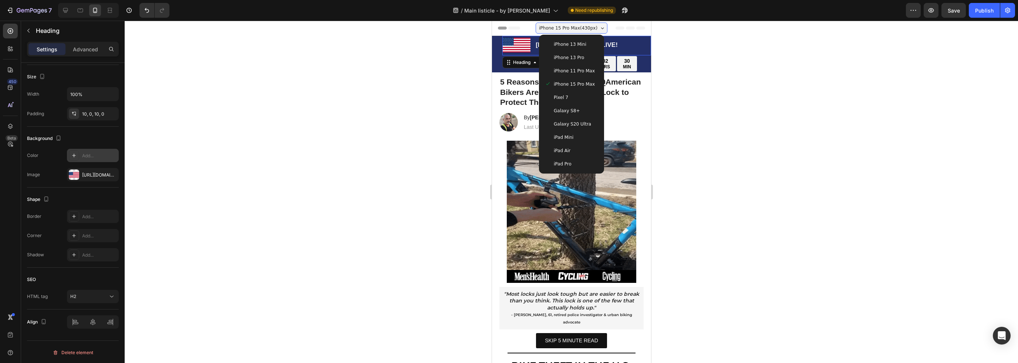
click at [574, 69] on span "iPhone 11 Pro Max" at bounding box center [573, 70] width 41 height 7
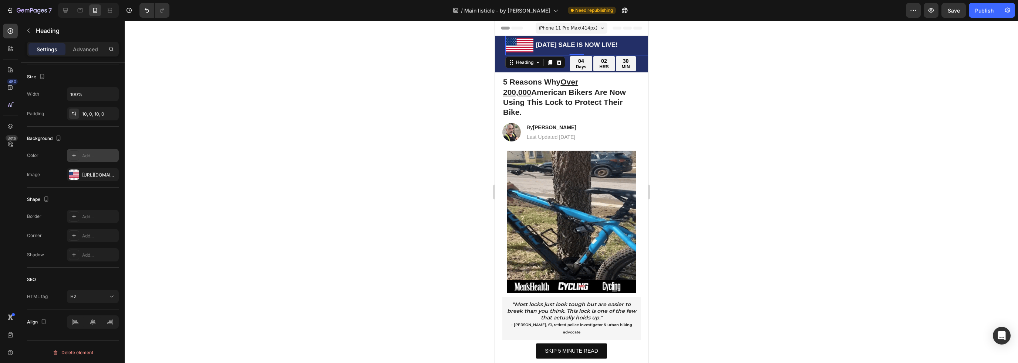
drag, startPoint x: 581, startPoint y: 22, endPoint x: 580, endPoint y: 28, distance: 6.7
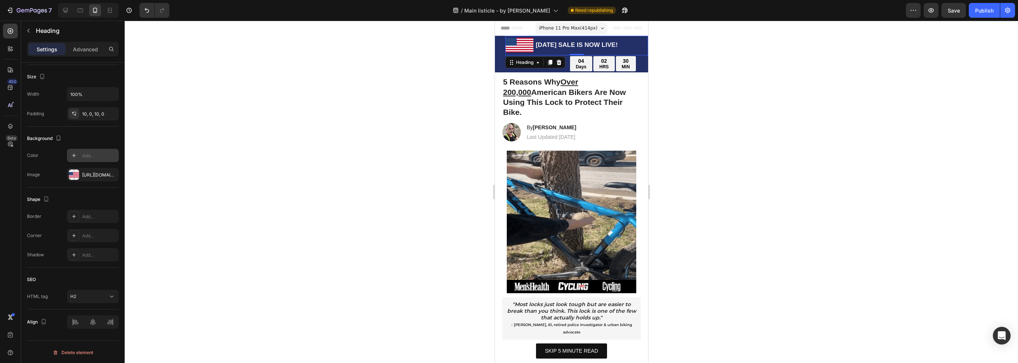
click at [581, 23] on div "iPhone 11 Pro Max ( 414 px) iPhone 13 Mini iPhone 13 Pro iPhone 11 Pro Max iPho…" at bounding box center [571, 28] width 72 height 15
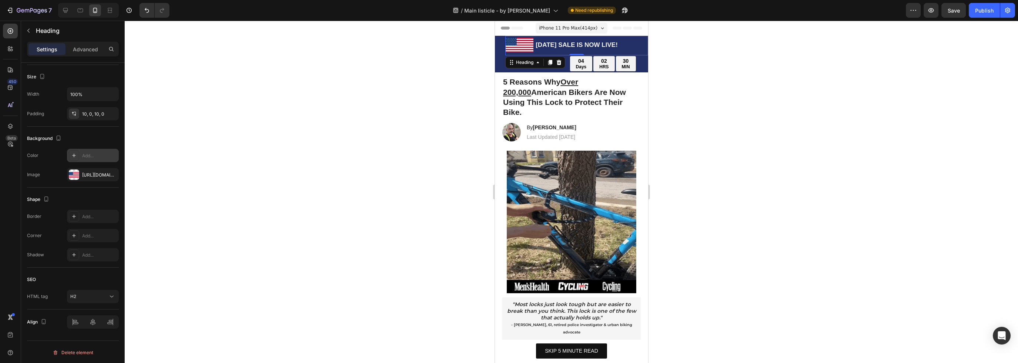
click at [580, 30] on span "iPhone 11 Pro Max ( 414 px)" at bounding box center [567, 27] width 58 height 7
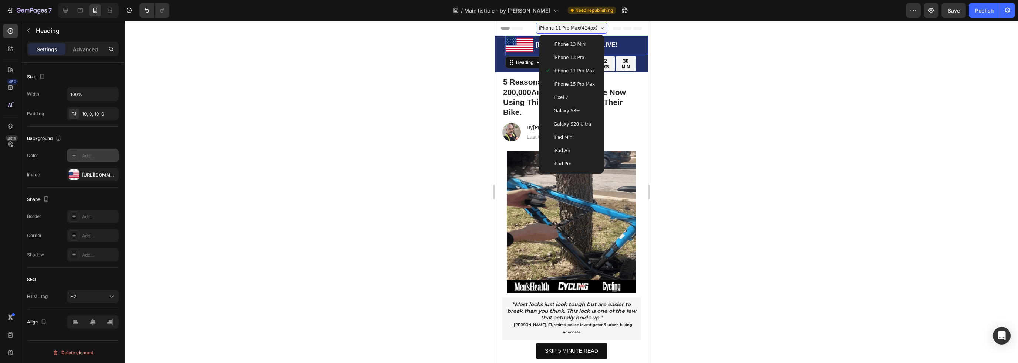
click at [581, 54] on div "iPhone 13 Pro" at bounding box center [570, 57] width 53 height 7
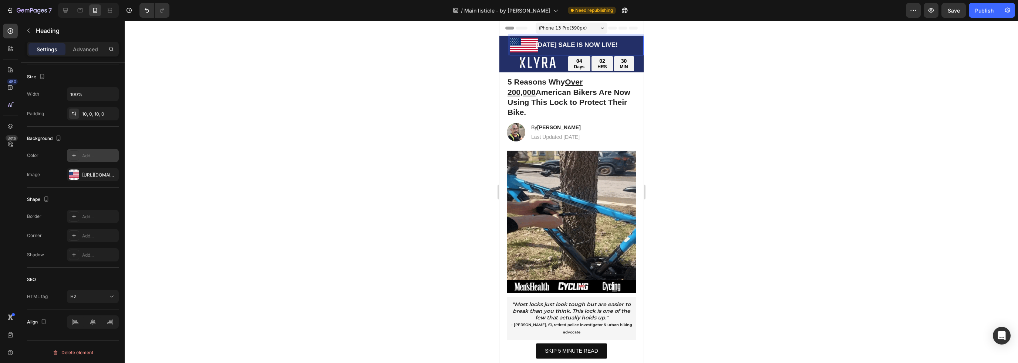
click at [539, 45] on span "[DATE] SALE IS NOW LIVE!" at bounding box center [576, 44] width 82 height 7
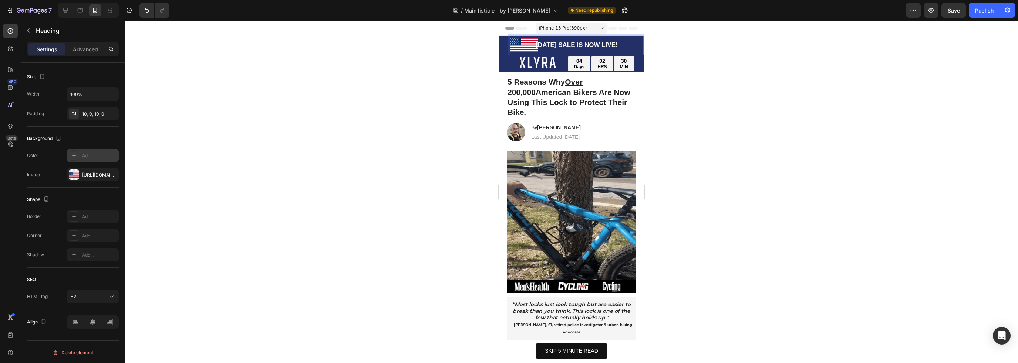
click at [537, 45] on span "[DATE] SALE IS NOW LIVE!" at bounding box center [576, 44] width 82 height 7
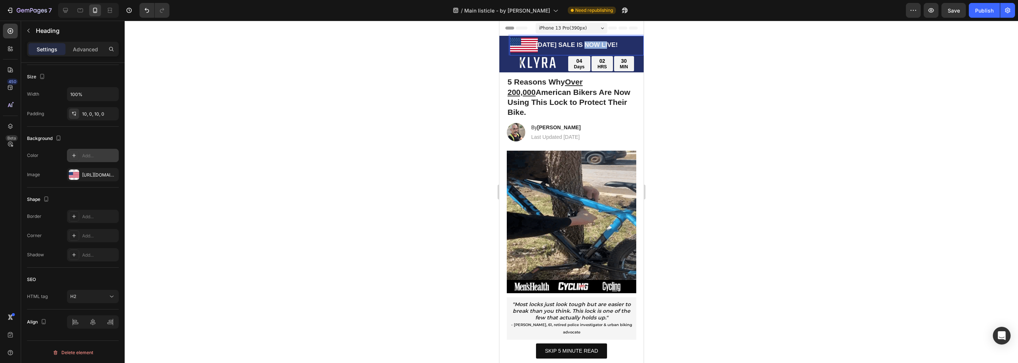
click at [537, 45] on span "[DATE] SALE IS NOW LIVE!" at bounding box center [576, 44] width 82 height 7
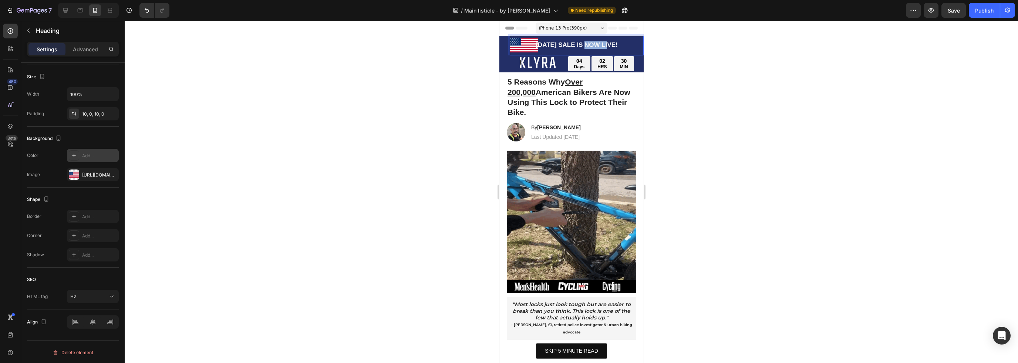
click at [537, 45] on span "[DATE] SALE IS NOW LIVE!" at bounding box center [576, 44] width 82 height 7
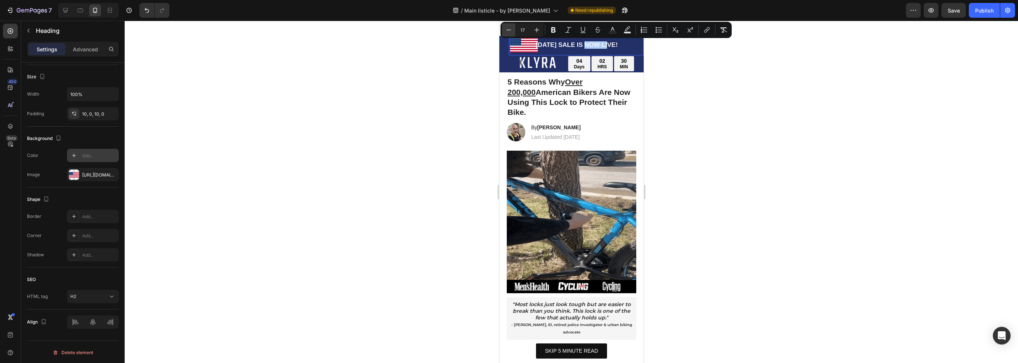
click at [513, 30] on button "Minus" at bounding box center [508, 29] width 13 height 13
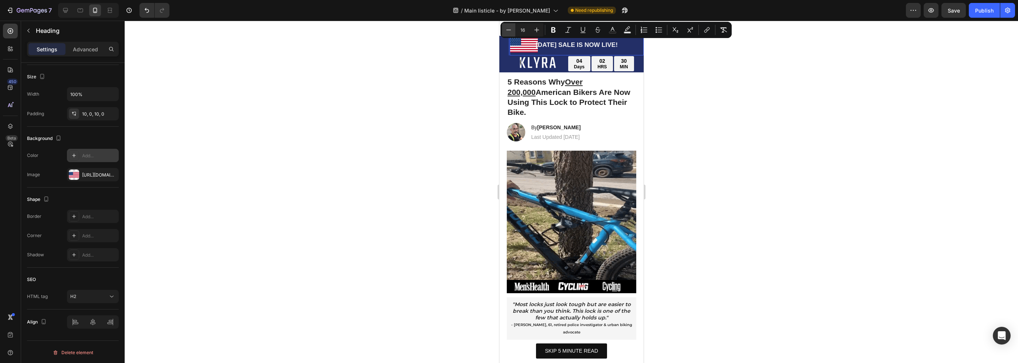
click at [513, 30] on button "Minus" at bounding box center [508, 29] width 13 height 13
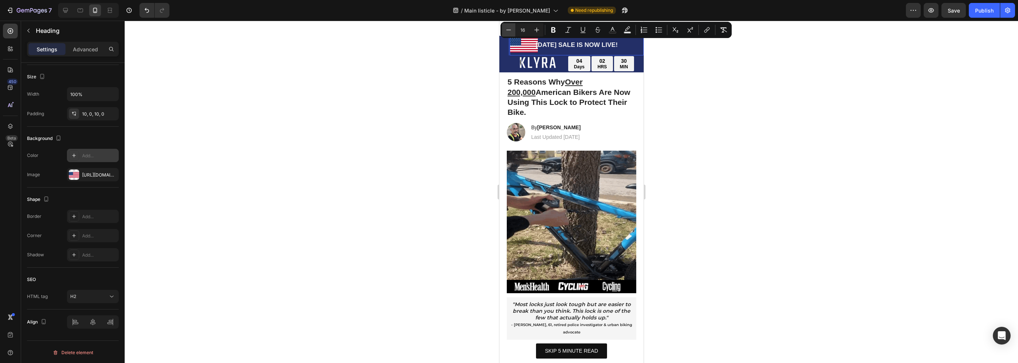
type input "15"
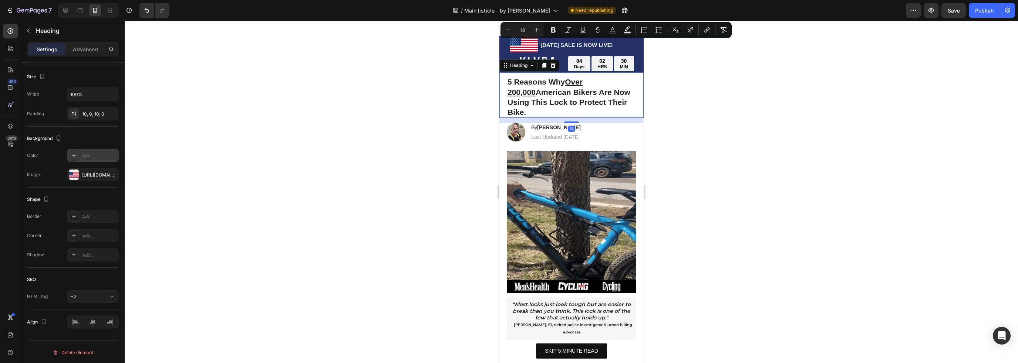
click at [576, 82] on u "Over 200,000" at bounding box center [544, 87] width 75 height 18
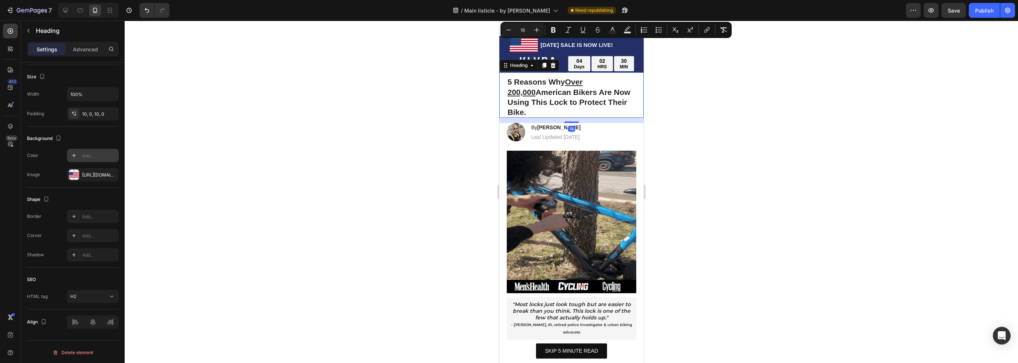
scroll to position [157, 0]
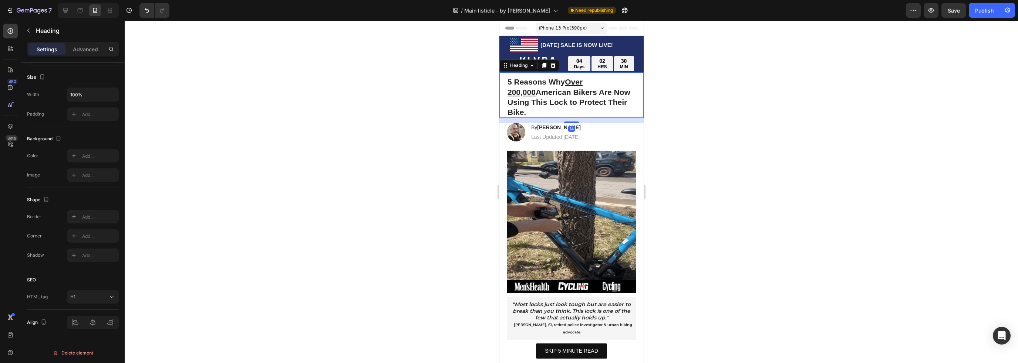
click at [546, 28] on span "iPhone 13 Pro ( 390 px)" at bounding box center [562, 27] width 48 height 7
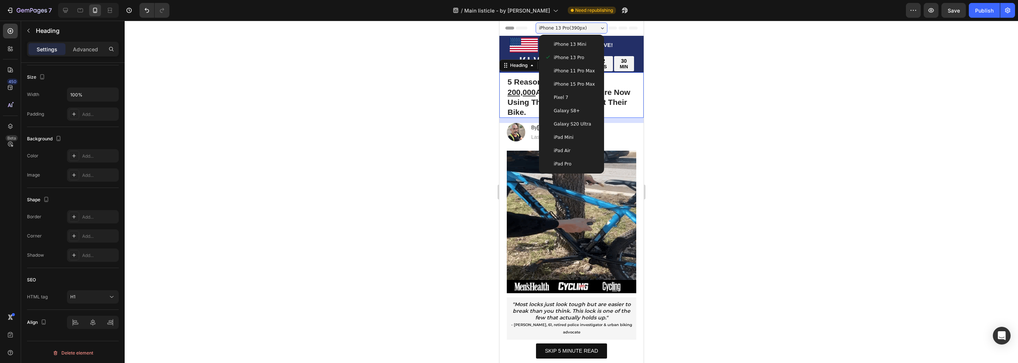
click at [565, 46] on span "iPhone 13 Mini" at bounding box center [569, 44] width 33 height 7
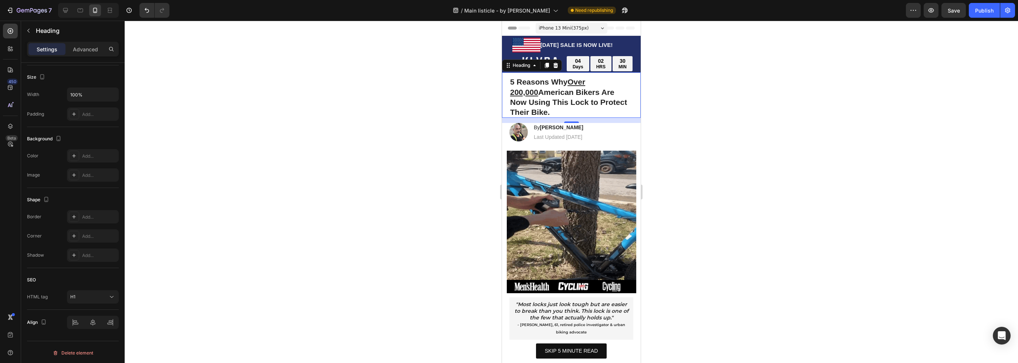
click at [566, 28] on span "iPhone 13 Mini ( 375 px)" at bounding box center [564, 27] width 50 height 7
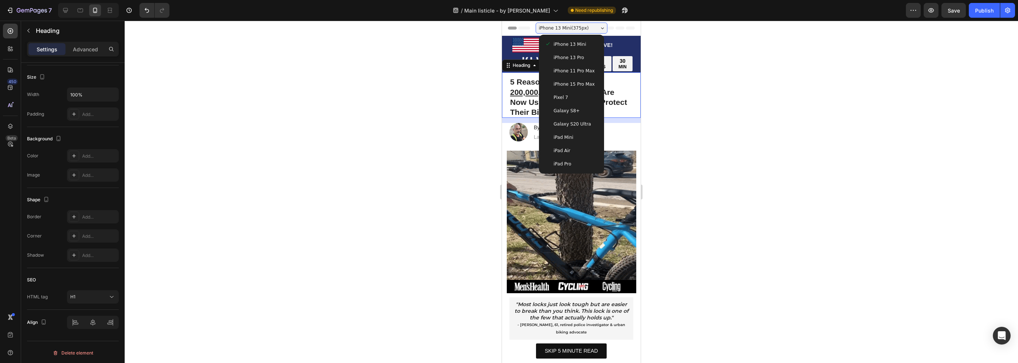
click at [570, 68] on span "iPhone 11 Pro Max" at bounding box center [574, 70] width 41 height 7
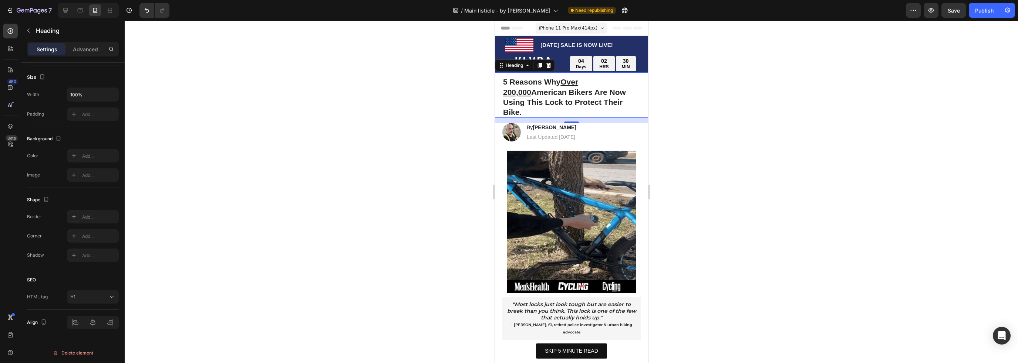
click at [574, 29] on span "iPhone 11 Pro Max ( 414 px)" at bounding box center [567, 27] width 58 height 7
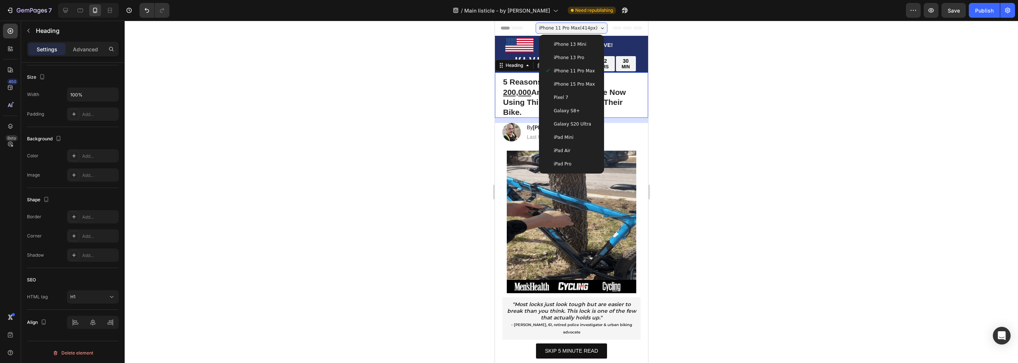
drag, startPoint x: 576, startPoint y: 84, endPoint x: 912, endPoint y: 114, distance: 337.4
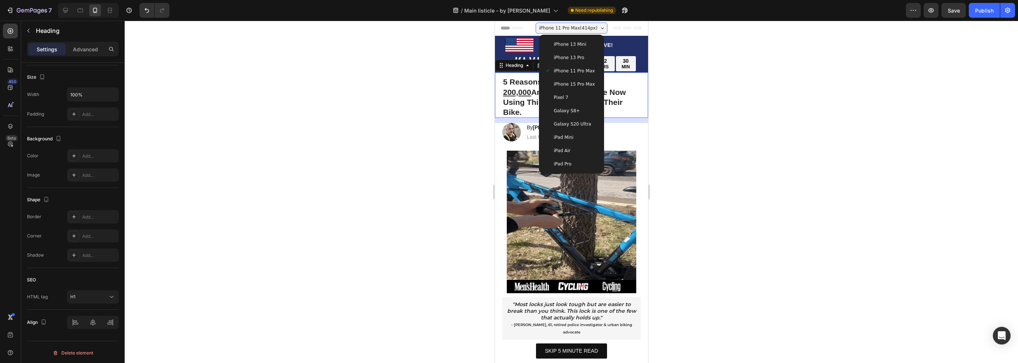
click at [576, 84] on span "iPhone 15 Pro Max" at bounding box center [573, 84] width 41 height 7
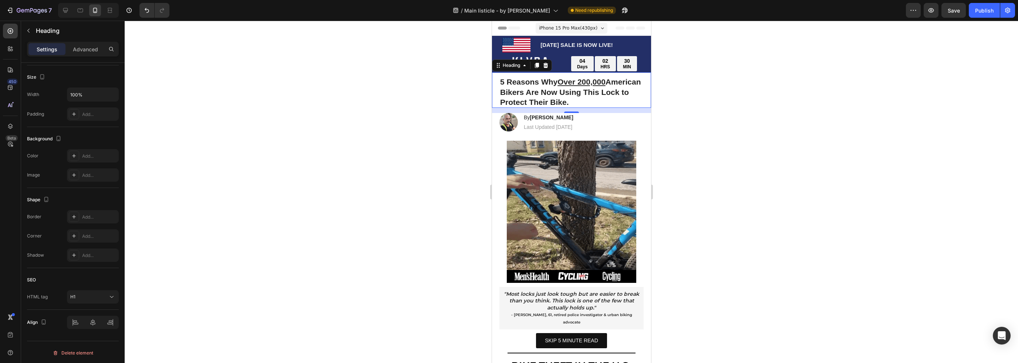
click at [601, 112] on div "14" at bounding box center [570, 110] width 159 height 5
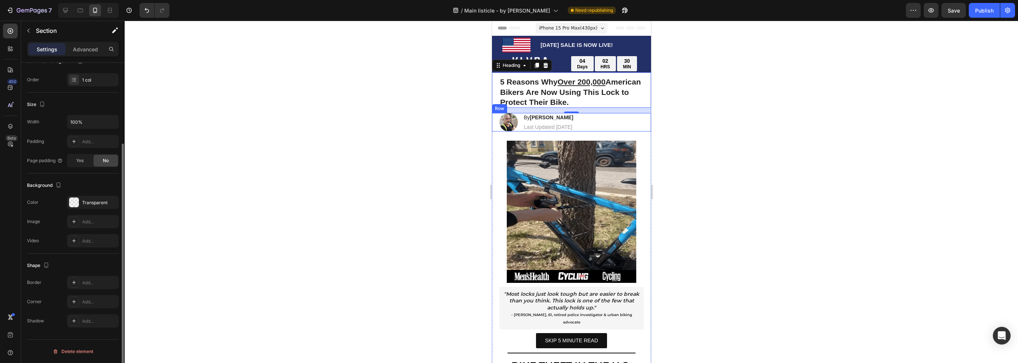
scroll to position [0, 0]
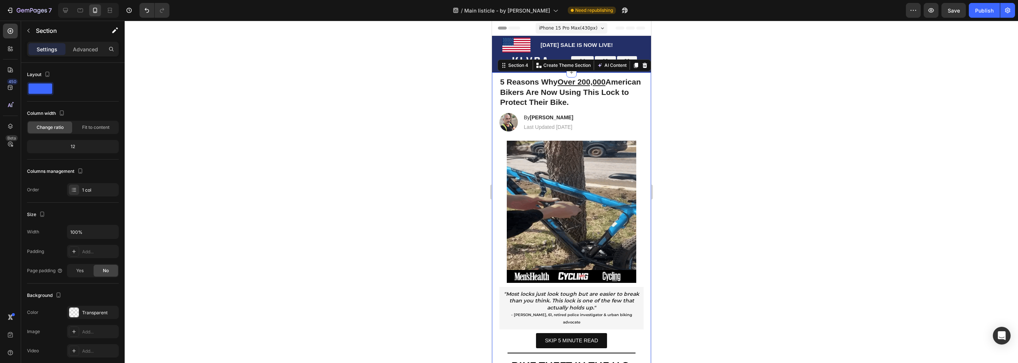
click at [592, 102] on strong "5 Reasons Why Over 200,000 [DEMOGRAPHIC_DATA] Bikers Are Now Using This Lock to…" at bounding box center [570, 92] width 141 height 29
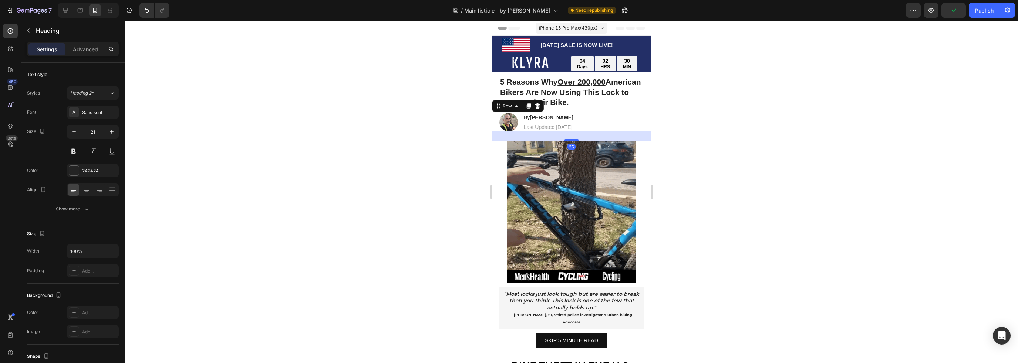
click at [604, 123] on div "Image By [PERSON_NAME] Heading Last Updated [DATE] Text Block Row 25" at bounding box center [570, 122] width 159 height 18
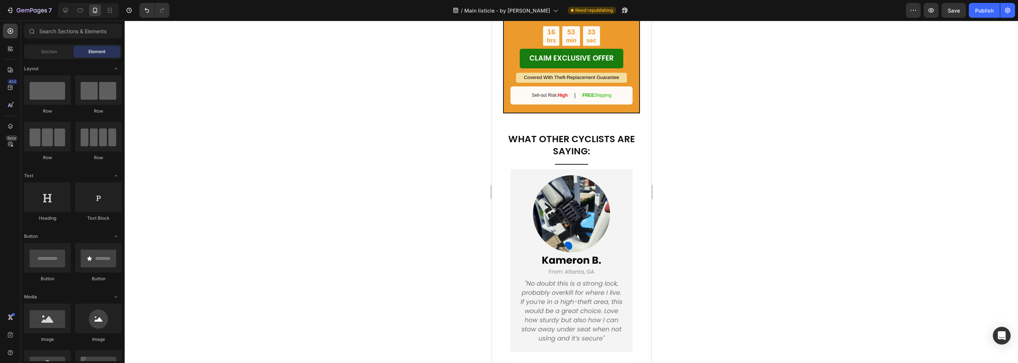
scroll to position [2171, 0]
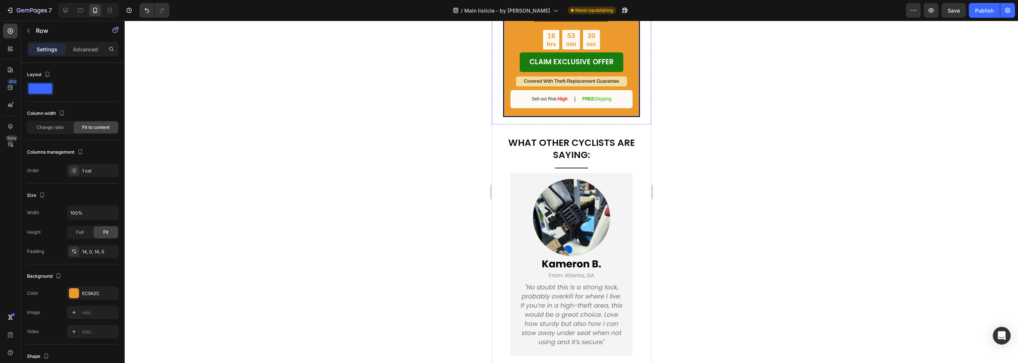
click at [632, 111] on div "DON'T MISS OUT ON THEIR BIGGEST OFFER EVER: Text Block BUY ONE, GET A SECOND LO…" at bounding box center [570, 38] width 135 height 145
click at [554, 50] on div "16 hrs" at bounding box center [550, 40] width 16 height 20
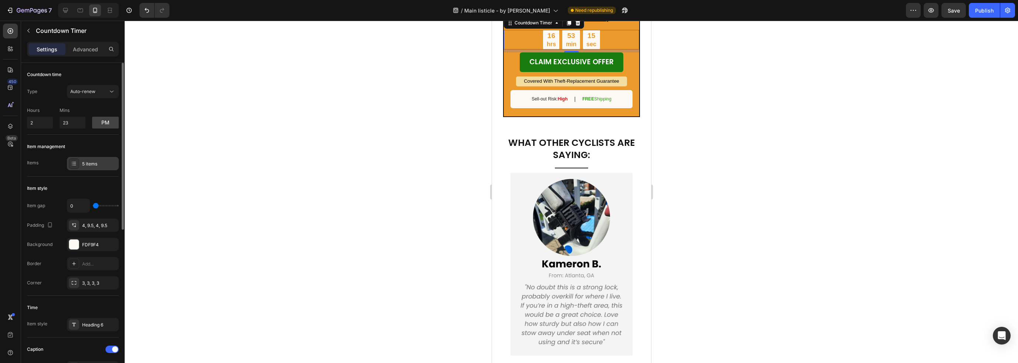
click at [91, 165] on div "5 items" at bounding box center [99, 164] width 35 height 7
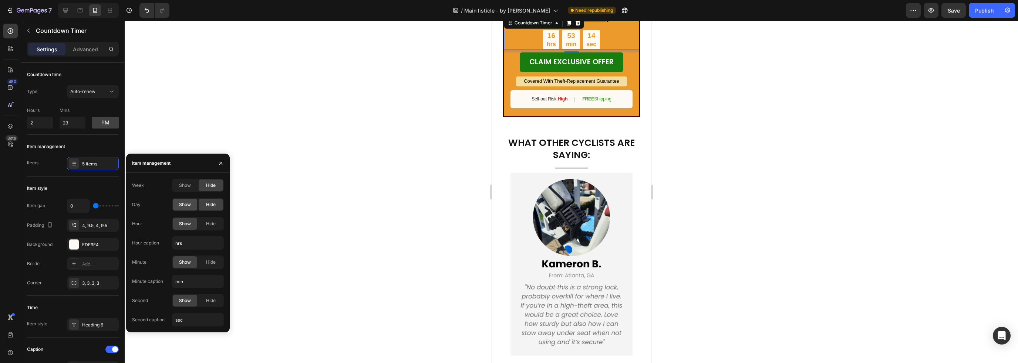
drag, startPoint x: 183, startPoint y: 203, endPoint x: 208, endPoint y: 254, distance: 57.1
click at [183, 203] on span "Show" at bounding box center [185, 205] width 12 height 7
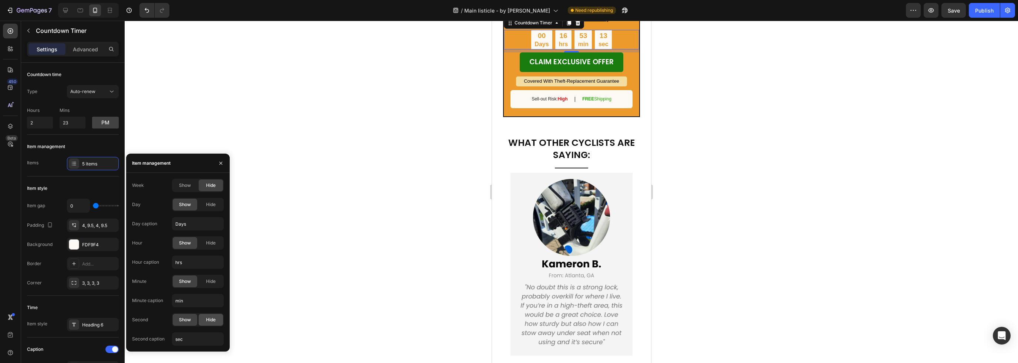
click at [212, 322] on span "Hide" at bounding box center [211, 320] width 10 height 7
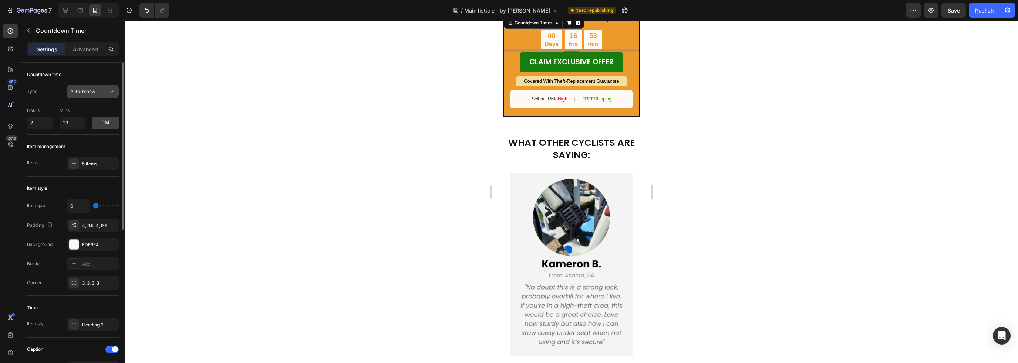
click at [95, 92] on div "Auto-renew" at bounding box center [89, 91] width 38 height 7
click at [92, 133] on div "Manual" at bounding box center [85, 138] width 61 height 14
drag, startPoint x: 37, startPoint y: 121, endPoint x: 26, endPoint y: 122, distance: 11.9
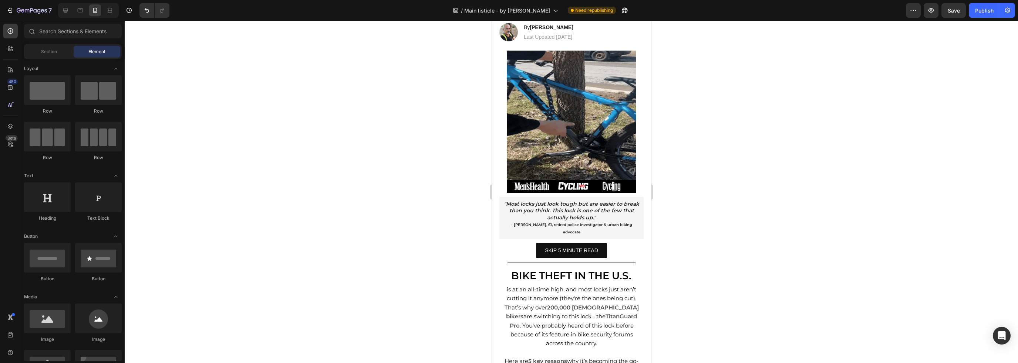
scroll to position [0, 0]
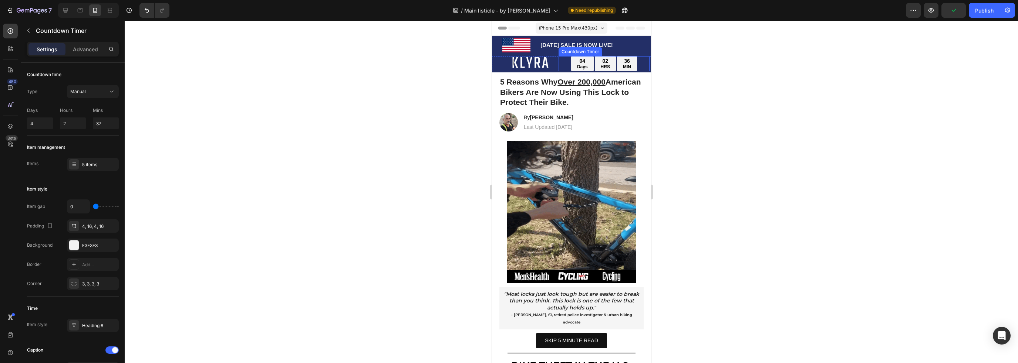
click at [583, 62] on div "04" at bounding box center [581, 61] width 11 height 7
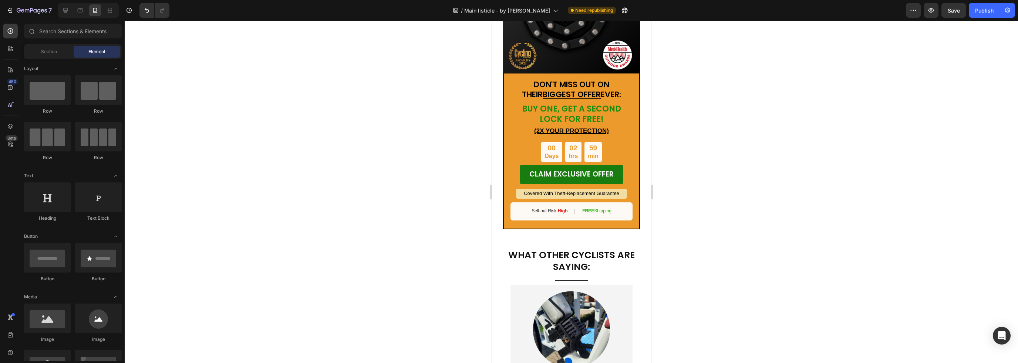
scroll to position [2265, 0]
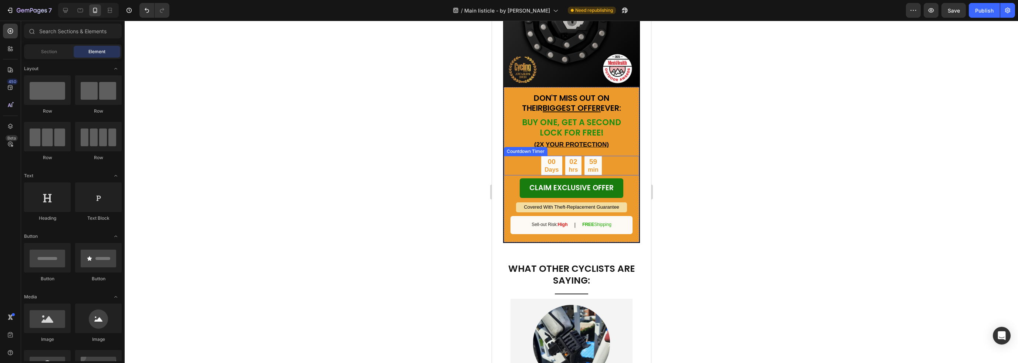
click at [577, 156] on div "02 hrs" at bounding box center [573, 166] width 16 height 20
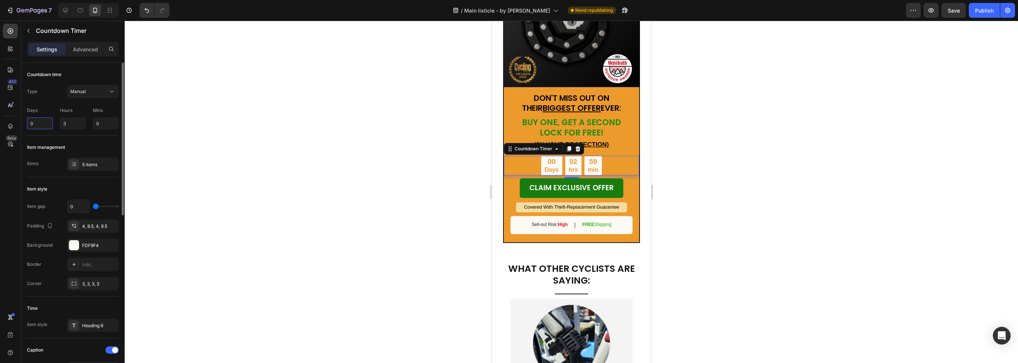
click at [19, 125] on div "450 Beta Sections(18) Elements(83) Section Element Hero Section Product Detail …" at bounding box center [62, 192] width 125 height 343
type input "4"
drag, startPoint x: 68, startPoint y: 123, endPoint x: 49, endPoint y: 124, distance: 19.3
click at [49, 124] on div "Days 4 Hours 3 Mins 0" at bounding box center [73, 116] width 92 height 25
type input "2"
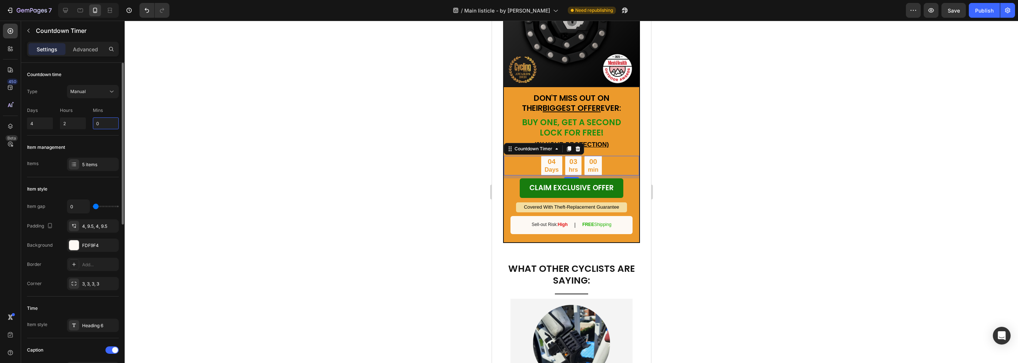
drag, startPoint x: 93, startPoint y: 122, endPoint x: 86, endPoint y: 122, distance: 7.4
click at [86, 122] on div "Days 4 Hours 2 Mins 0" at bounding box center [73, 116] width 92 height 25
type input "29"
click at [622, 179] on div "CLAIM EXCLUSIVE OFFER Button" at bounding box center [570, 189] width 135 height 20
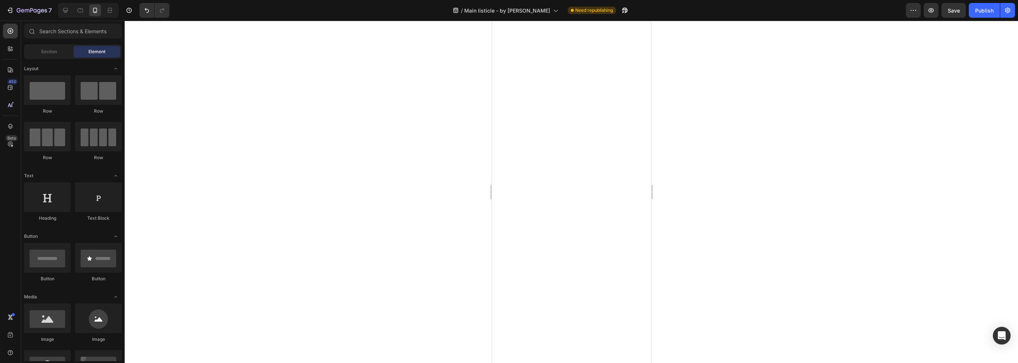
scroll to position [0, 0]
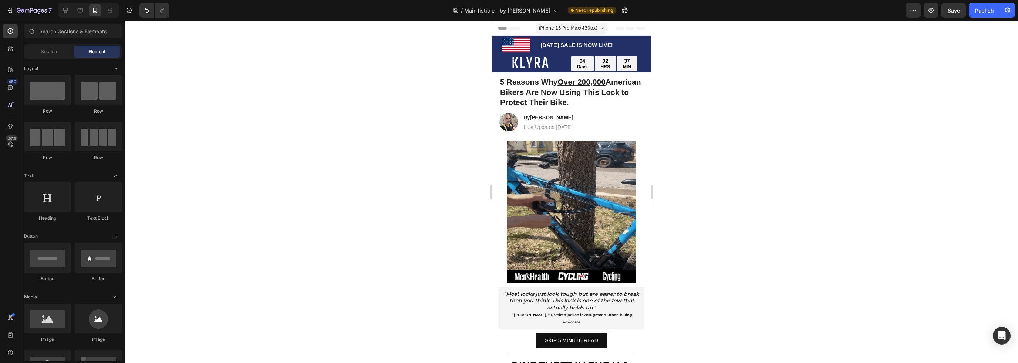
click at [646, 9] on div "/ Main listicle - by [PERSON_NAME] republishing" at bounding box center [540, 10] width 730 height 15
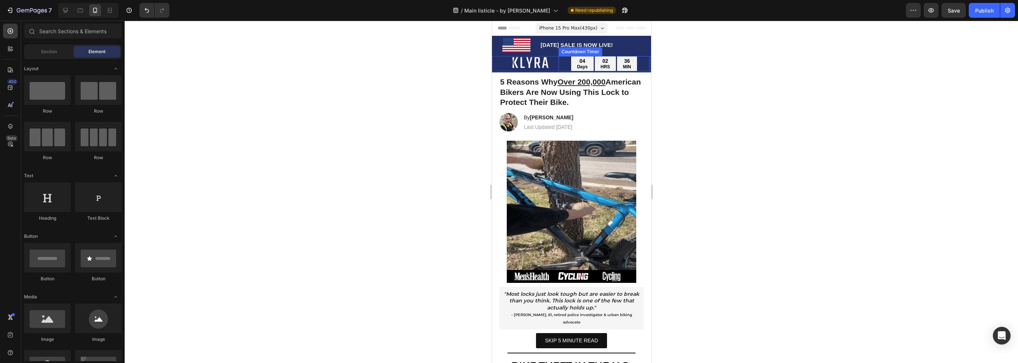
click at [632, 64] on div "36 MIN" at bounding box center [626, 64] width 20 height 16
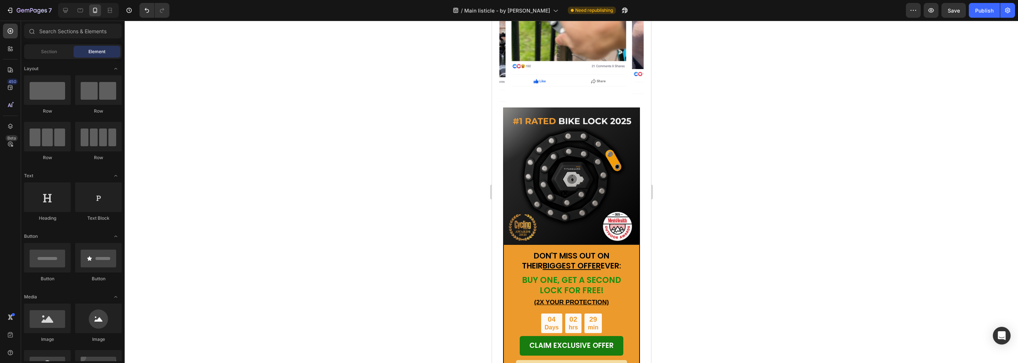
scroll to position [2204, 0]
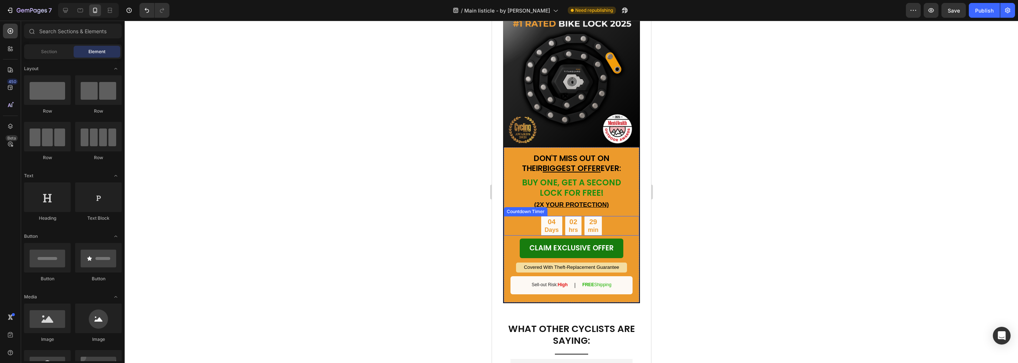
click at [590, 227] on p "min" at bounding box center [592, 231] width 10 height 8
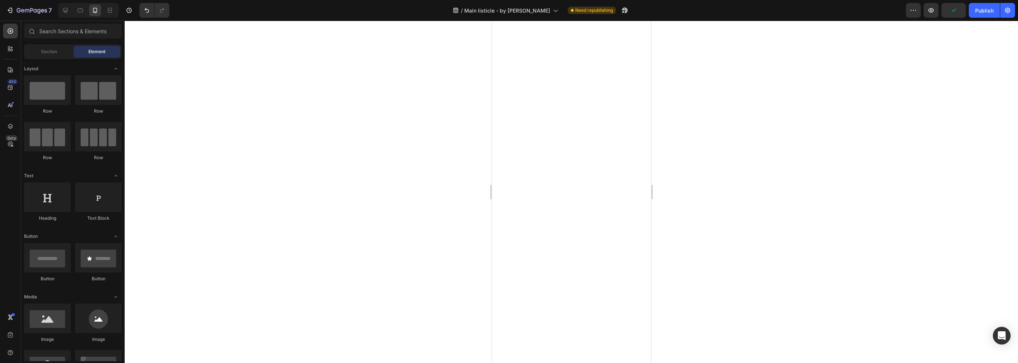
scroll to position [0, 0]
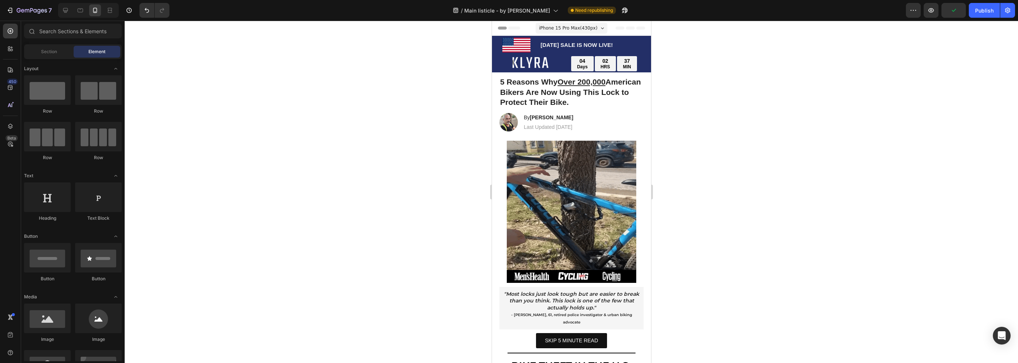
drag, startPoint x: 647, startPoint y: 236, endPoint x: 1139, endPoint y: 37, distance: 530.3
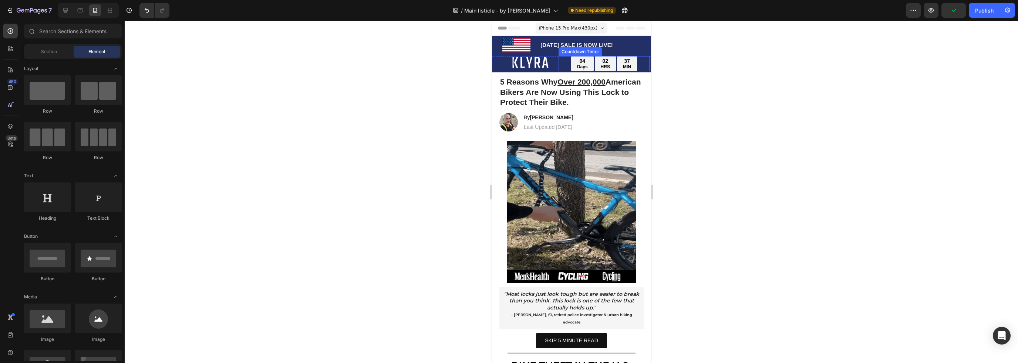
click at [622, 64] on p "MIN" at bounding box center [626, 67] width 8 height 6
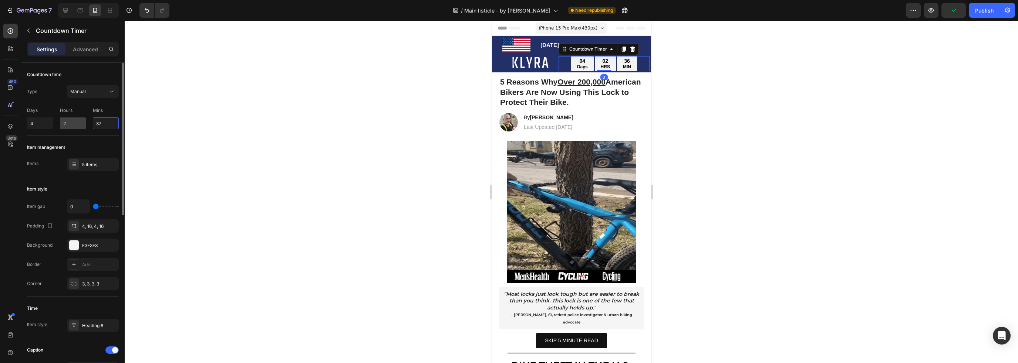
drag, startPoint x: 106, startPoint y: 122, endPoint x: 84, endPoint y: 120, distance: 21.9
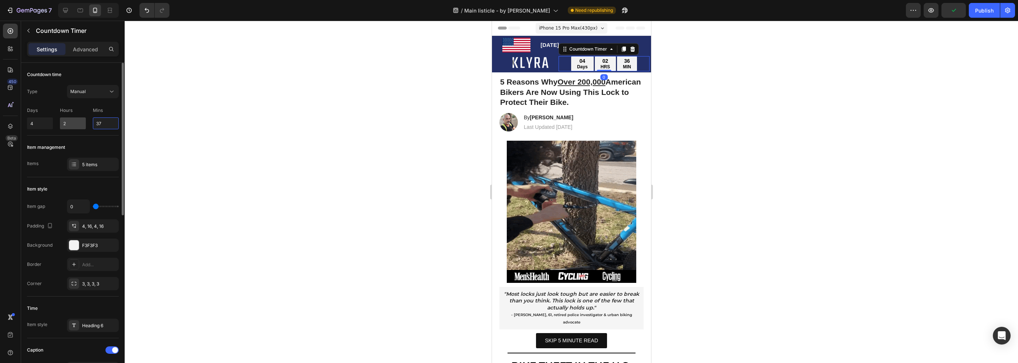
click at [84, 121] on div "Days 4 Hours 2 Mins 37" at bounding box center [73, 116] width 92 height 25
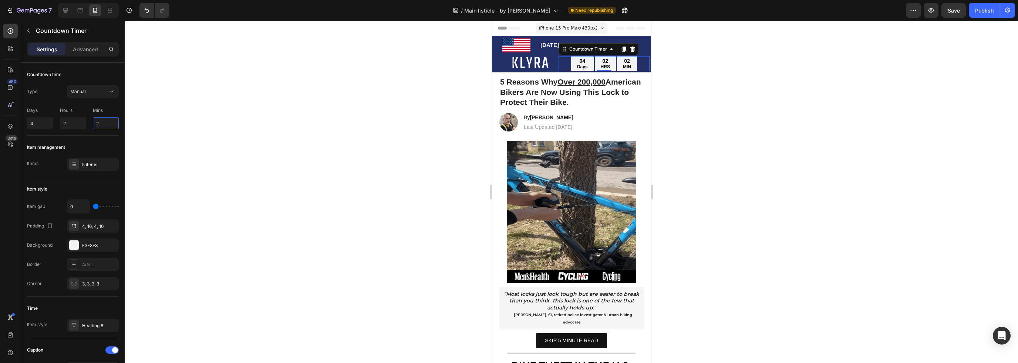
type input "29"
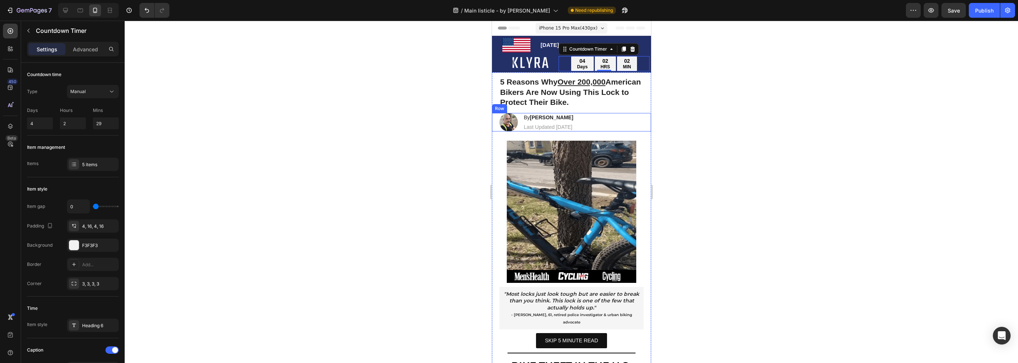
click at [604, 122] on div "Image By [PERSON_NAME] Heading Last Updated [DATE] Text [GEOGRAPHIC_DATA]" at bounding box center [570, 122] width 159 height 18
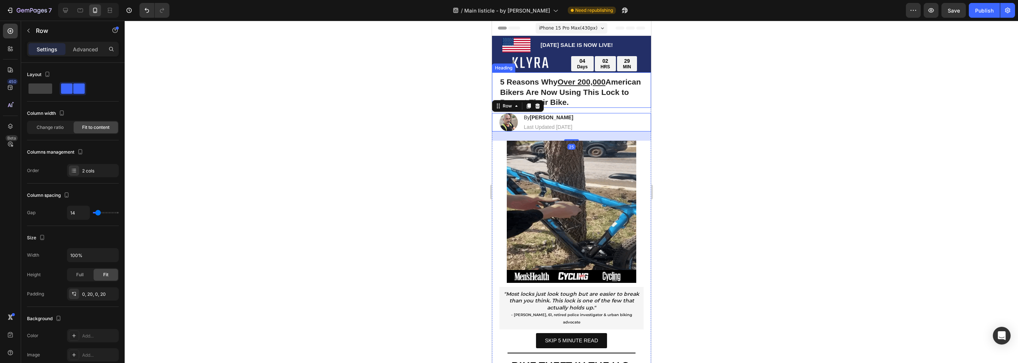
click at [627, 102] on h1 "5 Reasons Why Over 200,000 [DEMOGRAPHIC_DATA] Bikers Are Now Using This Lock to…" at bounding box center [571, 92] width 144 height 32
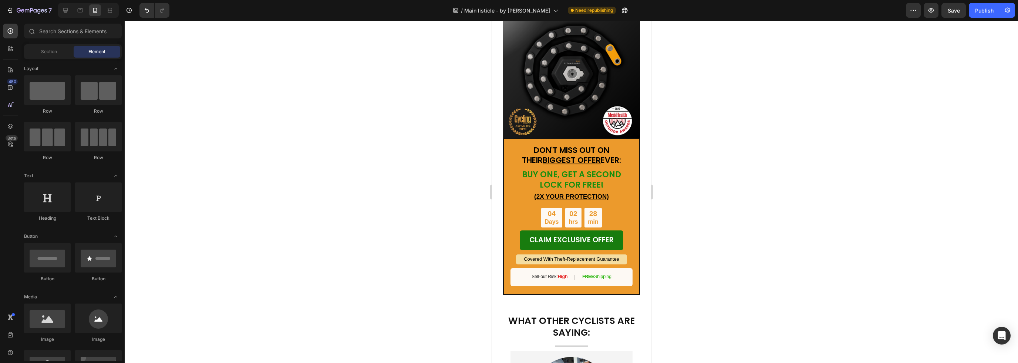
scroll to position [2210, 0]
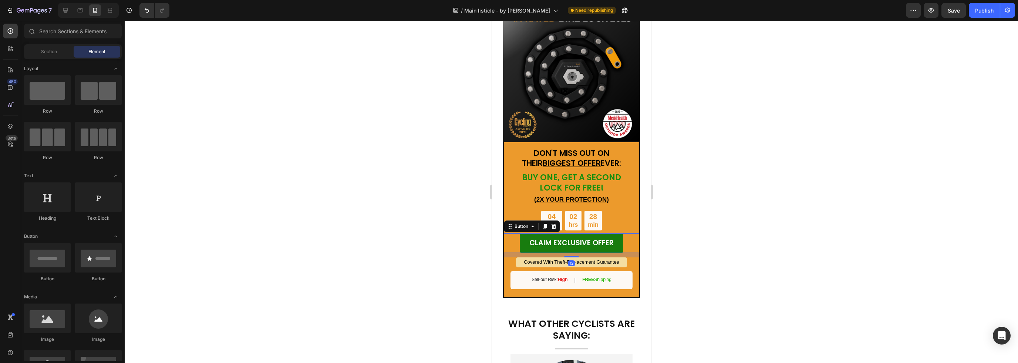
click at [630, 234] on div "CLAIM EXCLUSIVE OFFER Button 12" at bounding box center [570, 244] width 135 height 20
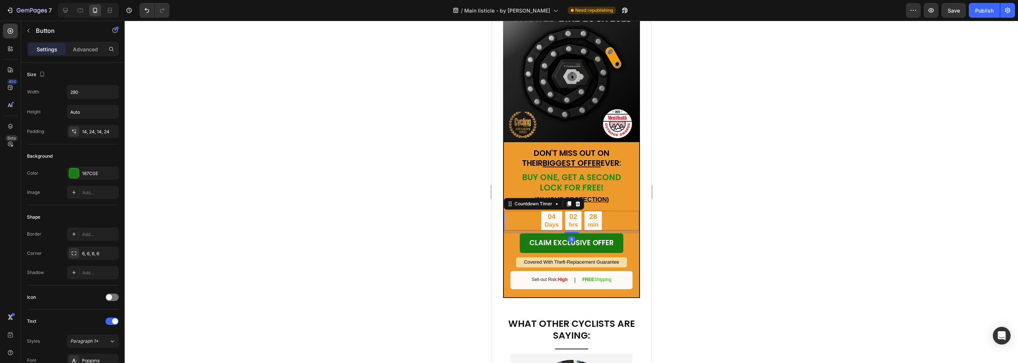
click at [615, 211] on div "04 Days 02 hrs 28 min" at bounding box center [570, 221] width 135 height 20
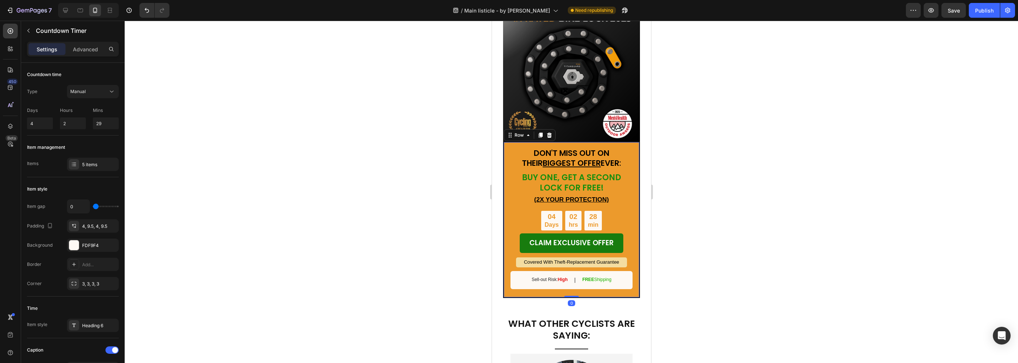
click at [633, 183] on div "DON'T MISS OUT ON THEIR BIGGEST OFFER EVER: Text Block BUY ONE, GET A SECOND LO…" at bounding box center [570, 220] width 137 height 157
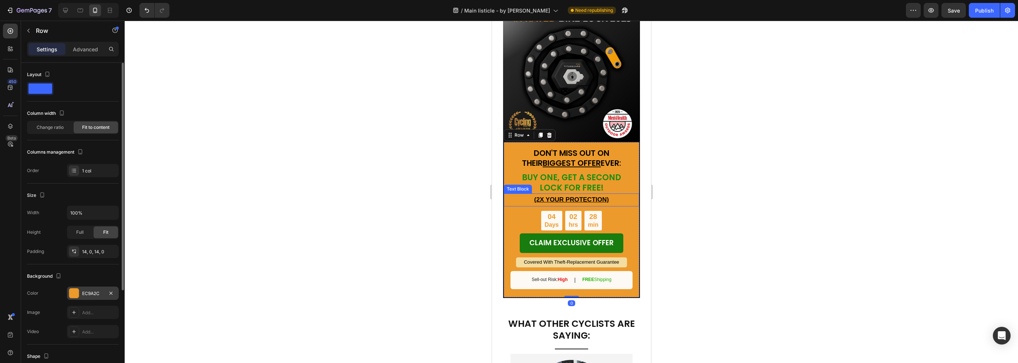
click at [81, 294] on div "EC9A2C" at bounding box center [93, 293] width 52 height 13
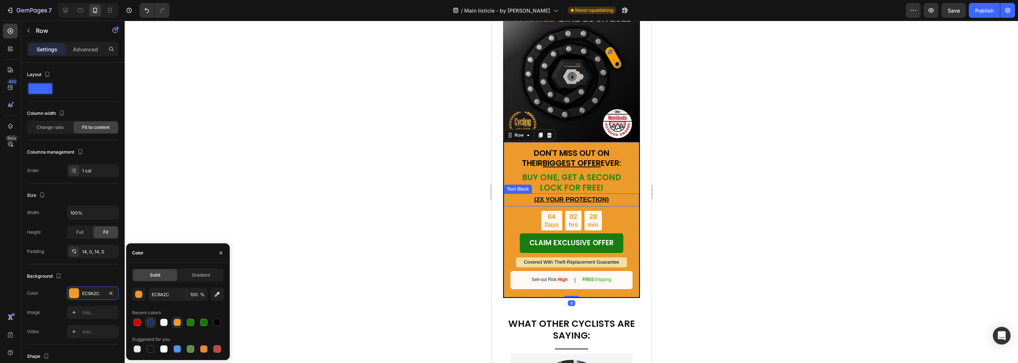
click at [151, 324] on div at bounding box center [150, 322] width 7 height 7
type input "232F67"
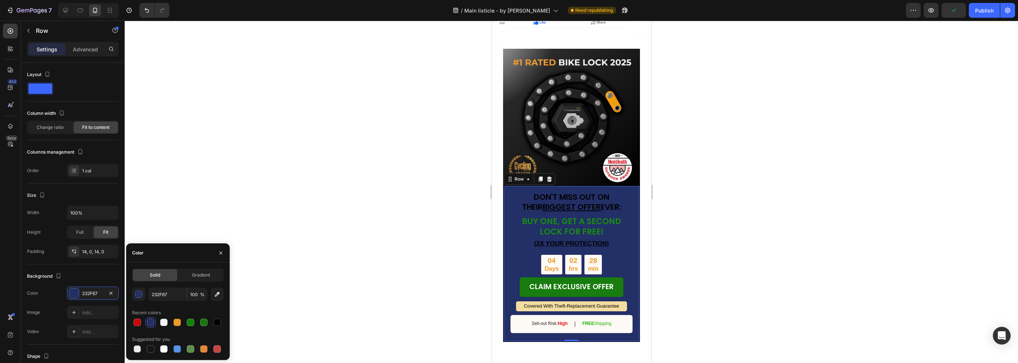
scroll to position [2173, 0]
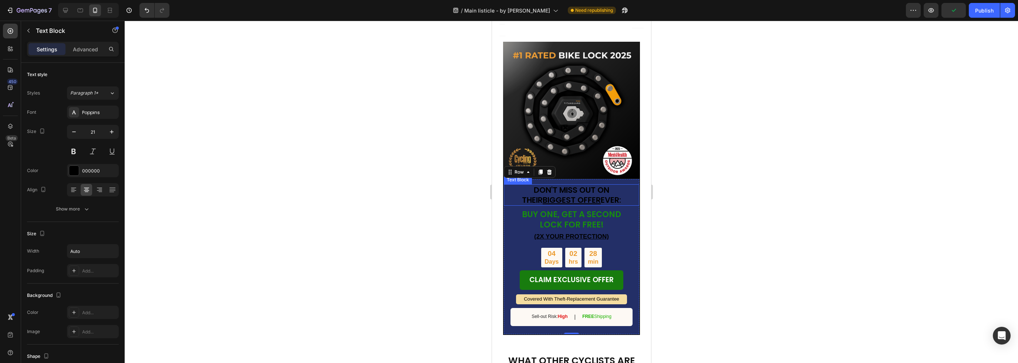
click at [583, 185] on strong "DON'T MISS OUT ON THEIR BIGGEST OFFER EVER:" at bounding box center [570, 195] width 99 height 21
click at [616, 189] on p "DON'T MISS OUT ON THEIR BIGGEST OFFER EVER:" at bounding box center [571, 195] width 112 height 20
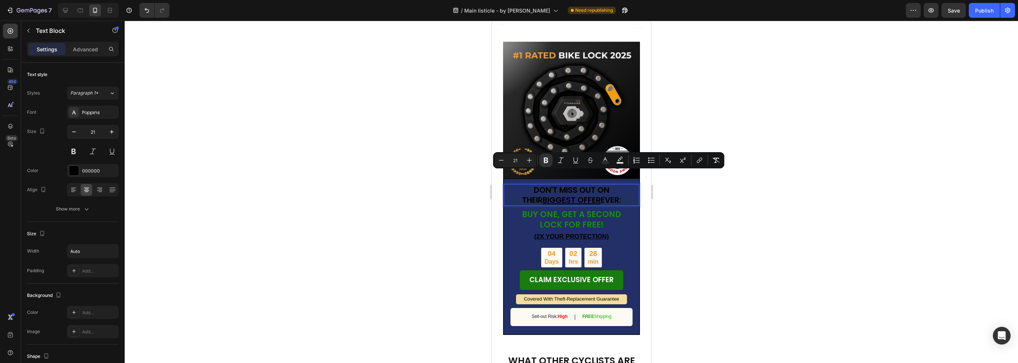
drag, startPoint x: 613, startPoint y: 188, endPoint x: 517, endPoint y: 176, distance: 96.2
click at [517, 185] on p "DON'T MISS OUT ON THEIR BIGGEST OFFER EVER:" at bounding box center [571, 195] width 112 height 20
click at [84, 177] on div "000000" at bounding box center [93, 170] width 52 height 13
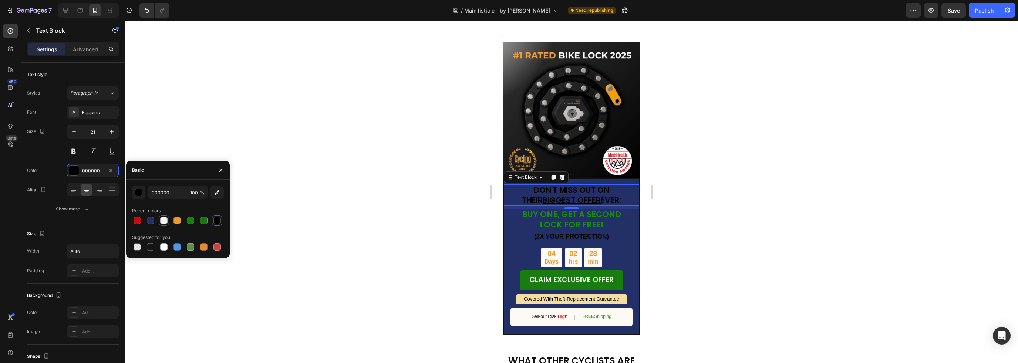
click at [161, 223] on div at bounding box center [163, 220] width 7 height 7
type input "F5F5F5"
click at [589, 209] on span "BUY ONE, GET A SECOND LOCK FOR FREE!" at bounding box center [570, 219] width 99 height 21
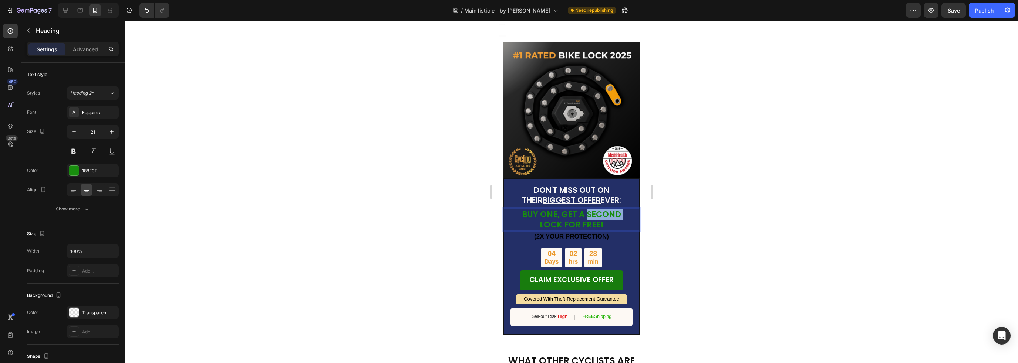
click at [590, 209] on span "BUY ONE, GET A SECOND LOCK FOR FREE!" at bounding box center [570, 219] width 99 height 21
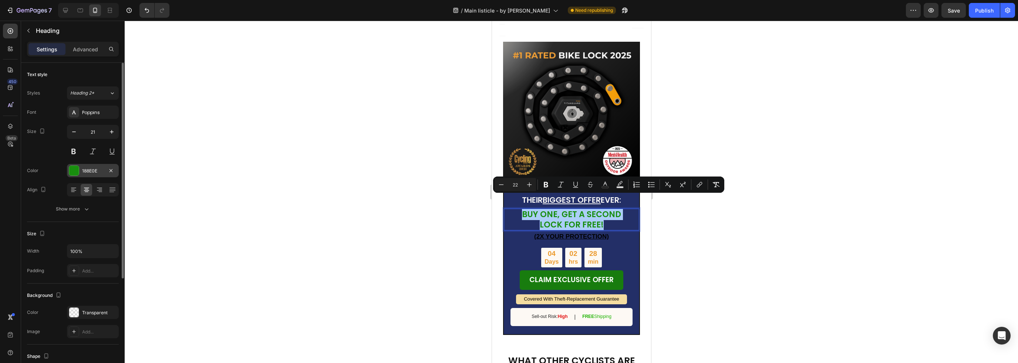
click at [72, 167] on div at bounding box center [74, 171] width 10 height 10
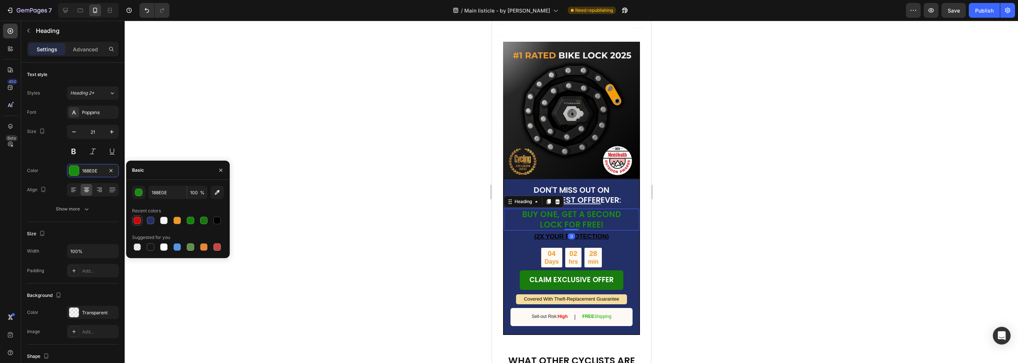
click at [138, 219] on div at bounding box center [136, 220] width 7 height 7
click at [140, 221] on div at bounding box center [136, 220] width 7 height 7
click at [157, 194] on input "C6090D" at bounding box center [167, 192] width 38 height 13
click at [132, 193] on button "button" at bounding box center [138, 192] width 13 height 13
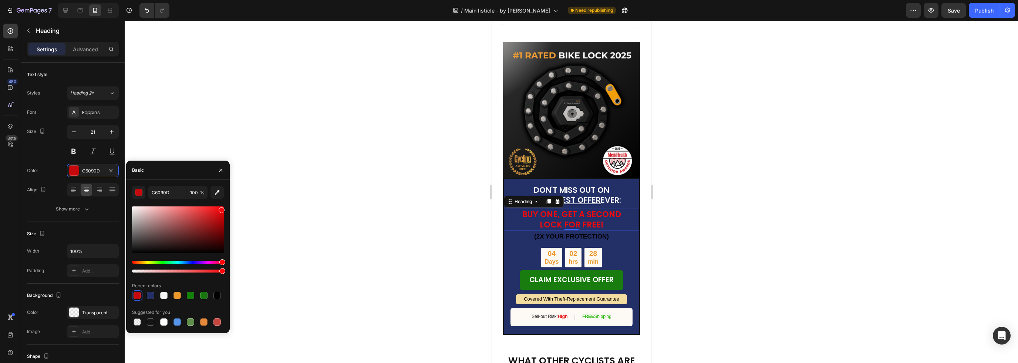
drag, startPoint x: 215, startPoint y: 214, endPoint x: 220, endPoint y: 209, distance: 7.6
click at [220, 209] on div at bounding box center [178, 230] width 92 height 47
type input "F2090D"
click at [596, 190] on strong "DON'T MISS OUT ON THEIR BIGGEST OFFER EVER:" at bounding box center [570, 195] width 99 height 21
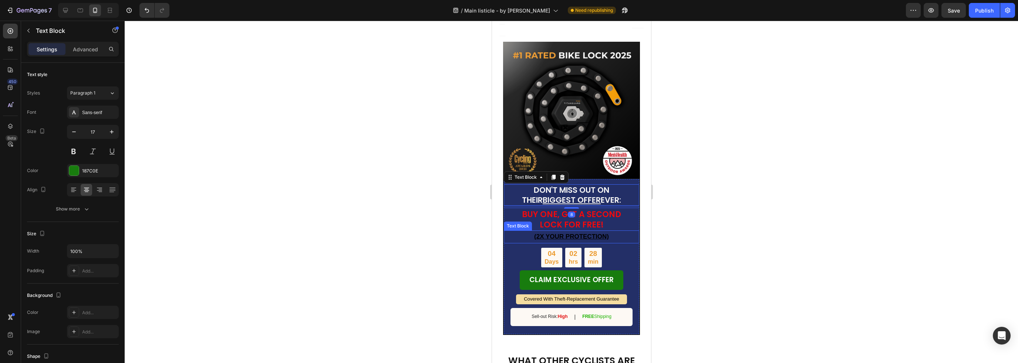
click at [589, 233] on u "(2X YOUR PROTECTION)" at bounding box center [571, 236] width 75 height 7
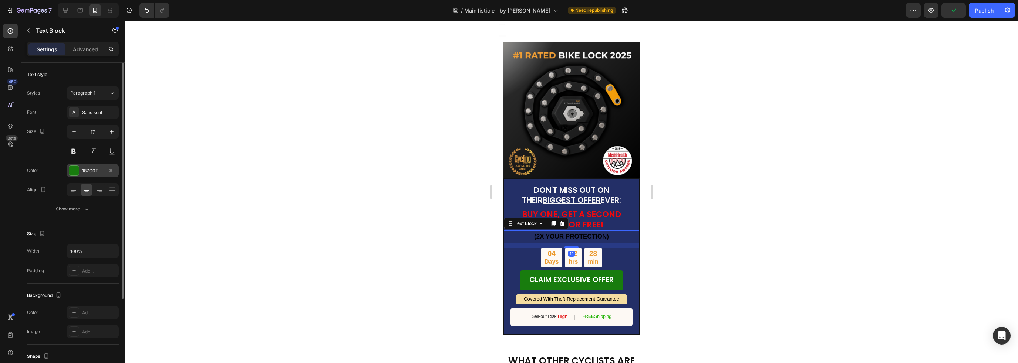
click at [83, 170] on div "187C0E" at bounding box center [92, 171] width 21 height 7
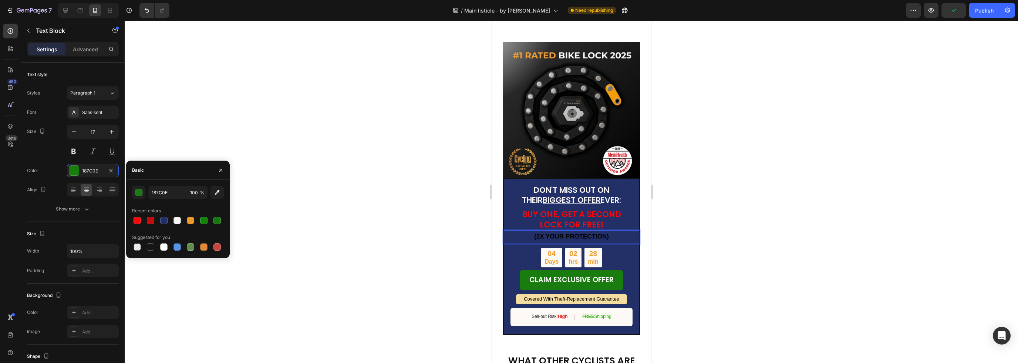
click at [564, 233] on u "(2X YOUR PROTECTION)" at bounding box center [571, 236] width 75 height 7
click at [565, 233] on u "(2X YOUR PROTECTION)" at bounding box center [571, 236] width 75 height 7
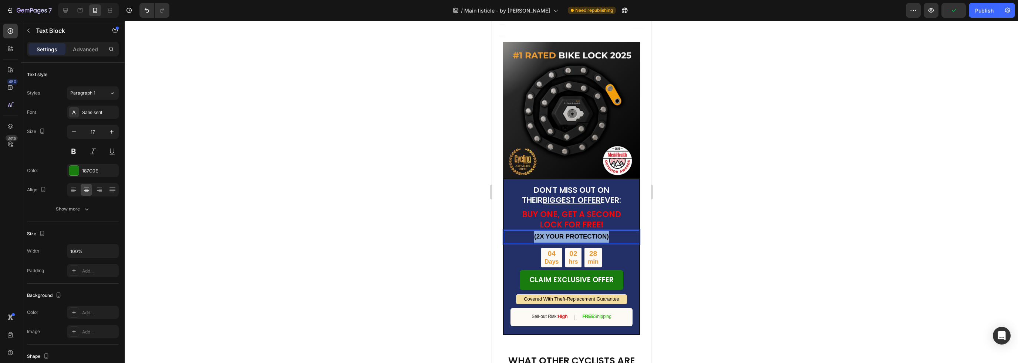
click at [565, 233] on u "(2X YOUR PROTECTION)" at bounding box center [571, 236] width 75 height 7
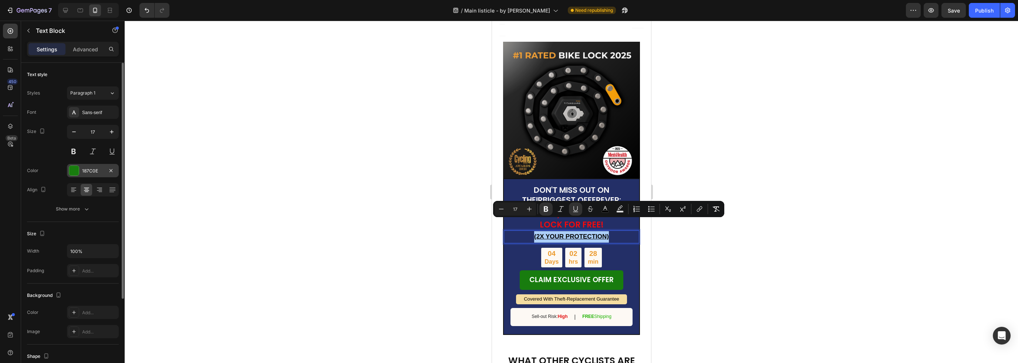
click at [89, 170] on div "187C0E" at bounding box center [92, 171] width 21 height 7
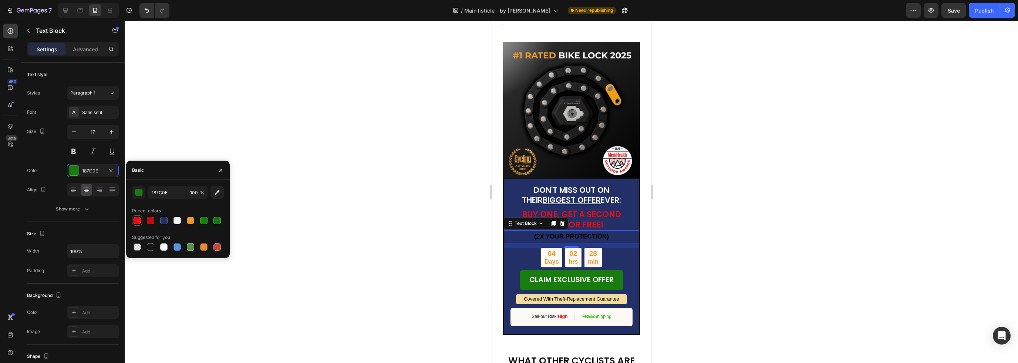
click at [134, 221] on div at bounding box center [136, 220] width 7 height 7
click at [204, 221] on div at bounding box center [203, 220] width 7 height 7
click at [173, 223] on div at bounding box center [177, 220] width 9 height 9
type input "F5F5F5"
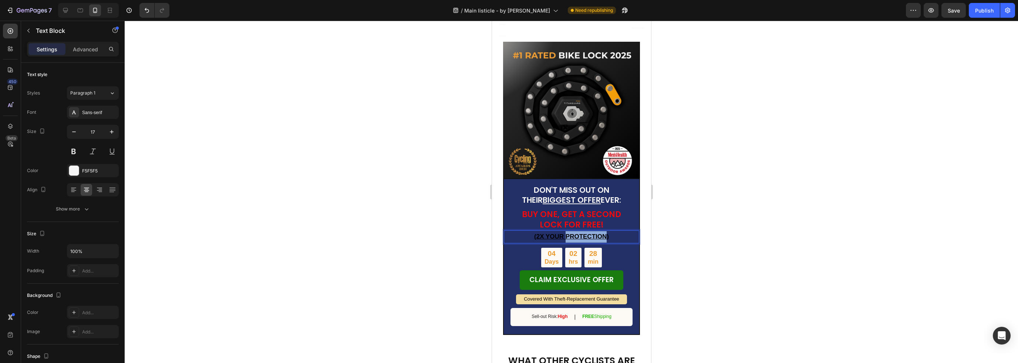
click at [586, 233] on u "(2X YOUR PROTECTION)" at bounding box center [571, 236] width 75 height 7
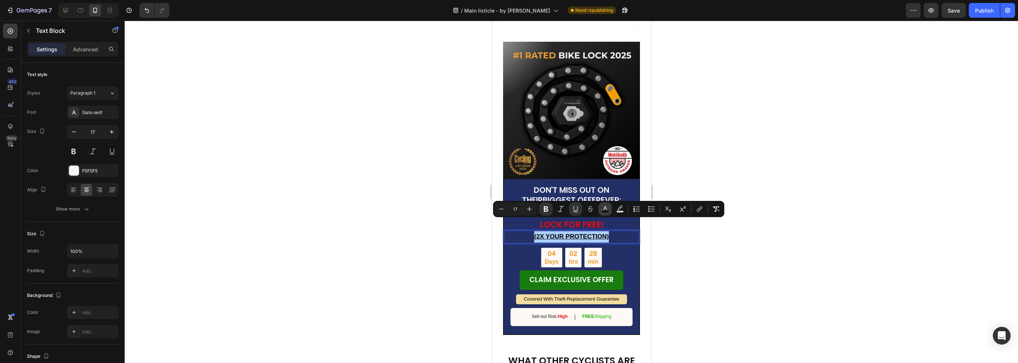
click at [603, 210] on icon "Editor contextual toolbar" at bounding box center [605, 208] width 4 height 4
type input "000000"
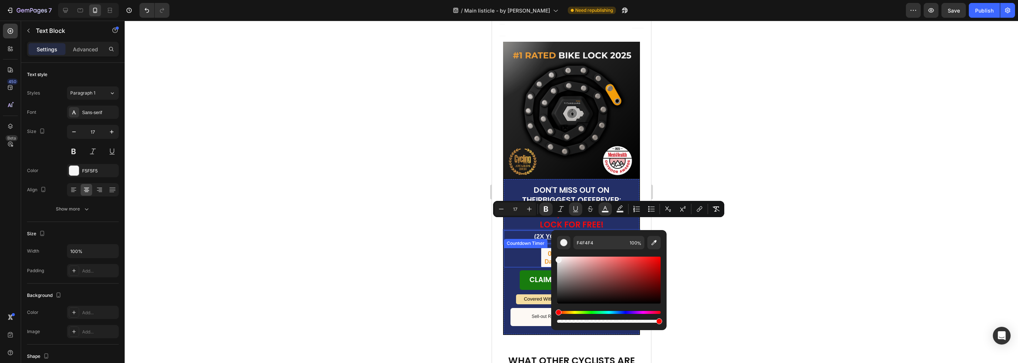
drag, startPoint x: 1052, startPoint y: 284, endPoint x: 536, endPoint y: 245, distance: 517.2
drag, startPoint x: 649, startPoint y: 266, endPoint x: 655, endPoint y: 261, distance: 7.6
click at [655, 261] on div "Editor contextual toolbar" at bounding box center [609, 280] width 104 height 47
type input "E80D0D"
click at [520, 248] on div "04 Days 02 hrs 28 min" at bounding box center [570, 258] width 135 height 20
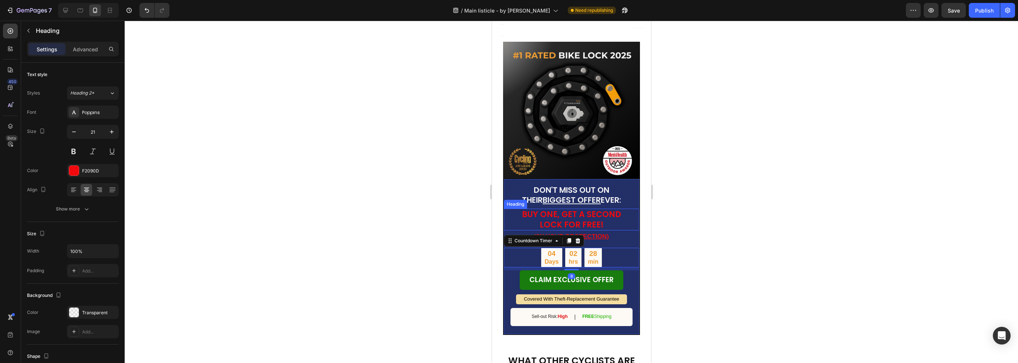
click at [614, 209] on span "BUY ONE, GET A SECOND LOCK FOR FREE!" at bounding box center [570, 219] width 99 height 21
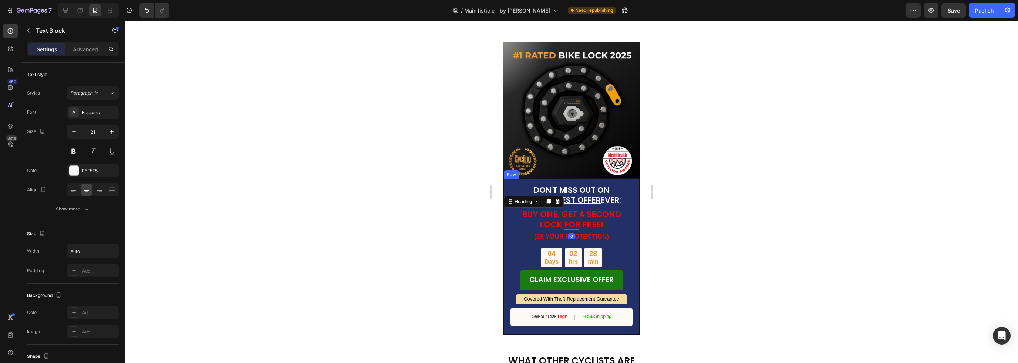
click at [617, 185] on p "DON'T MISS OUT ON THEIR BIGGEST OFFER EVER:" at bounding box center [571, 195] width 112 height 20
click at [609, 231] on p "(2X YOUR PROTECTION)" at bounding box center [571, 236] width 134 height 11
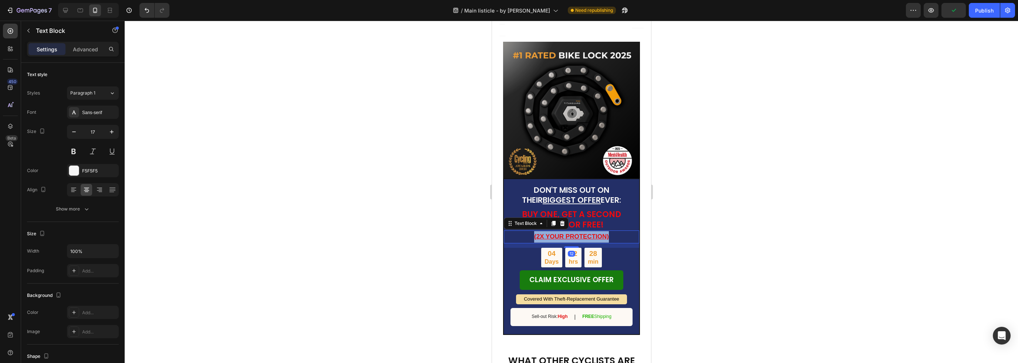
click at [609, 231] on p "(2X YOUR PROTECTION)" at bounding box center [571, 236] width 134 height 11
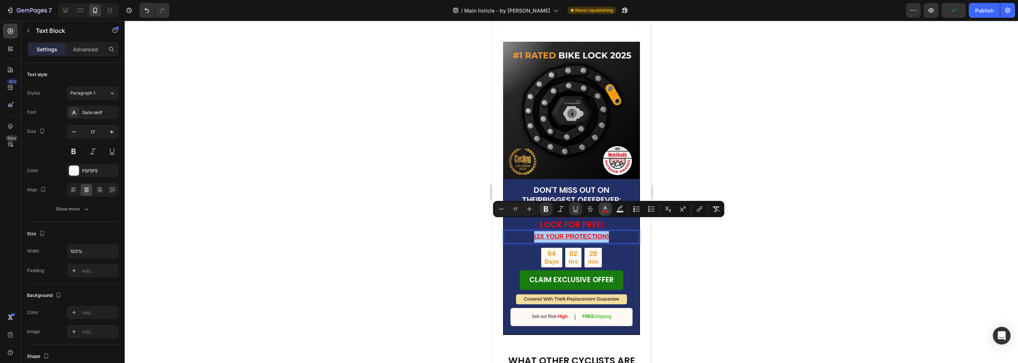
click at [603, 209] on icon "Editor contextual toolbar" at bounding box center [605, 208] width 4 height 4
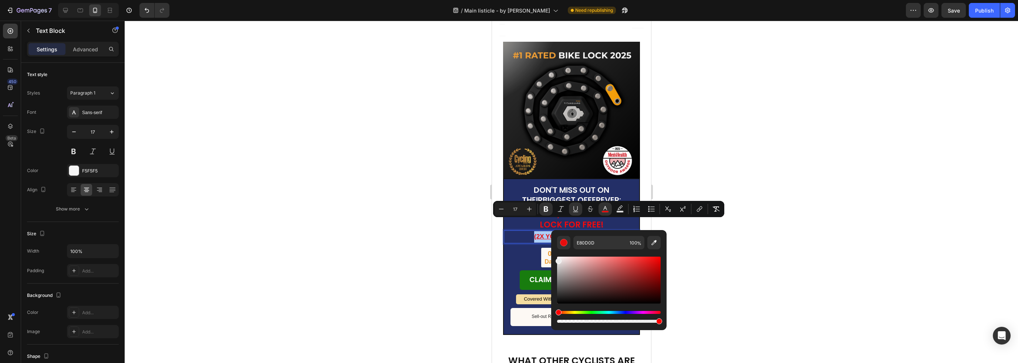
drag, startPoint x: 1048, startPoint y: 281, endPoint x: 539, endPoint y: 243, distance: 509.8
type input "FFFFFF"
click at [524, 248] on div "04 Days 02 hrs 28 min" at bounding box center [570, 258] width 135 height 20
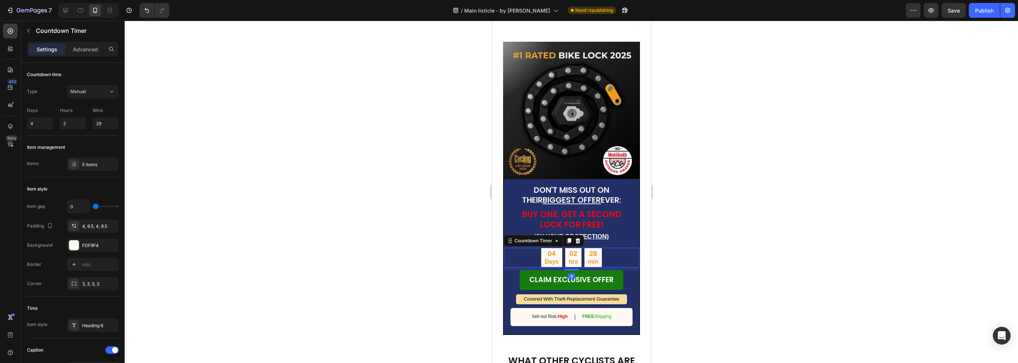
click at [556, 248] on div "04 Days" at bounding box center [551, 258] width 21 height 20
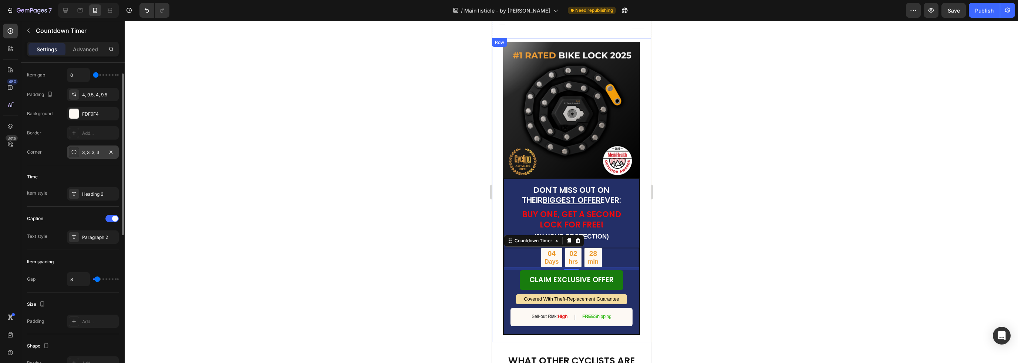
scroll to position [95, 0]
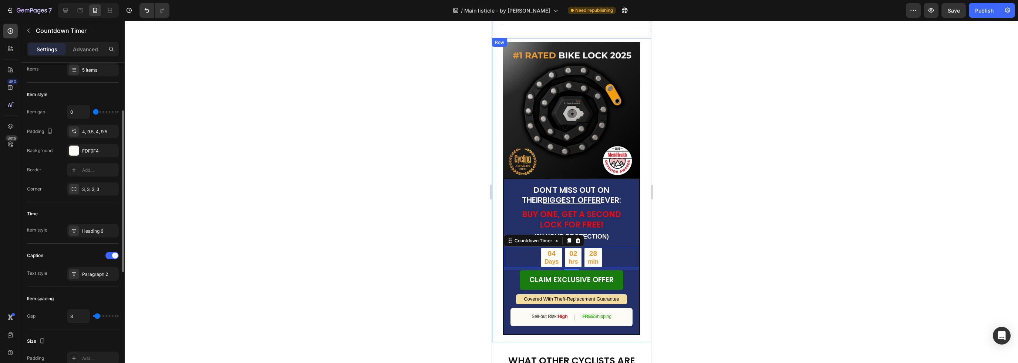
click at [86, 42] on div "Settings Advanced" at bounding box center [73, 49] width 92 height 15
click at [84, 51] on p "Advanced" at bounding box center [85, 49] width 25 height 8
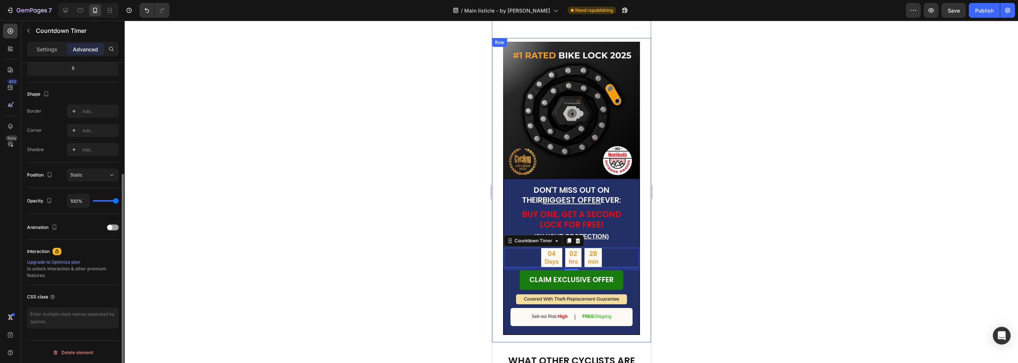
scroll to position [0, 0]
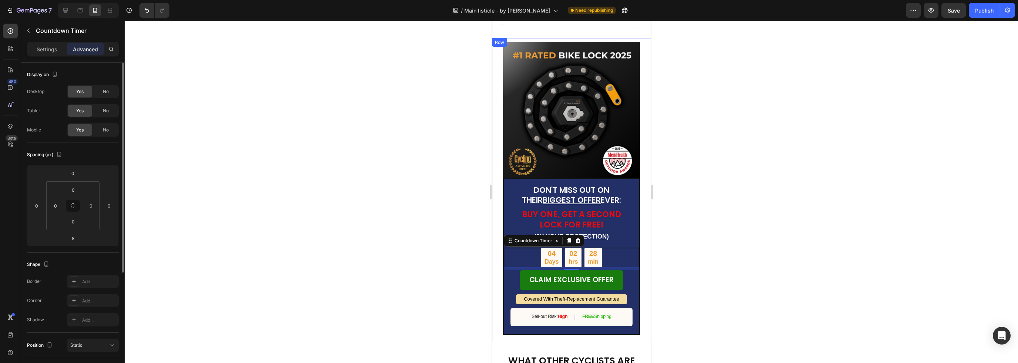
click at [48, 50] on p "Settings" at bounding box center [47, 49] width 21 height 8
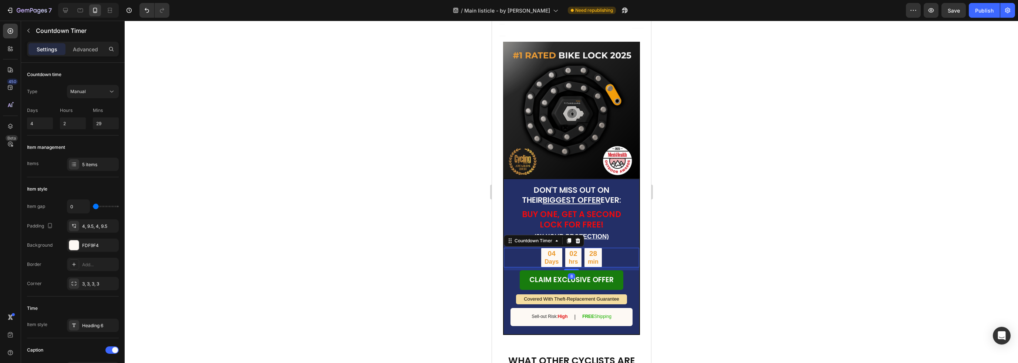
click at [545, 250] on div "04" at bounding box center [551, 254] width 14 height 9
click at [555, 237] on div "Countdown Timer" at bounding box center [532, 241] width 55 height 9
click at [555, 238] on icon at bounding box center [556, 241] width 6 height 6
click at [84, 162] on div "5 items" at bounding box center [99, 165] width 35 height 7
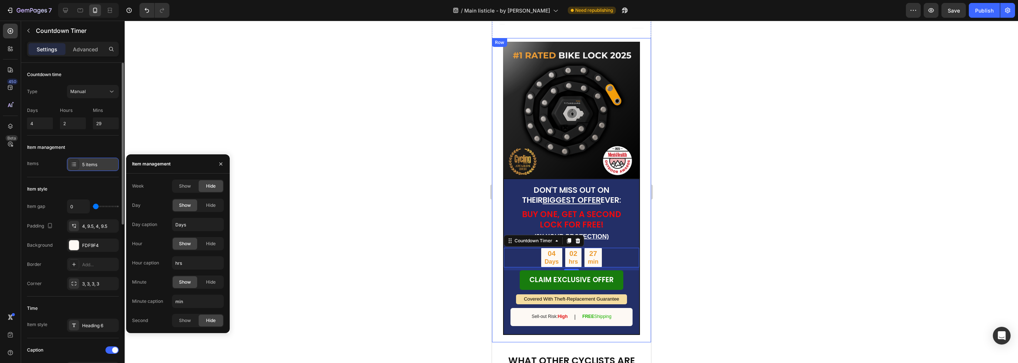
click at [82, 163] on div "5 items" at bounding box center [99, 165] width 35 height 7
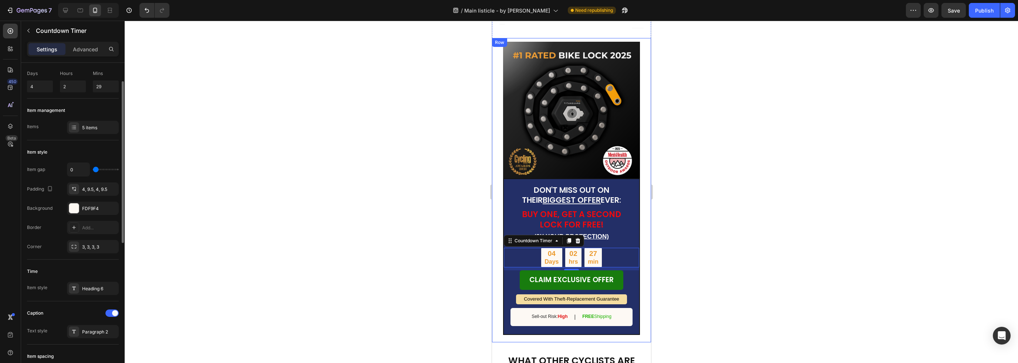
scroll to position [74, 0]
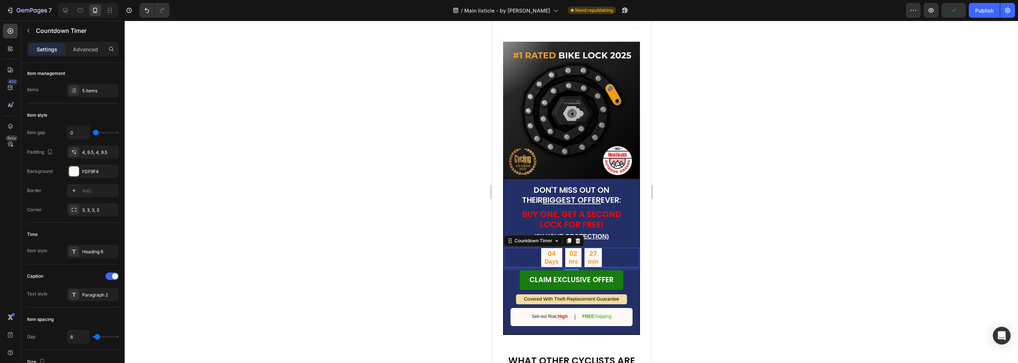
click at [552, 250] on div "04" at bounding box center [551, 254] width 14 height 9
click at [546, 250] on div "04" at bounding box center [551, 254] width 14 height 9
click at [549, 250] on div "04" at bounding box center [551, 254] width 14 height 9
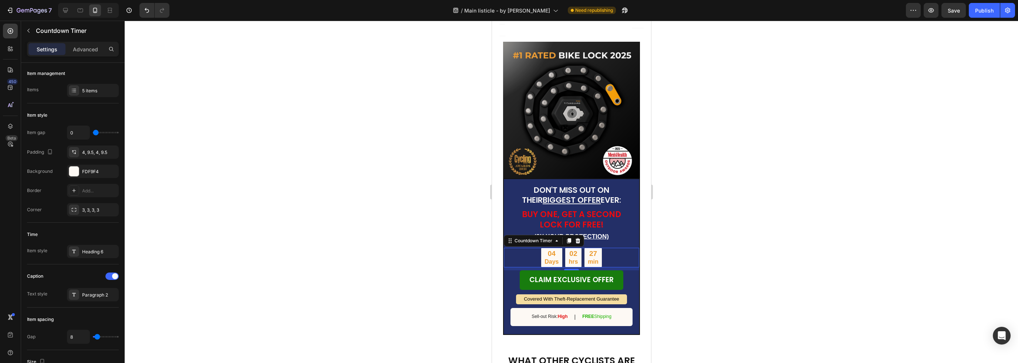
click at [551, 258] on p "Days" at bounding box center [551, 262] width 14 height 8
click at [573, 258] on p "hrs" at bounding box center [572, 262] width 9 height 8
click at [89, 294] on div "Paragraph 2" at bounding box center [99, 295] width 35 height 7
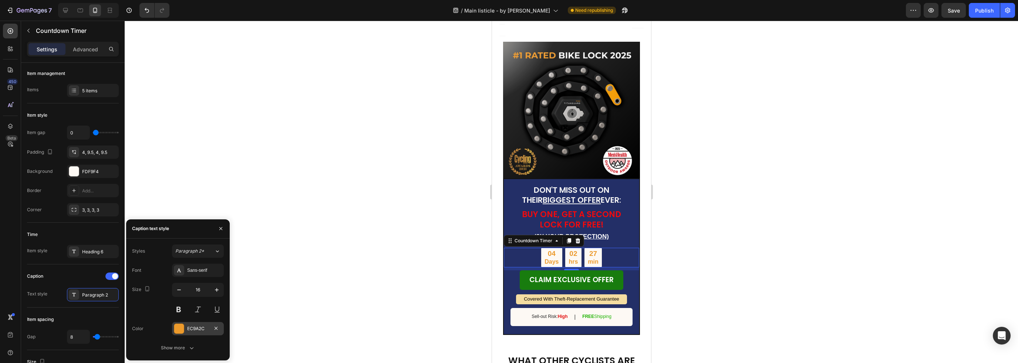
click at [173, 334] on div "EC9A2C" at bounding box center [198, 328] width 52 height 13
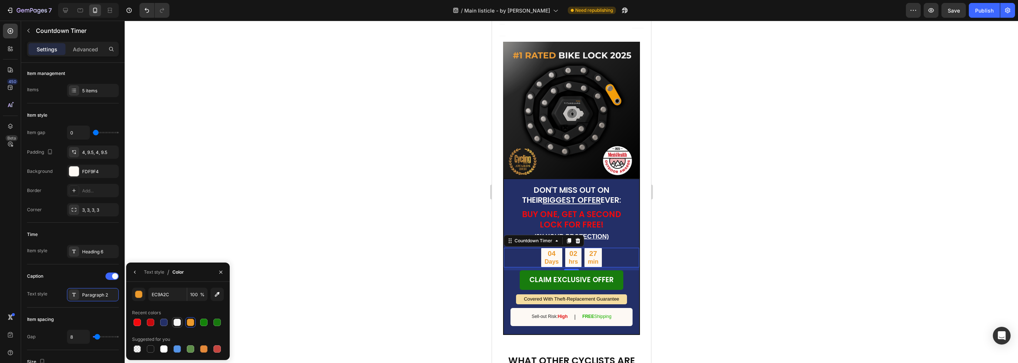
click at [174, 324] on div at bounding box center [176, 322] width 7 height 7
click at [163, 324] on div at bounding box center [163, 322] width 7 height 7
type input "232F67"
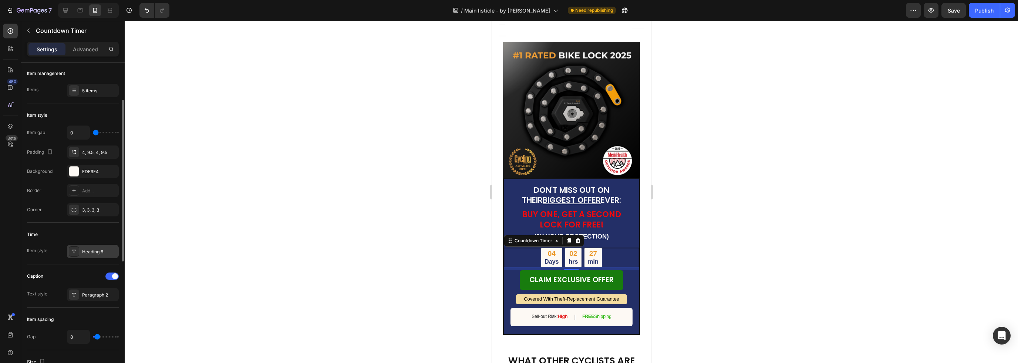
click at [96, 254] on div "Heading 6" at bounding box center [99, 252] width 35 height 7
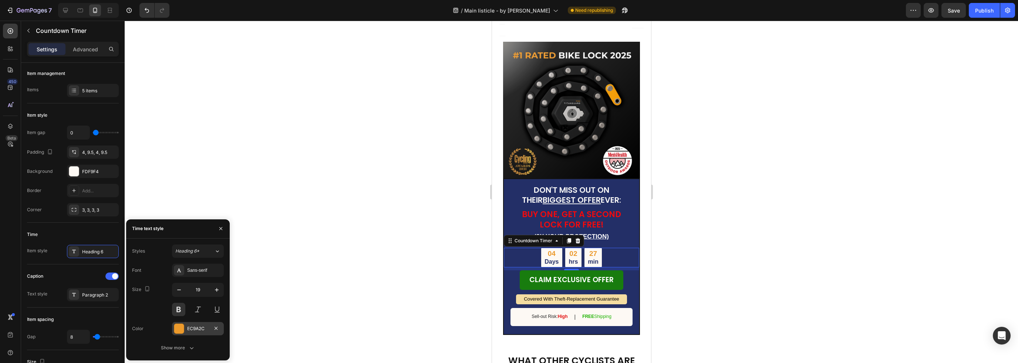
click at [187, 331] on div "EC9A2C" at bounding box center [197, 329] width 21 height 7
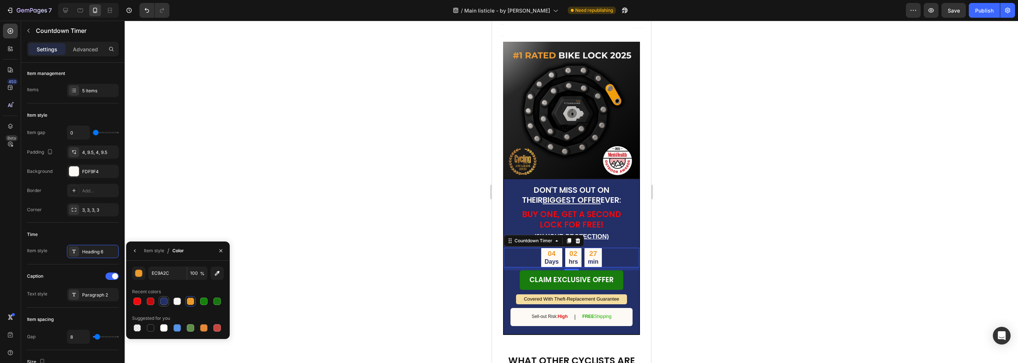
click at [164, 301] on div at bounding box center [163, 301] width 7 height 7
click at [150, 303] on div at bounding box center [150, 301] width 7 height 7
type input "C6090D"
click at [95, 292] on div "Paragraph 2" at bounding box center [99, 295] width 35 height 7
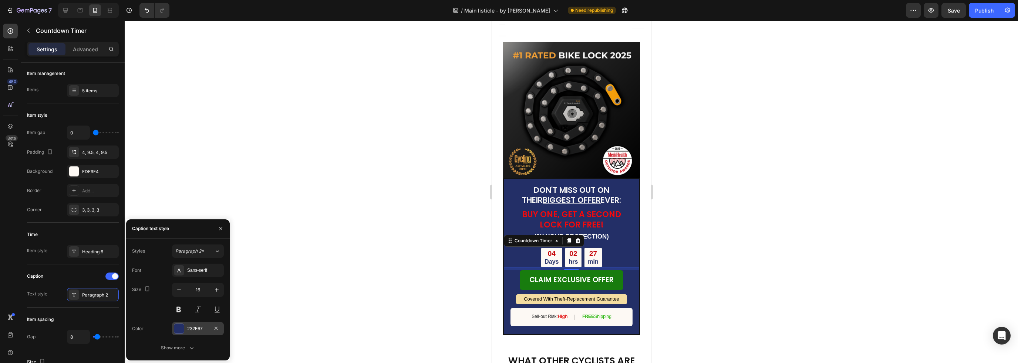
click at [194, 325] on div "232F67" at bounding box center [198, 328] width 52 height 13
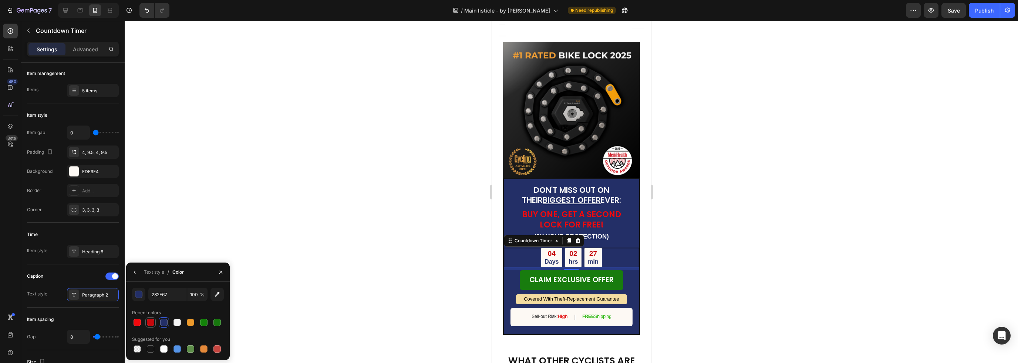
click at [152, 321] on div at bounding box center [150, 322] width 7 height 7
click at [133, 323] on div at bounding box center [137, 322] width 9 height 9
type input "F2090D"
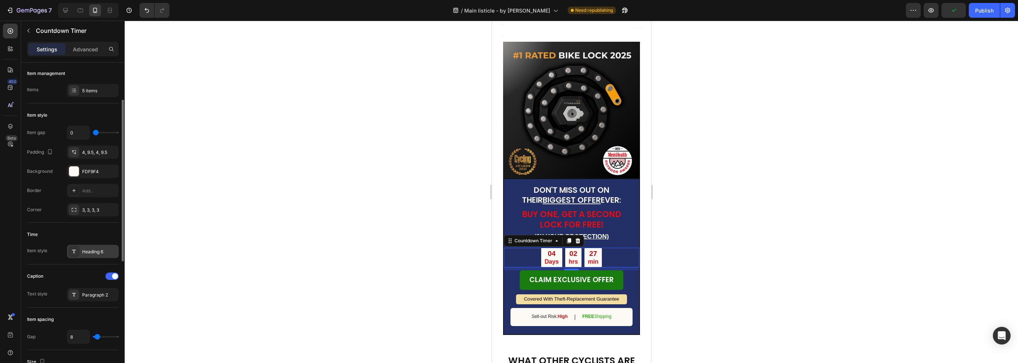
click at [94, 250] on div "Heading 6" at bounding box center [99, 252] width 35 height 7
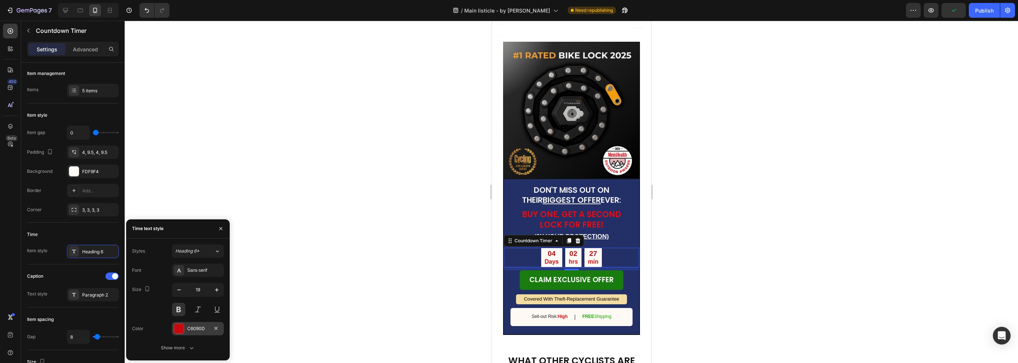
click at [179, 330] on div at bounding box center [179, 329] width 10 height 10
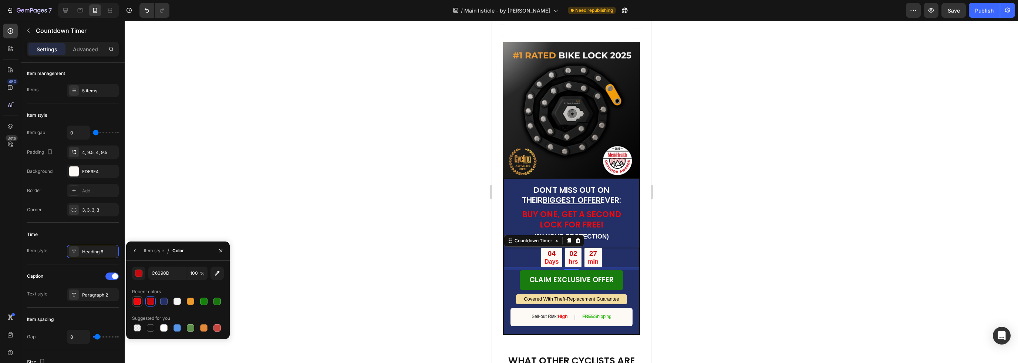
click at [137, 301] on div at bounding box center [136, 301] width 7 height 7
type input "F2090D"
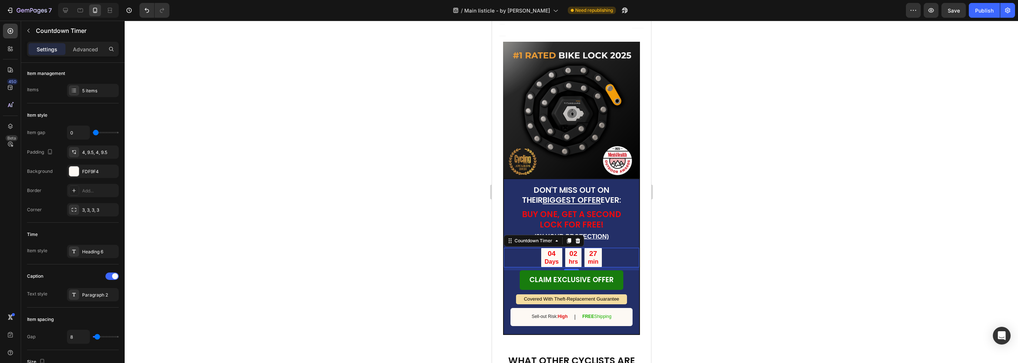
click at [281, 167] on div at bounding box center [571, 192] width 893 height 343
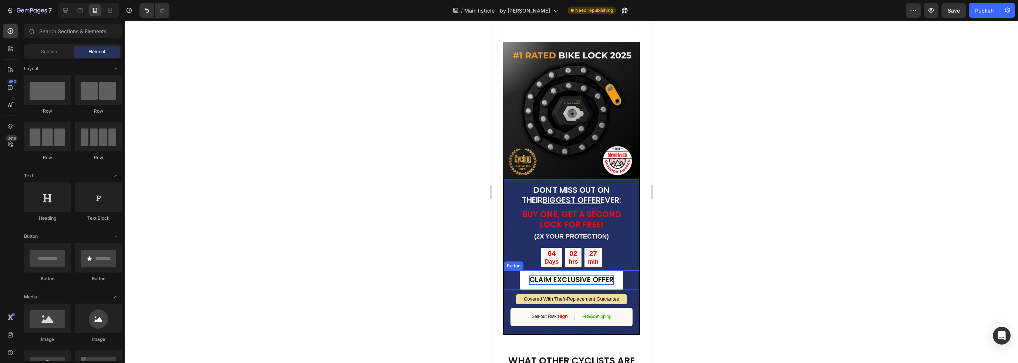
click at [582, 276] on p "CLAIM EXCLUSIVE OFFER" at bounding box center [571, 280] width 84 height 9
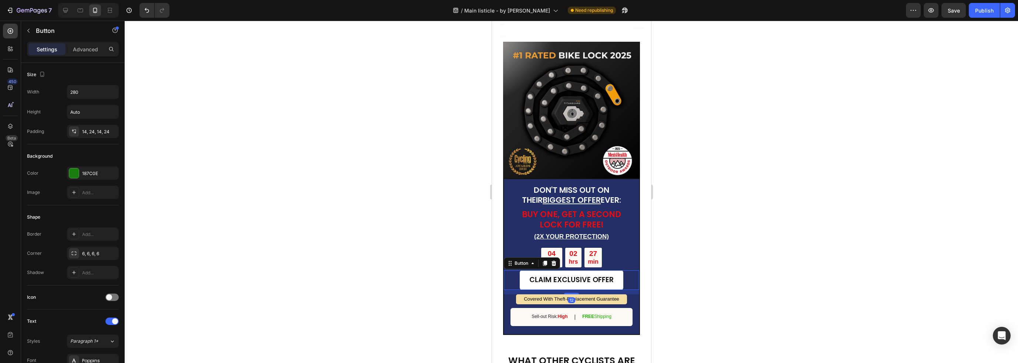
click at [616, 271] on link "CLAIM EXCLUSIVE OFFER" at bounding box center [571, 281] width 104 height 20
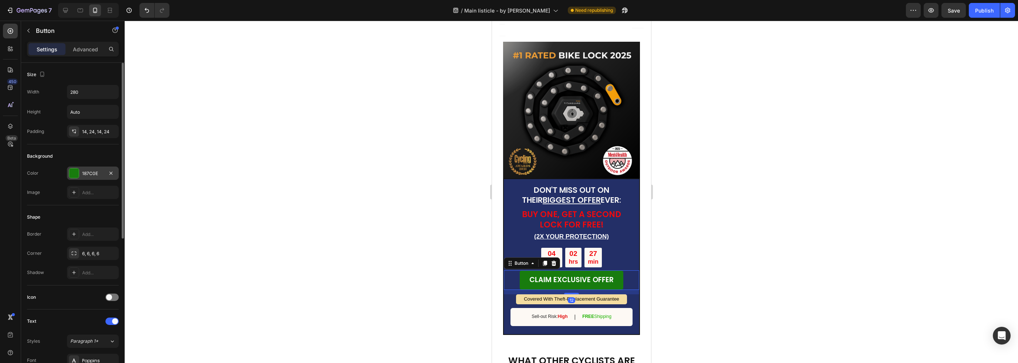
drag, startPoint x: 91, startPoint y: 168, endPoint x: 94, endPoint y: 170, distance: 4.3
click at [91, 168] on div "187C0E" at bounding box center [93, 173] width 52 height 13
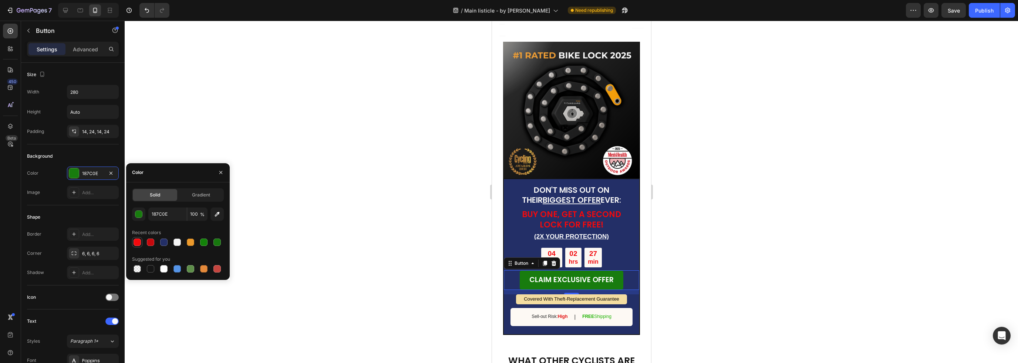
click at [136, 243] on div at bounding box center [136, 242] width 7 height 7
type input "F2090D"
click at [571, 276] on p "CLAIM EXCLUSIVE OFFER" at bounding box center [571, 280] width 84 height 9
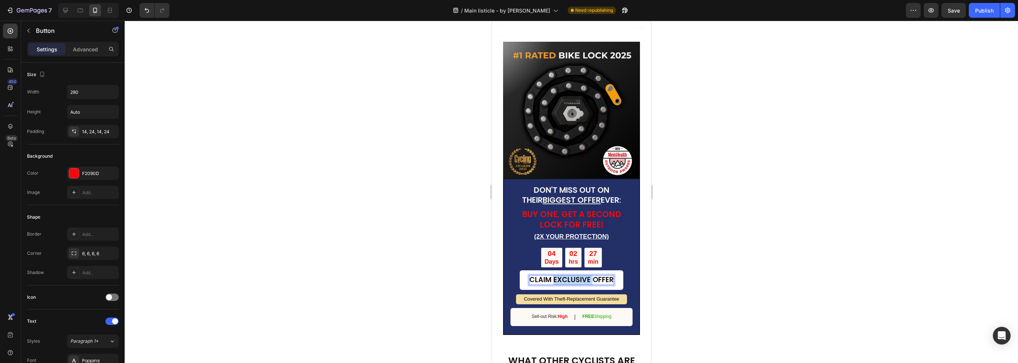
click at [571, 276] on p "CLAIM EXCLUSIVE OFFER" at bounding box center [571, 280] width 84 height 9
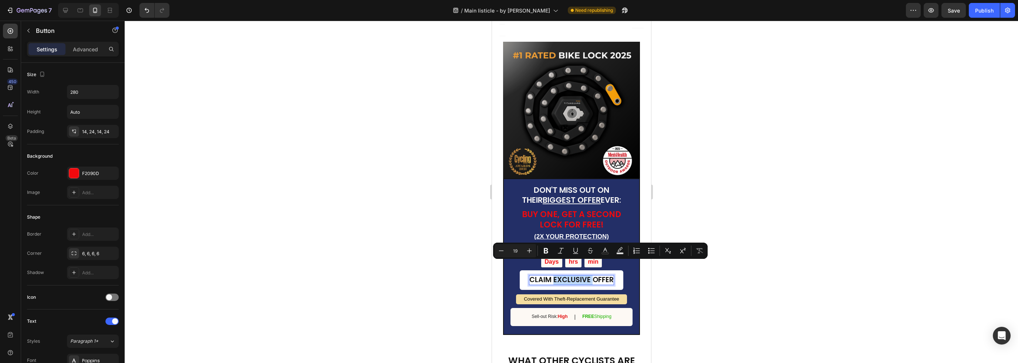
click at [558, 276] on p "CLAIM EXCLUSIVE OFFER" at bounding box center [571, 280] width 84 height 9
drag, startPoint x: 551, startPoint y: 268, endPoint x: 609, endPoint y: 268, distance: 58.4
click at [609, 276] on p "CLAIM EXCLUSIVE OFFER" at bounding box center [571, 280] width 84 height 9
click at [586, 276] on p "CLAIM EXCLUSIVE OFFER" at bounding box center [571, 280] width 84 height 9
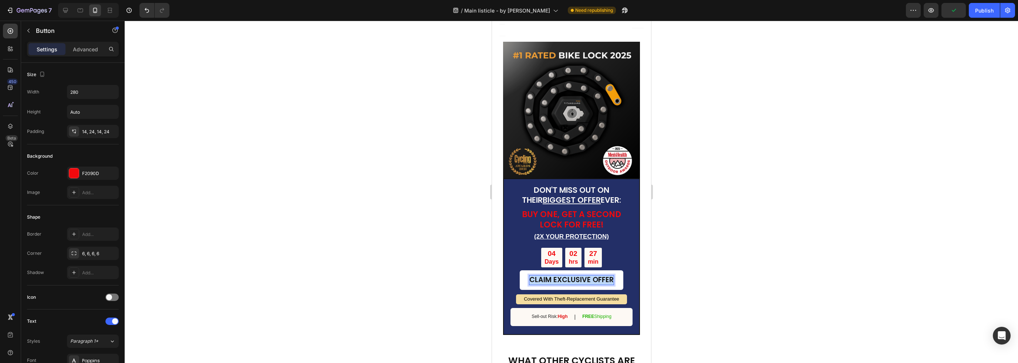
click at [586, 276] on p "CLAIM EXCLUSIVE OFFER" at bounding box center [571, 280] width 84 height 9
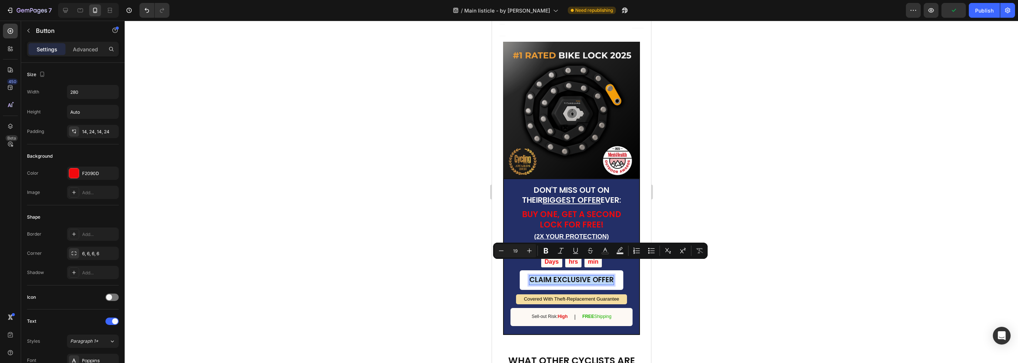
click at [551, 276] on p "CLAIM EXCLUSIVE OFFER" at bounding box center [571, 280] width 84 height 9
drag, startPoint x: 551, startPoint y: 267, endPoint x: 586, endPoint y: 272, distance: 36.2
click at [586, 272] on link "CLAIM EXCLUSIVE OFFER" at bounding box center [571, 281] width 104 height 20
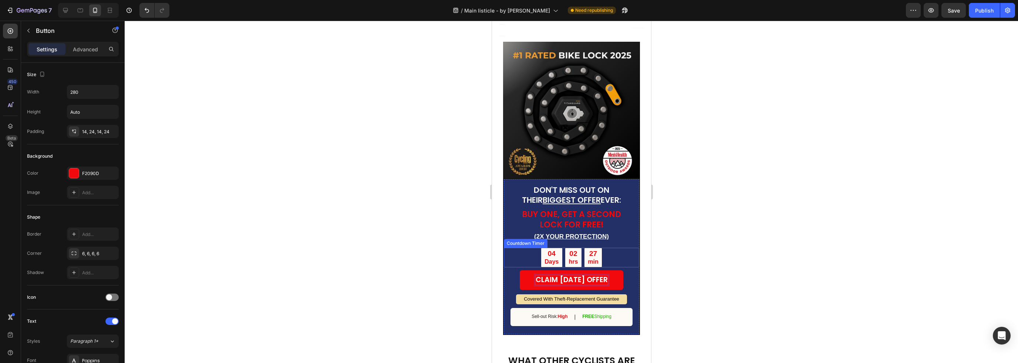
click at [602, 250] on div "04 Days 02 hrs 27 min" at bounding box center [570, 258] width 135 height 20
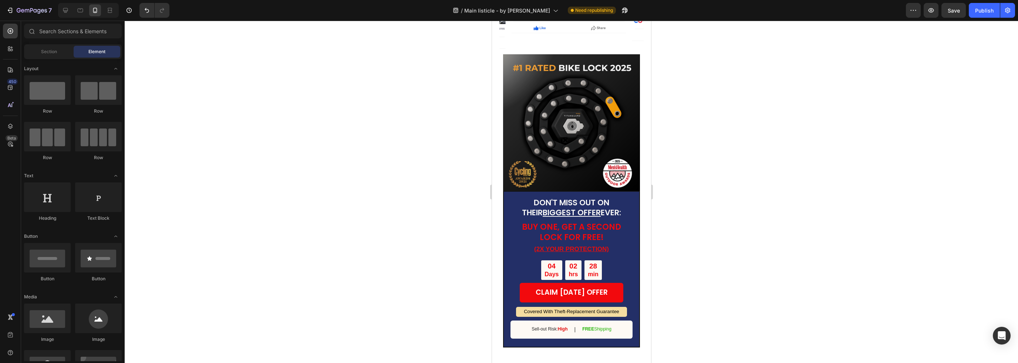
scroll to position [2170, 0]
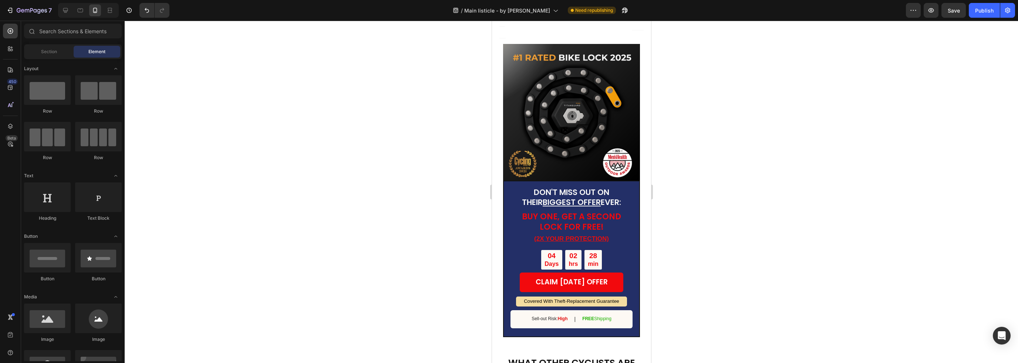
drag, startPoint x: 647, startPoint y: 336, endPoint x: 1148, endPoint y: 245, distance: 509.1
click at [605, 187] on strong "DON'T MISS OUT ON THEIR BIGGEST OFFER EVER:" at bounding box center [570, 197] width 99 height 21
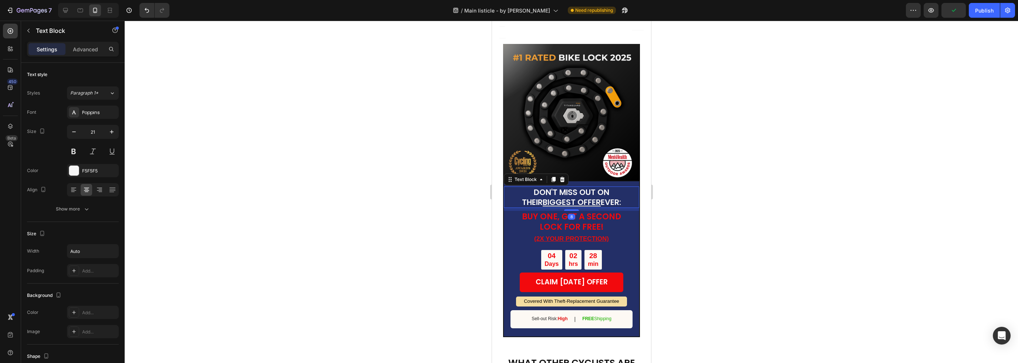
click at [604, 187] on strong "DON'T MISS OUT ON THEIR BIGGEST OFFER EVER:" at bounding box center [570, 197] width 99 height 21
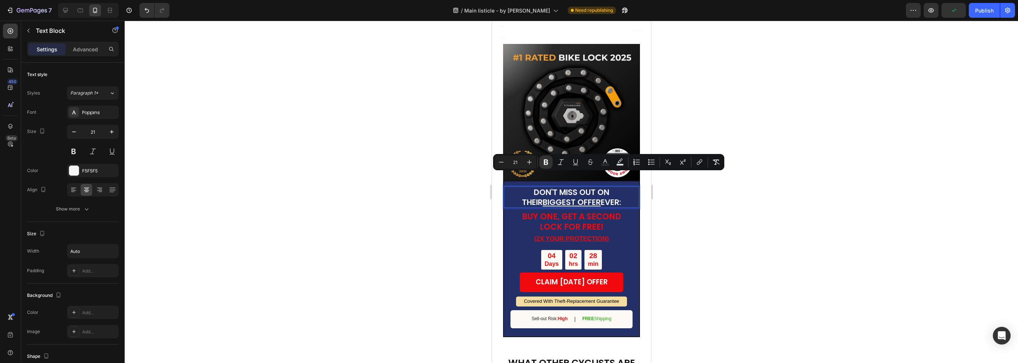
click at [606, 187] on strong "DON'T MISS OUT ON THEIR BIGGEST OFFER EVER:" at bounding box center [570, 197] width 99 height 21
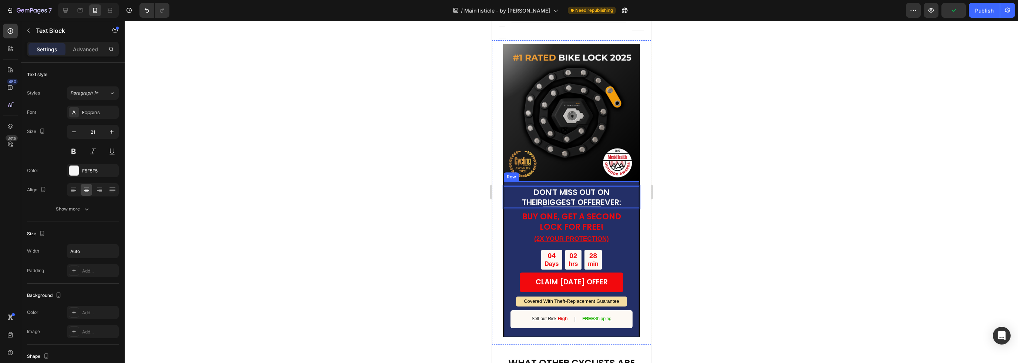
drag, startPoint x: 617, startPoint y: 189, endPoint x: 493, endPoint y: 171, distance: 125.5
click at [493, 171] on div "DON'T MISS OUT ON THEIR BIGGEST OFFER EVER: Text Block 8 BUY ONE, GET A SECOND …" at bounding box center [570, 192] width 159 height 305
click at [554, 187] on strong "DON'T MISS OUR ON THEIR [DATE] SALE" at bounding box center [571, 197] width 98 height 21
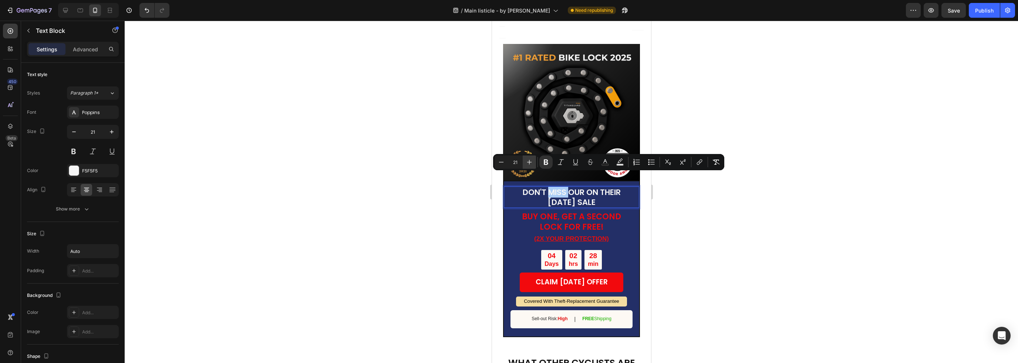
click at [533, 166] on button "Plus" at bounding box center [528, 162] width 13 height 13
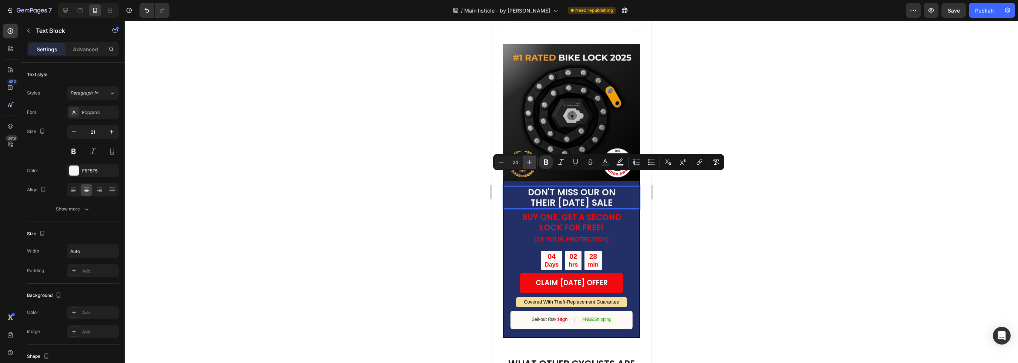
click at [532, 165] on button "Plus" at bounding box center [528, 162] width 13 height 13
click at [502, 166] on button "Minus" at bounding box center [500, 162] width 13 height 13
type input "24"
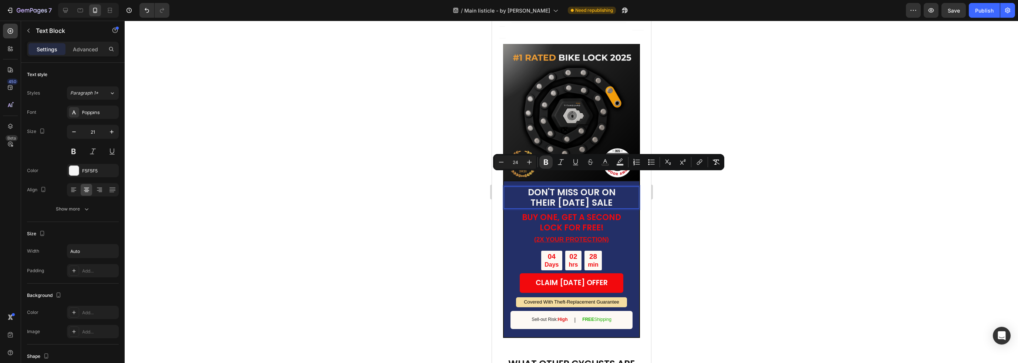
click at [580, 186] on strong "DON'T MISS OUR ON THEIR [DATE] SALE" at bounding box center [571, 197] width 88 height 23
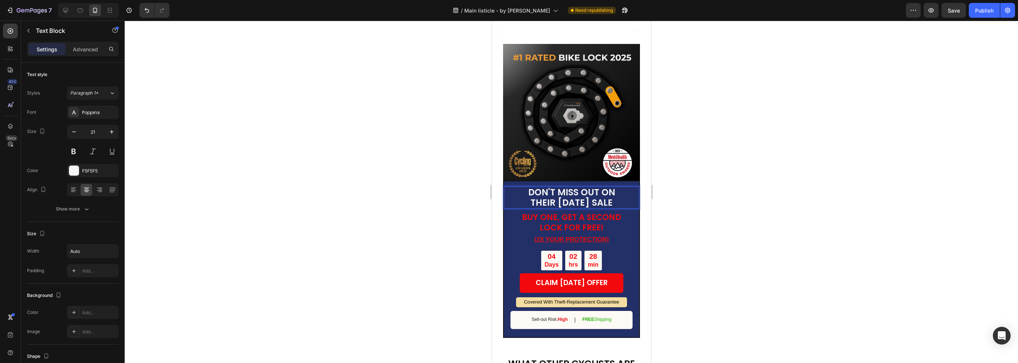
scroll to position [0, 0]
drag, startPoint x: 545, startPoint y: 189, endPoint x: 630, endPoint y: 186, distance: 85.4
click at [638, 188] on div "DON'T MISS OUT ON THEIR [DATE] SALE Text Block 8 BUY ONE, GET A SECOND LOCK FOR…" at bounding box center [570, 192] width 159 height 305
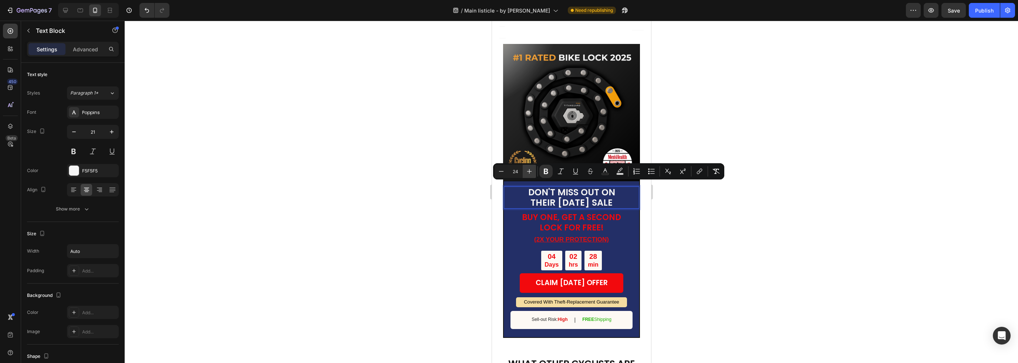
click at [530, 170] on icon "Editor contextual toolbar" at bounding box center [528, 171] width 7 height 7
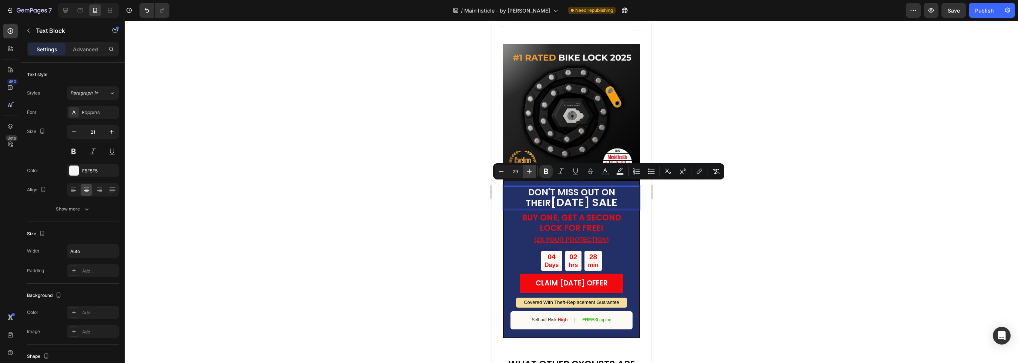
click at [530, 170] on icon "Editor contextual toolbar" at bounding box center [528, 171] width 7 height 7
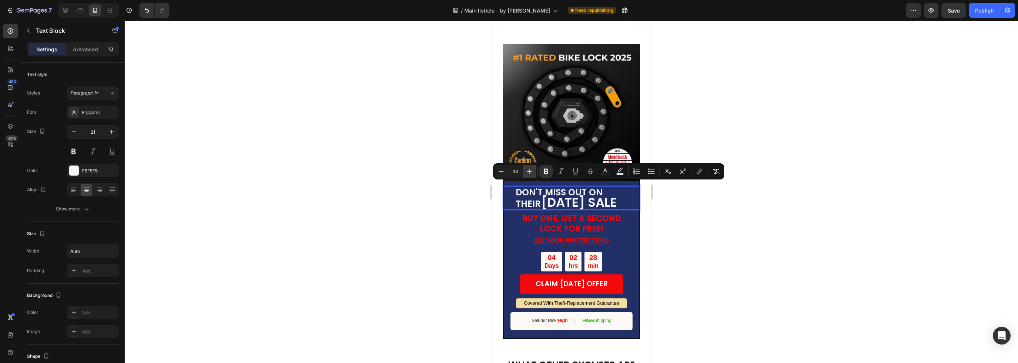
click at [530, 170] on icon "Editor contextual toolbar" at bounding box center [528, 171] width 7 height 7
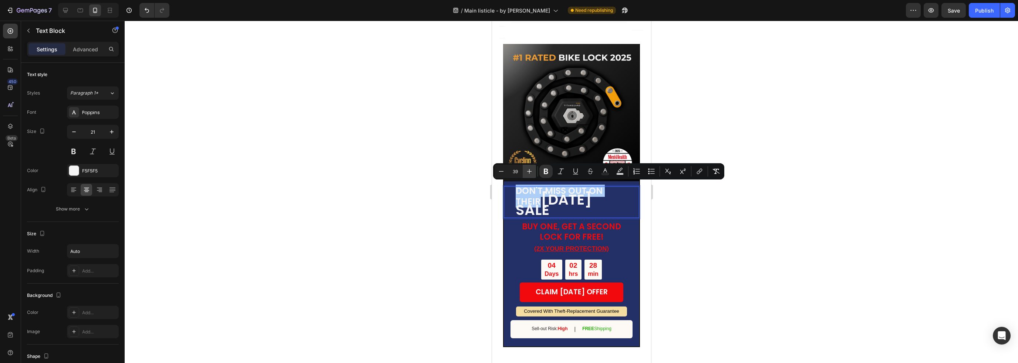
click at [530, 170] on icon "Editor contextual toolbar" at bounding box center [528, 171] width 7 height 7
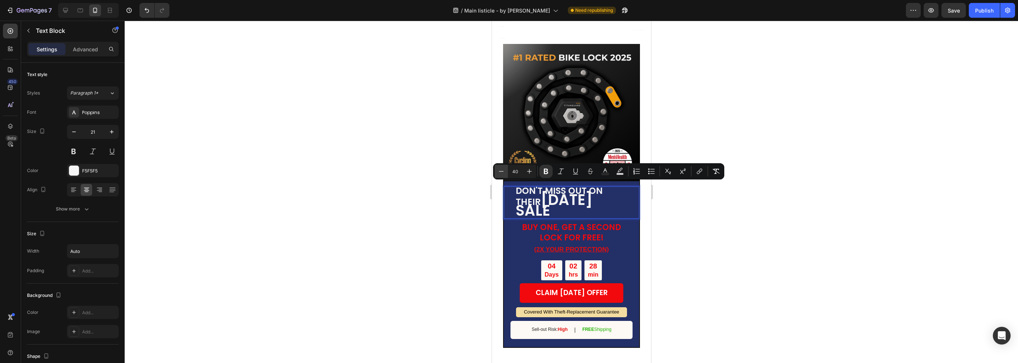
click at [508, 172] on input "40" at bounding box center [515, 171] width 15 height 9
click at [502, 173] on icon "Editor contextual toolbar" at bounding box center [500, 171] width 7 height 7
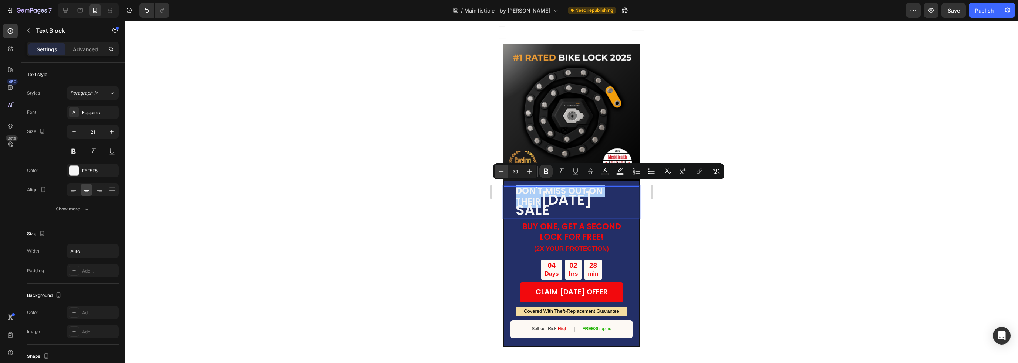
click at [502, 173] on icon "Editor contextual toolbar" at bounding box center [500, 171] width 7 height 7
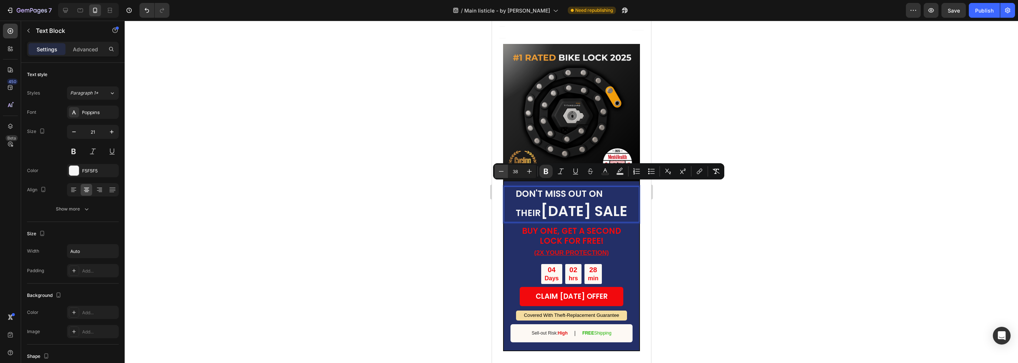
click at [502, 173] on icon "Editor contextual toolbar" at bounding box center [500, 171] width 7 height 7
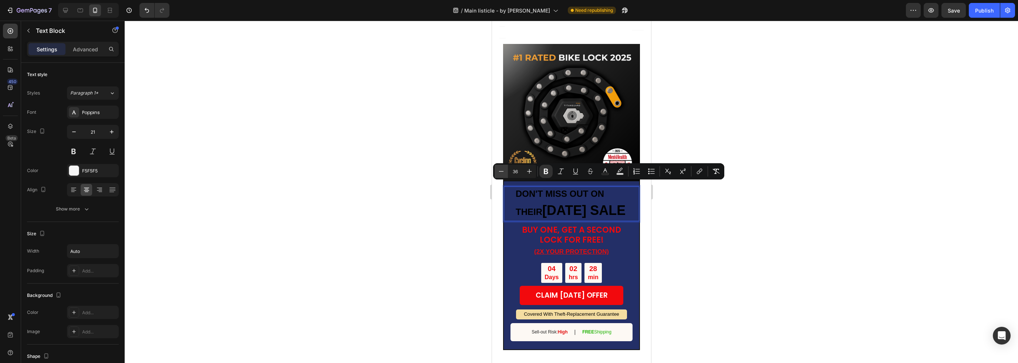
click at [502, 173] on icon "Editor contextual toolbar" at bounding box center [500, 171] width 7 height 7
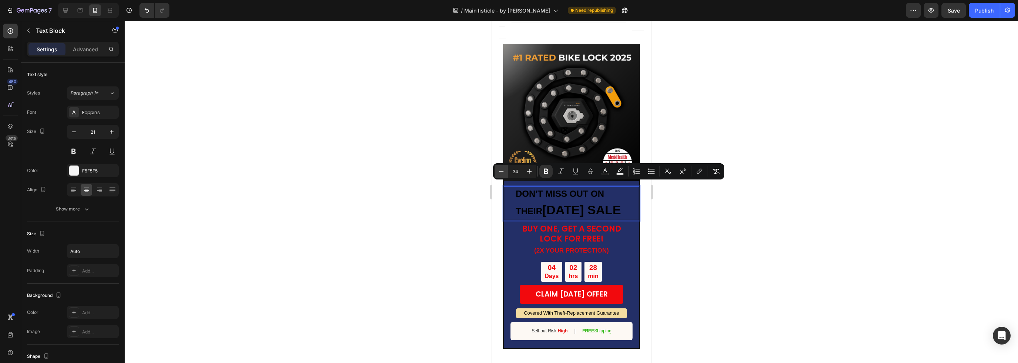
click at [502, 173] on icon "Editor contextual toolbar" at bounding box center [500, 171] width 7 height 7
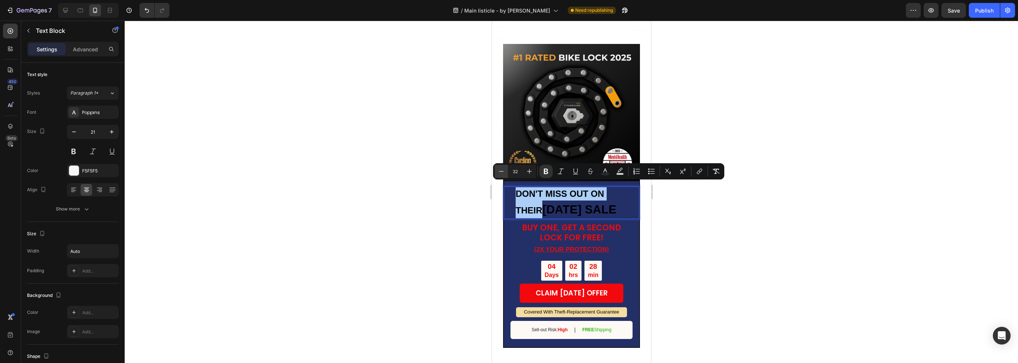
click at [502, 170] on icon "Editor contextual toolbar" at bounding box center [500, 171] width 7 height 7
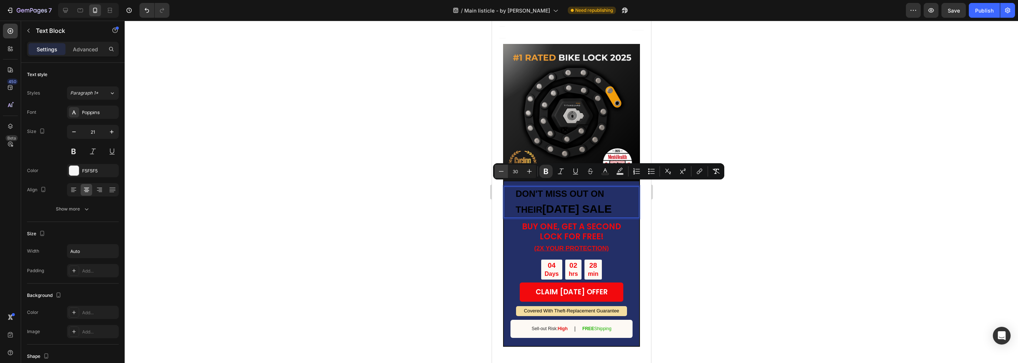
click at [502, 170] on icon "Editor contextual toolbar" at bounding box center [500, 171] width 7 height 7
drag, startPoint x: 502, startPoint y: 170, endPoint x: 49, endPoint y: 164, distance: 453.7
click at [502, 170] on icon "Editor contextual toolbar" at bounding box center [500, 171] width 7 height 7
type input "28"
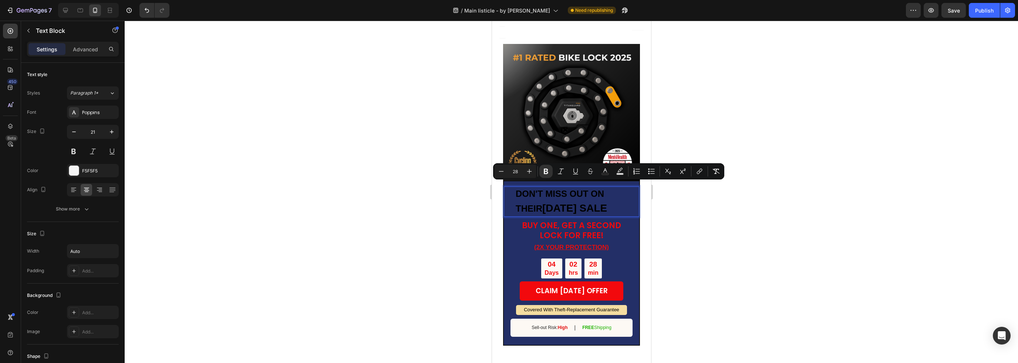
click at [545, 196] on p "DON'T MISS OUT ON THEIR [DATE] SALE" at bounding box center [571, 201] width 112 height 29
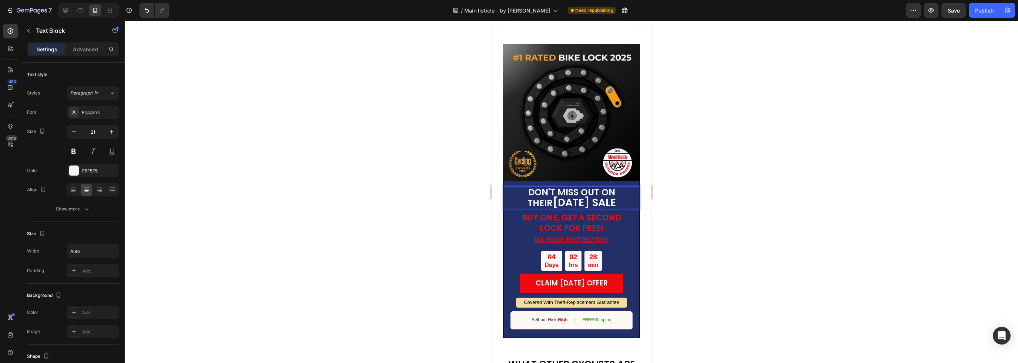
click at [554, 196] on strong "[DATE] SALE" at bounding box center [583, 203] width 63 height 14
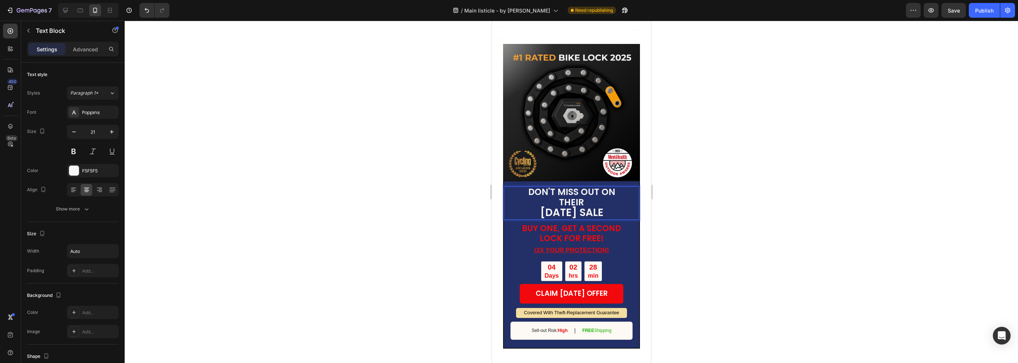
click at [590, 189] on p "DON'T MISS OUT ON THEIR" at bounding box center [571, 197] width 112 height 21
drag, startPoint x: 594, startPoint y: 189, endPoint x: 508, endPoint y: 168, distance: 88.3
click at [510, 181] on div "DON'T MISS OUT ON THEIR [DATE] SALE Text Block 8 BUY ONE, GET A SECOND LOCK FOR…" at bounding box center [570, 265] width 137 height 168
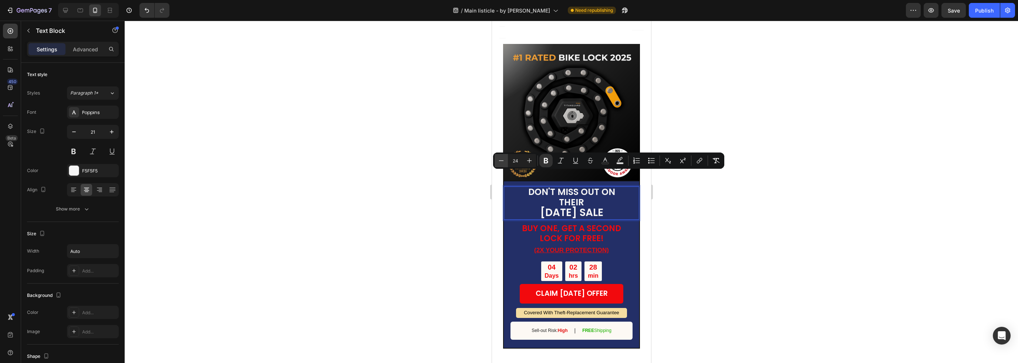
click at [504, 159] on icon "Editor contextual toolbar" at bounding box center [500, 160] width 7 height 7
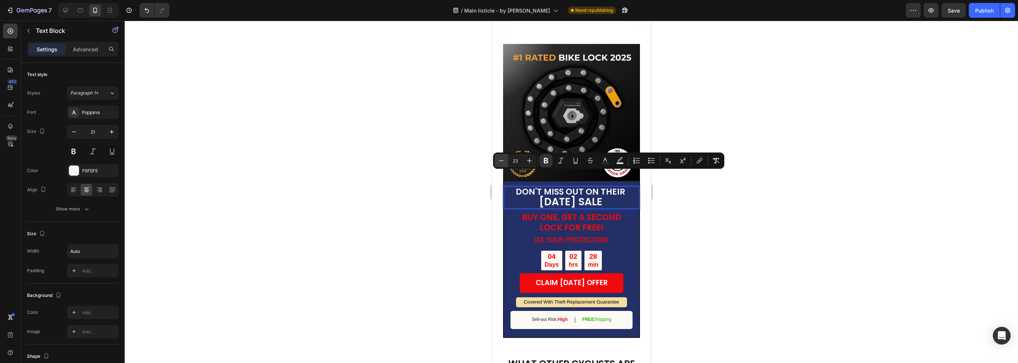
click at [504, 159] on icon "Editor contextual toolbar" at bounding box center [500, 160] width 7 height 7
click at [525, 161] on button "Plus" at bounding box center [528, 160] width 13 height 13
type input "28"
click at [597, 195] on strong "[DATE] SALE" at bounding box center [568, 202] width 63 height 14
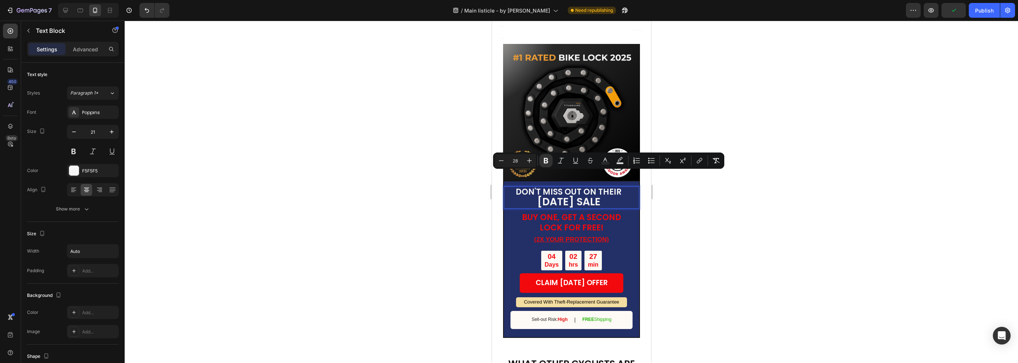
click at [597, 195] on strong "[DATE] SALE" at bounding box center [568, 202] width 63 height 14
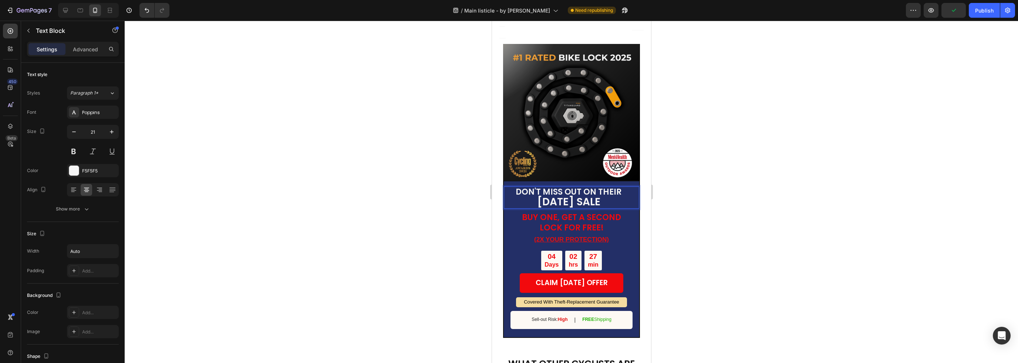
click at [597, 195] on strong "[DATE] SALE" at bounding box center [568, 202] width 63 height 14
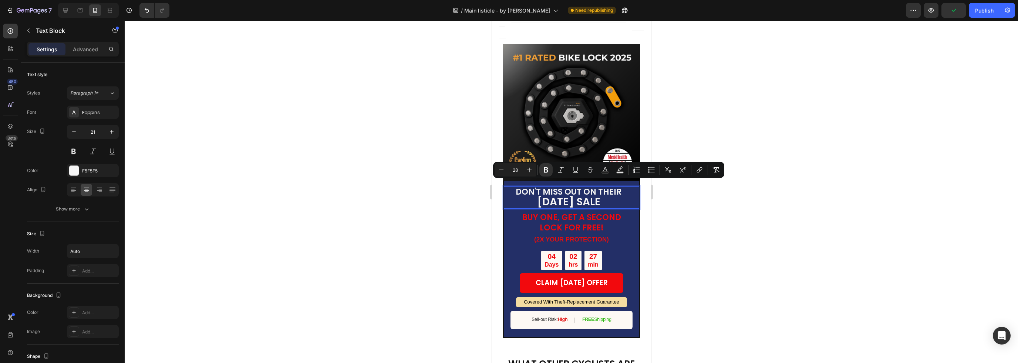
type input "22"
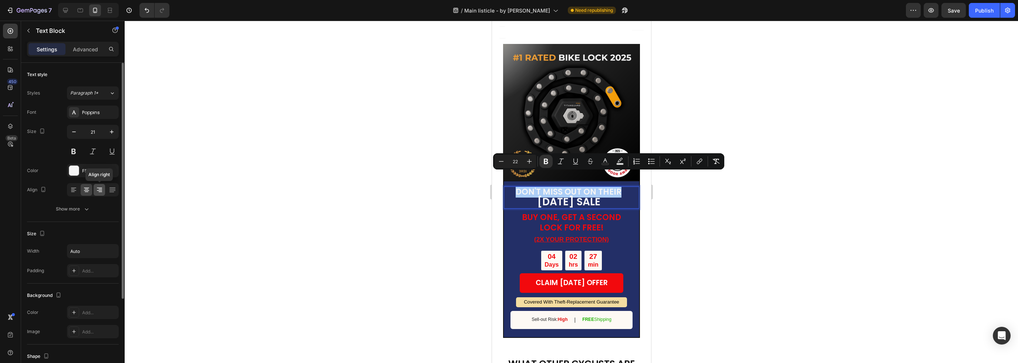
click at [102, 190] on icon at bounding box center [99, 189] width 7 height 7
click at [83, 190] on icon at bounding box center [86, 189] width 7 height 7
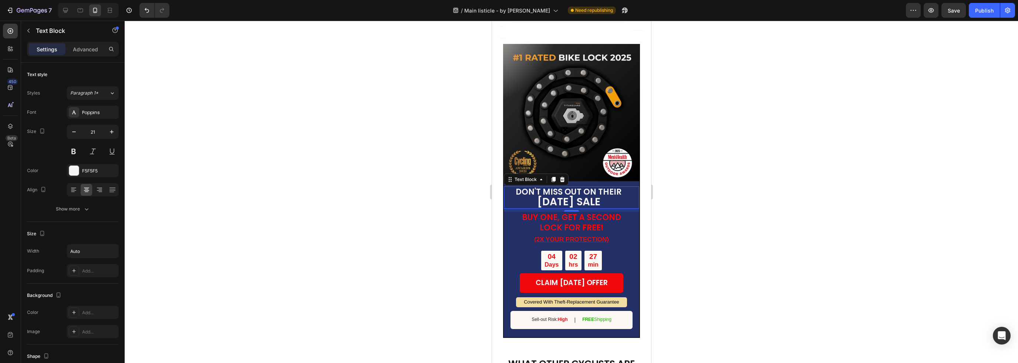
click at [590, 195] on strong "[DATE] SALE" at bounding box center [568, 202] width 63 height 14
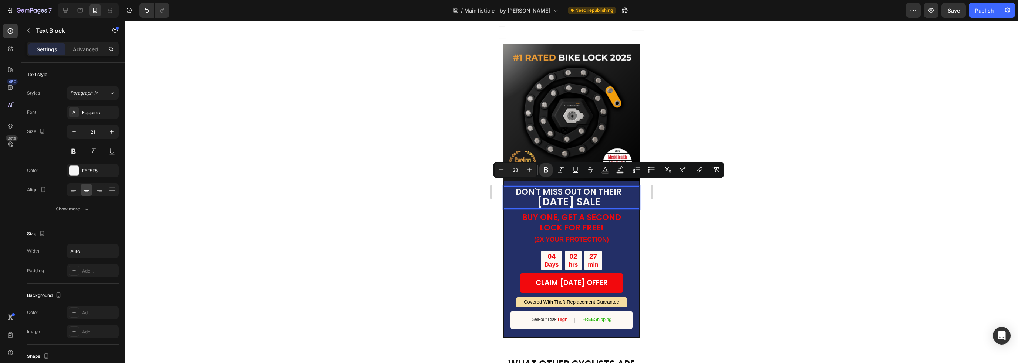
click at [618, 197] on p "[DATE] SALE" at bounding box center [568, 202] width 106 height 11
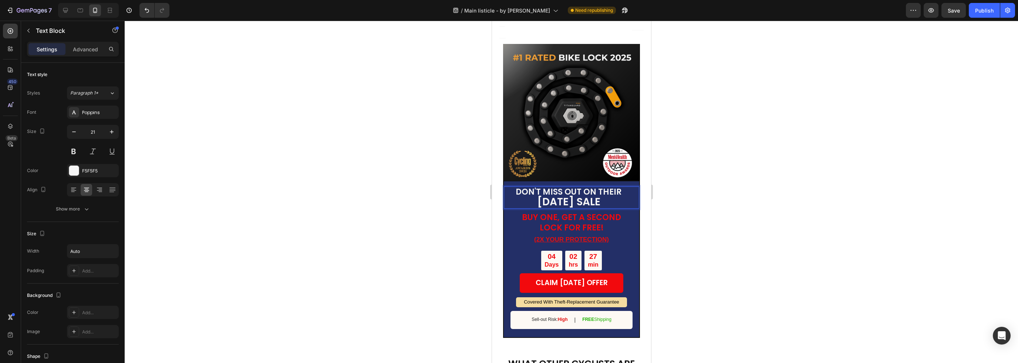
click at [623, 187] on div "DON'T MISS OUT ON THEIR [DATE] SALE Text Block 8" at bounding box center [570, 198] width 135 height 23
click at [616, 186] on strong "DON'T MISS OUT ON THEIR" at bounding box center [568, 191] width 106 height 11
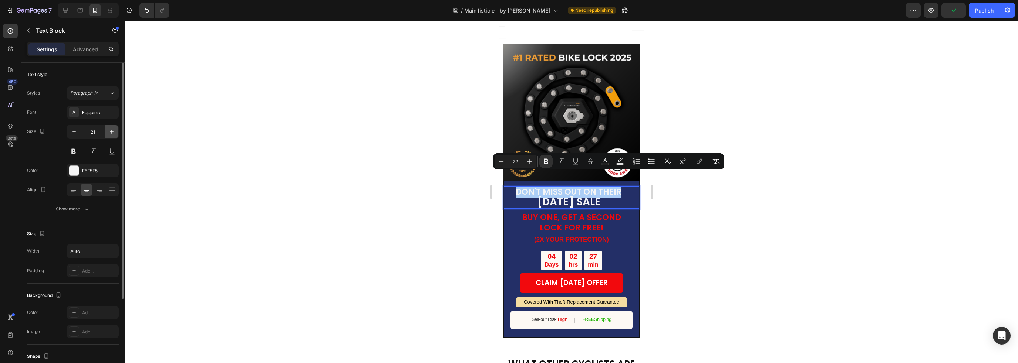
click at [114, 134] on icon "button" at bounding box center [111, 131] width 7 height 7
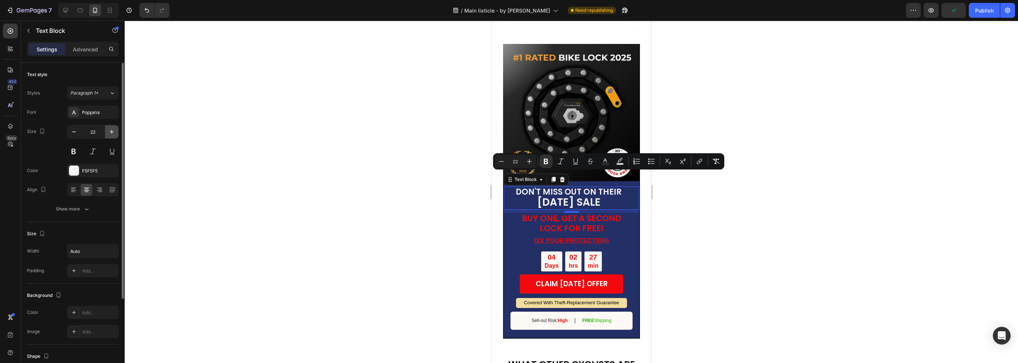
scroll to position [0, 0]
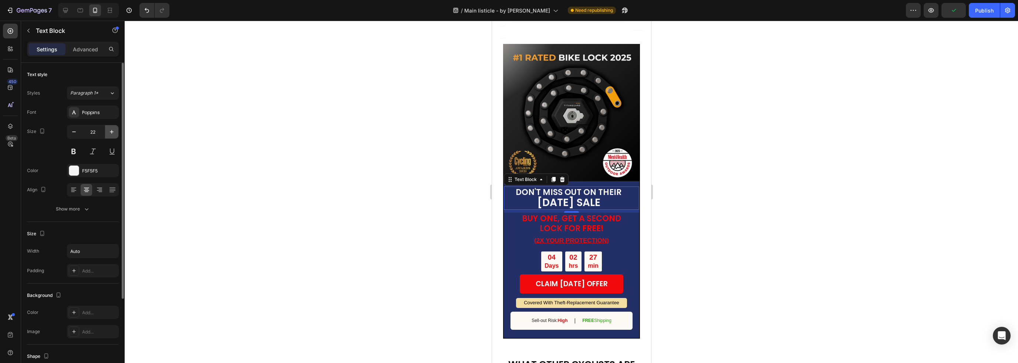
click at [114, 134] on icon "button" at bounding box center [111, 131] width 7 height 7
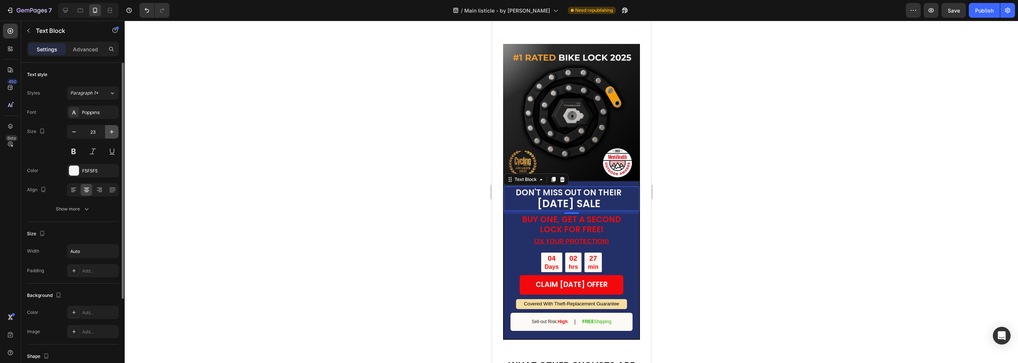
click at [114, 134] on icon "button" at bounding box center [111, 131] width 7 height 7
type input "24"
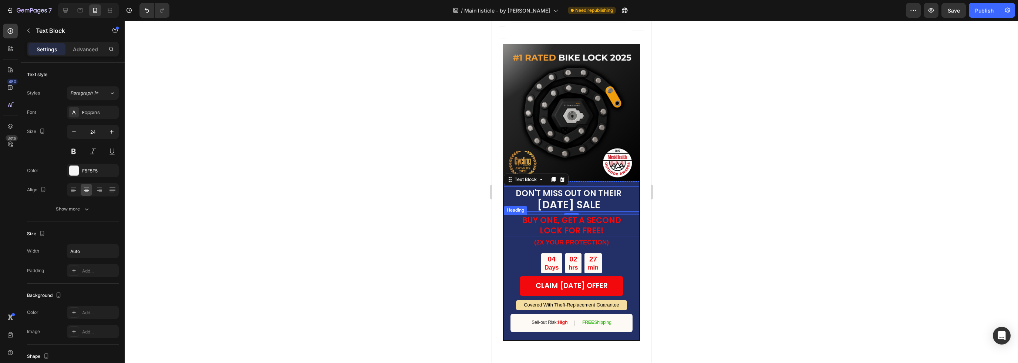
click at [611, 215] on span "BUY ONE, GET A SECOND LOCK FOR FREE!" at bounding box center [570, 225] width 99 height 21
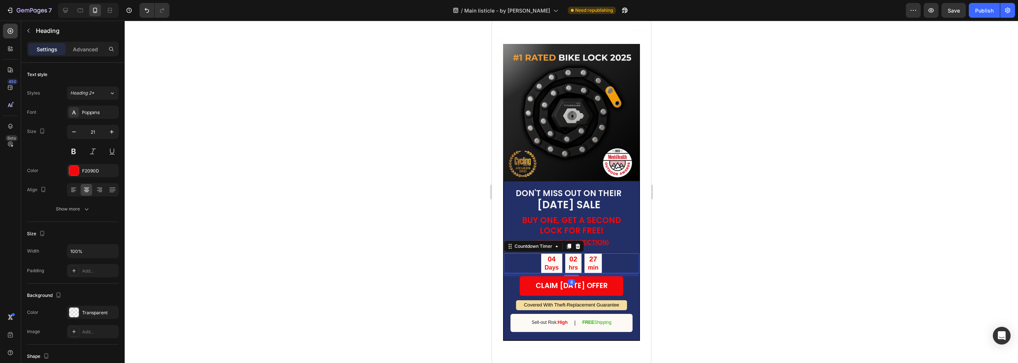
click at [623, 254] on div "04 Days 02 hrs 27 min" at bounding box center [570, 264] width 135 height 20
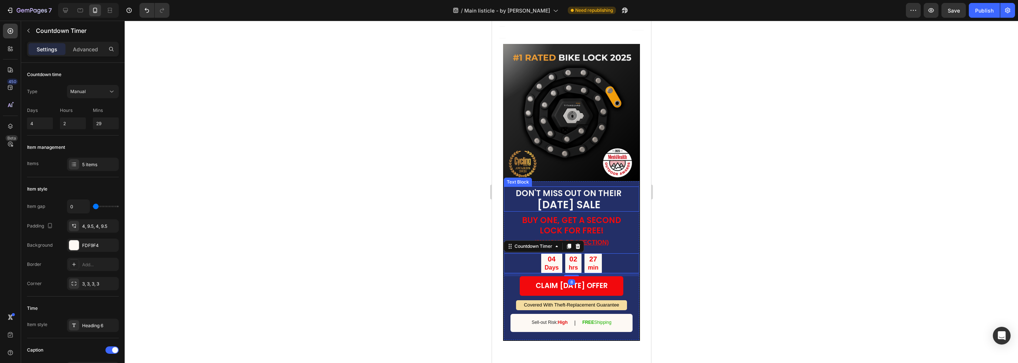
click at [580, 198] on strong "[DATE] SALE" at bounding box center [568, 205] width 63 height 14
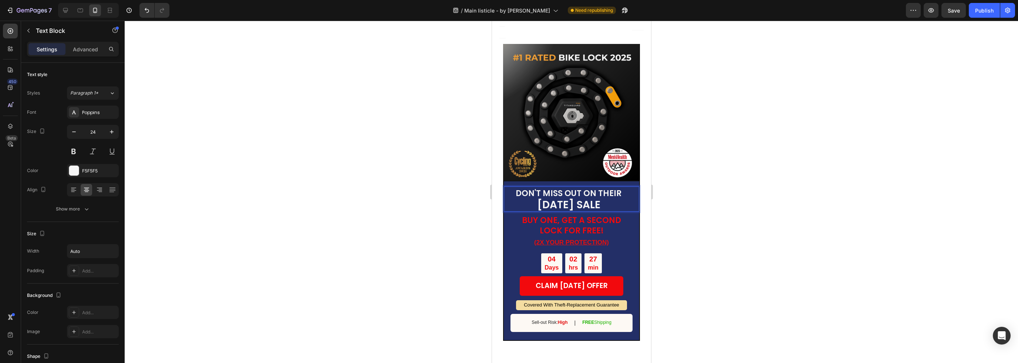
click at [580, 198] on strong "[DATE] SALE" at bounding box center [568, 205] width 63 height 14
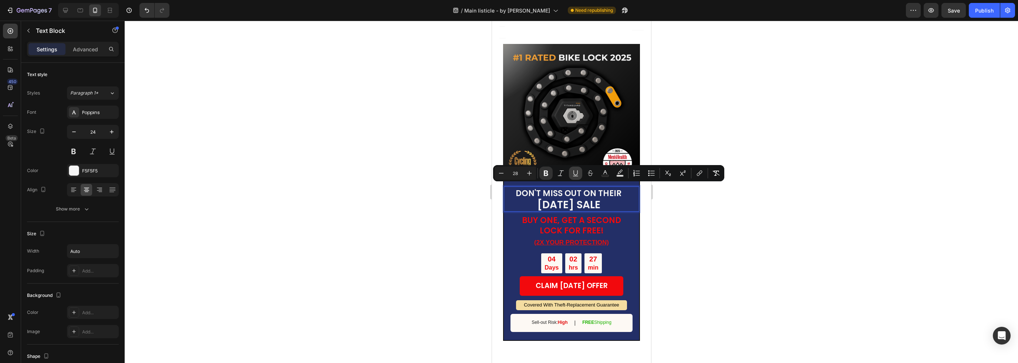
click at [575, 175] on icon "Editor contextual toolbar" at bounding box center [575, 173] width 7 height 7
click at [605, 215] on span "BUY ONE, GET A SECOND LOCK FOR FREE!" at bounding box center [570, 225] width 99 height 21
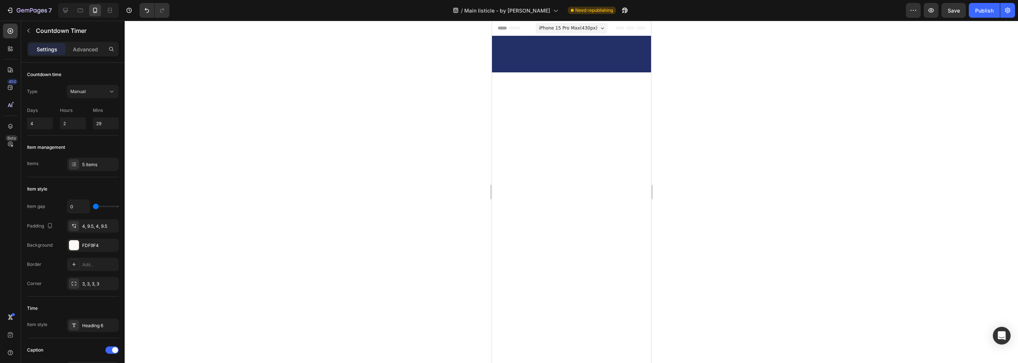
scroll to position [2170, 0]
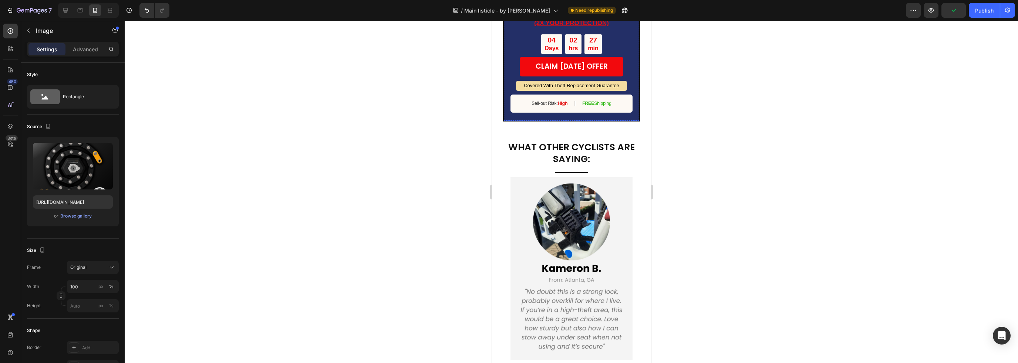
click at [599, 17] on span "BUY ONE, GET A SECOND LOCK FOR FREE!" at bounding box center [570, 6] width 99 height 21
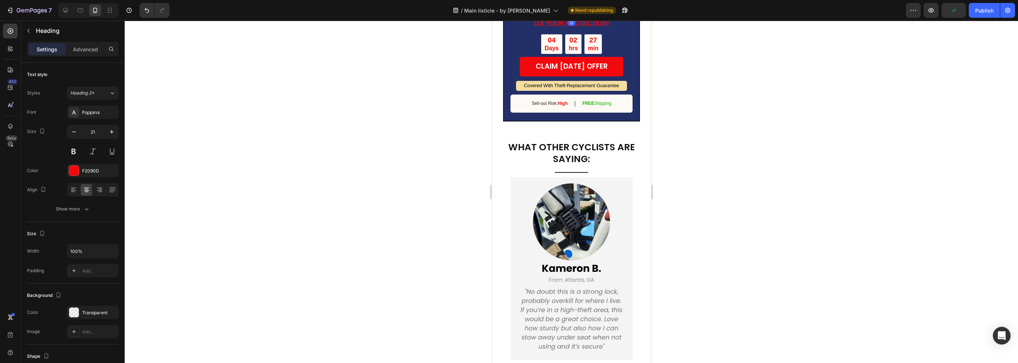
click at [599, 17] on span "BUY ONE, GET A SECOND LOCK FOR FREE!" at bounding box center [570, 6] width 99 height 21
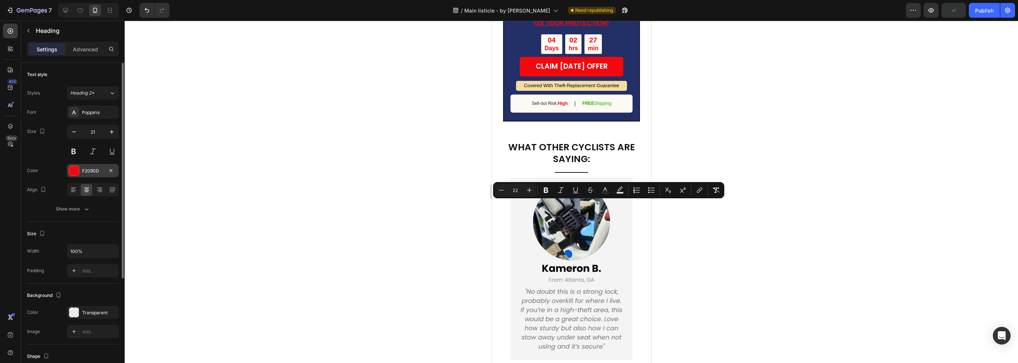
click at [84, 168] on div "F2090D" at bounding box center [92, 171] width 21 height 7
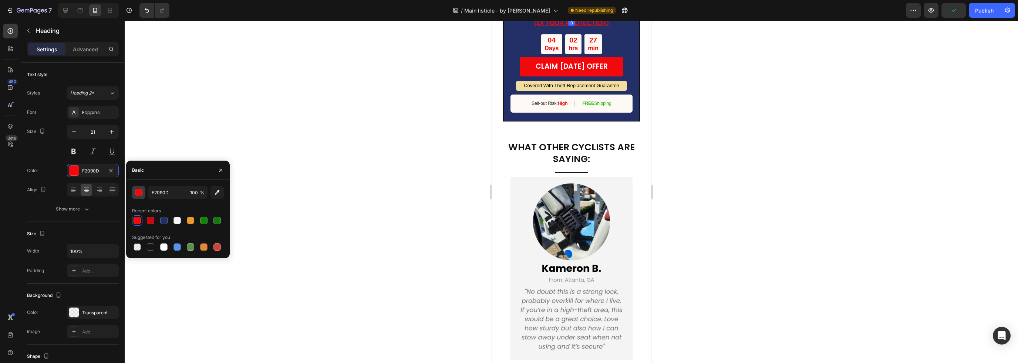
click at [139, 193] on div "button" at bounding box center [138, 192] width 7 height 7
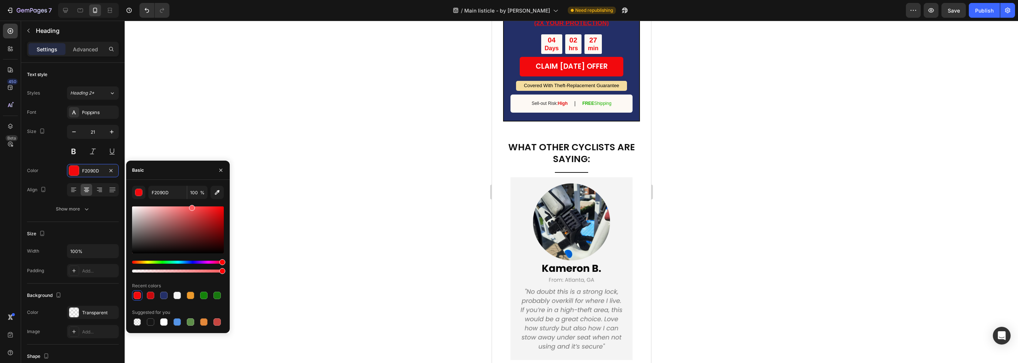
drag, startPoint x: 206, startPoint y: 210, endPoint x: 192, endPoint y: 201, distance: 16.8
click at [192, 201] on div "F2090D 100 % Recent colors Suggested for you" at bounding box center [178, 257] width 92 height 142
type input "FF5B5E"
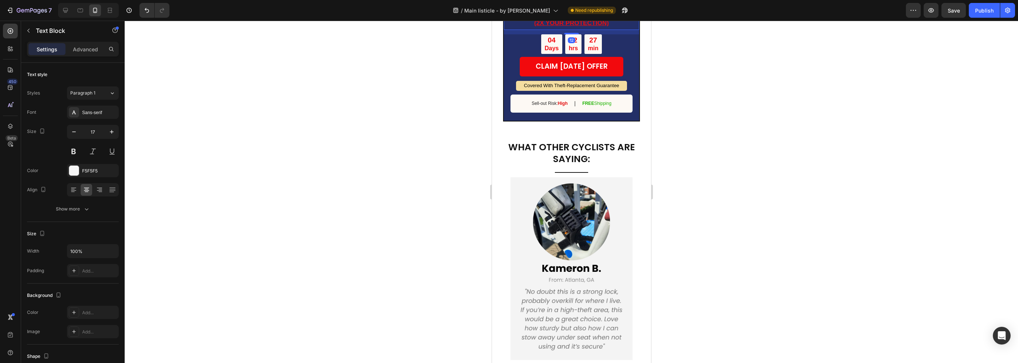
click at [585, 27] on u "(2X YOUR PROTECTION)" at bounding box center [571, 23] width 75 height 7
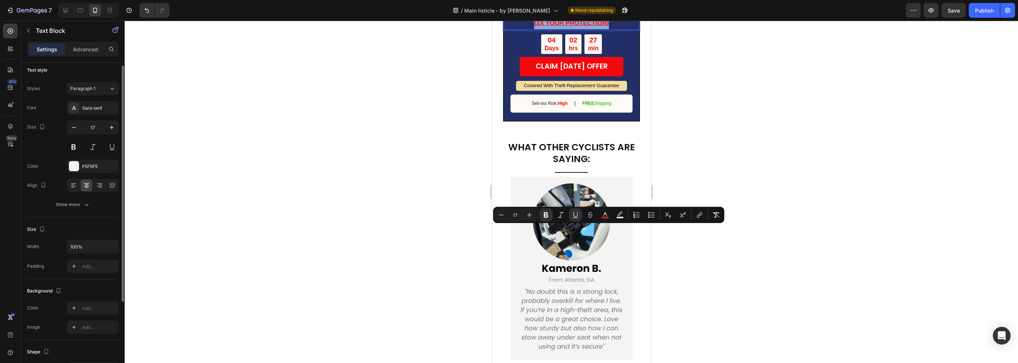
scroll to position [0, 0]
click at [65, 208] on div "Show more" at bounding box center [73, 209] width 34 height 7
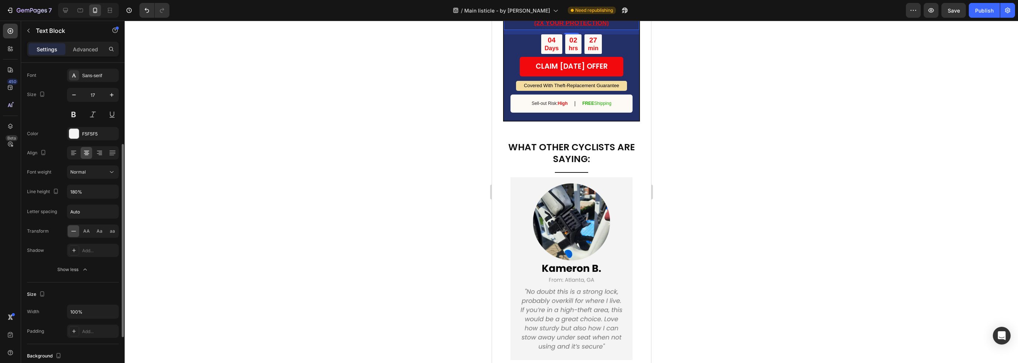
scroll to position [111, 0]
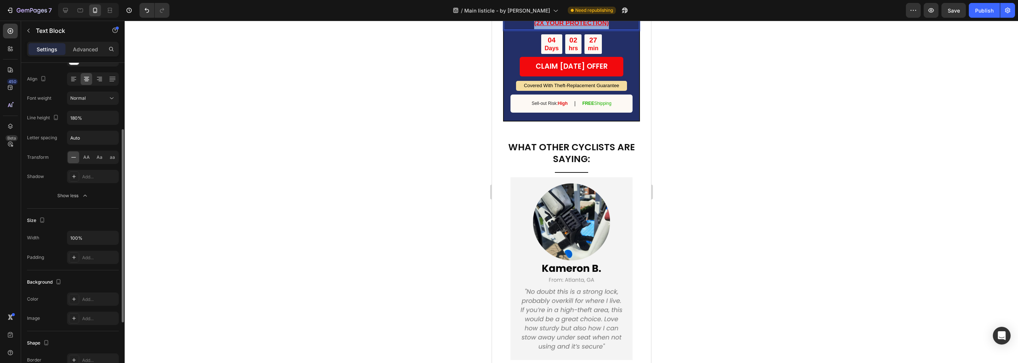
click at [588, 27] on u "(2X YOUR PROTECTION)" at bounding box center [571, 23] width 75 height 7
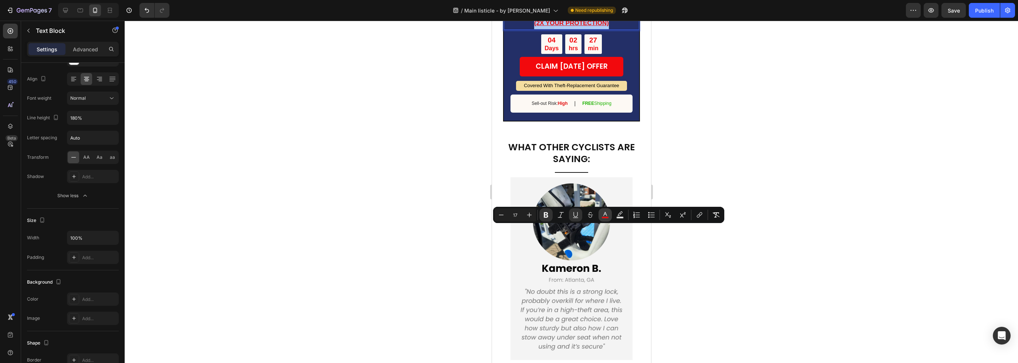
click at [604, 217] on rect "Editor contextual toolbar" at bounding box center [605, 218] width 7 height 2
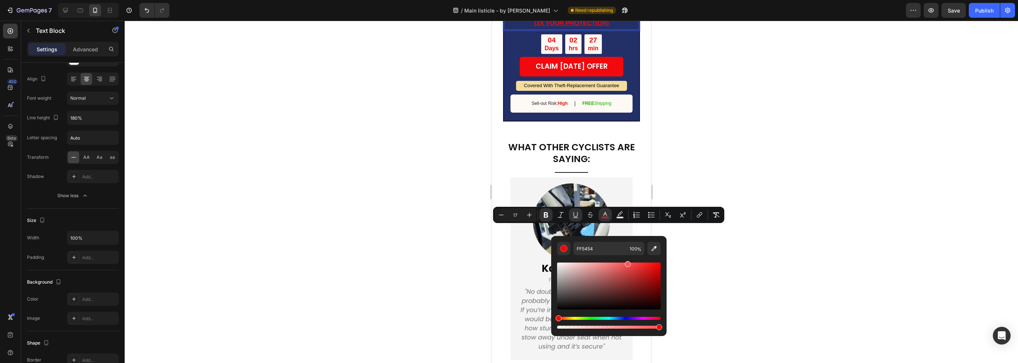
drag, startPoint x: 645, startPoint y: 268, endPoint x: 626, endPoint y: 258, distance: 21.5
click at [626, 258] on div "Editor contextual toolbar" at bounding box center [609, 292] width 104 height 75
drag, startPoint x: 626, startPoint y: 265, endPoint x: 618, endPoint y: 261, distance: 8.9
click at [623, 264] on div "Editor contextual toolbar" at bounding box center [626, 267] width 6 height 6
type input "FF6868"
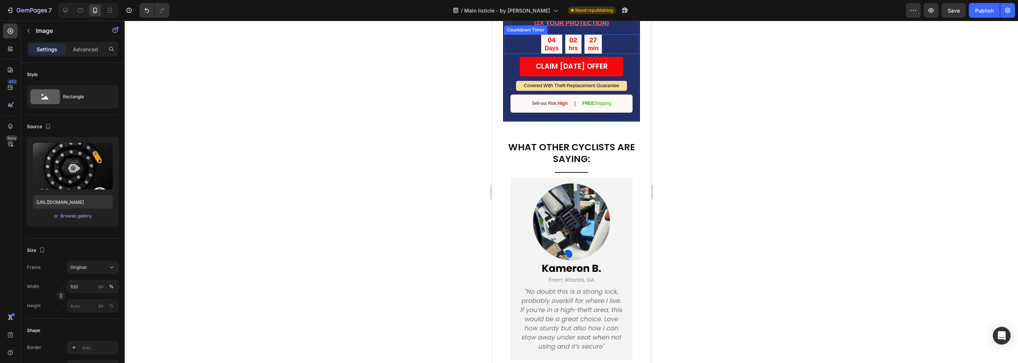
click at [619, 54] on div "04 Days 02 hrs 27 min" at bounding box center [570, 44] width 135 height 20
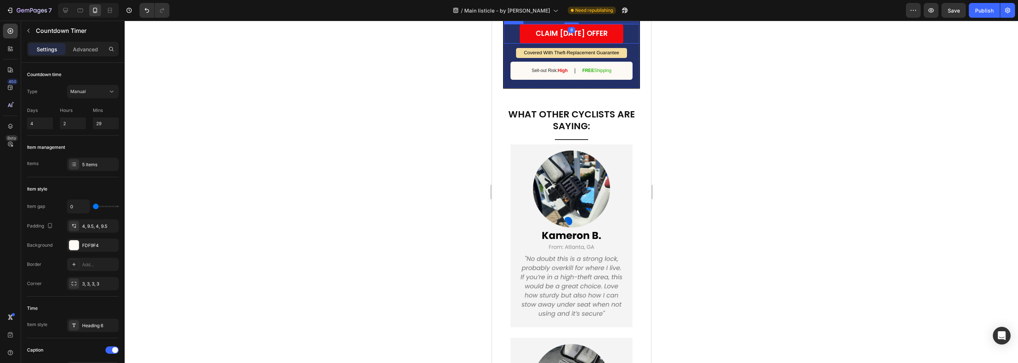
scroll to position [2207, 0]
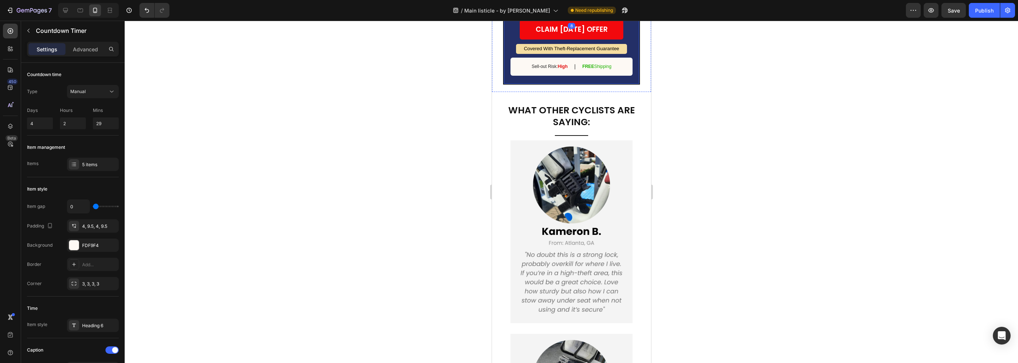
click at [629, 79] on div "DON'T MISS OUT ON THEIR LABOR DAY SALE Text Block ⁠⁠⁠⁠⁠⁠⁠ BUY ONE, GET A SECOND…" at bounding box center [570, 4] width 135 height 149
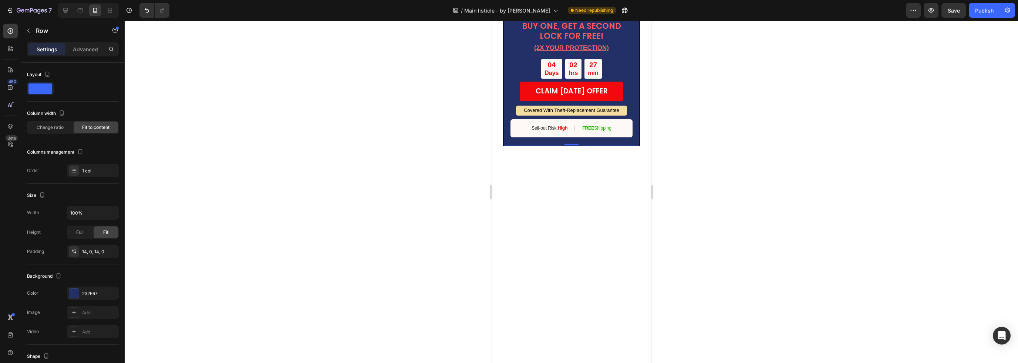
scroll to position [2170, 0]
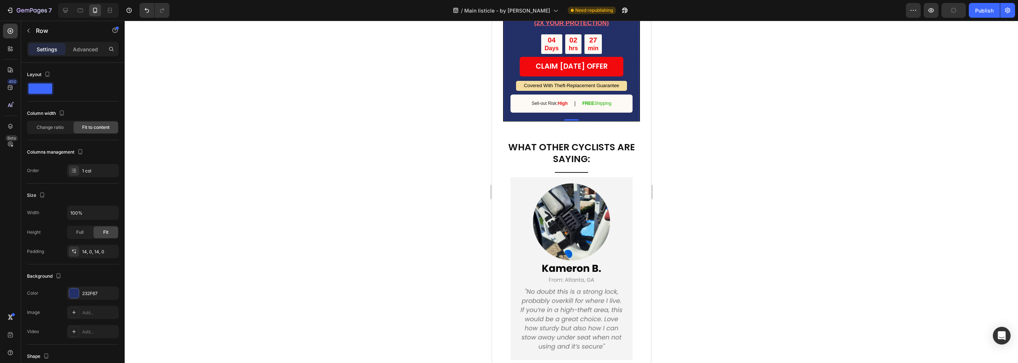
click at [626, 17] on div "⁠⁠⁠⁠⁠⁠⁠ BUY ONE, GET A SECOND LOCK FOR FREE! Heading" at bounding box center [570, 7] width 135 height 22
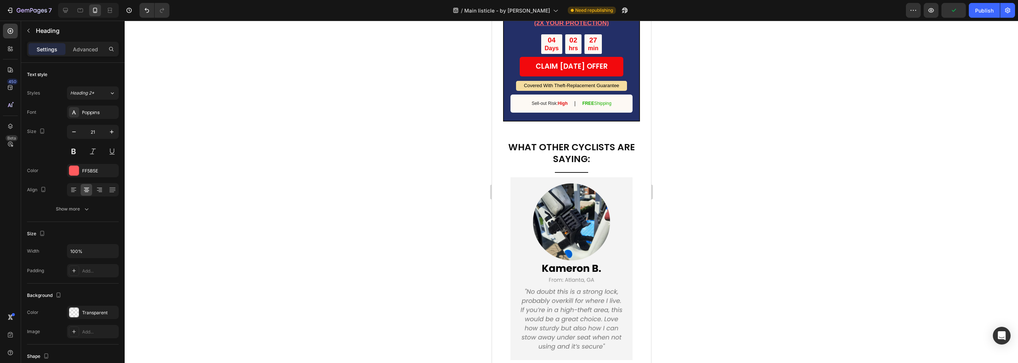
click at [561, 17] on span "BUY ONE, GET A SECOND LOCK FOR FREE!" at bounding box center [570, 6] width 99 height 21
click at [599, 17] on span "BUY ONE, GET A SECOND LOCK FOR FREE!" at bounding box center [570, 6] width 99 height 21
drag, startPoint x: 599, startPoint y: 216, endPoint x: 934, endPoint y: 226, distance: 334.8
click at [599, 17] on span "BUY ONE, GET A SECOND LOCK FOR FREE!" at bounding box center [570, 6] width 99 height 21
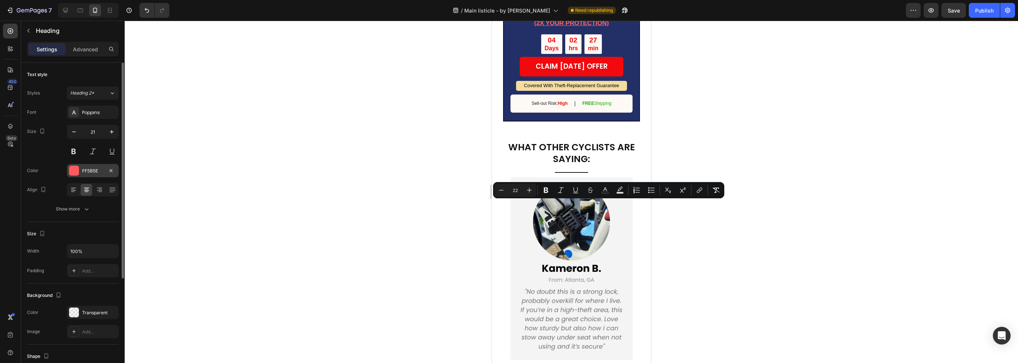
click at [93, 176] on div "FF5B5E" at bounding box center [93, 170] width 52 height 13
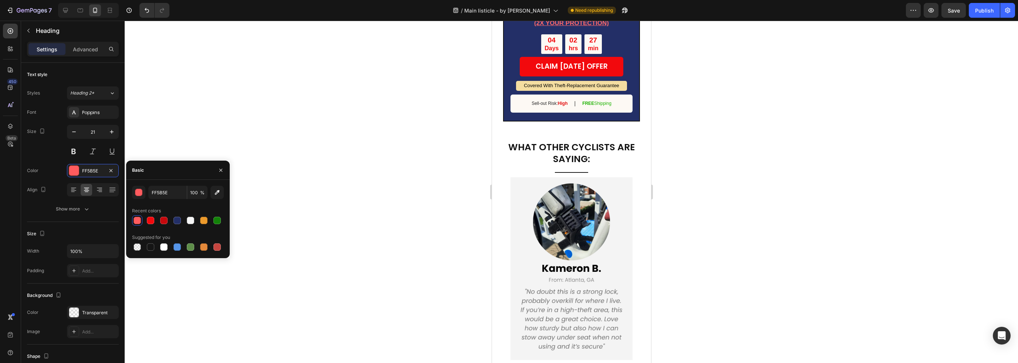
click at [135, 219] on div at bounding box center [136, 220] width 7 height 7
click at [137, 221] on div at bounding box center [136, 220] width 7 height 7
click at [136, 192] on div "button" at bounding box center [138, 192] width 7 height 7
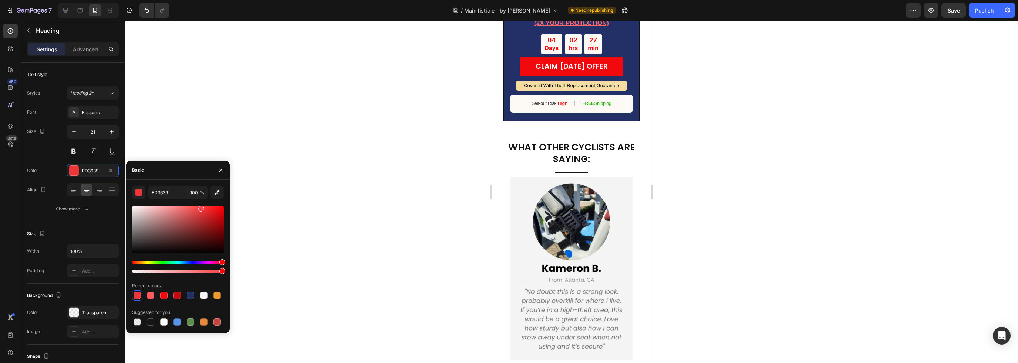
drag, startPoint x: 194, startPoint y: 210, endPoint x: 200, endPoint y: 207, distance: 6.5
click at [200, 207] on div at bounding box center [201, 209] width 6 height 6
type input "FC4144"
click at [580, 27] on u "(2X YOUR PROTECTION)" at bounding box center [571, 23] width 75 height 7
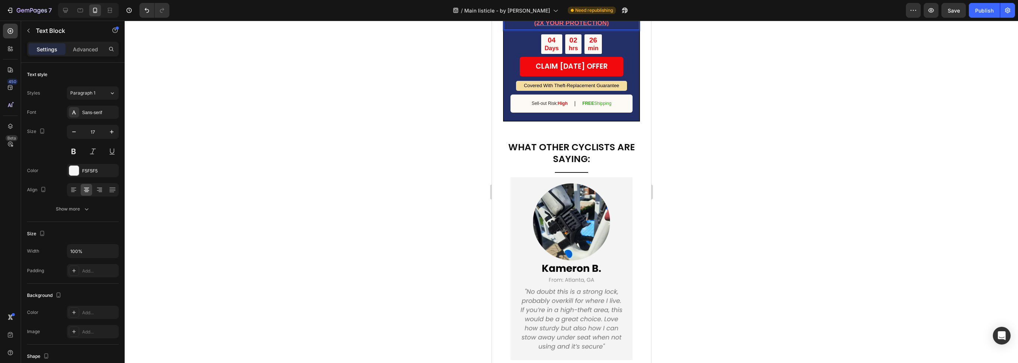
click at [579, 27] on u "(2X YOUR PROTECTION)" at bounding box center [571, 23] width 75 height 7
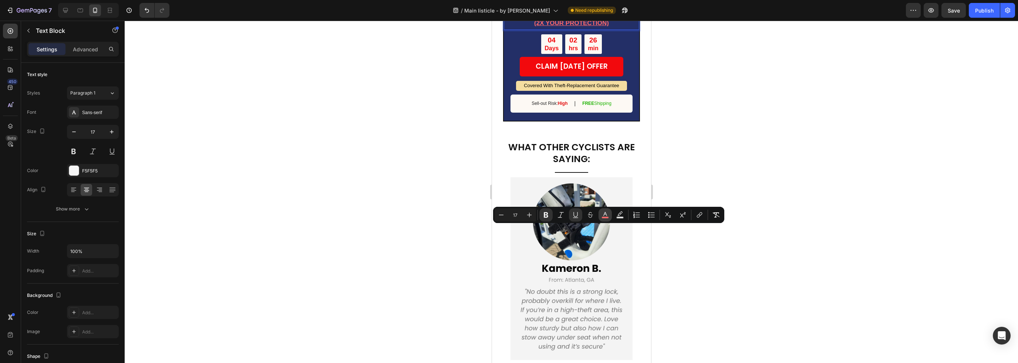
click at [609, 217] on button "color" at bounding box center [604, 215] width 13 height 13
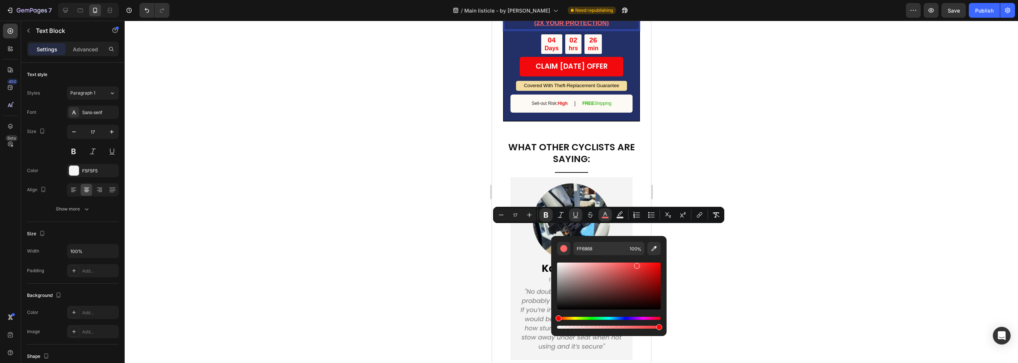
drag, startPoint x: 619, startPoint y: 266, endPoint x: 636, endPoint y: 265, distance: 17.0
click at [636, 265] on div "Editor contextual toolbar" at bounding box center [637, 266] width 6 height 6
click at [638, 266] on div "Editor contextual toolbar" at bounding box center [639, 267] width 6 height 6
type input "ED3434"
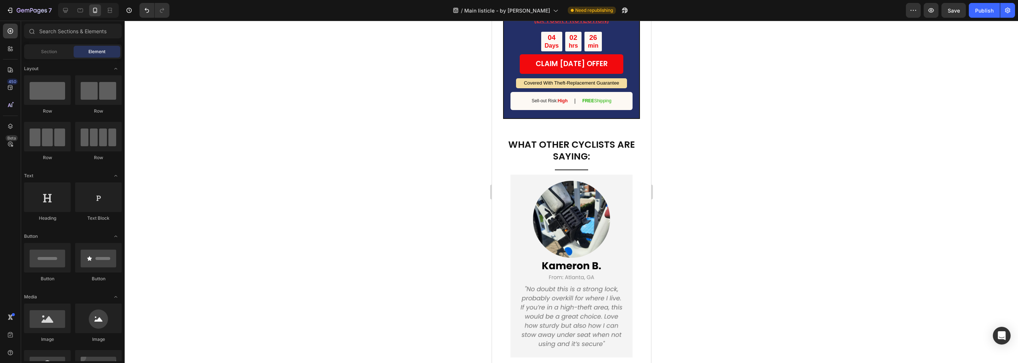
scroll to position [2180, 0]
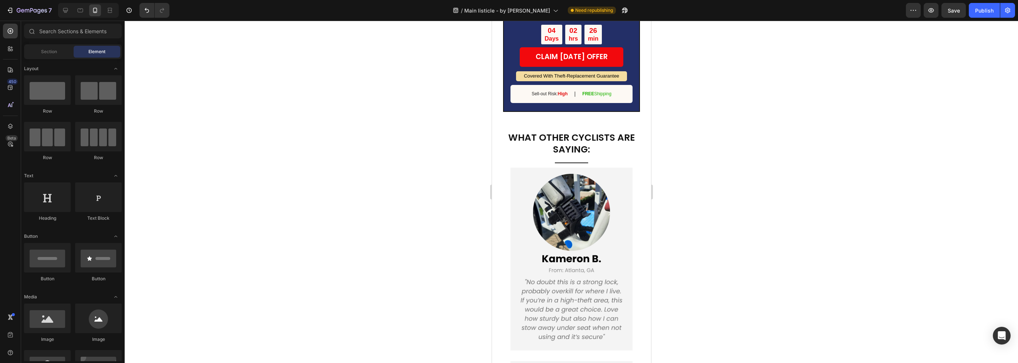
drag, startPoint x: 647, startPoint y: 215, endPoint x: 1142, endPoint y: 258, distance: 496.2
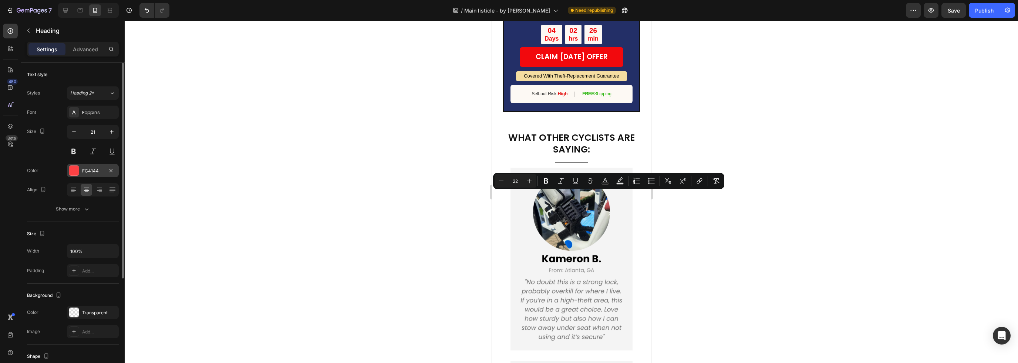
click at [104, 173] on div "FC4144" at bounding box center [93, 170] width 52 height 13
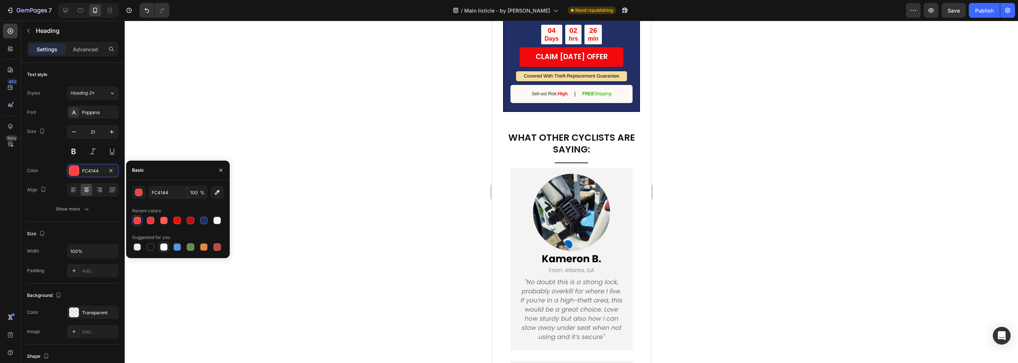
click at [163, 248] on div at bounding box center [163, 247] width 7 height 7
type input "FFFFFF"
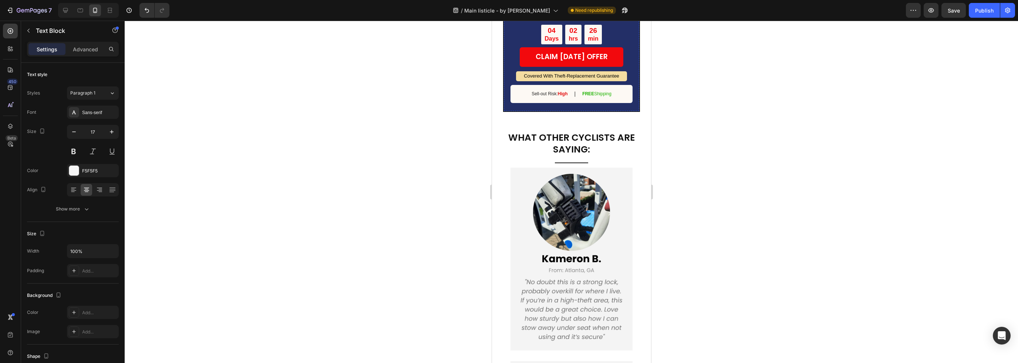
click at [609, 20] on p "(2X YOUR PROTECTION)" at bounding box center [571, 13] width 134 height 11
click at [608, 20] on p "(2X YOUR PROTECTION)" at bounding box center [571, 13] width 134 height 11
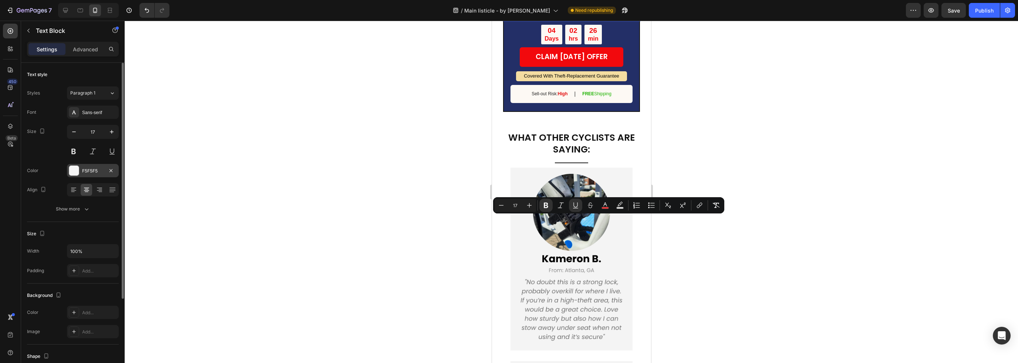
click at [89, 169] on div "F5F5F5" at bounding box center [92, 171] width 21 height 7
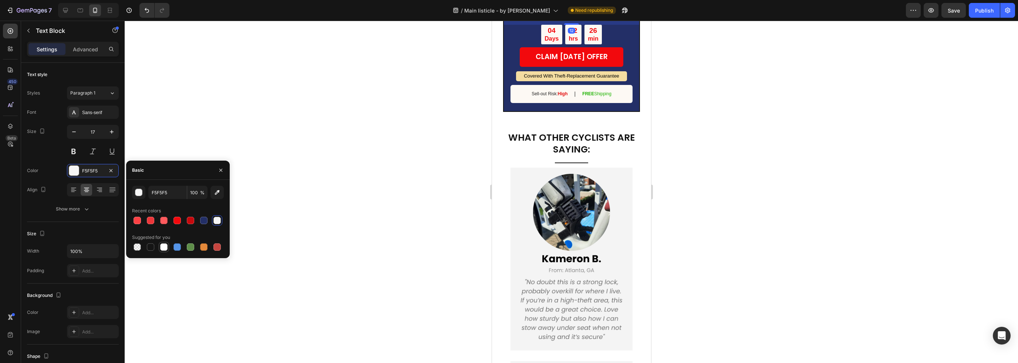
click at [165, 247] on div at bounding box center [163, 247] width 7 height 7
type input "FFFFFF"
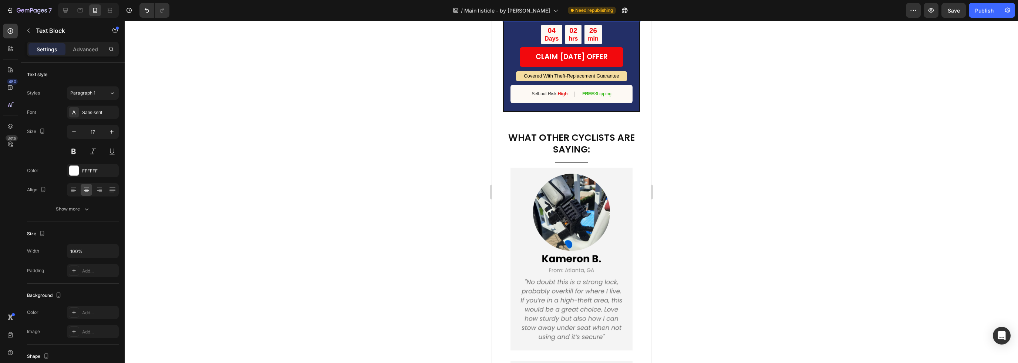
click at [573, 17] on u "(2X YOUR PROTECTION)" at bounding box center [571, 13] width 75 height 7
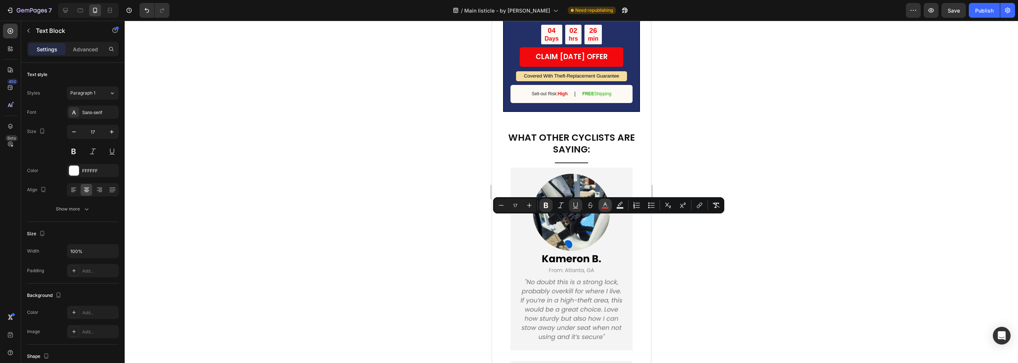
click at [606, 207] on icon "Editor contextual toolbar" at bounding box center [604, 205] width 7 height 7
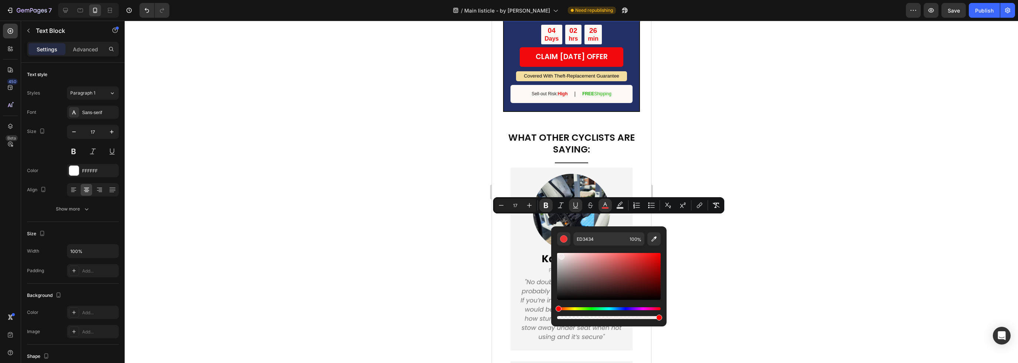
drag, startPoint x: 1052, startPoint y: 276, endPoint x: 536, endPoint y: 229, distance: 518.0
type input "FFFFFF"
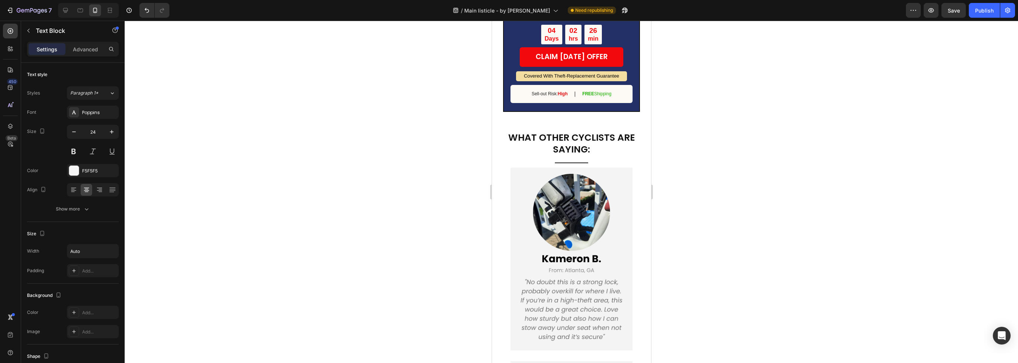
click at [525, 45] on div "04 Days 02 hrs 26 min" at bounding box center [570, 35] width 135 height 20
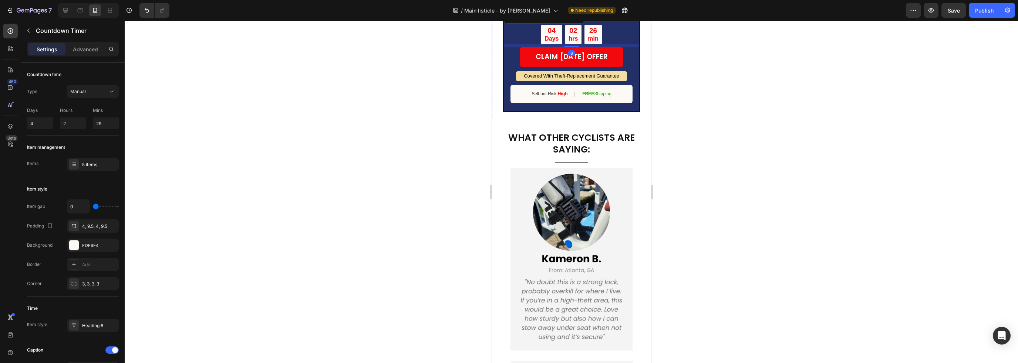
click at [515, 71] on div "CLAIM LABOR DAY OFFER Button" at bounding box center [570, 59] width 135 height 24
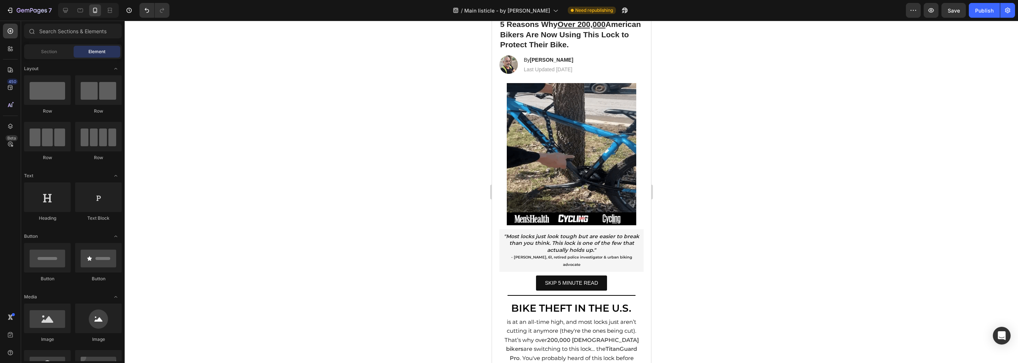
scroll to position [0, 0]
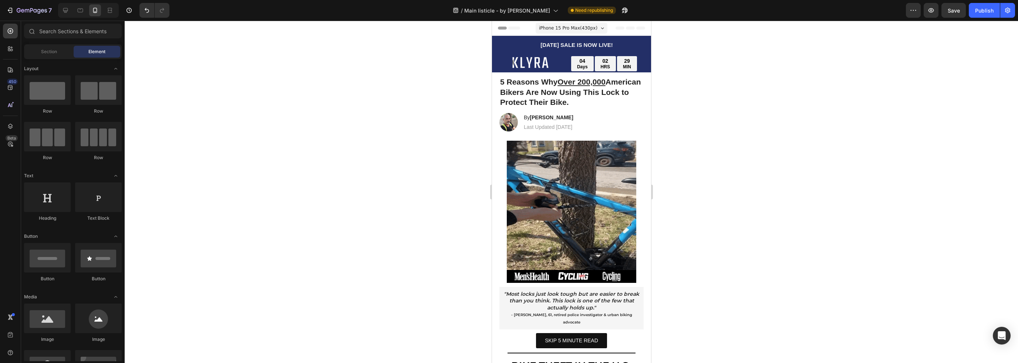
click at [570, 30] on span "iPhone 15 Pro Max ( 430 px)" at bounding box center [567, 27] width 58 height 7
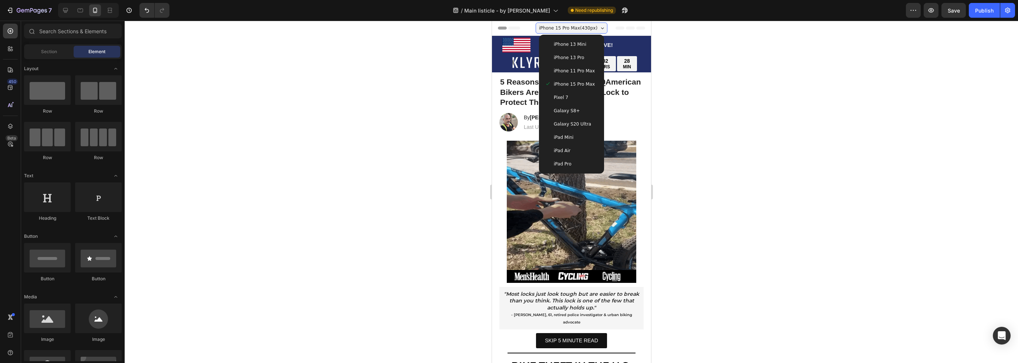
click at [578, 47] on span "iPhone 13 Mini" at bounding box center [569, 44] width 33 height 7
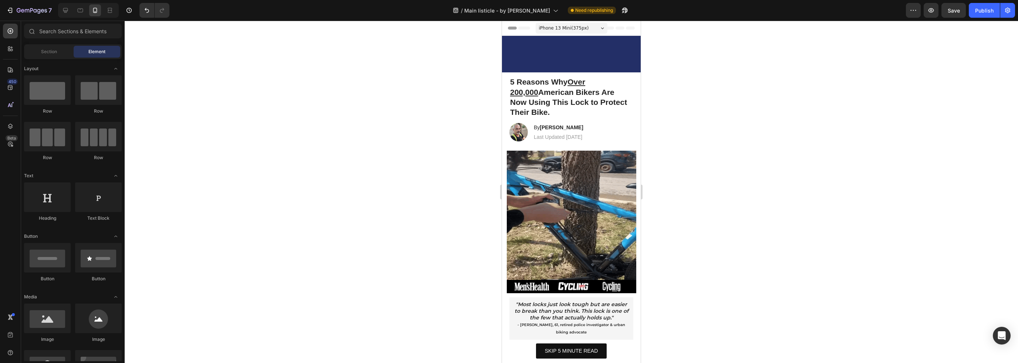
drag, startPoint x: 637, startPoint y: 37, endPoint x: 1128, endPoint y: 40, distance: 490.3
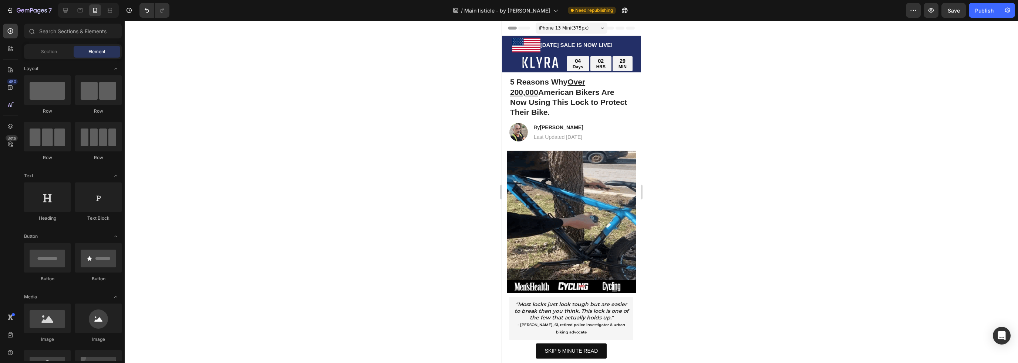
click at [550, 25] on span "iPhone 13 Mini ( 375 px)" at bounding box center [564, 27] width 50 height 7
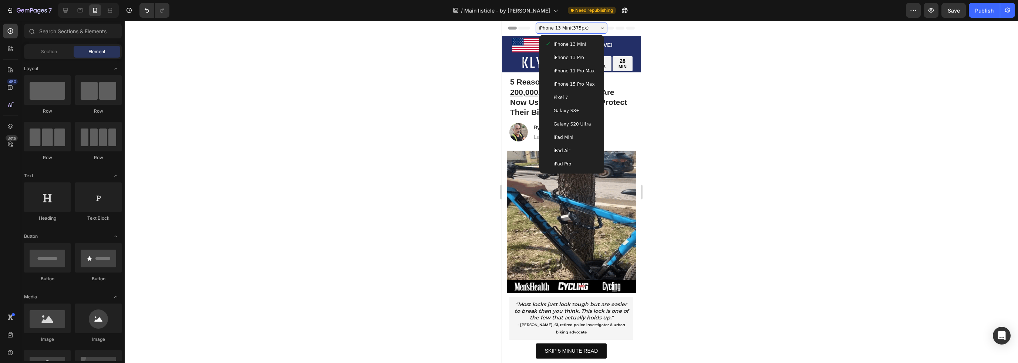
click at [577, 55] on span "iPhone 13 Pro" at bounding box center [569, 57] width 30 height 7
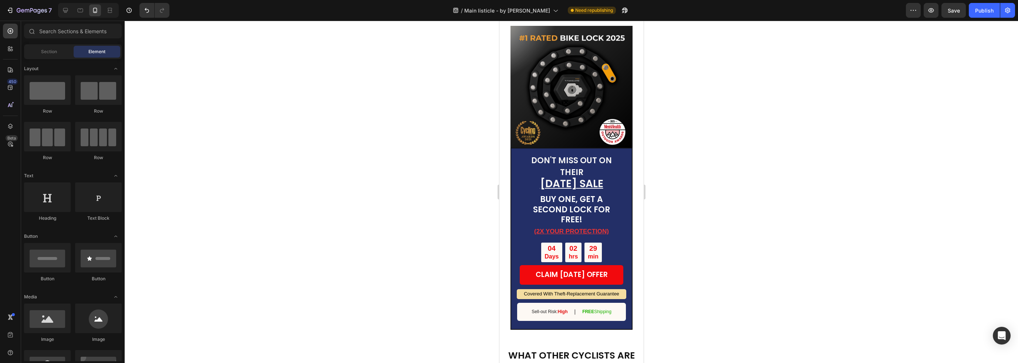
scroll to position [2248, 0]
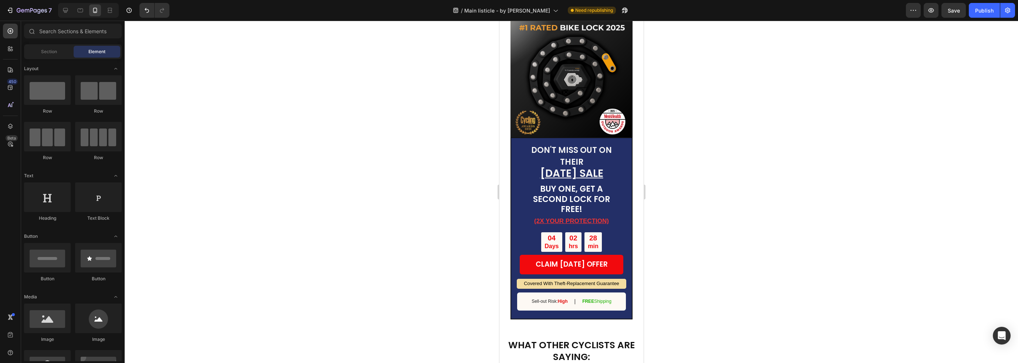
drag, startPoint x: 639, startPoint y: 39, endPoint x: 1141, endPoint y: 37, distance: 501.4
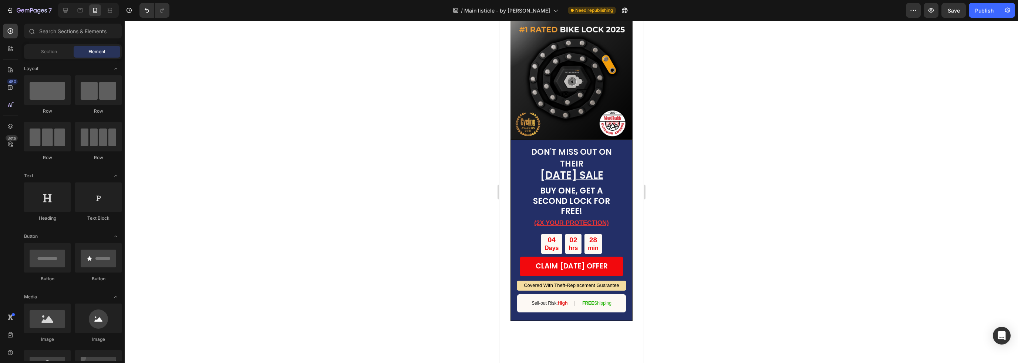
scroll to position [0, 0]
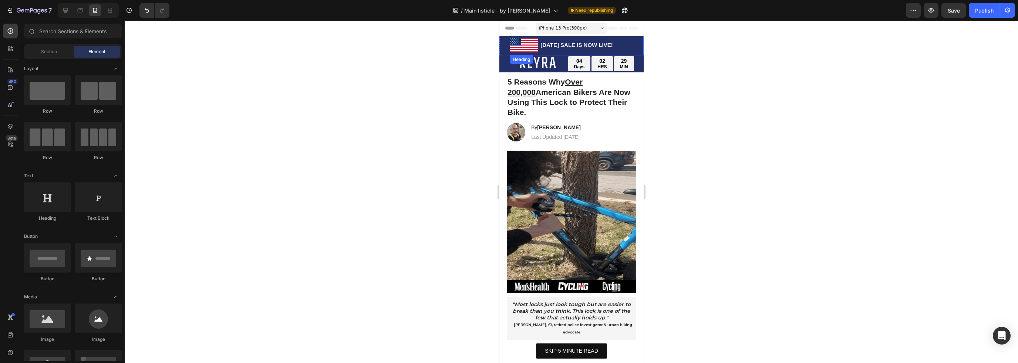
click at [576, 26] on span "iPhone 13 Pro ( 390 px)" at bounding box center [562, 27] width 48 height 7
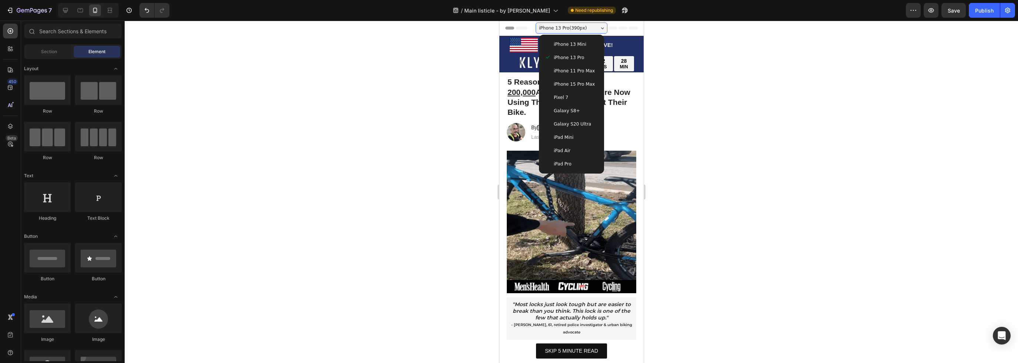
click at [582, 84] on span "iPhone 15 Pro Max" at bounding box center [573, 84] width 41 height 7
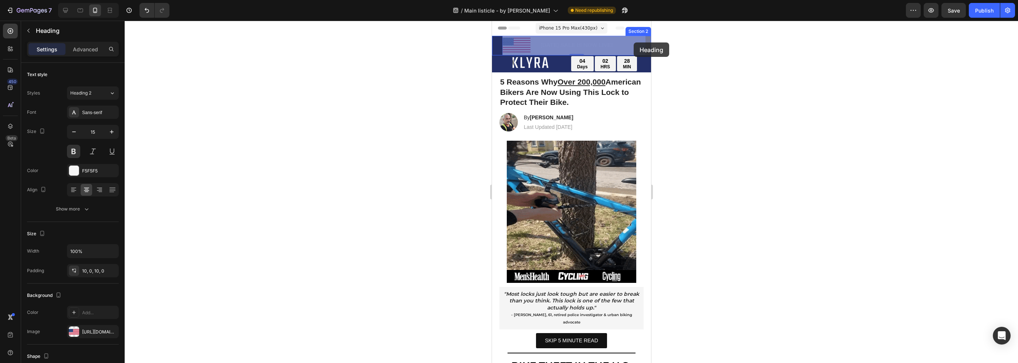
drag, startPoint x: 645, startPoint y: 48, endPoint x: 633, endPoint y: 43, distance: 13.2
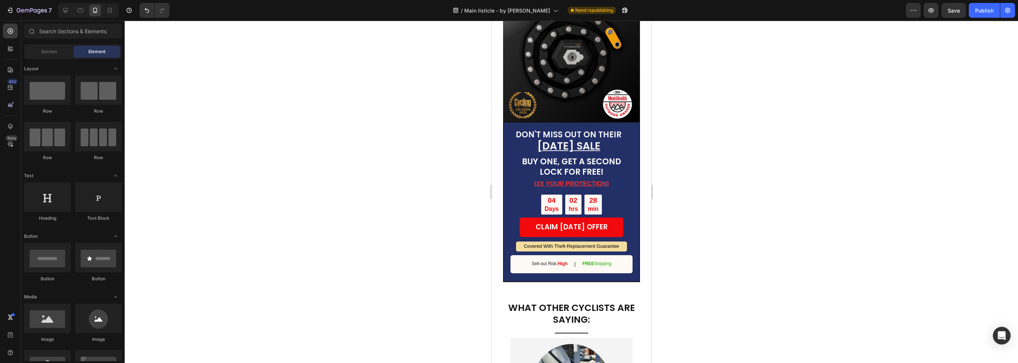
scroll to position [2267, 0]
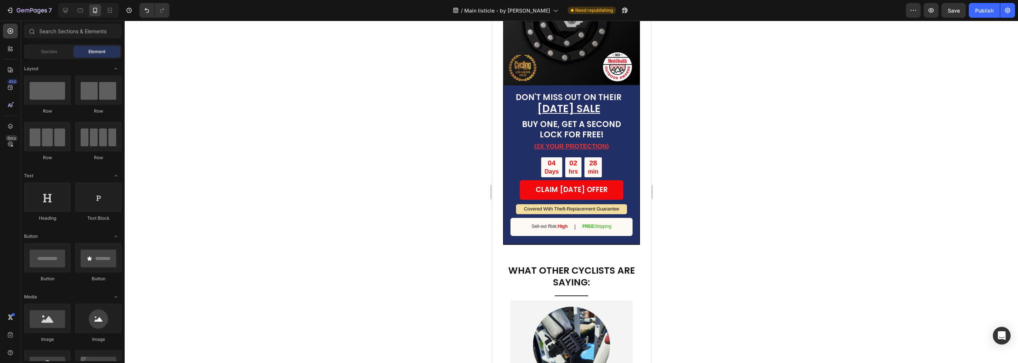
drag, startPoint x: 647, startPoint y: 38, endPoint x: 1155, endPoint y: 258, distance: 553.9
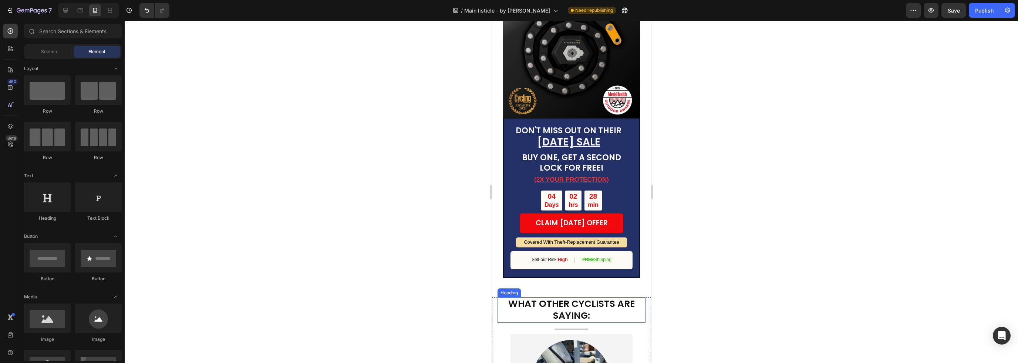
scroll to position [2230, 0]
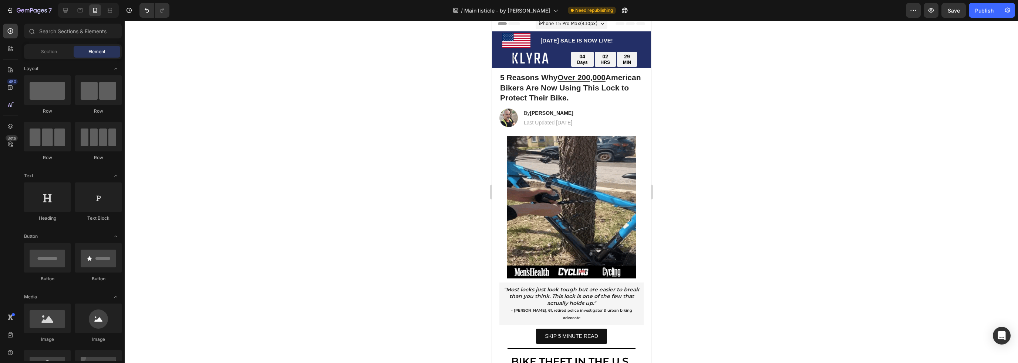
scroll to position [0, 0]
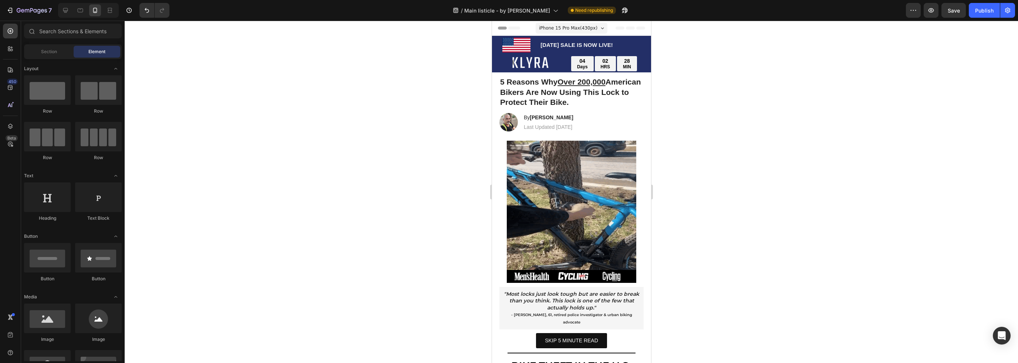
drag, startPoint x: 645, startPoint y: 241, endPoint x: 1161, endPoint y: 62, distance: 545.7
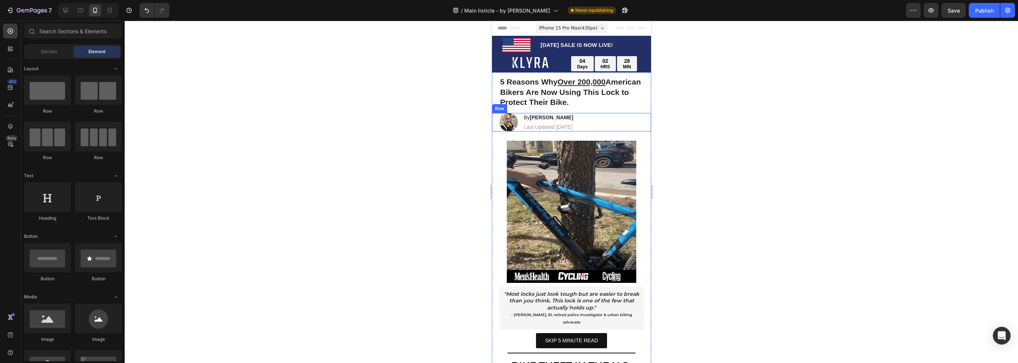
click at [613, 115] on div "Image By [PERSON_NAME] Heading Last Updated [DATE] Text [GEOGRAPHIC_DATA]" at bounding box center [570, 122] width 159 height 18
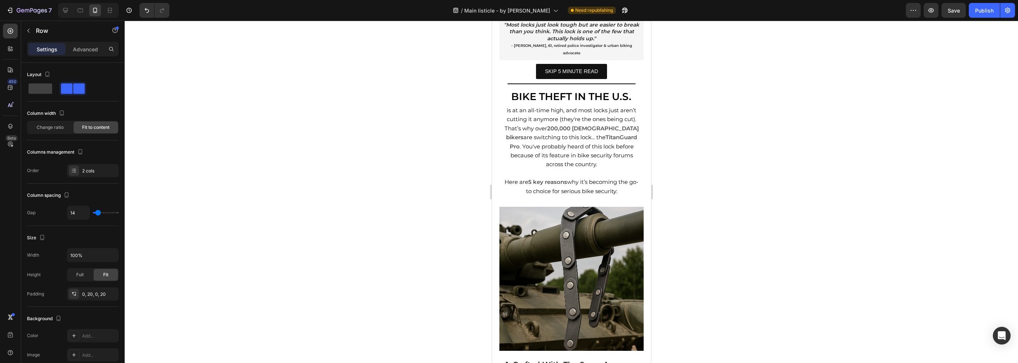
scroll to position [296, 0]
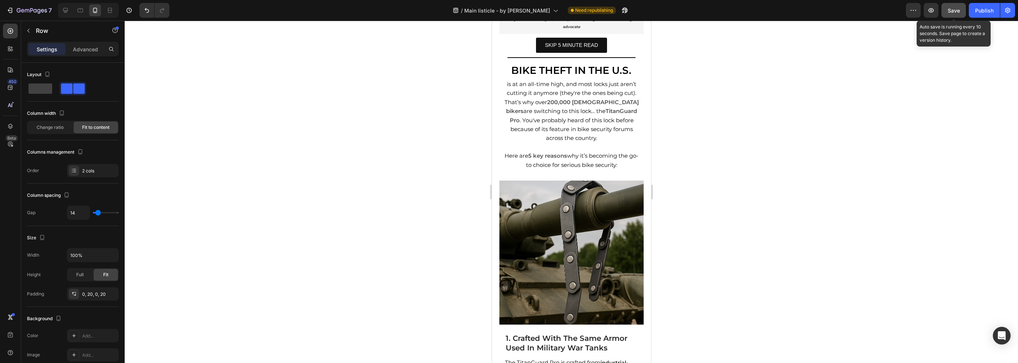
click at [956, 9] on span "Save" at bounding box center [953, 10] width 12 height 6
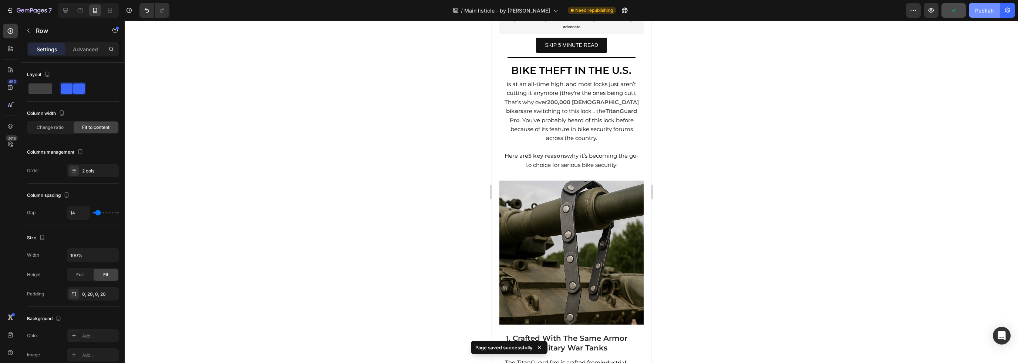
click at [984, 10] on div "Publish" at bounding box center [984, 11] width 18 height 8
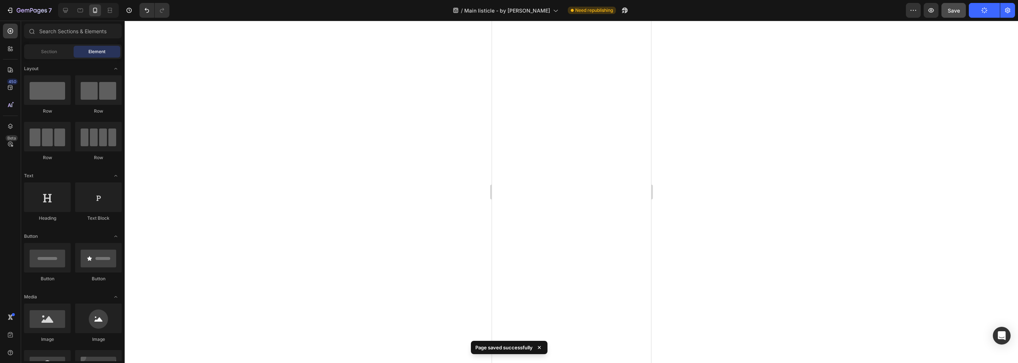
scroll to position [0, 0]
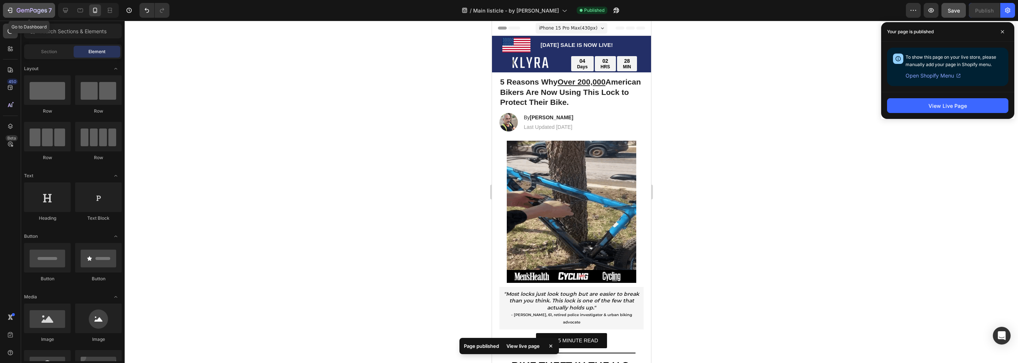
click at [26, 15] on button "7" at bounding box center [29, 10] width 52 height 15
